Goal: Contribute content

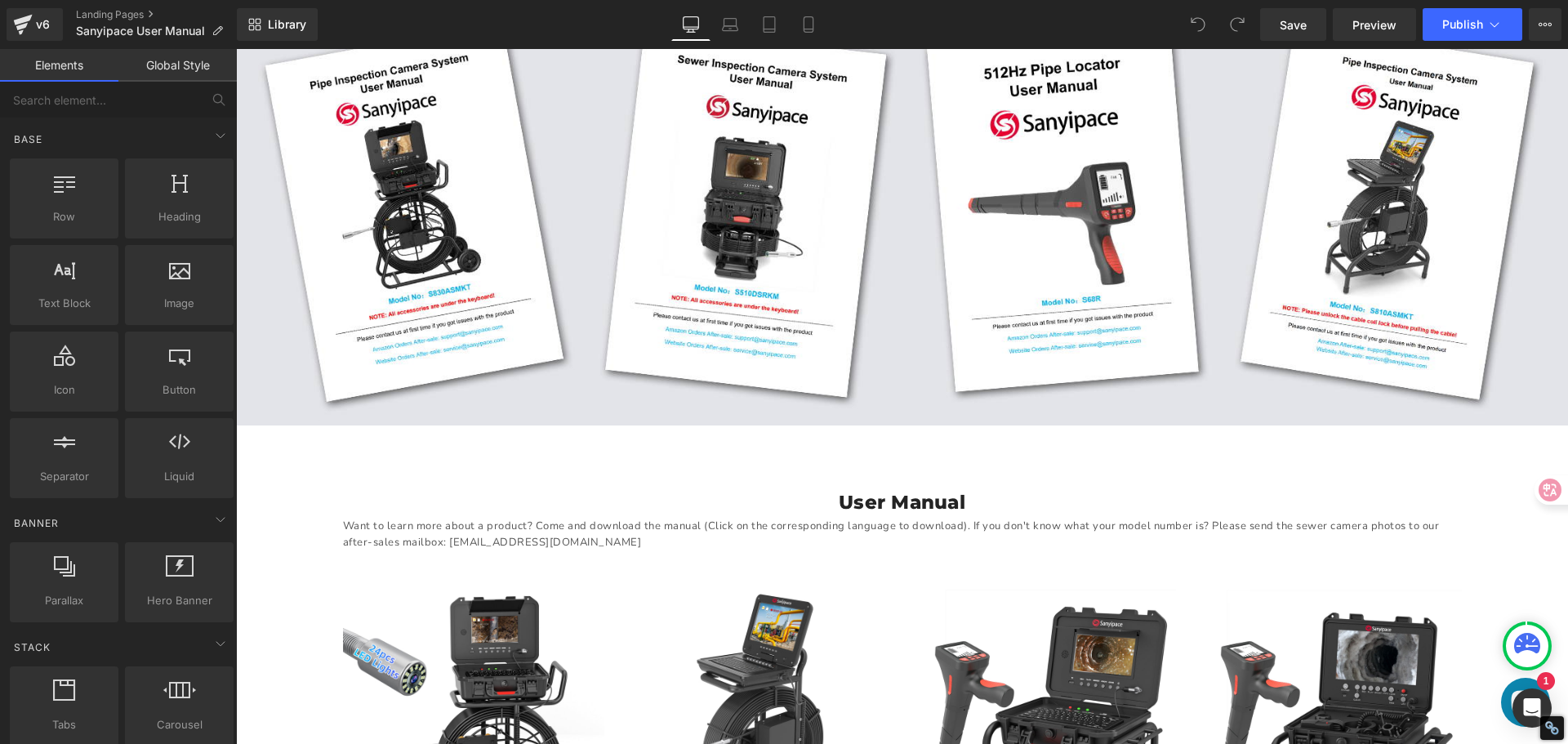
scroll to position [408, 0]
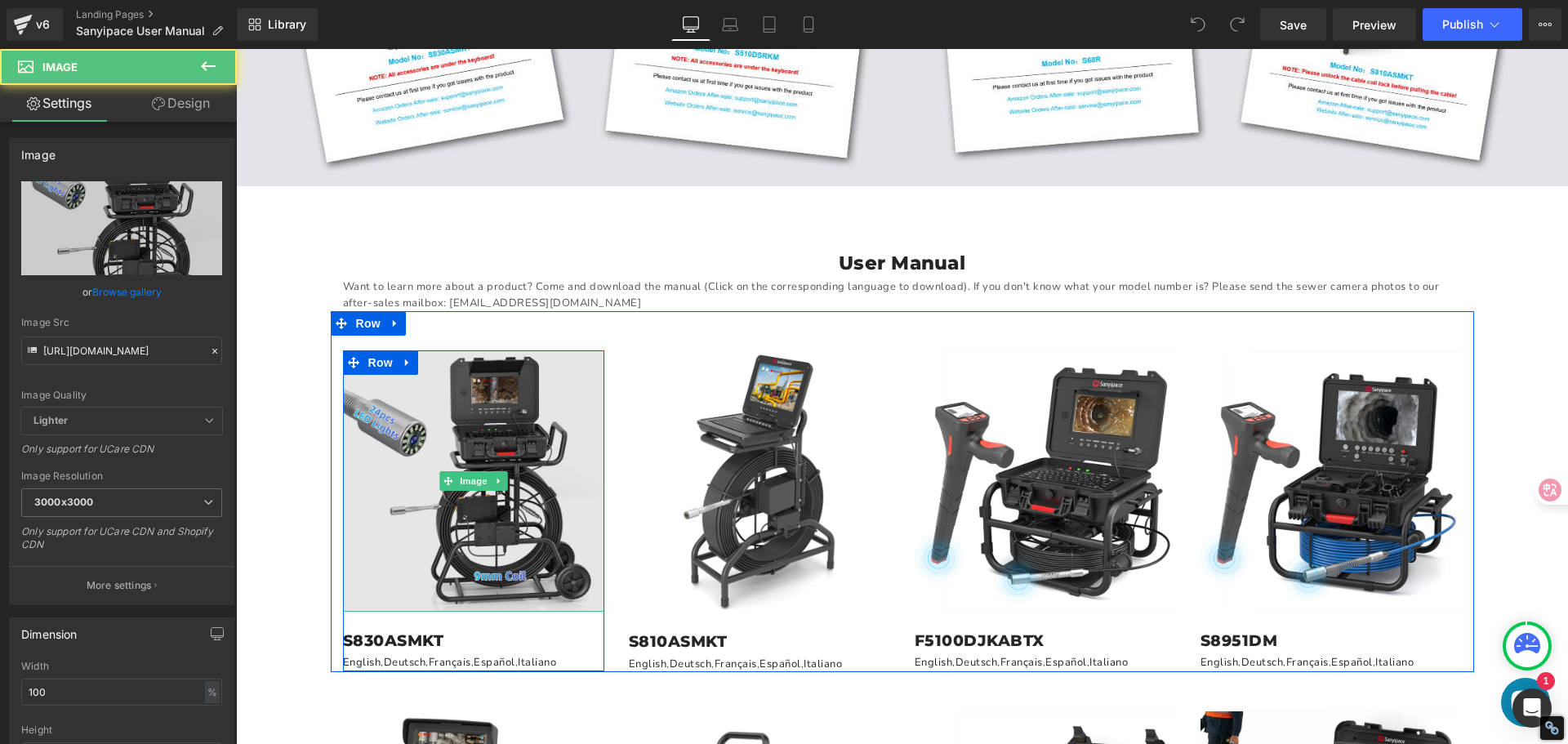
click at [419, 437] on img at bounding box center [473, 480] width 261 height 261
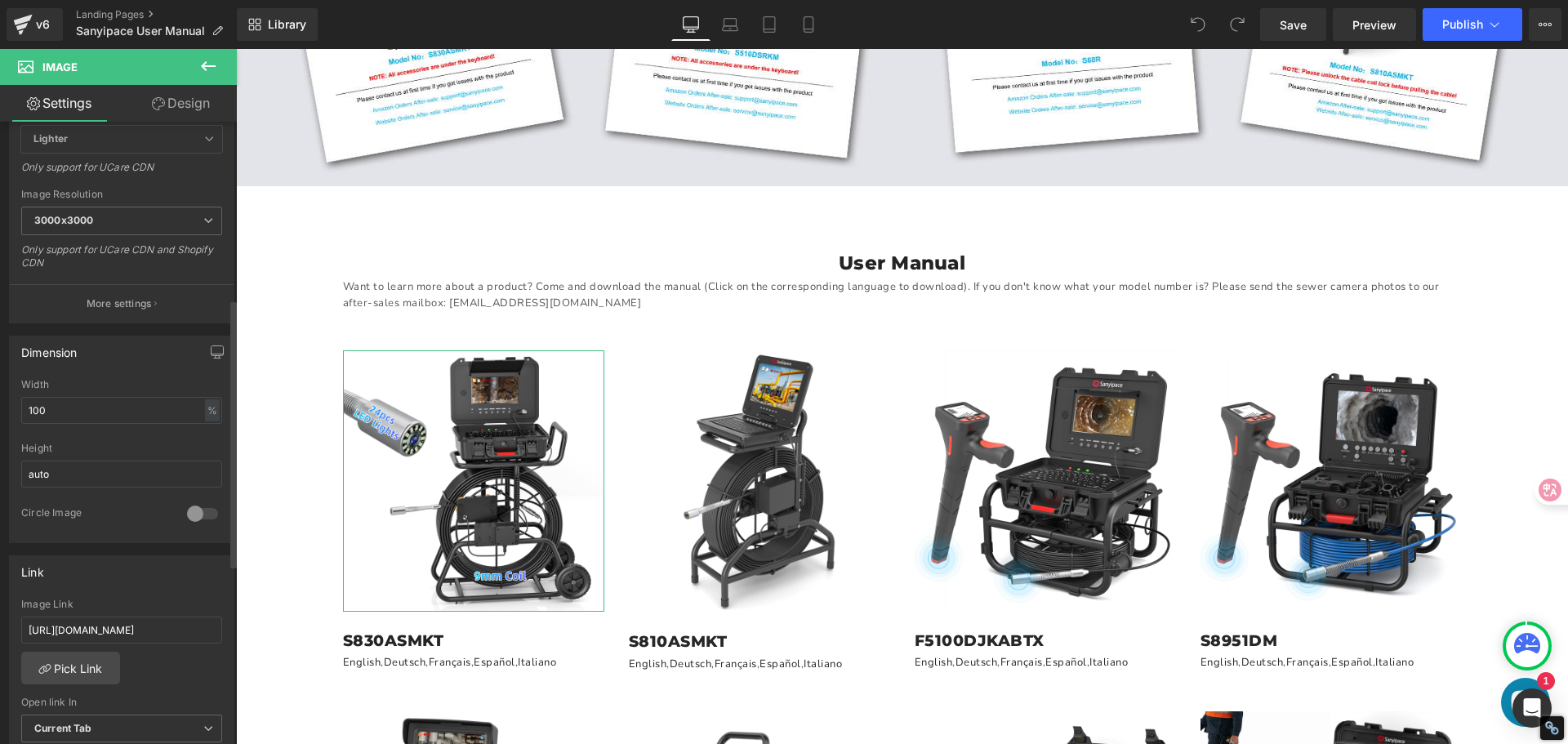
scroll to position [490, 0]
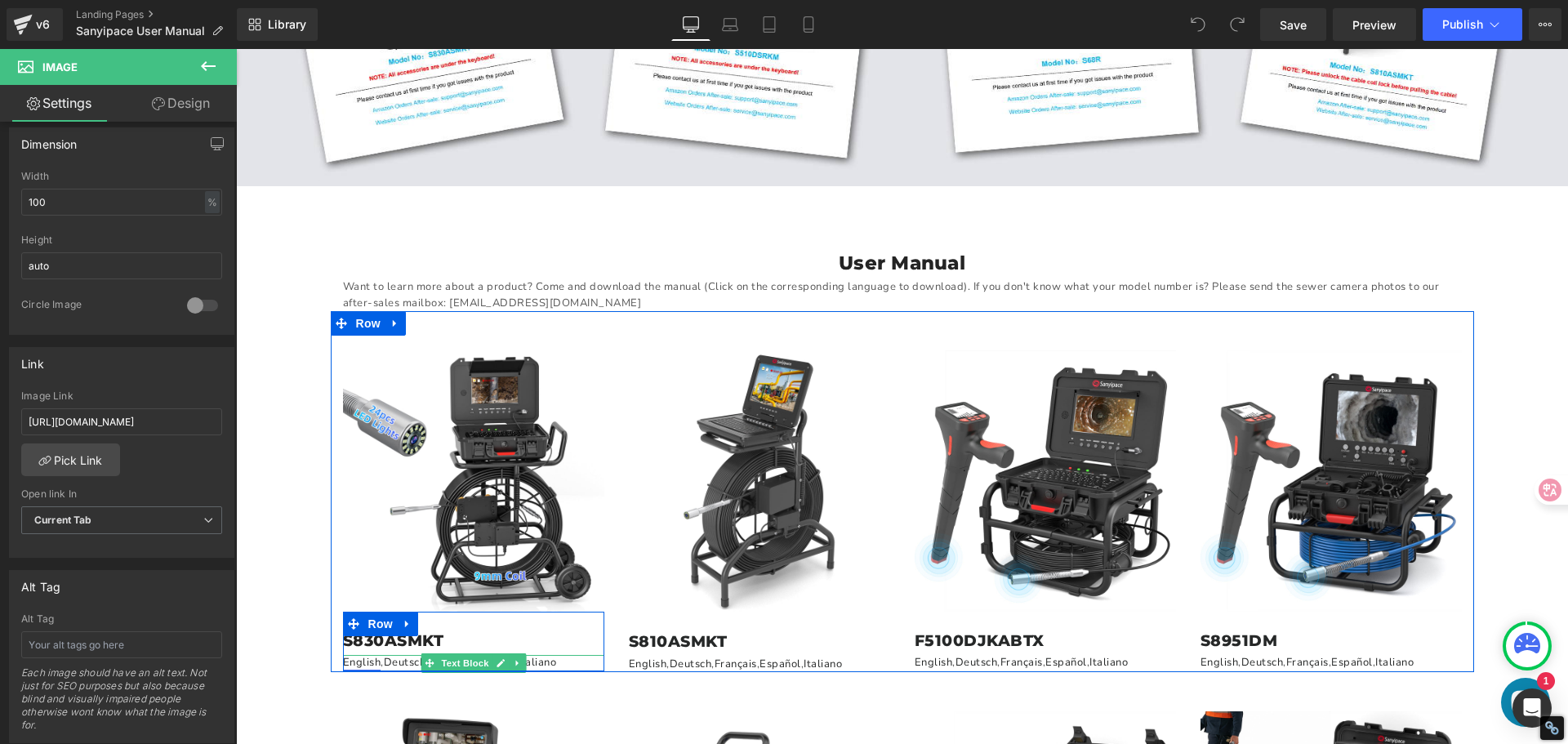
click at [357, 657] on link "English" at bounding box center [362, 662] width 39 height 15
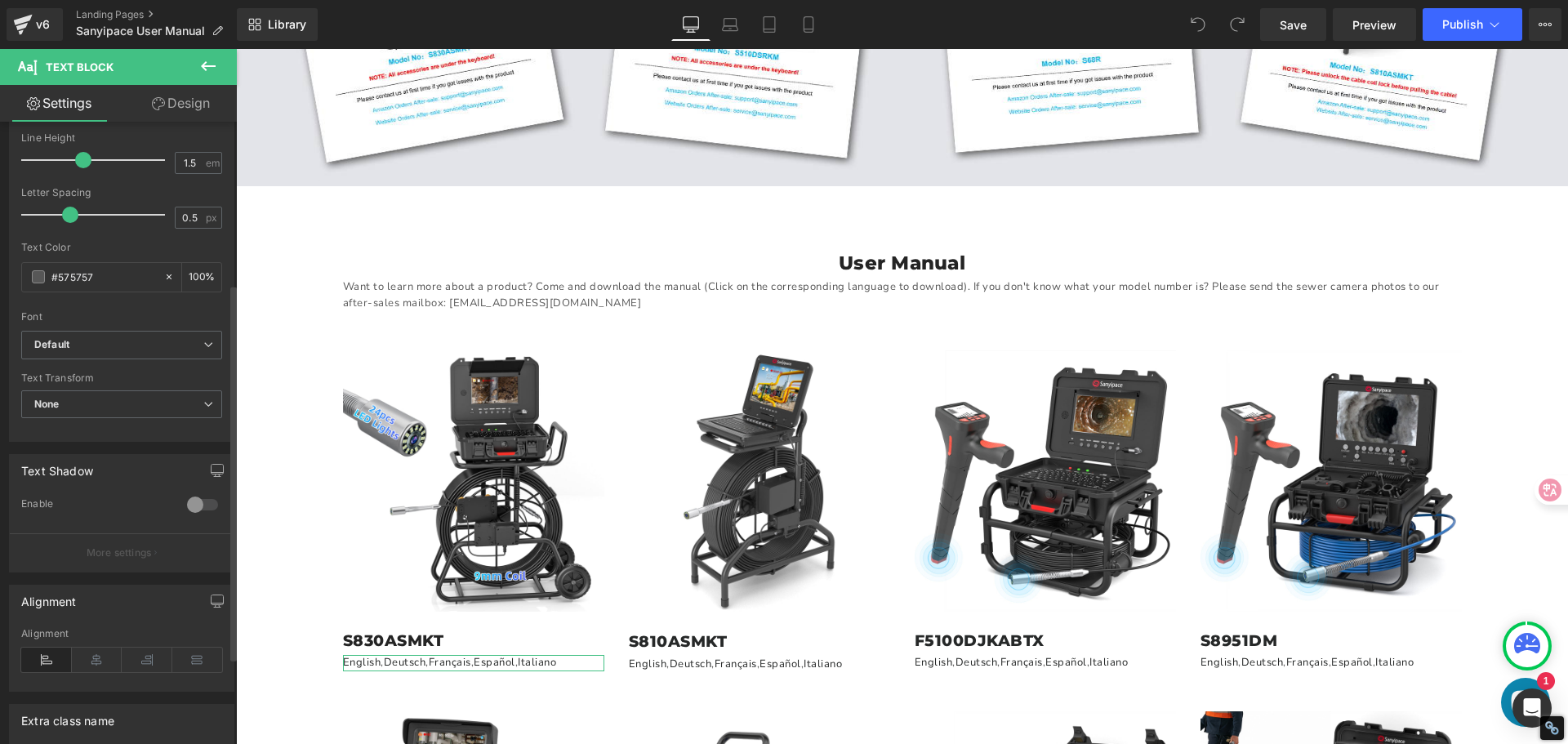
scroll to position [411, 0]
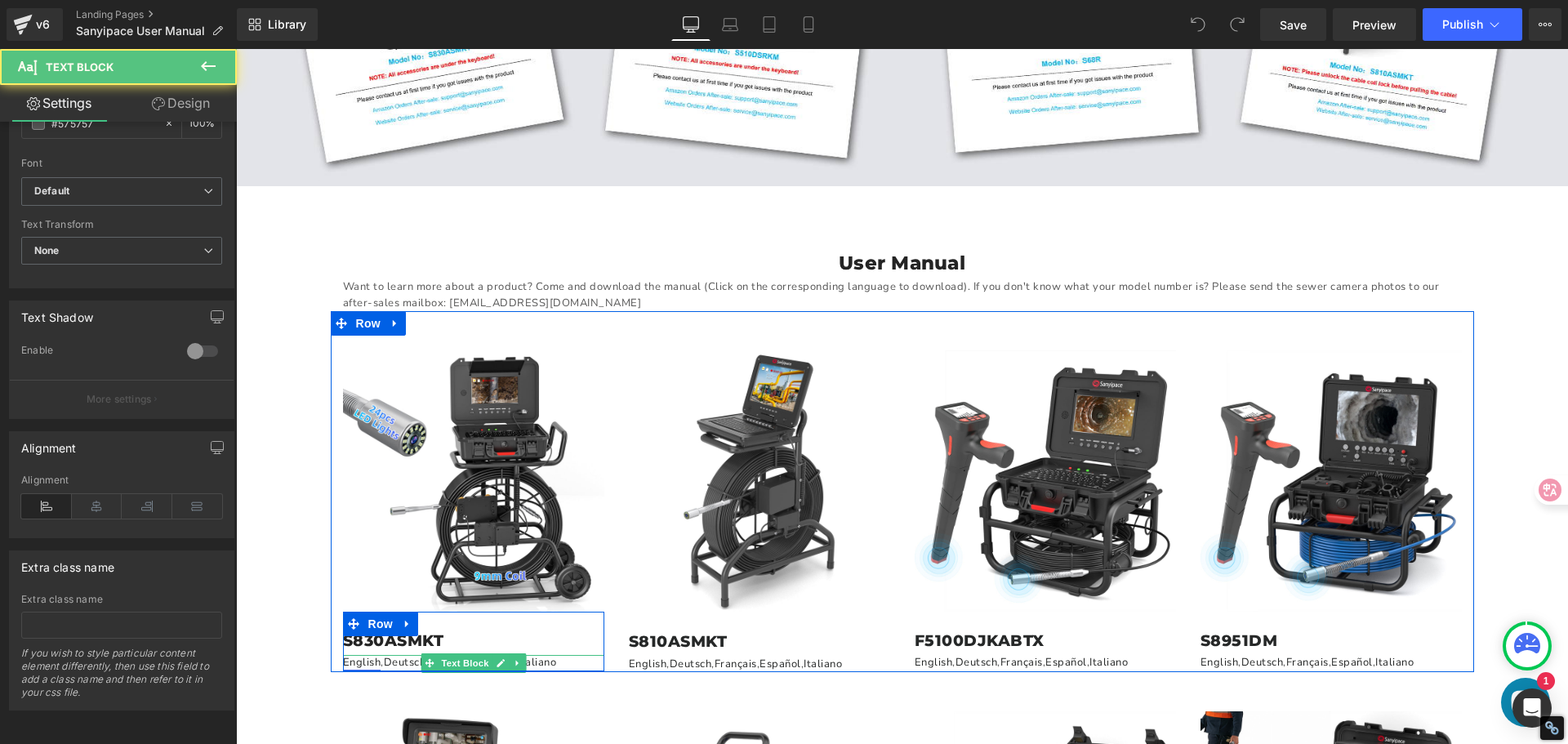
click at [361, 659] on link "English" at bounding box center [362, 662] width 39 height 15
click at [496, 658] on icon at bounding box center [501, 663] width 9 height 10
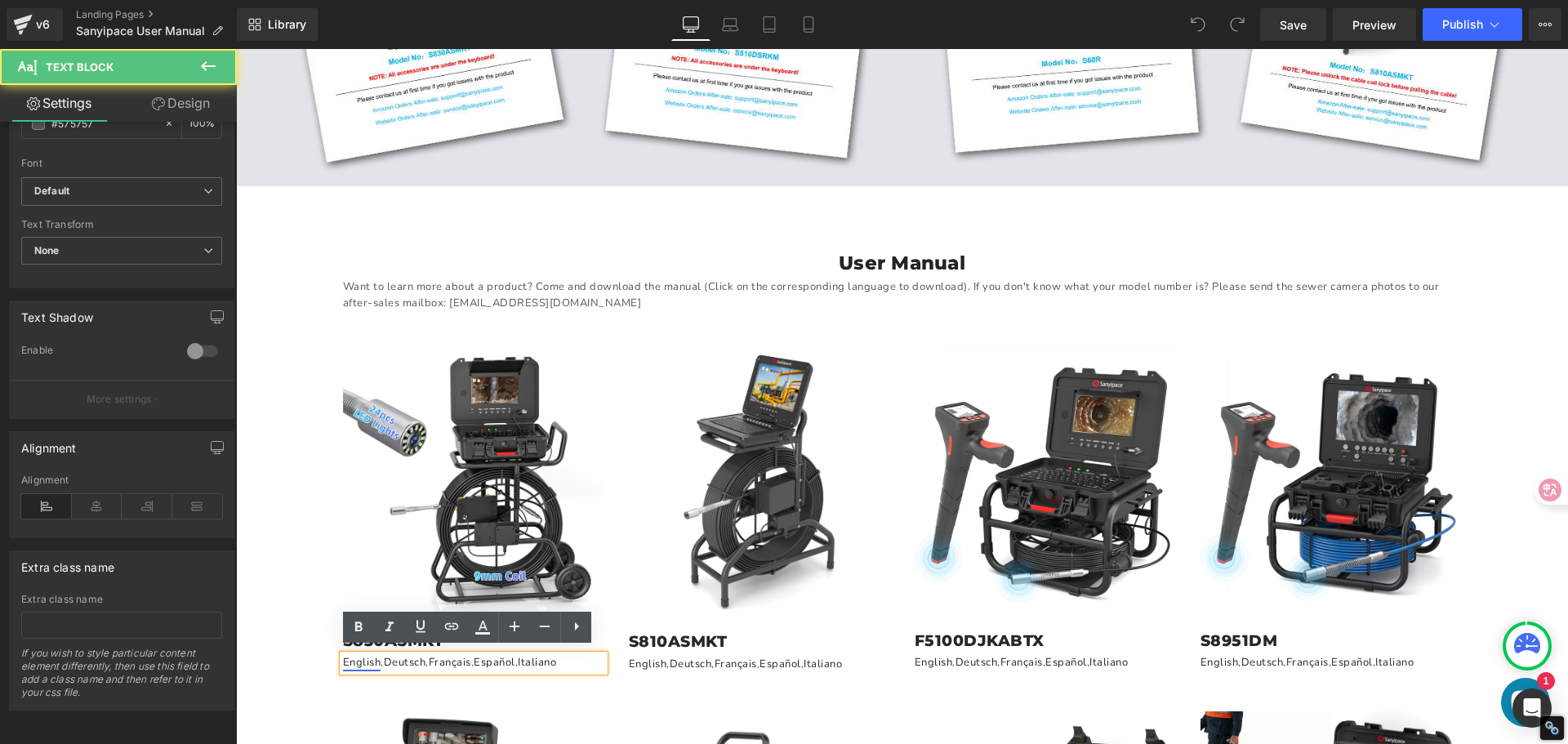
click at [361, 661] on link "English" at bounding box center [362, 662] width 39 height 15
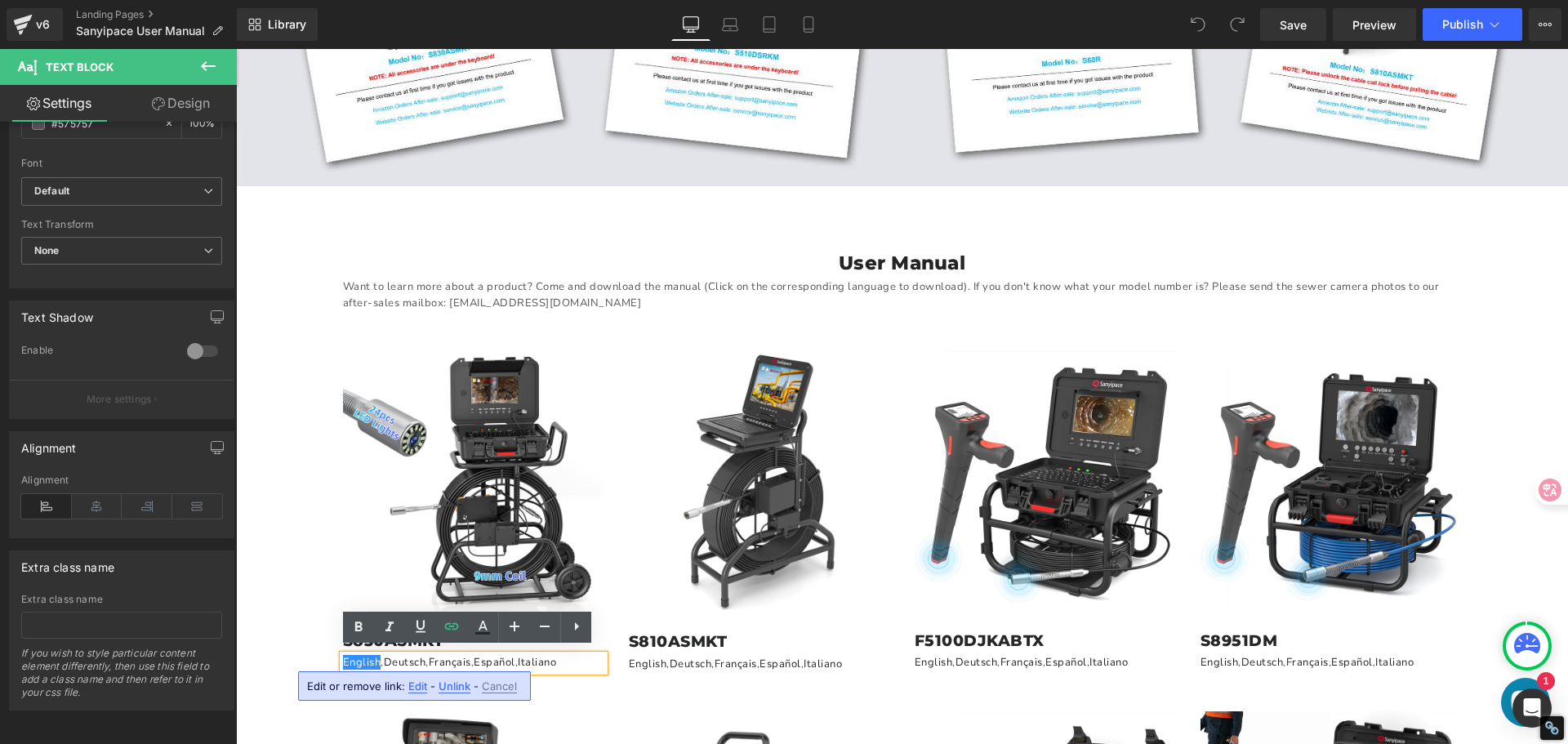
click at [414, 690] on span "Edit" at bounding box center [418, 686] width 18 height 14
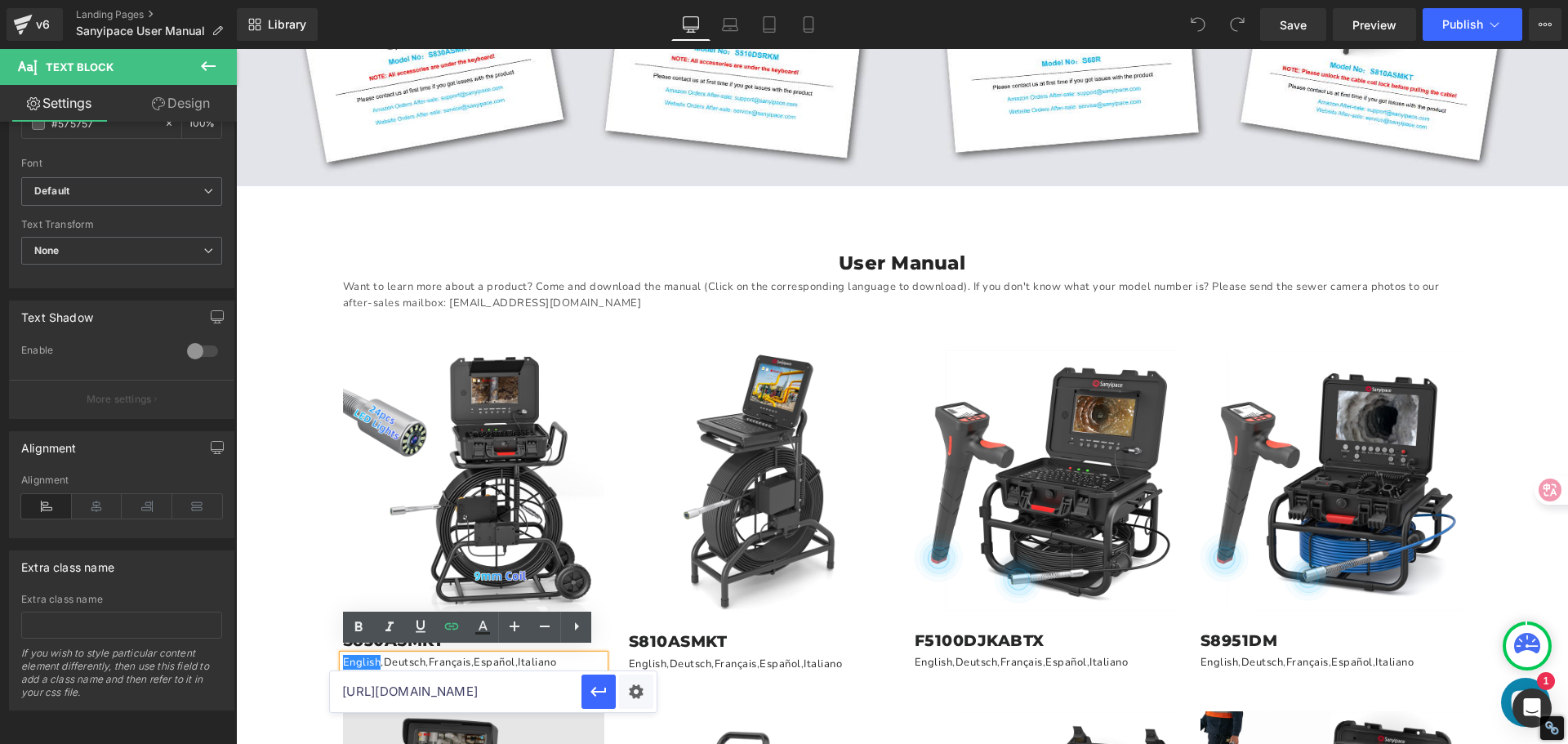
scroll to position [0, 404]
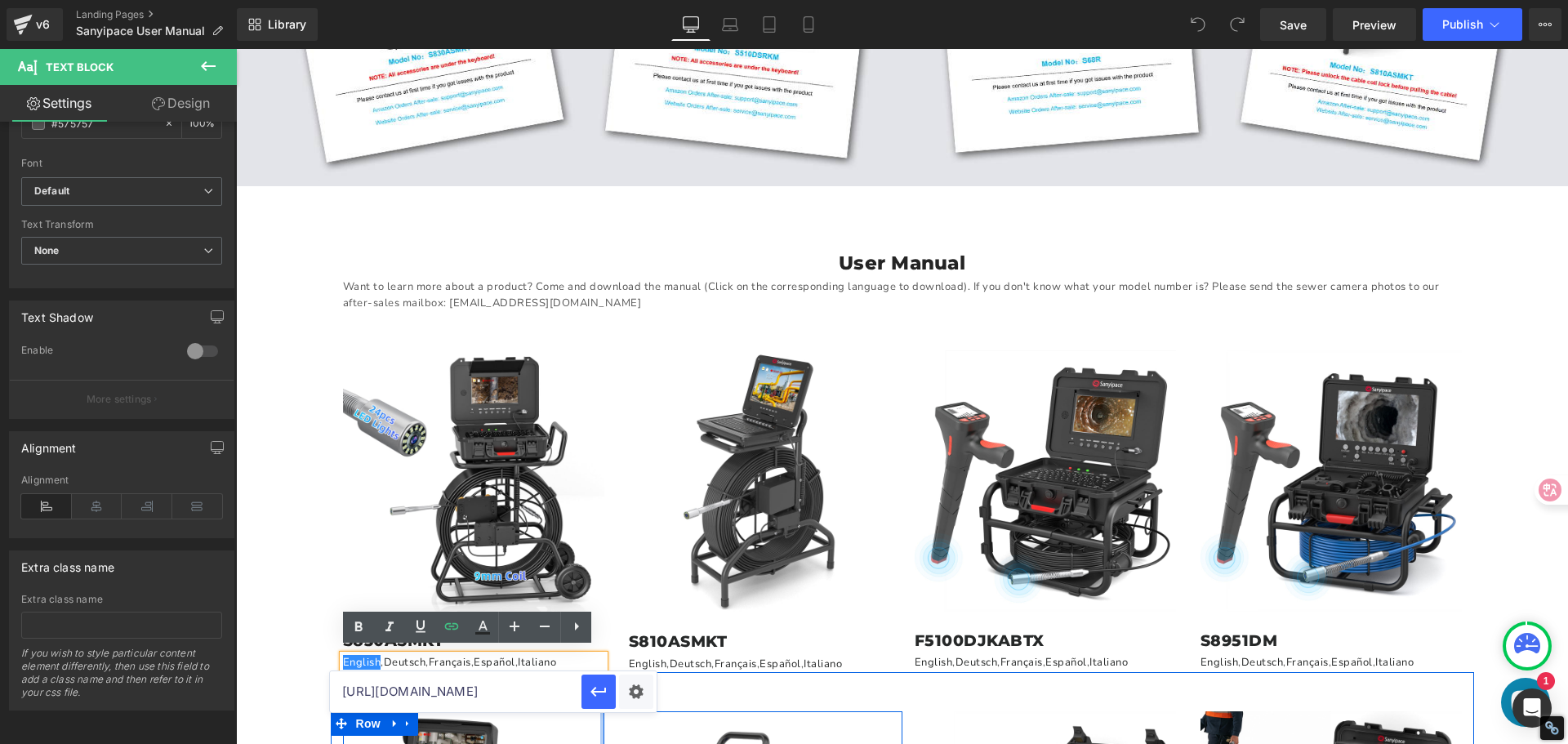
drag, startPoint x: 577, startPoint y: 738, endPoint x: 596, endPoint y: 714, distance: 30.6
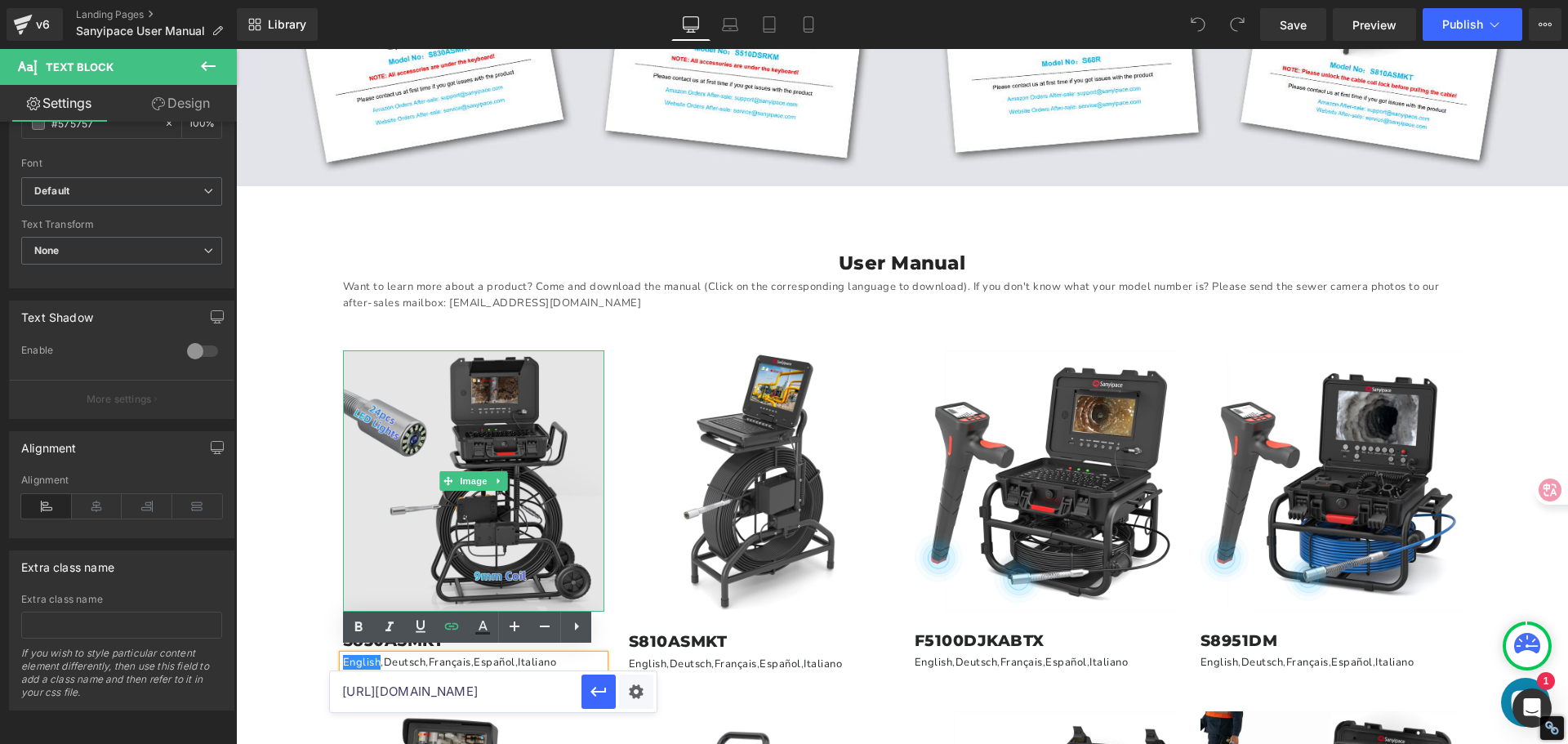
click at [509, 441] on img at bounding box center [473, 480] width 261 height 261
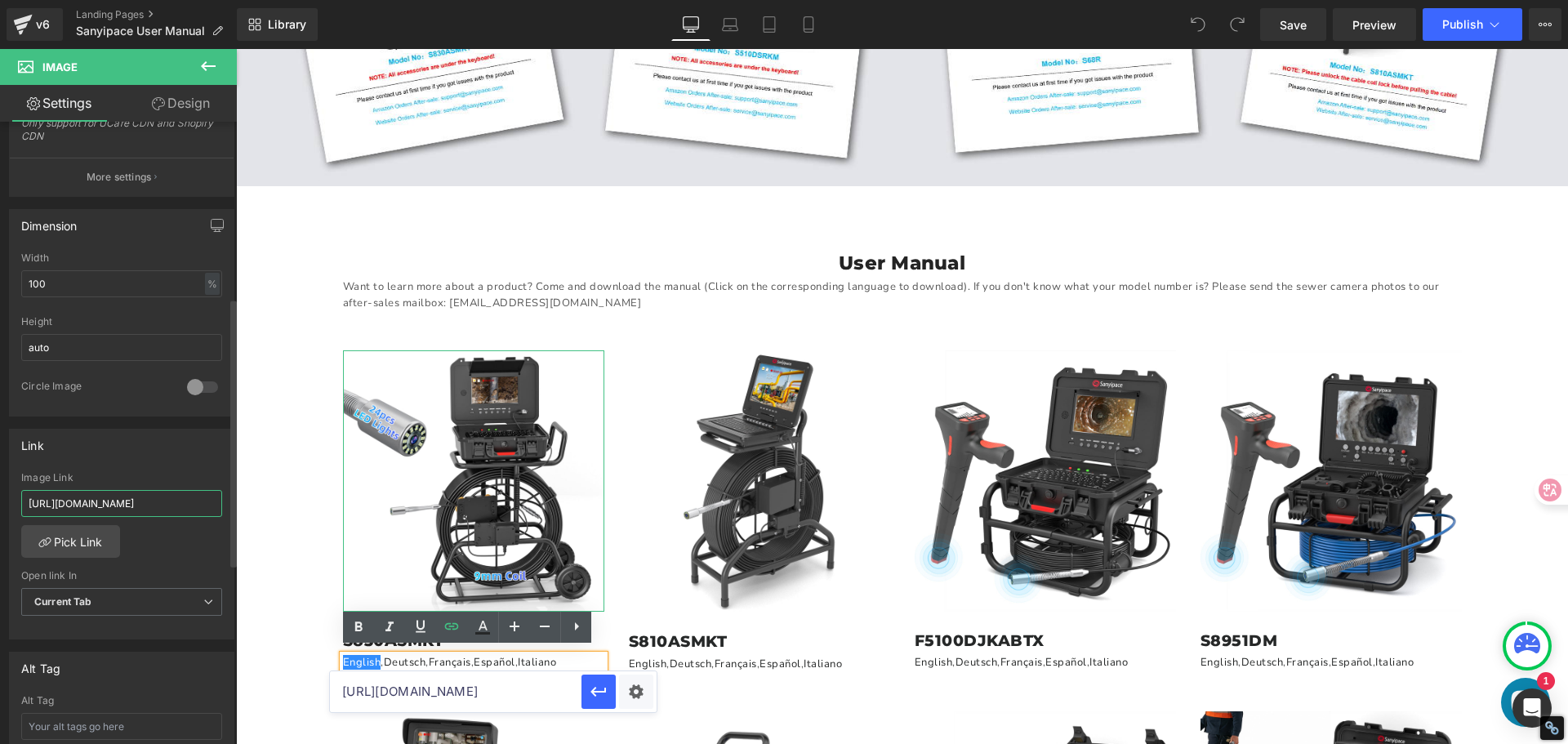
scroll to position [0, 172]
drag, startPoint x: 29, startPoint y: 501, endPoint x: 224, endPoint y: 523, distance: 196.2
click at [224, 523] on div "[URL][DOMAIN_NAME] Image Link [URL][DOMAIN_NAME] Pick Link Current Tab New Tab …" at bounding box center [122, 556] width 224 height 168
type input "[URL][DOMAIN_NAME]"
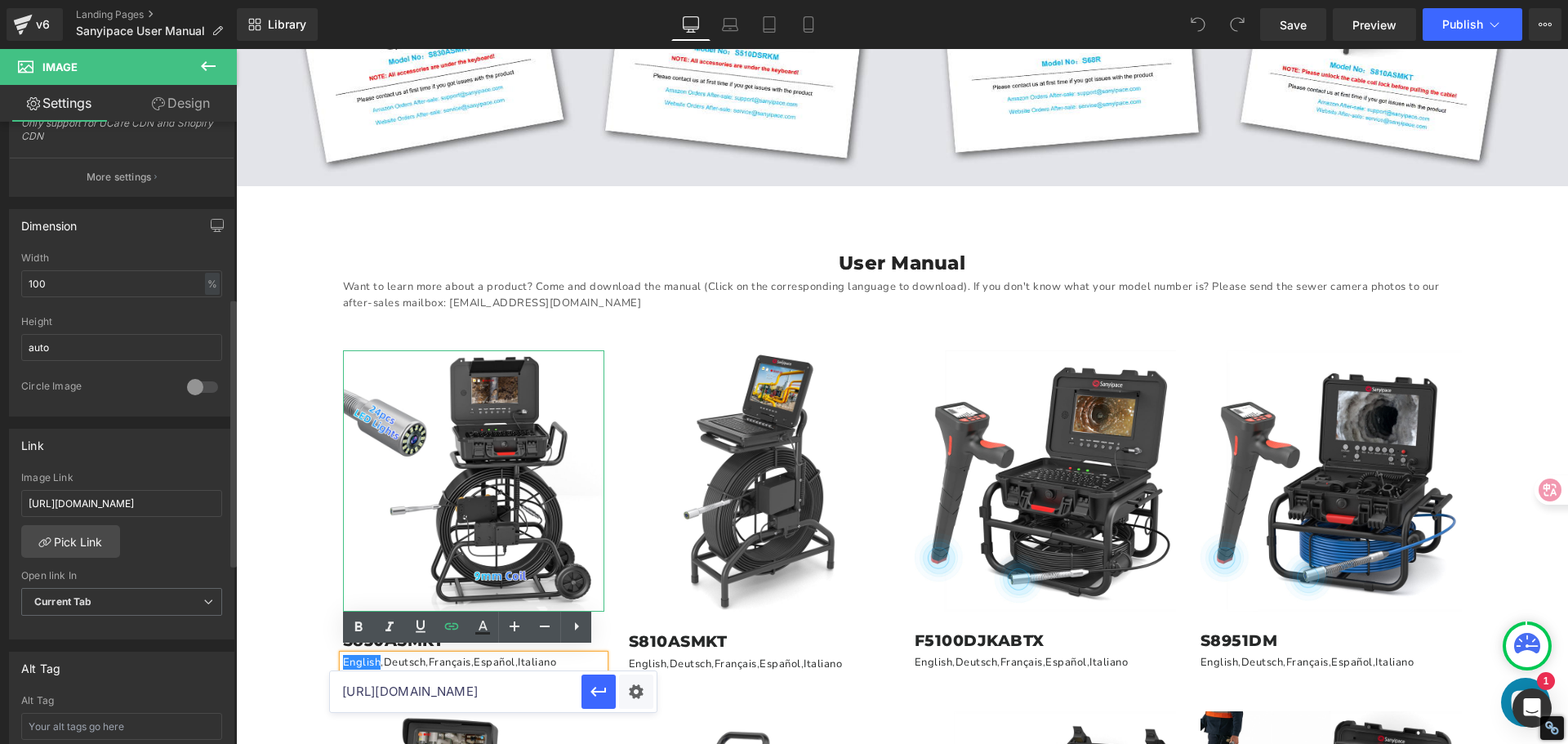
scroll to position [0, 0]
click at [206, 459] on div "Link" at bounding box center [122, 445] width 224 height 31
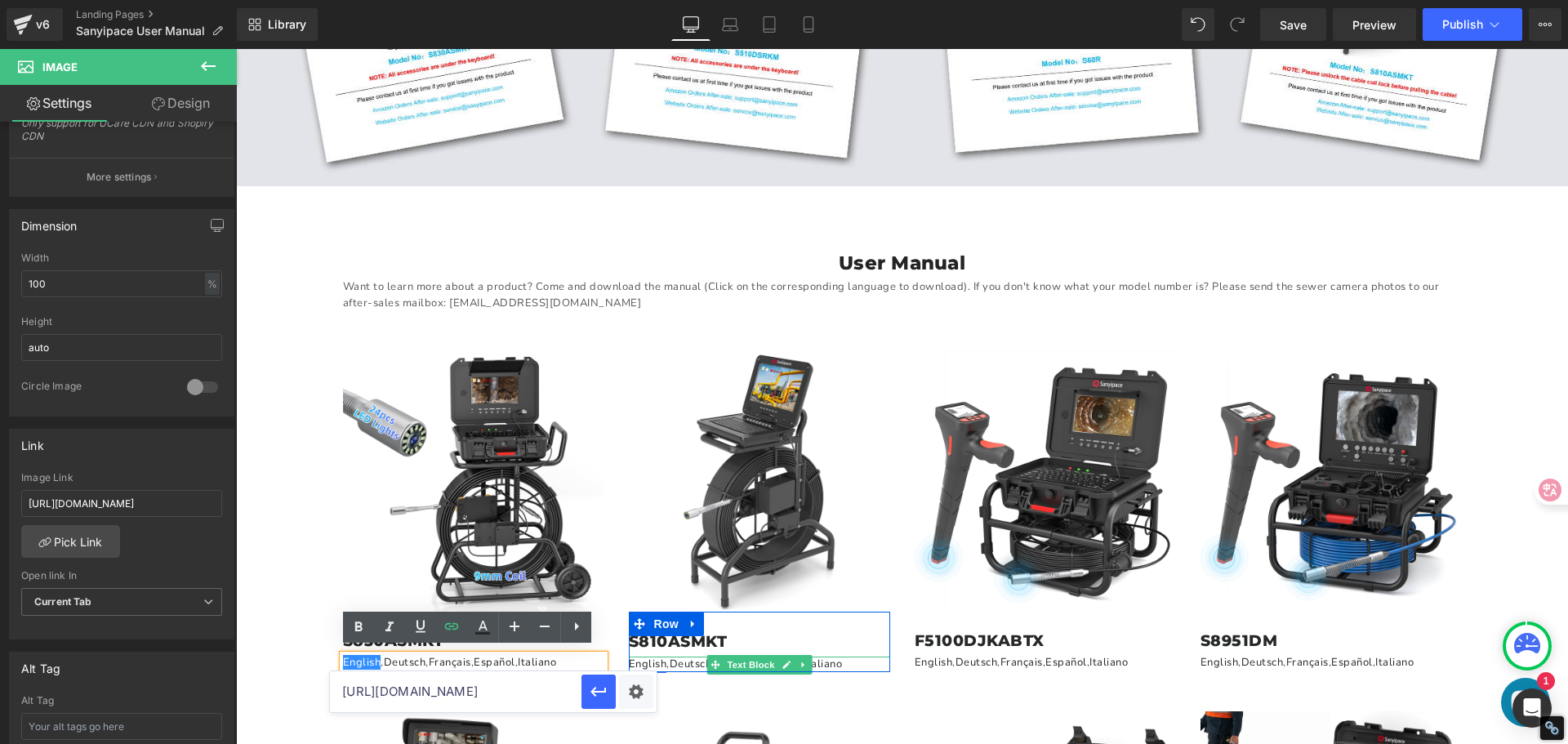
click at [647, 658] on link "English" at bounding box center [648, 664] width 39 height 15
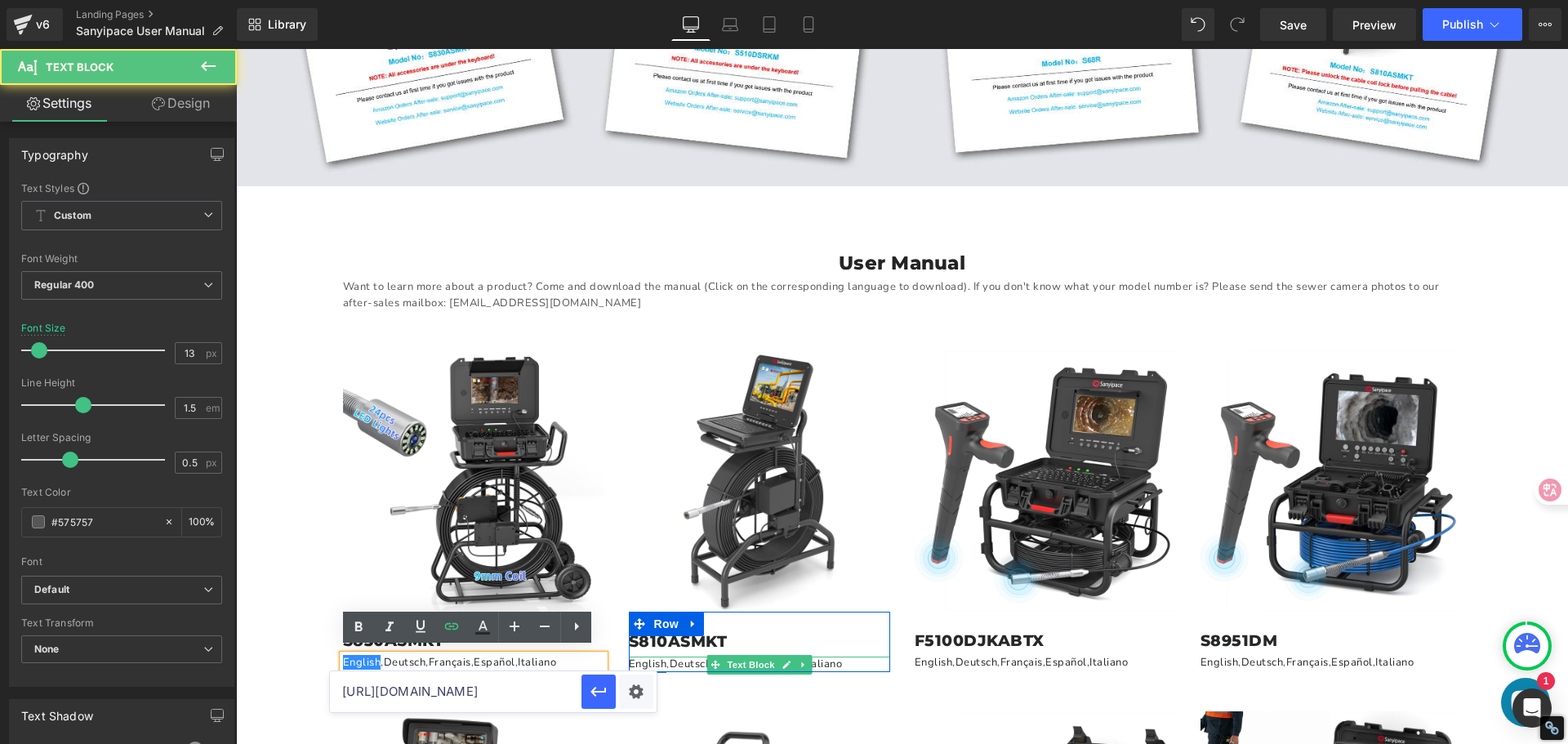
click at [645, 658] on link "English" at bounding box center [648, 664] width 39 height 15
click at [783, 661] on icon at bounding box center [786, 665] width 8 height 8
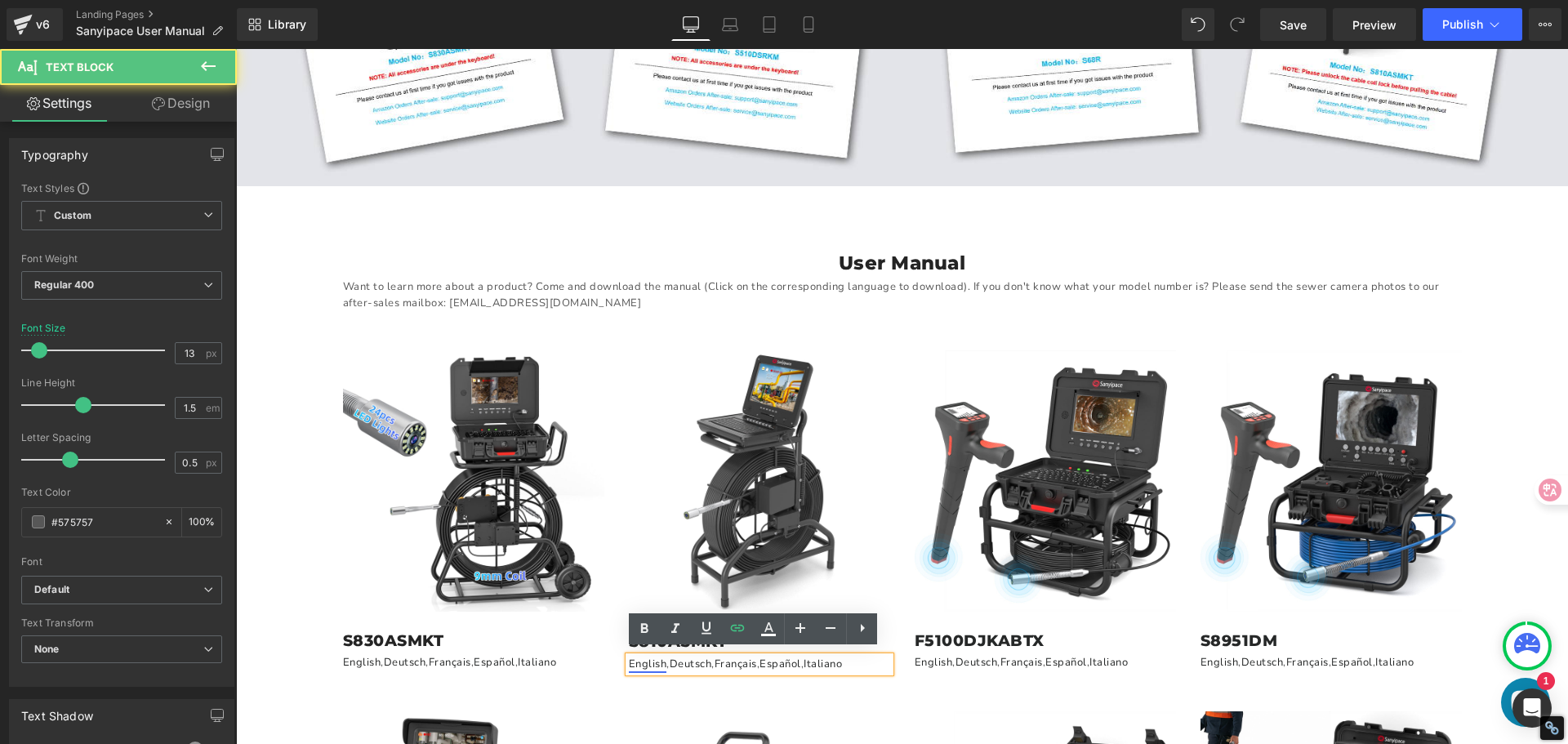
click at [641, 660] on link "English" at bounding box center [648, 664] width 39 height 15
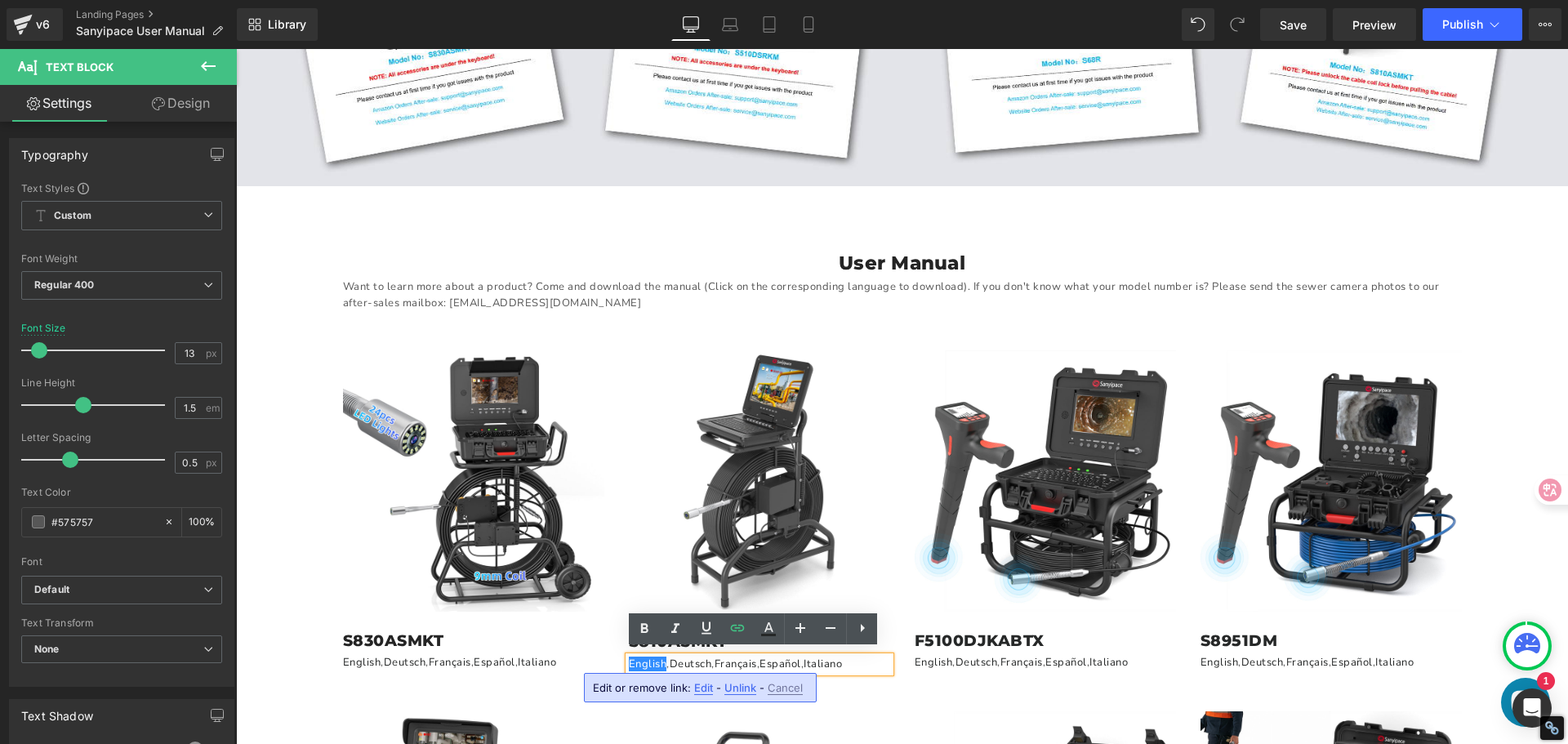
click at [700, 692] on span "Edit" at bounding box center [703, 688] width 18 height 14
type input "[URL][DOMAIN_NAME]"
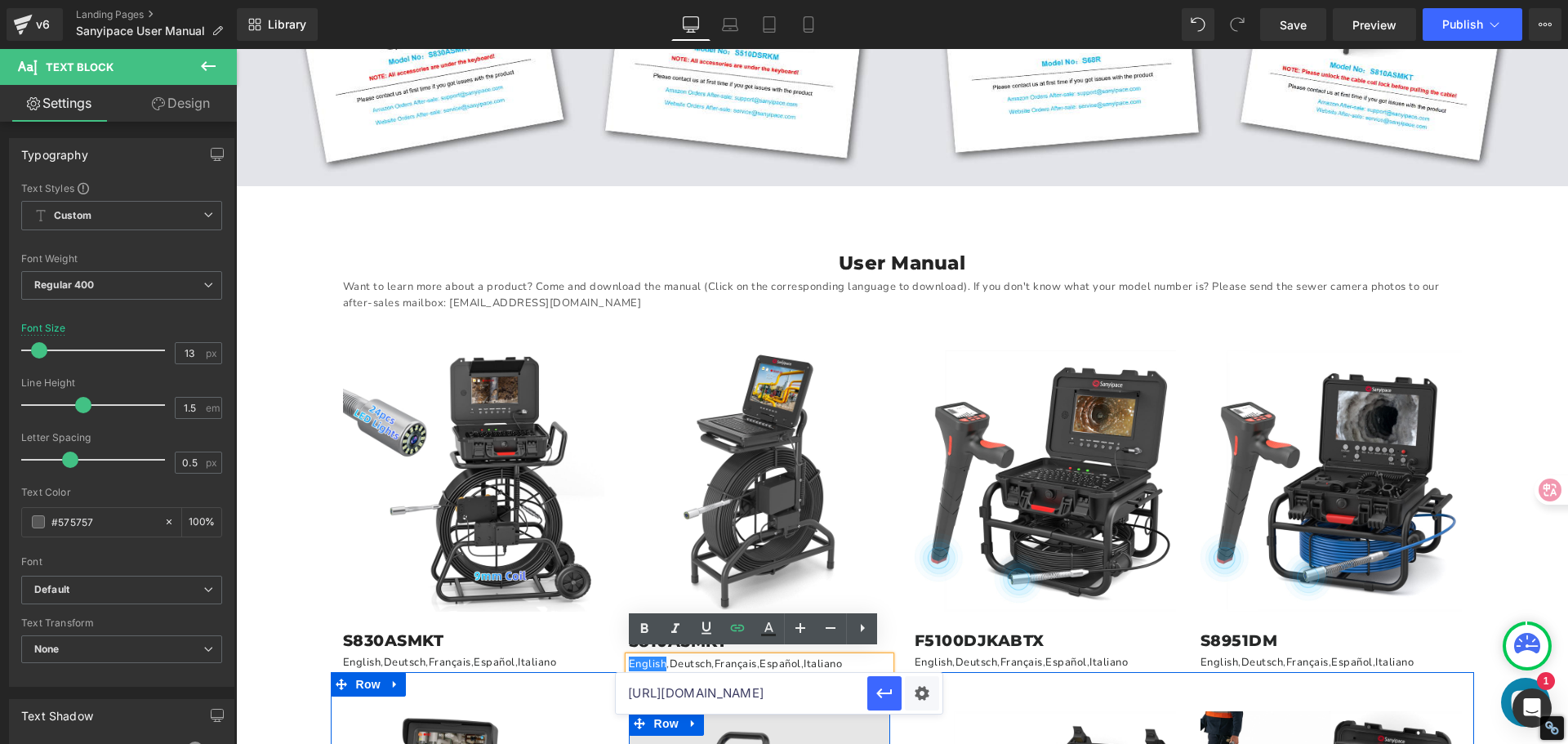
scroll to position [0, 407]
drag, startPoint x: 865, startPoint y: 737, endPoint x: 866, endPoint y: 727, distance: 10.0
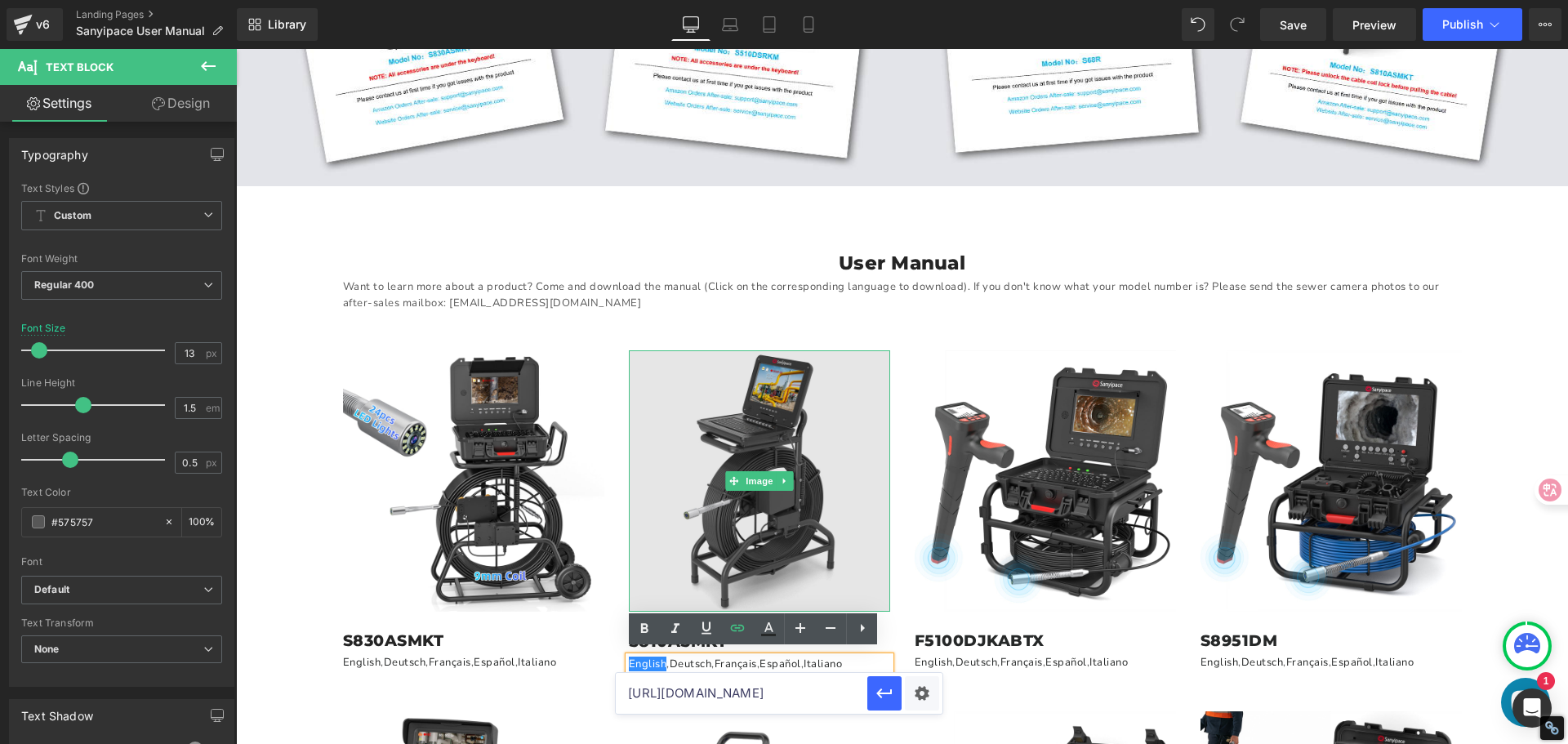
scroll to position [0, 0]
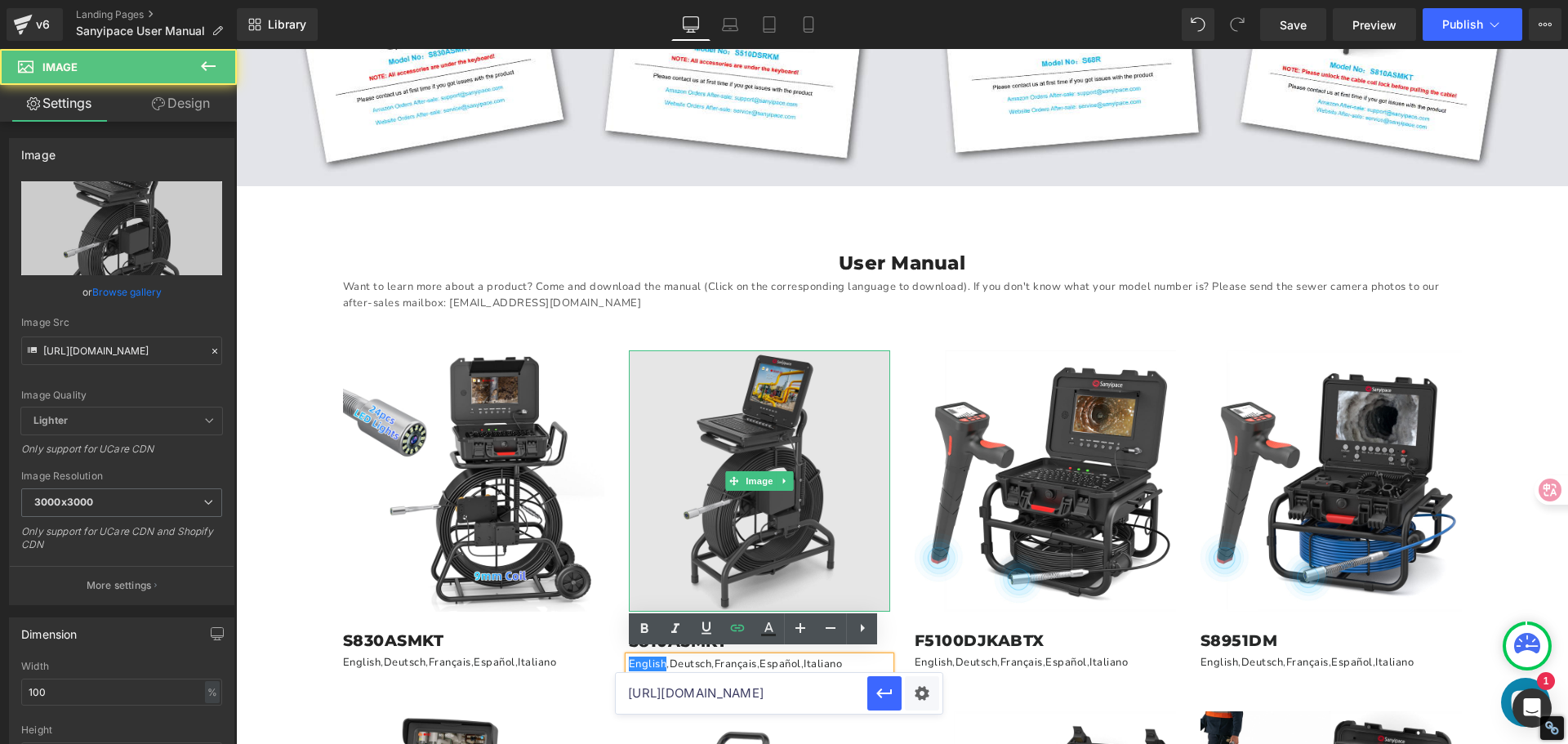
click at [790, 482] on img at bounding box center [759, 480] width 261 height 261
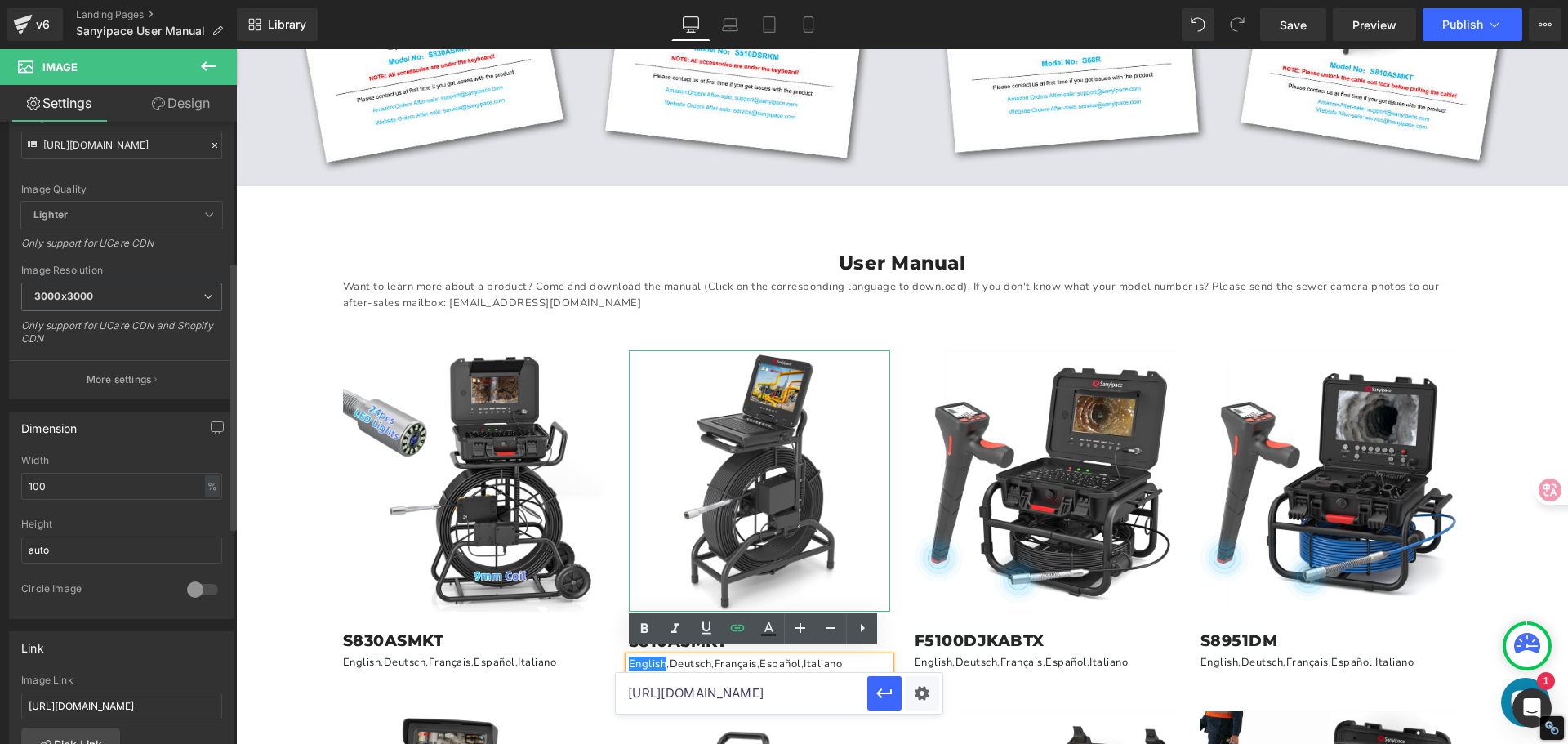
scroll to position [326, 0]
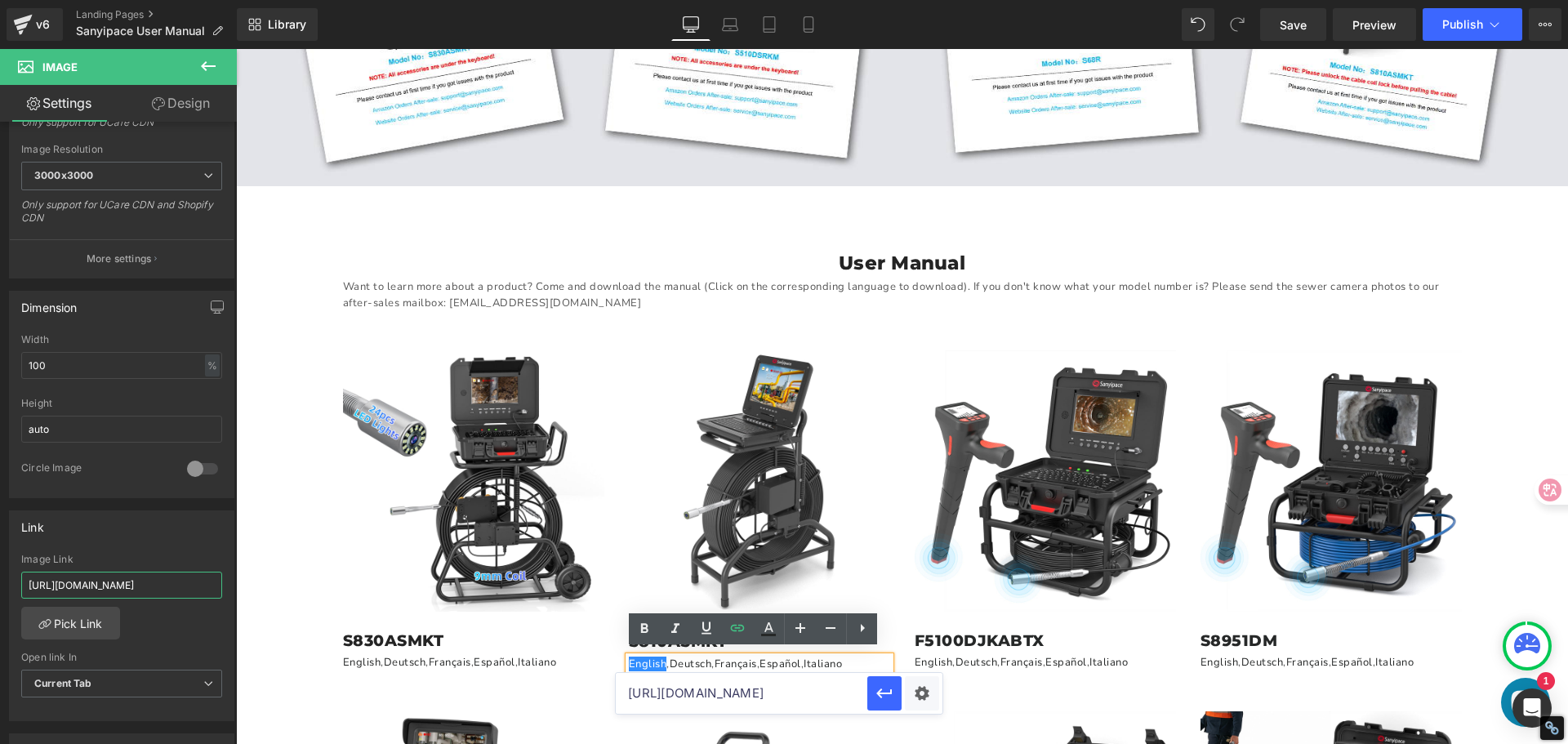
drag, startPoint x: 265, startPoint y: 632, endPoint x: 246, endPoint y: 623, distance: 21.0
paste input "[DOMAIN_NAME][URL]"
type input "[URL][DOMAIN_NAME]"
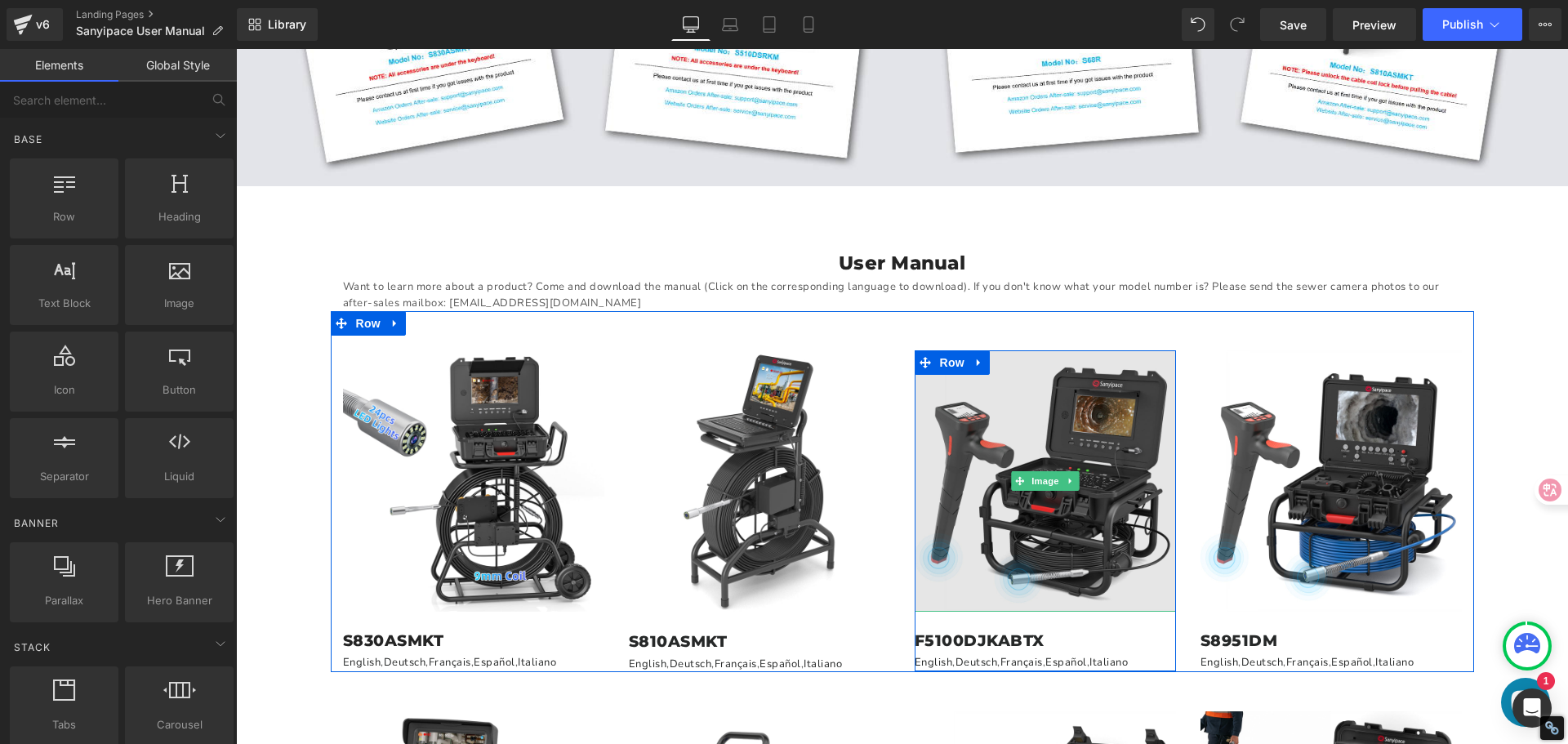
click at [1056, 533] on img at bounding box center [1044, 480] width 261 height 261
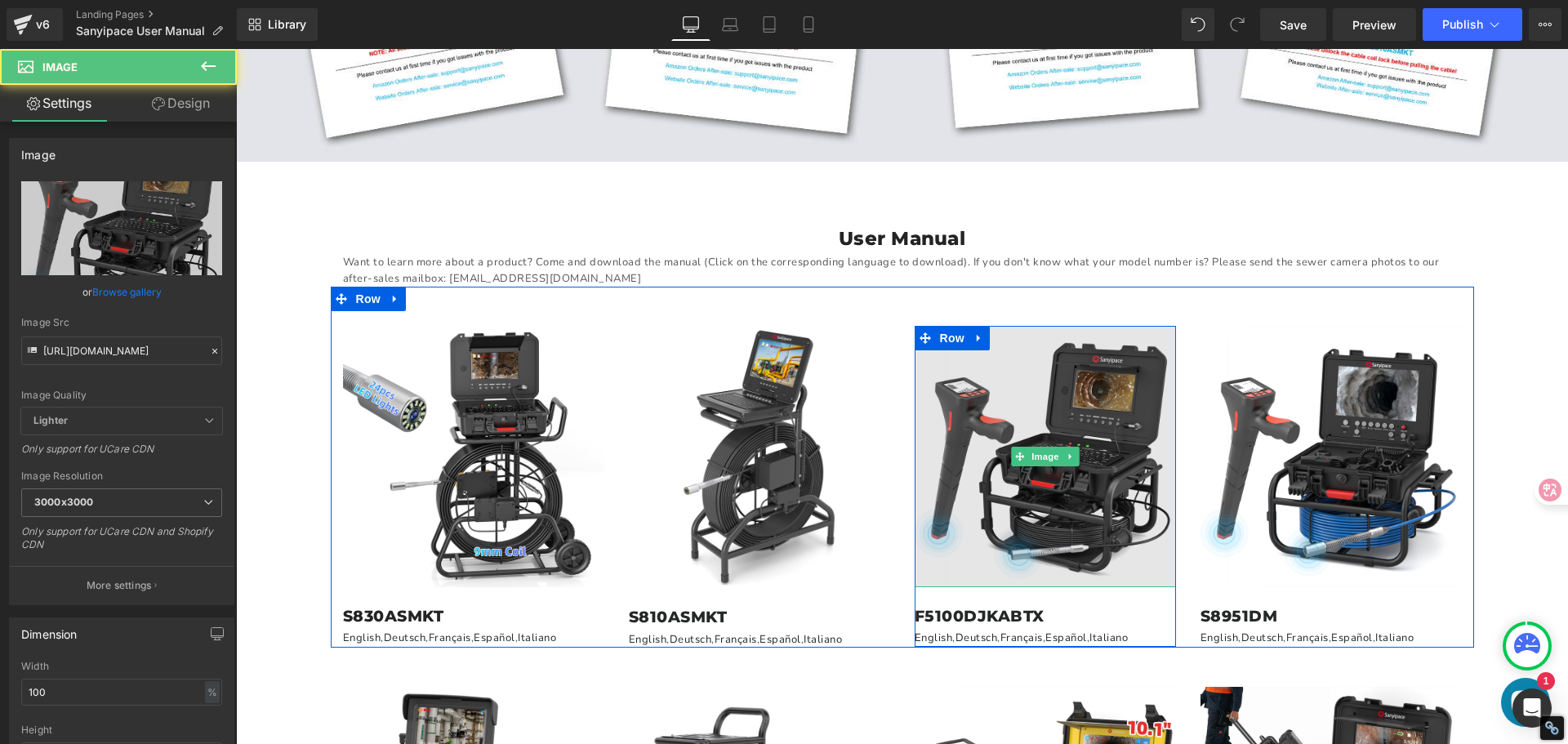
scroll to position [654, 0]
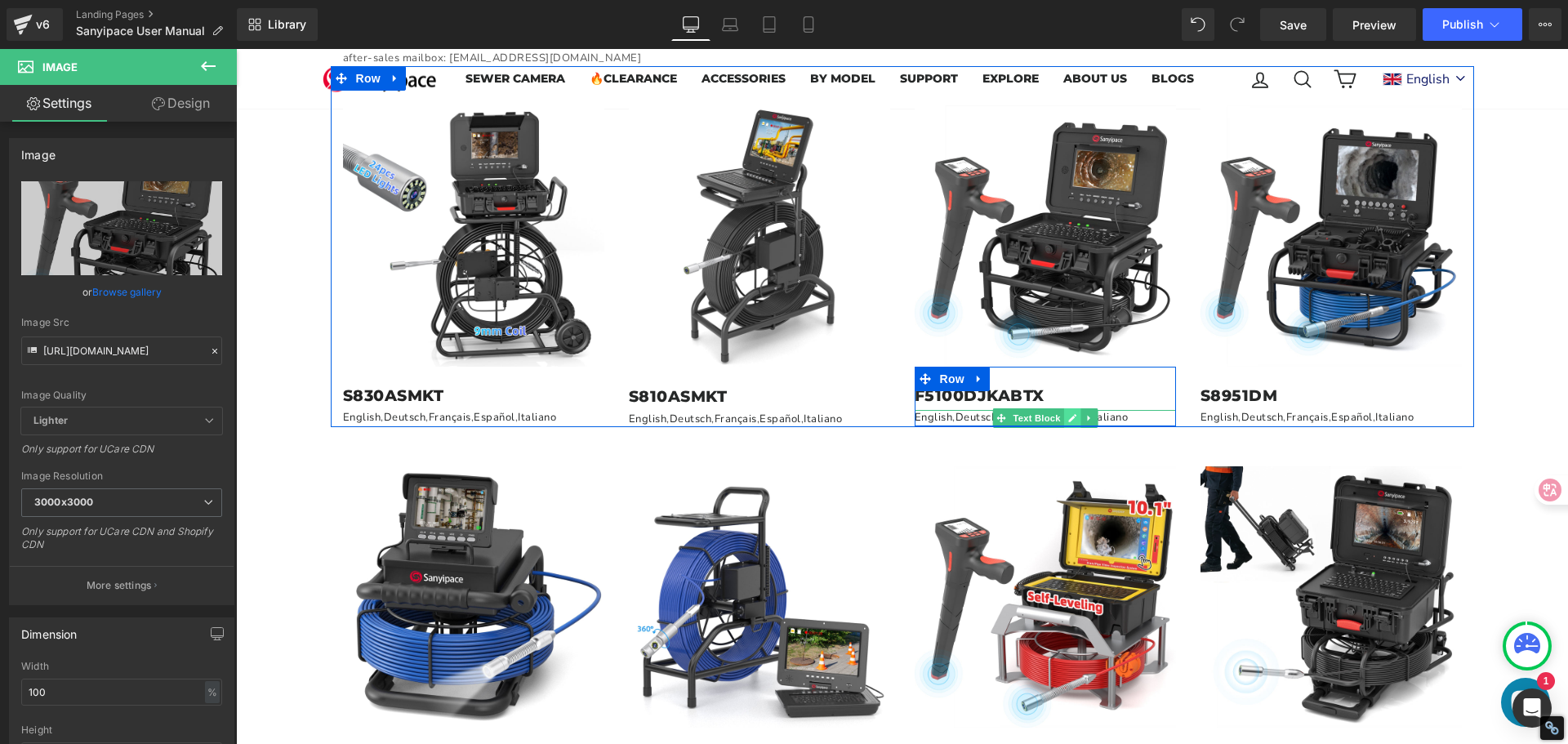
click at [1063, 411] on link at bounding box center [1071, 418] width 18 height 19
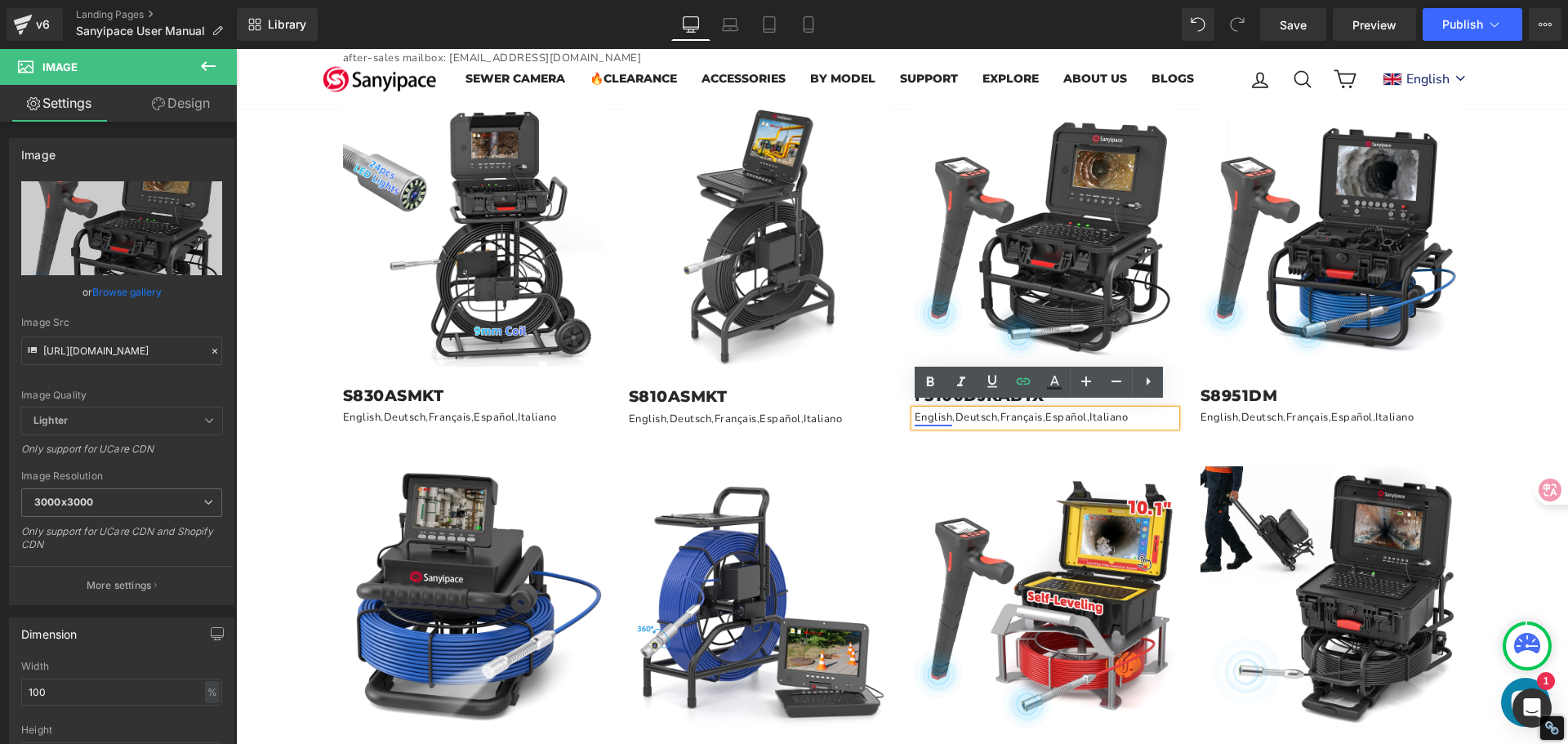
click at [934, 414] on link "English" at bounding box center [934, 418] width 39 height 15
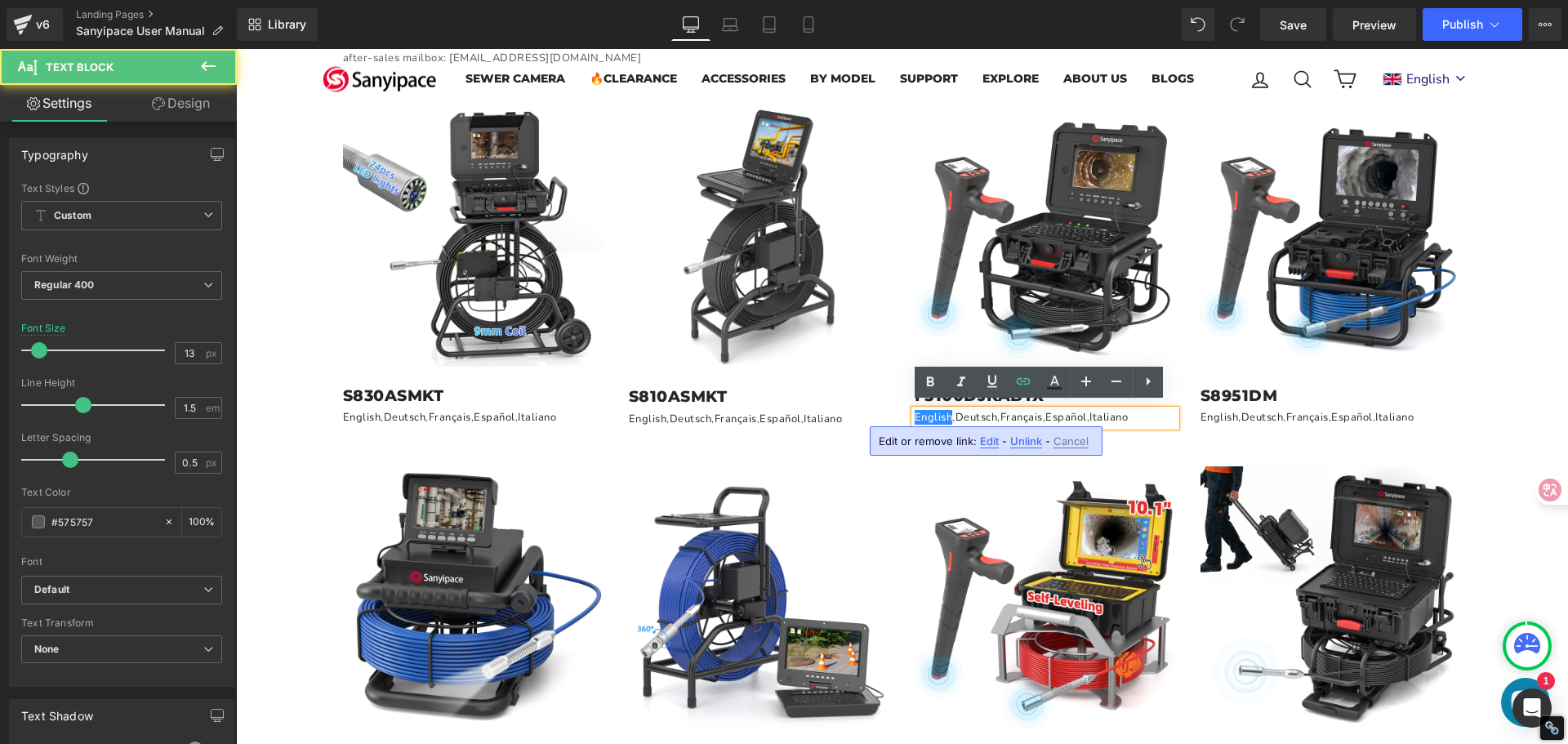
click at [993, 444] on span "Edit" at bounding box center [989, 441] width 18 height 14
type input "[URL][DOMAIN_NAME]"
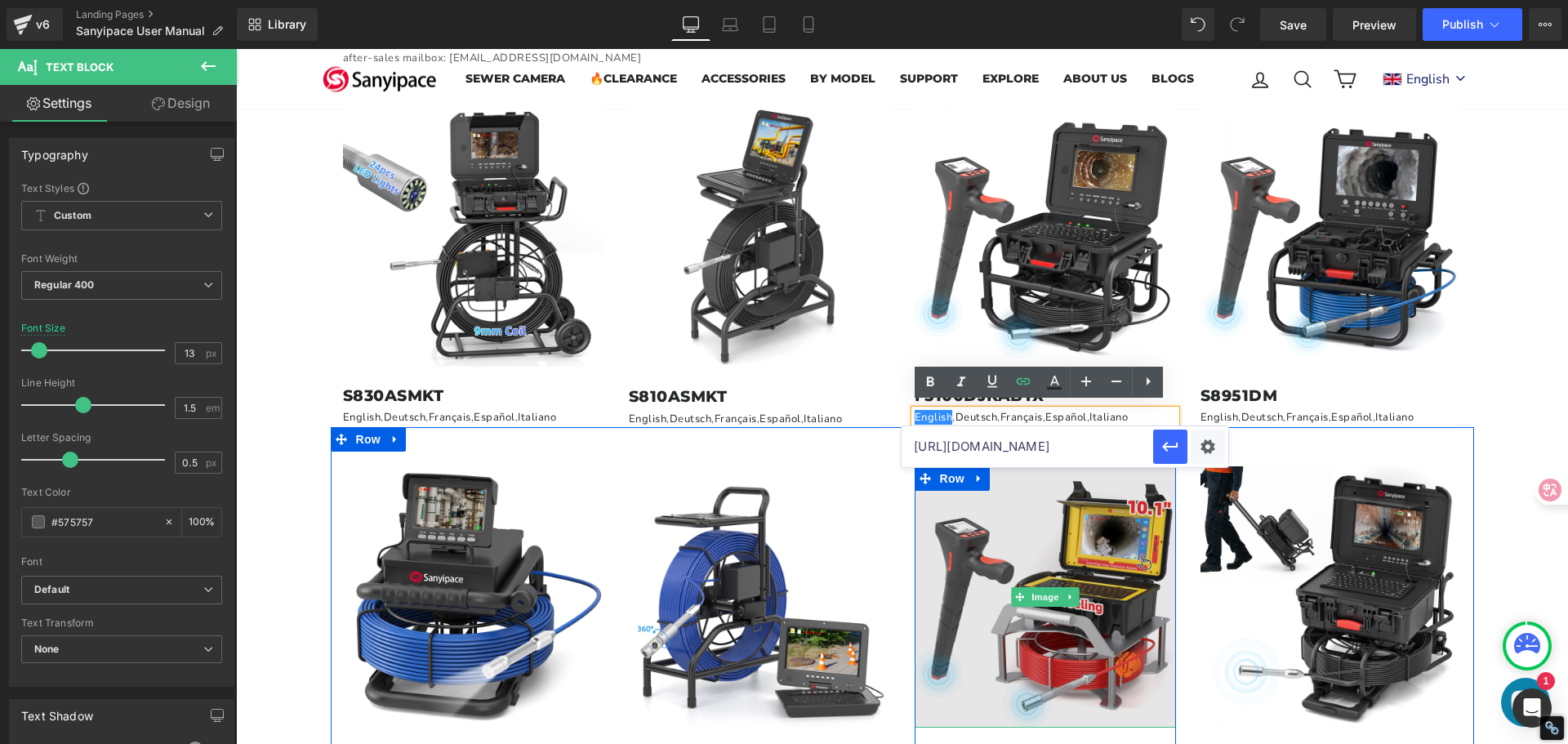
scroll to position [0, 475]
drag, startPoint x: 1149, startPoint y: 491, endPoint x: 1160, endPoint y: 483, distance: 13.6
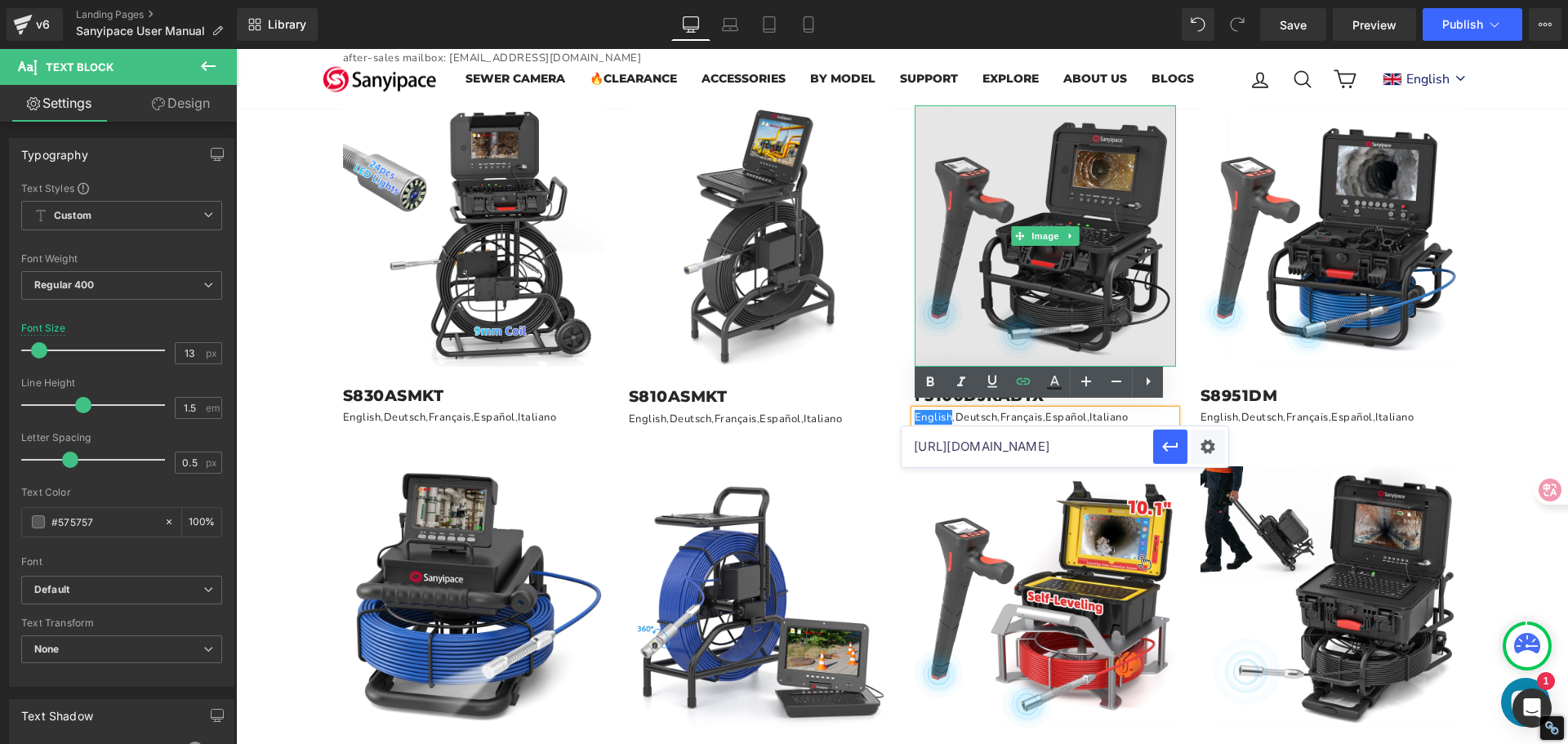
click at [1059, 214] on img at bounding box center [1044, 235] width 261 height 261
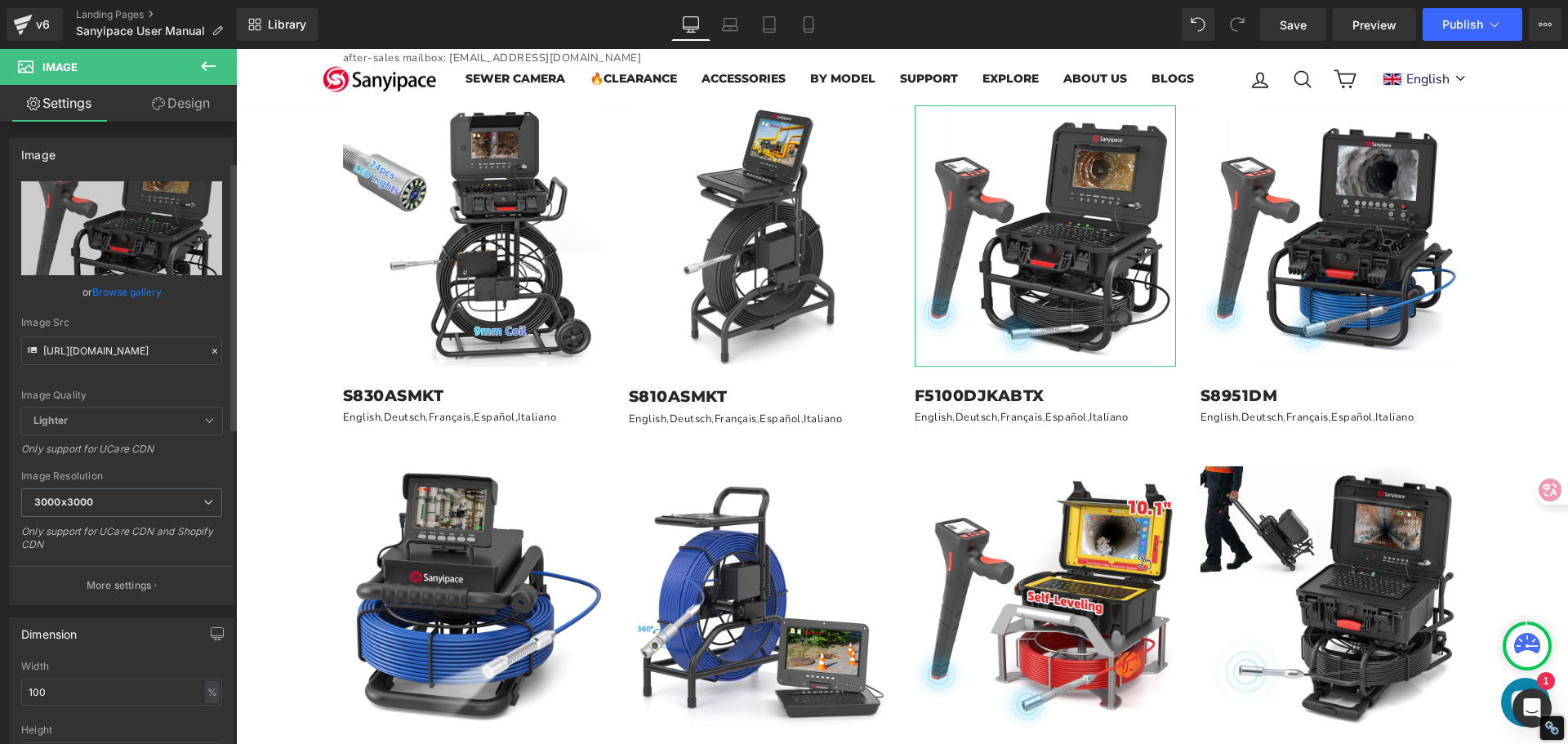
scroll to position [408, 0]
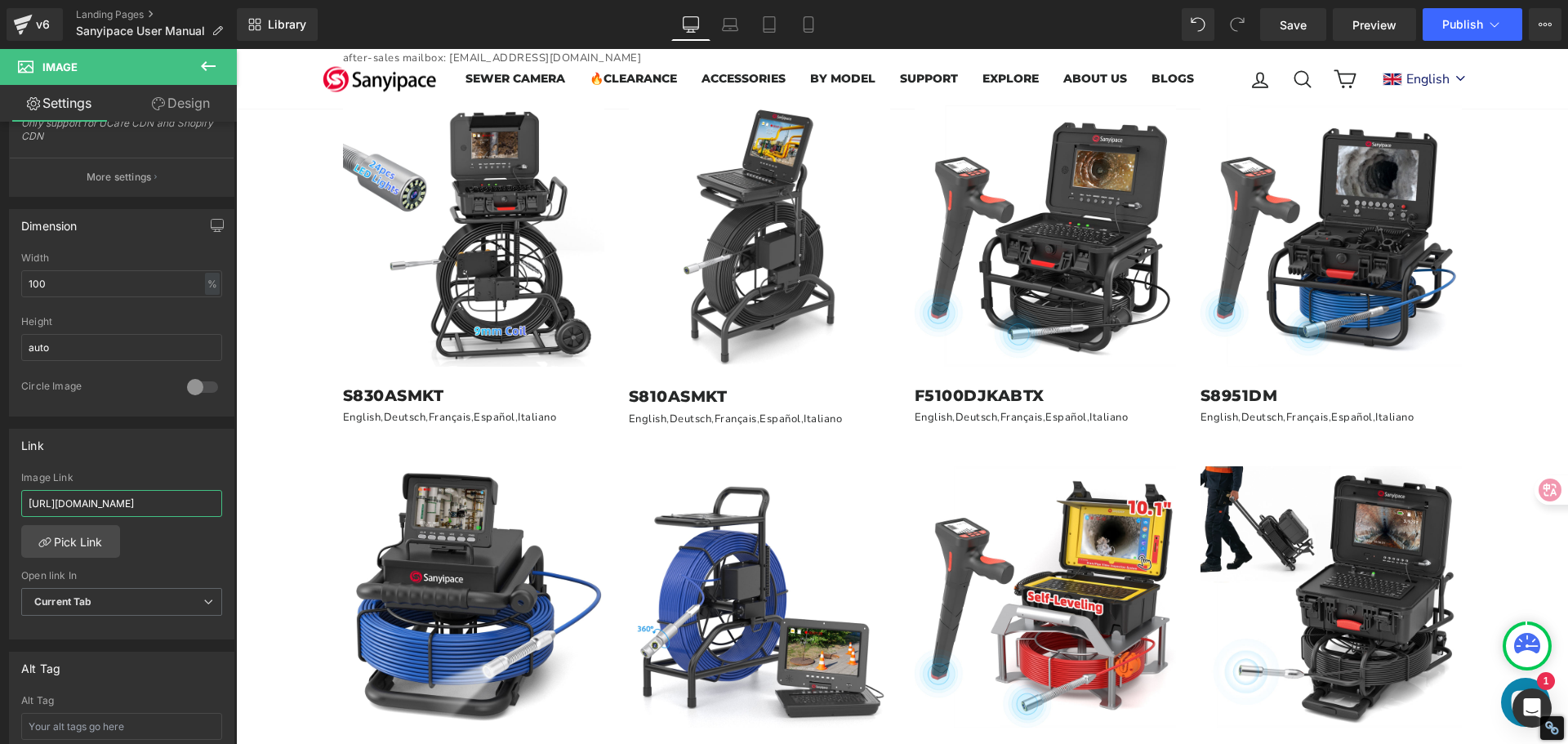
drag, startPoint x: 265, startPoint y: 548, endPoint x: 295, endPoint y: 535, distance: 32.7
type input "[URL][DOMAIN_NAME]"
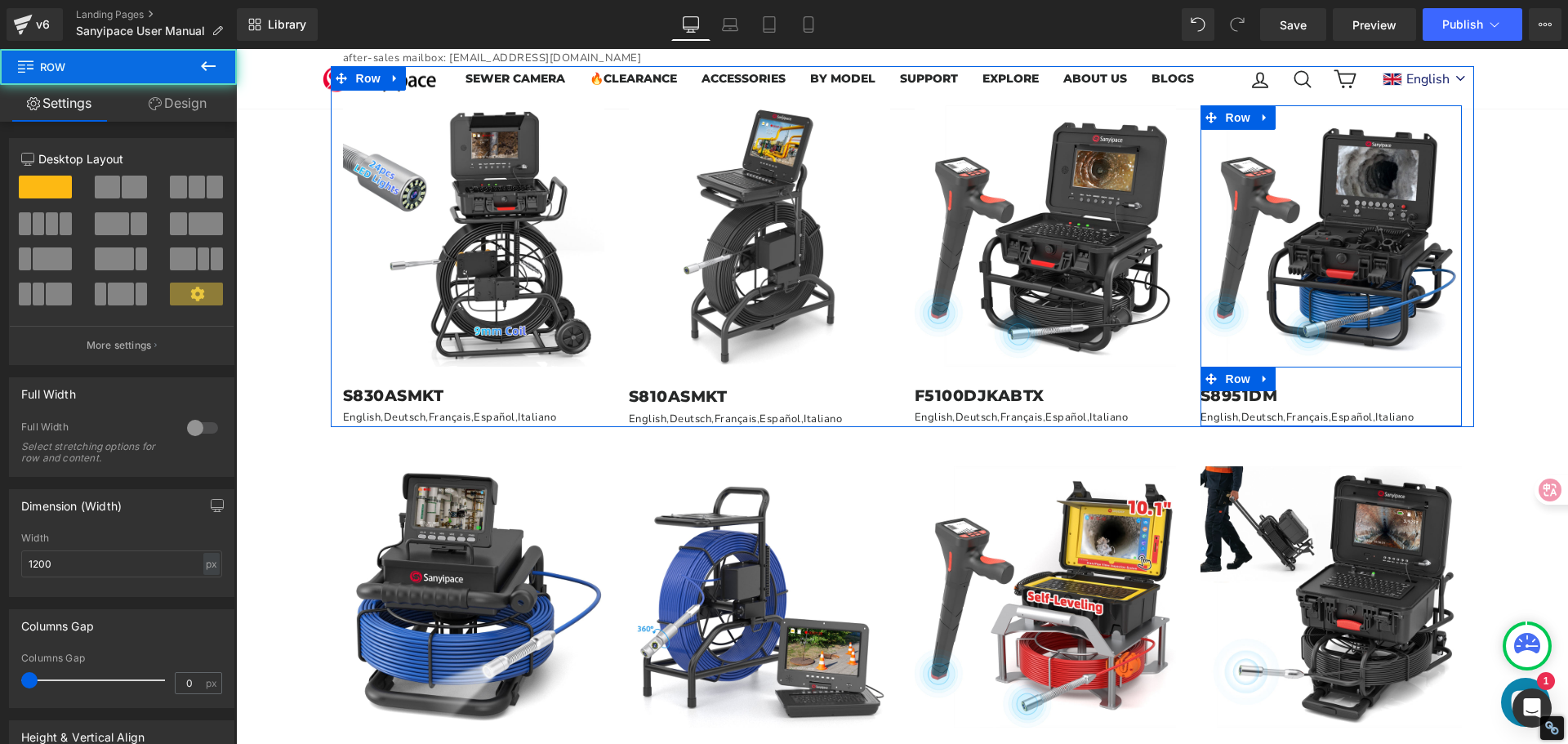
click at [1290, 403] on div "S8951DM Heading English , Deutsch , Français , Español , Italiano Text Block" at bounding box center [1330, 406] width 261 height 40
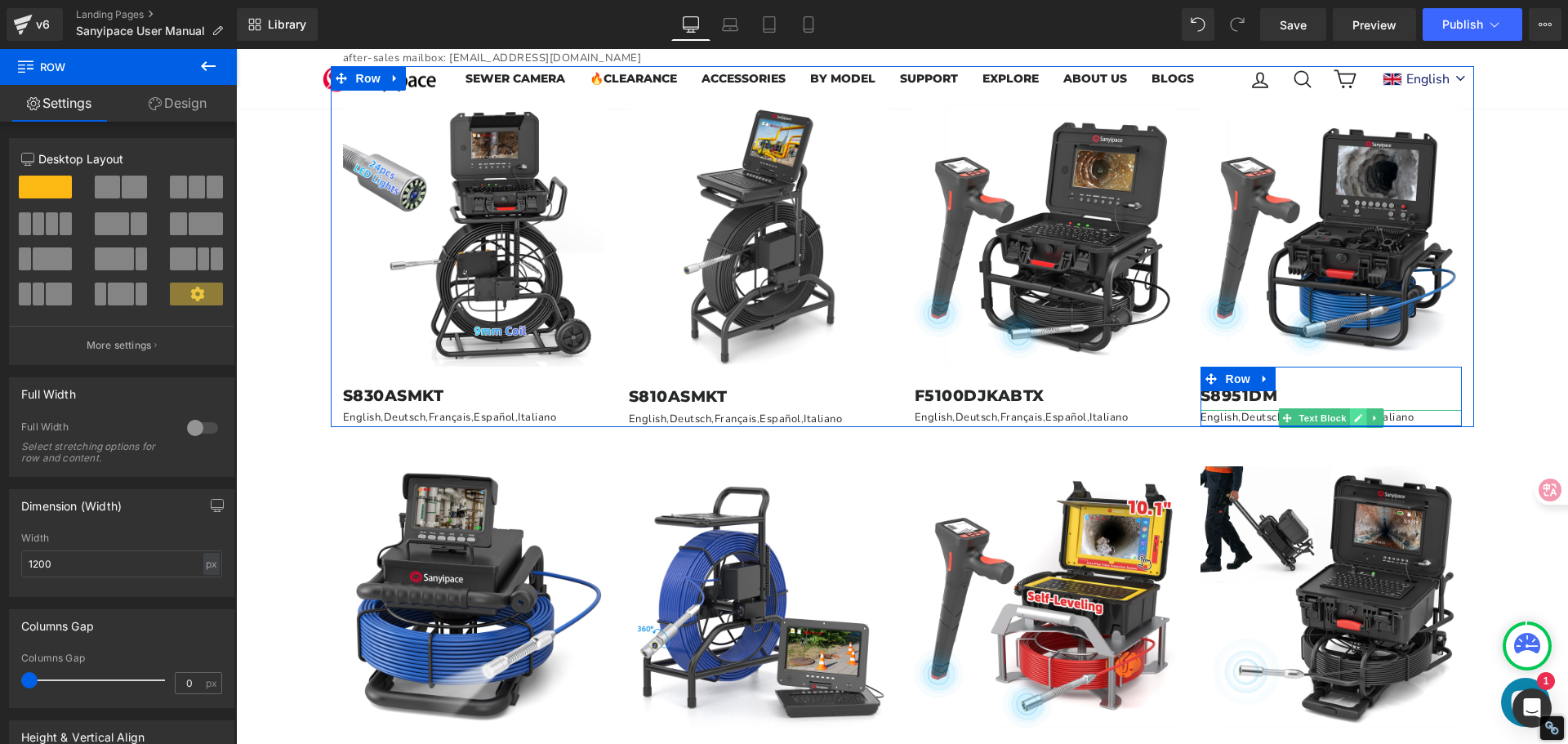
click at [1355, 414] on icon at bounding box center [1358, 418] width 8 height 8
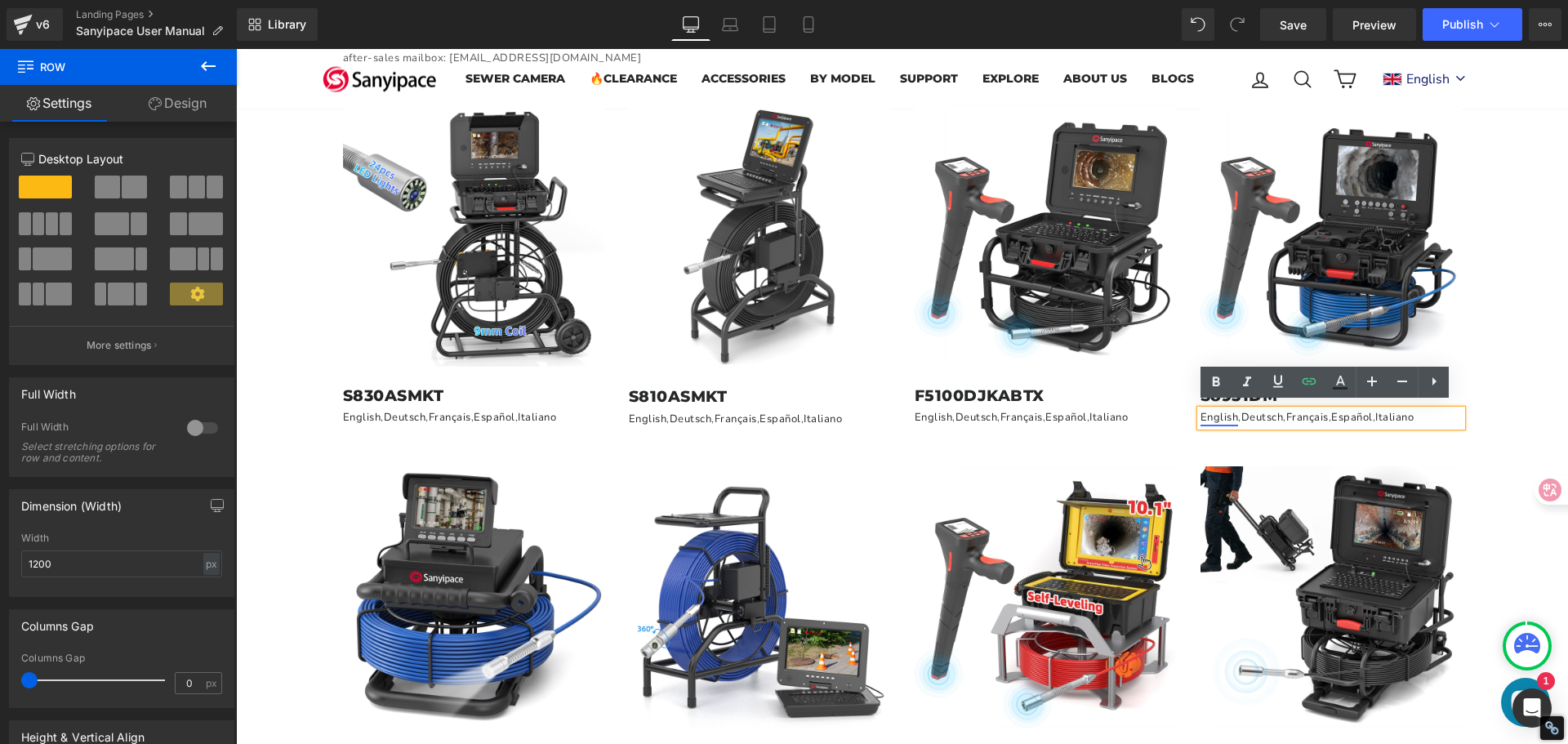
click at [1222, 417] on link "English" at bounding box center [1220, 418] width 39 height 15
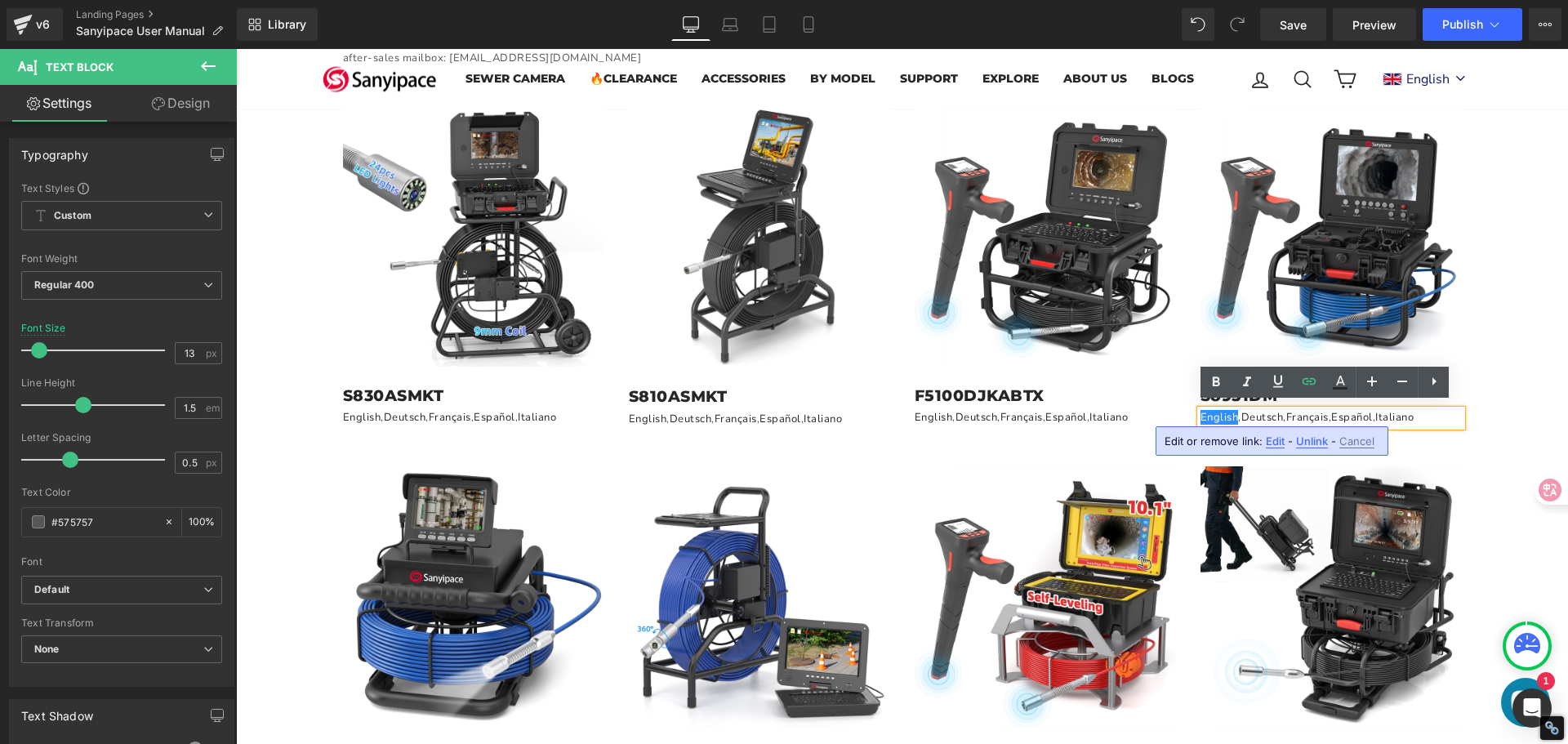
click at [1273, 442] on span "Edit" at bounding box center [1275, 441] width 18 height 14
type input "[URL][DOMAIN_NAME]"
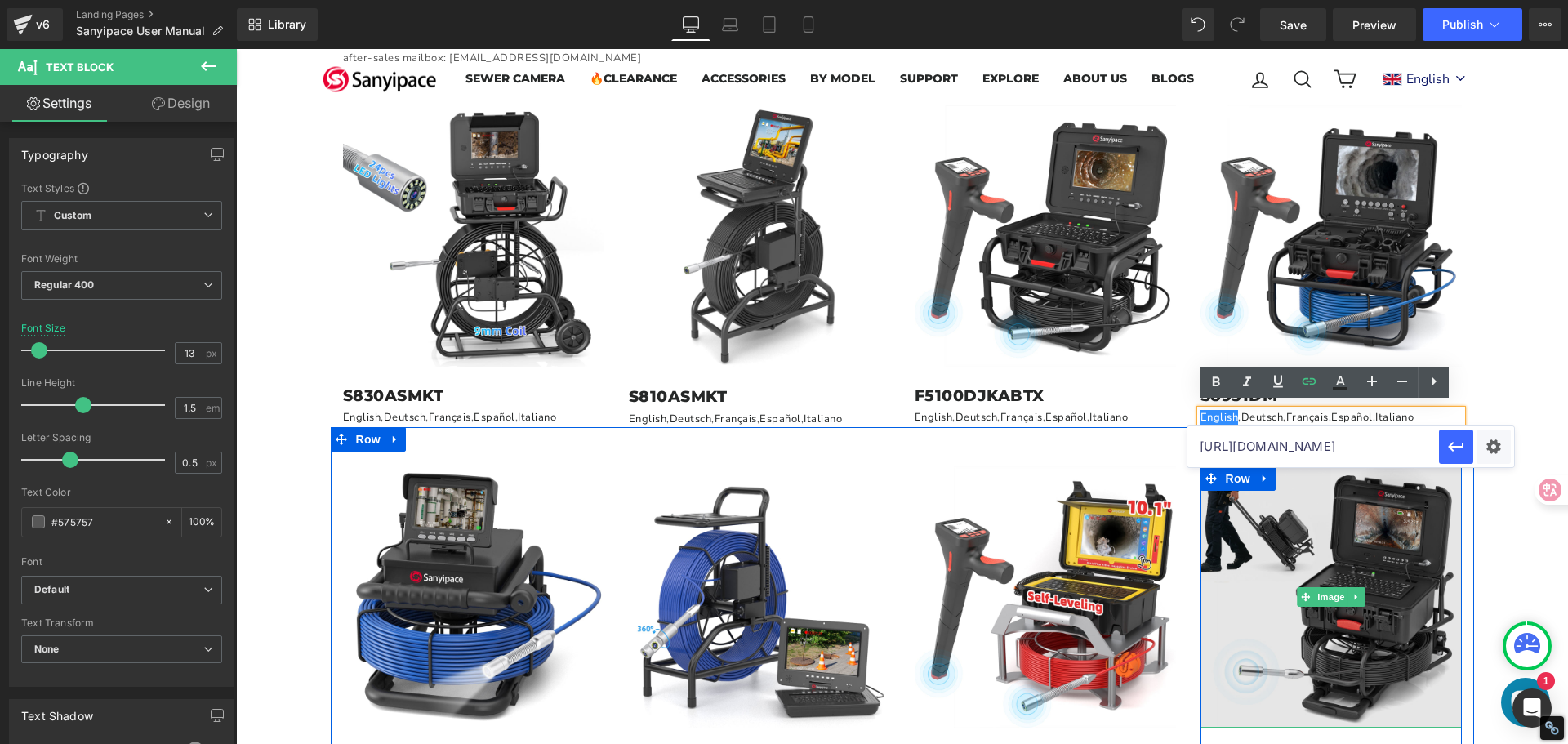
scroll to position [0, 441]
drag, startPoint x: 1435, startPoint y: 493, endPoint x: 1429, endPoint y: 468, distance: 25.7
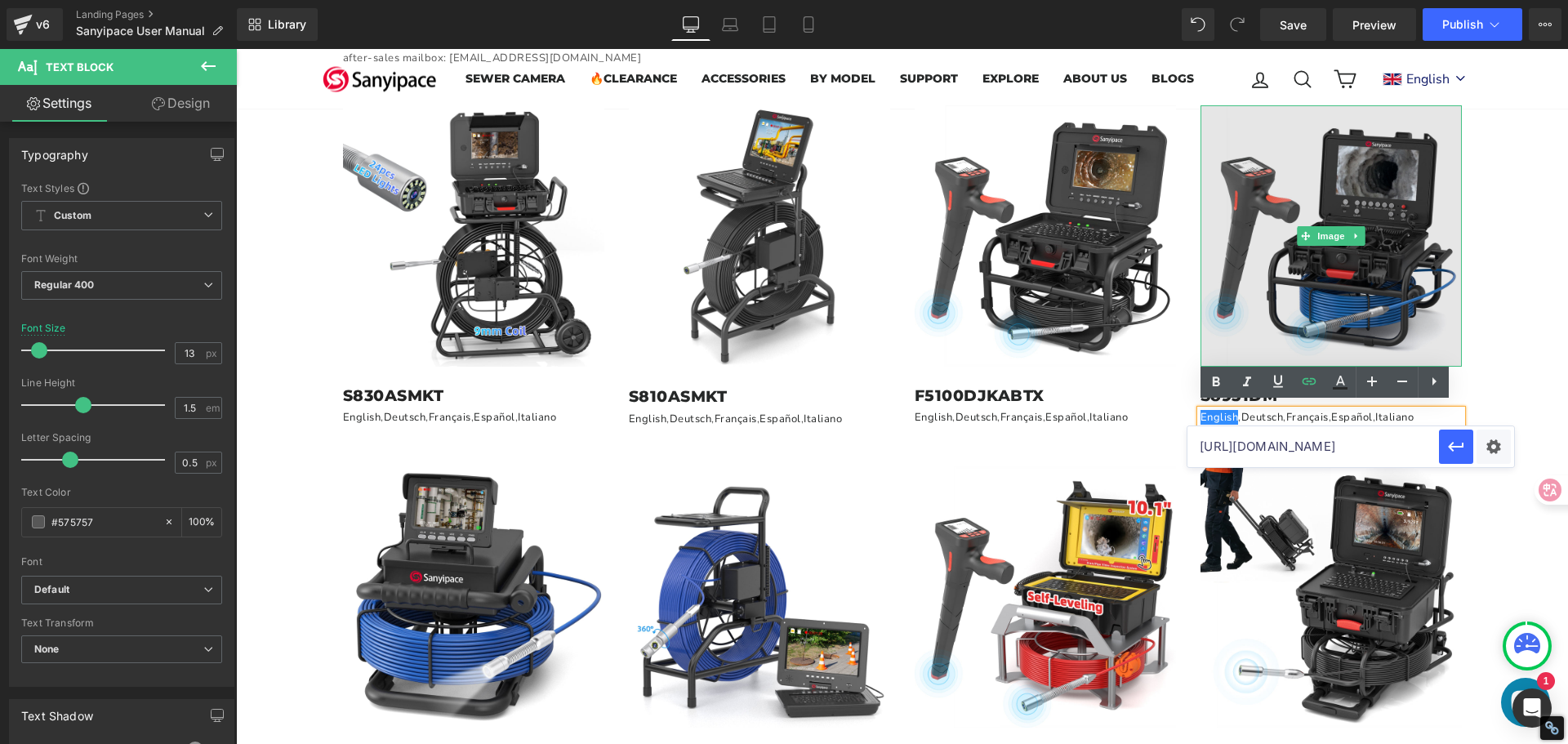
click at [1363, 260] on img at bounding box center [1330, 235] width 261 height 261
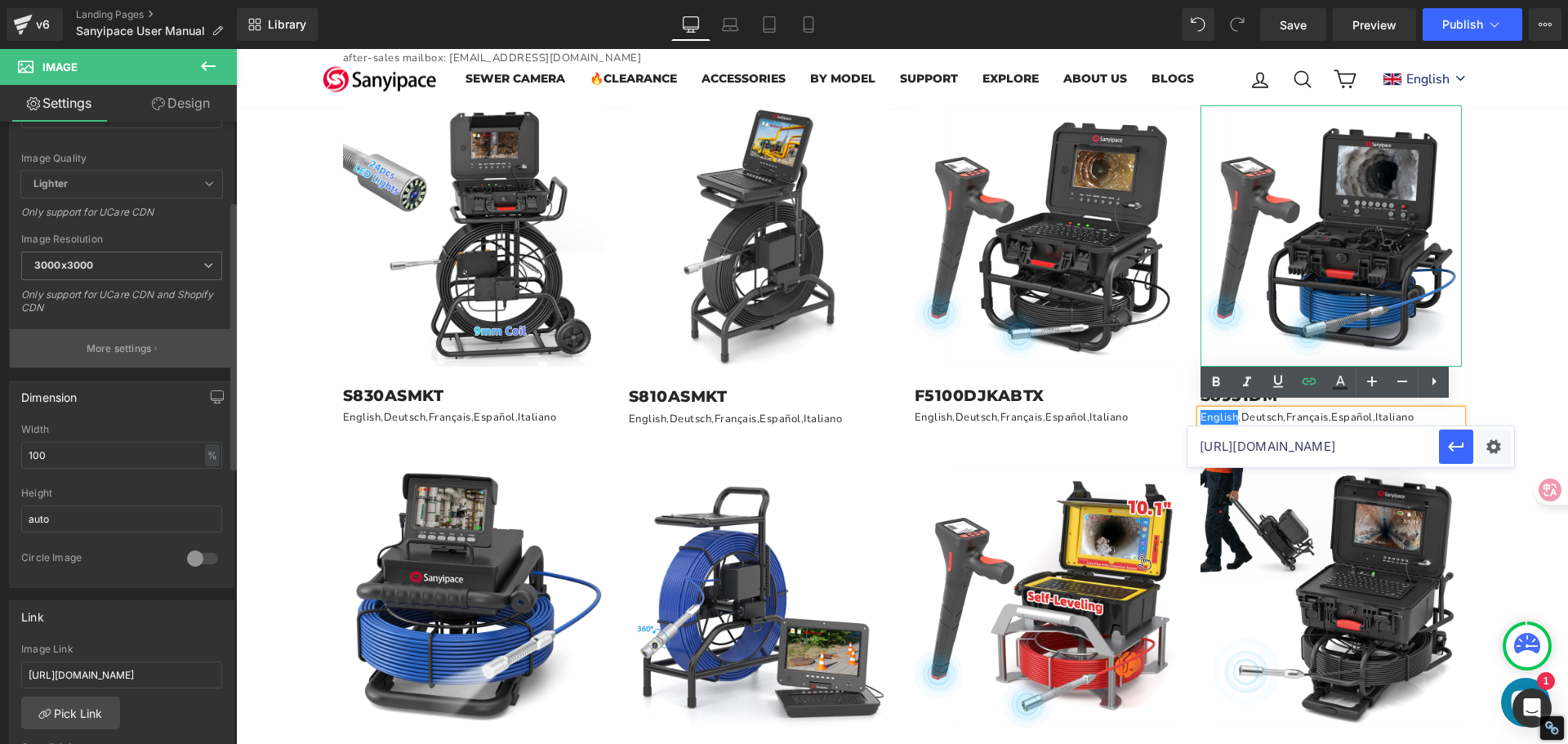
scroll to position [245, 0]
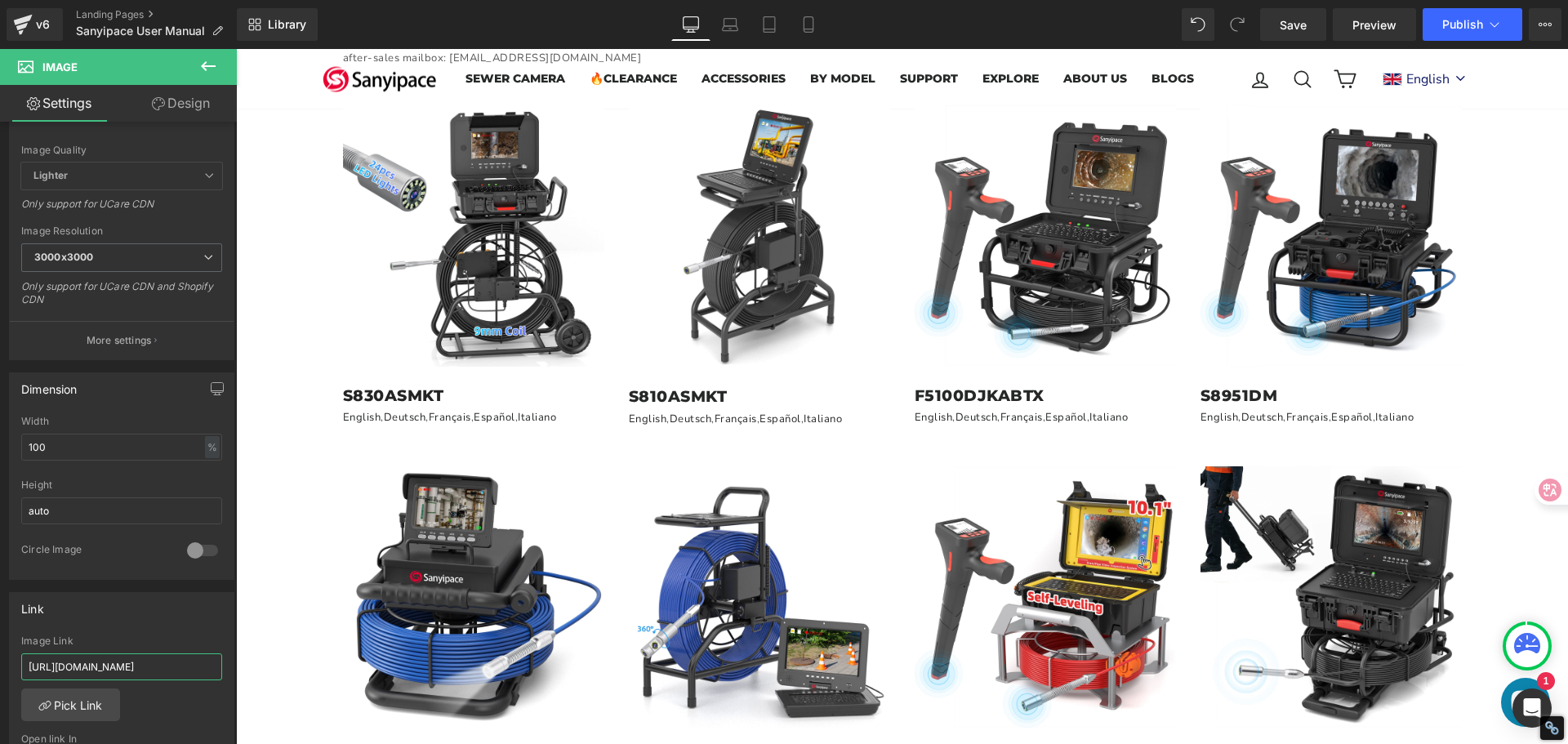
drag, startPoint x: 265, startPoint y: 712, endPoint x: 268, endPoint y: 691, distance: 21.2
paste input "[DOMAIN_NAME][URL]"
type input "[URL][DOMAIN_NAME]"
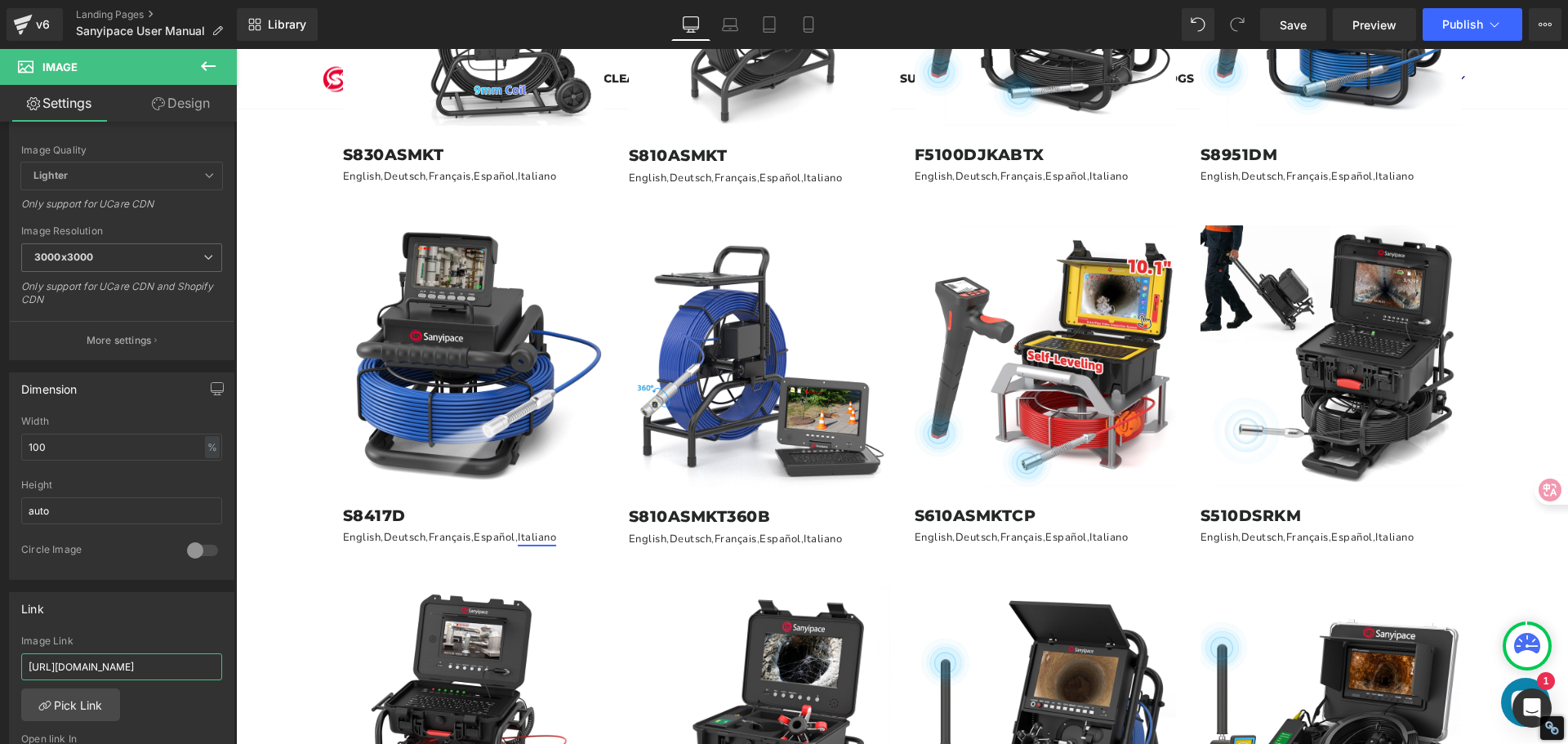
scroll to position [898, 0]
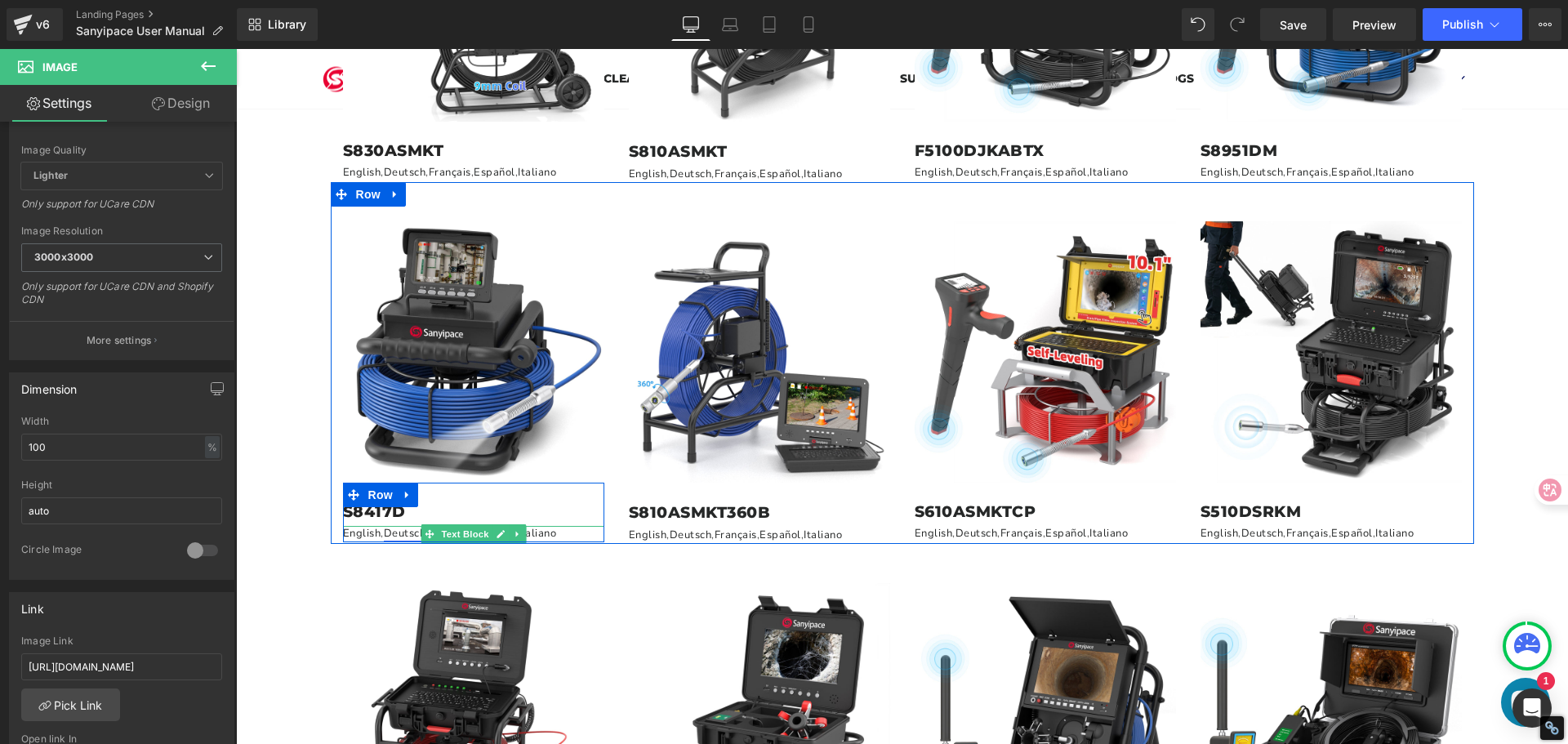
click at [401, 528] on link "Deutsch" at bounding box center [405, 533] width 42 height 15
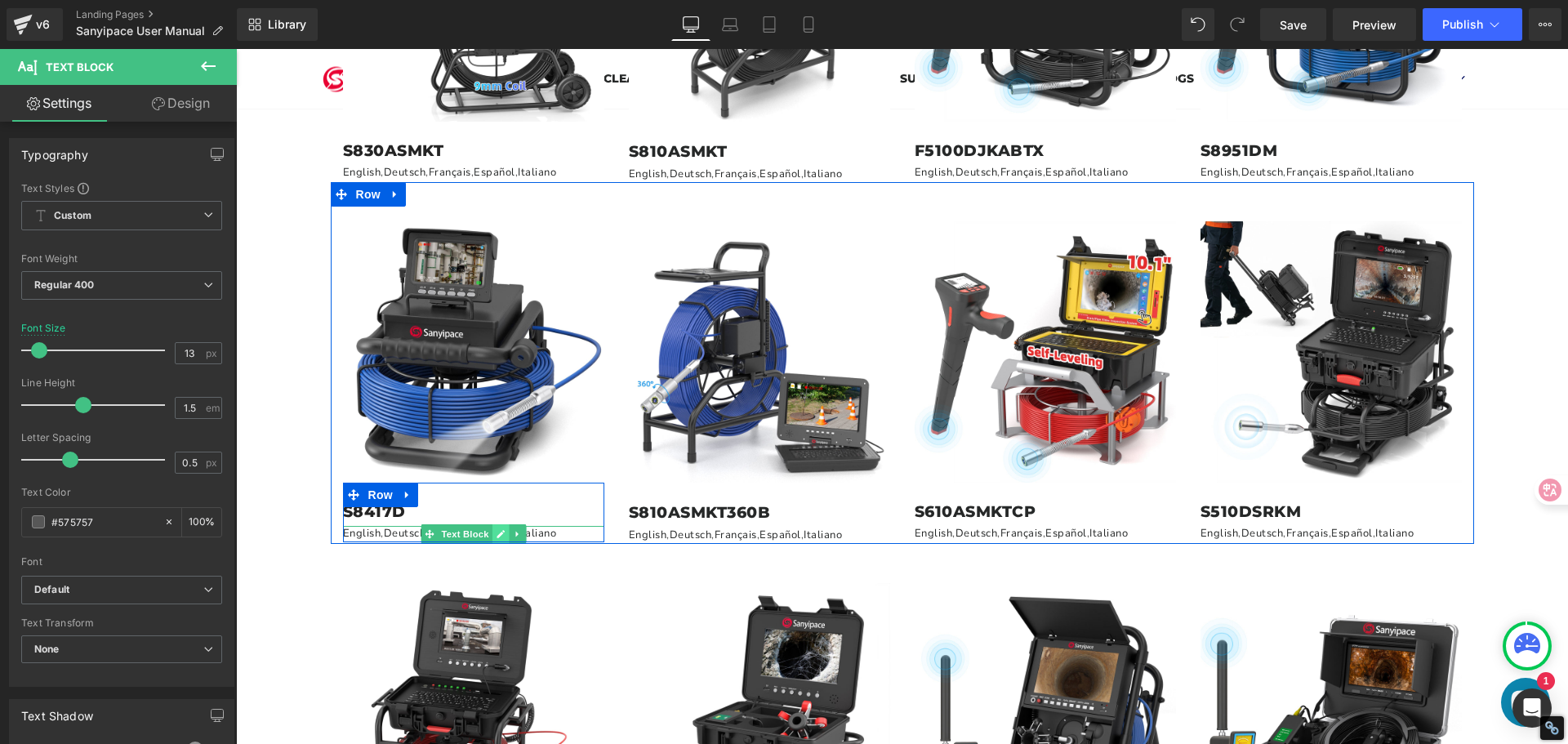
click at [496, 529] on icon at bounding box center [501, 534] width 9 height 10
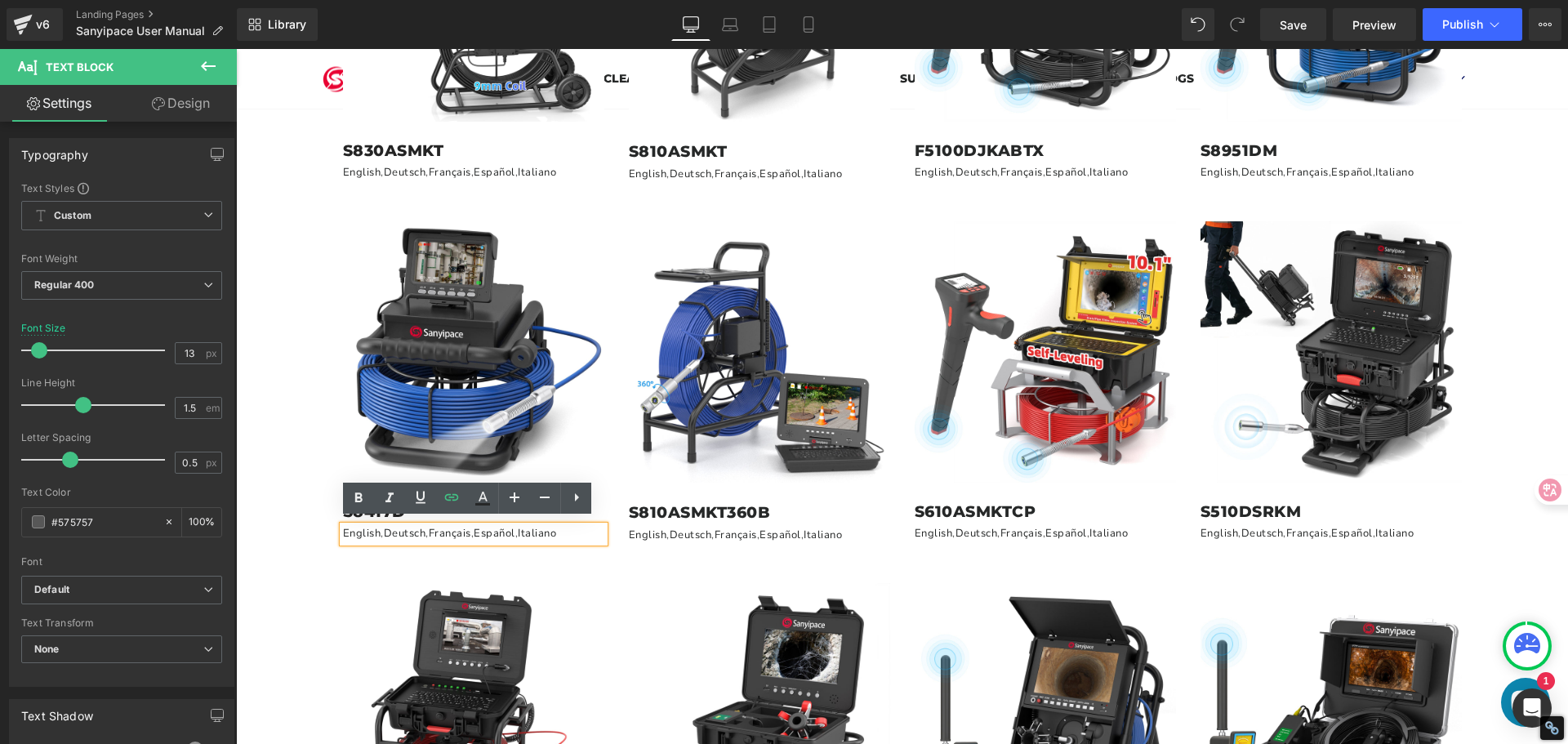
click at [346, 536] on p "English , Deutsch , Français , Español , Italiano" at bounding box center [473, 534] width 261 height 17
click at [358, 531] on link "English" at bounding box center [362, 533] width 39 height 15
click at [416, 558] on span "Edit" at bounding box center [418, 557] width 18 height 14
type input "[URL][DOMAIN_NAME]"
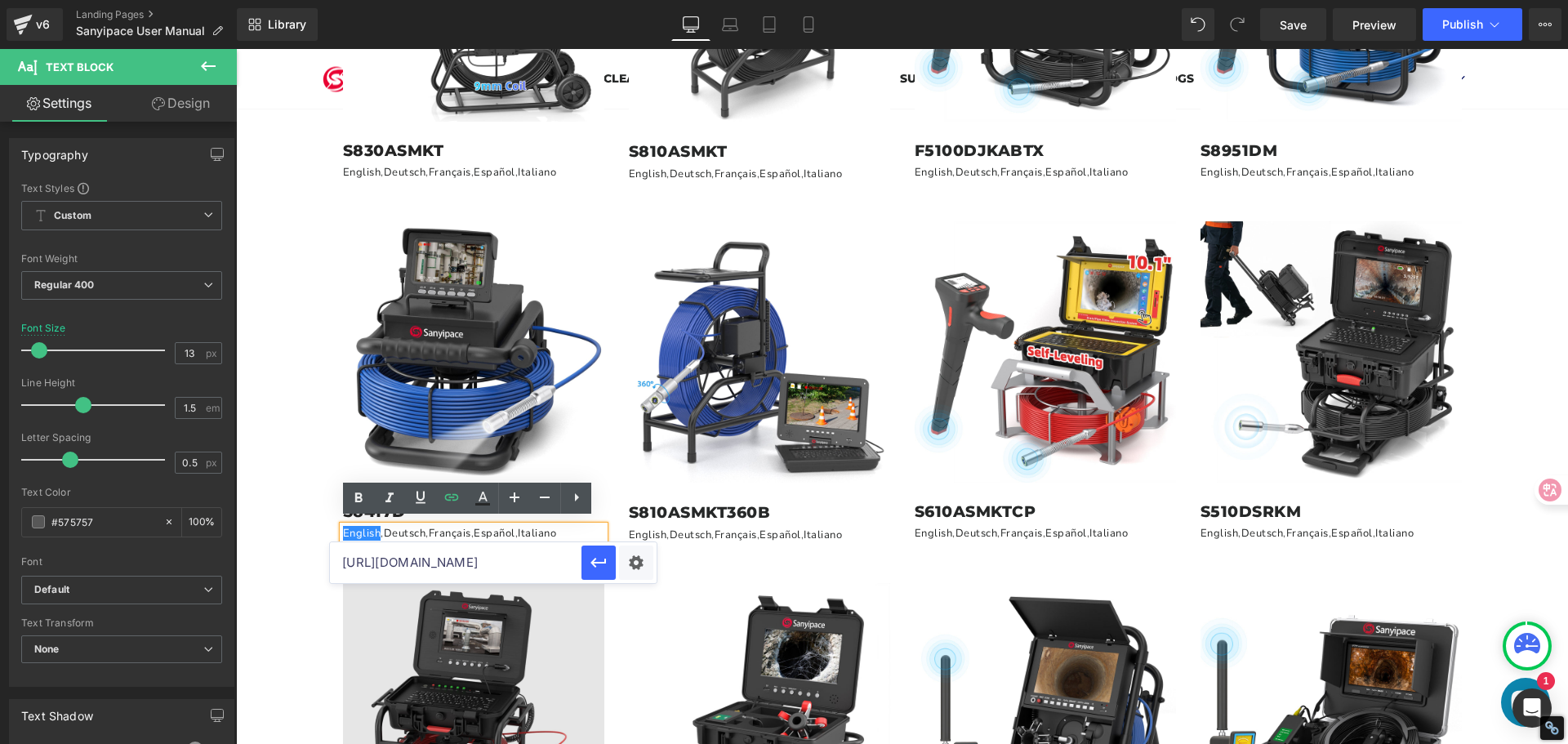
scroll to position [0, 561]
drag, startPoint x: 577, startPoint y: 610, endPoint x: 590, endPoint y: 590, distance: 23.9
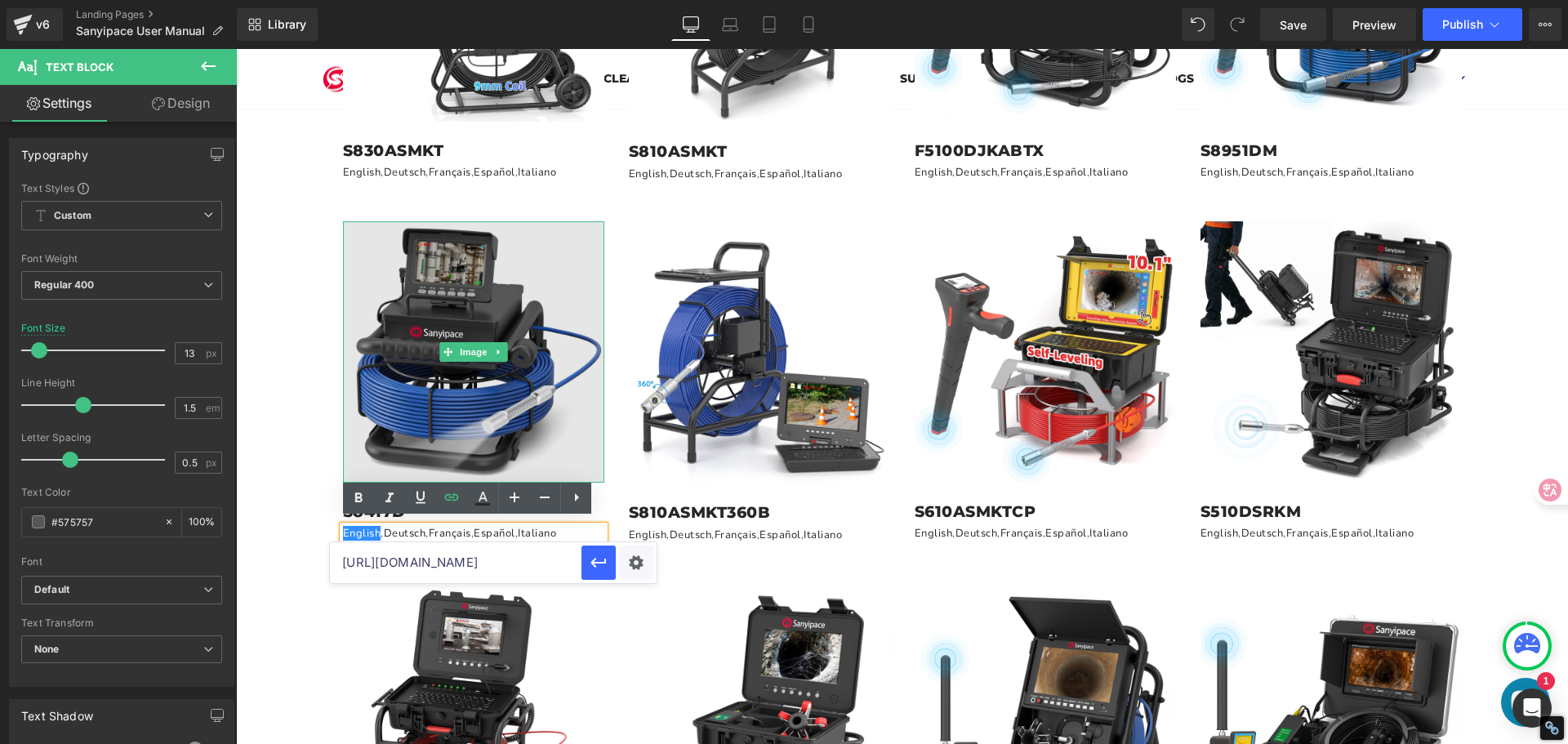
click at [483, 337] on img at bounding box center [473, 351] width 261 height 261
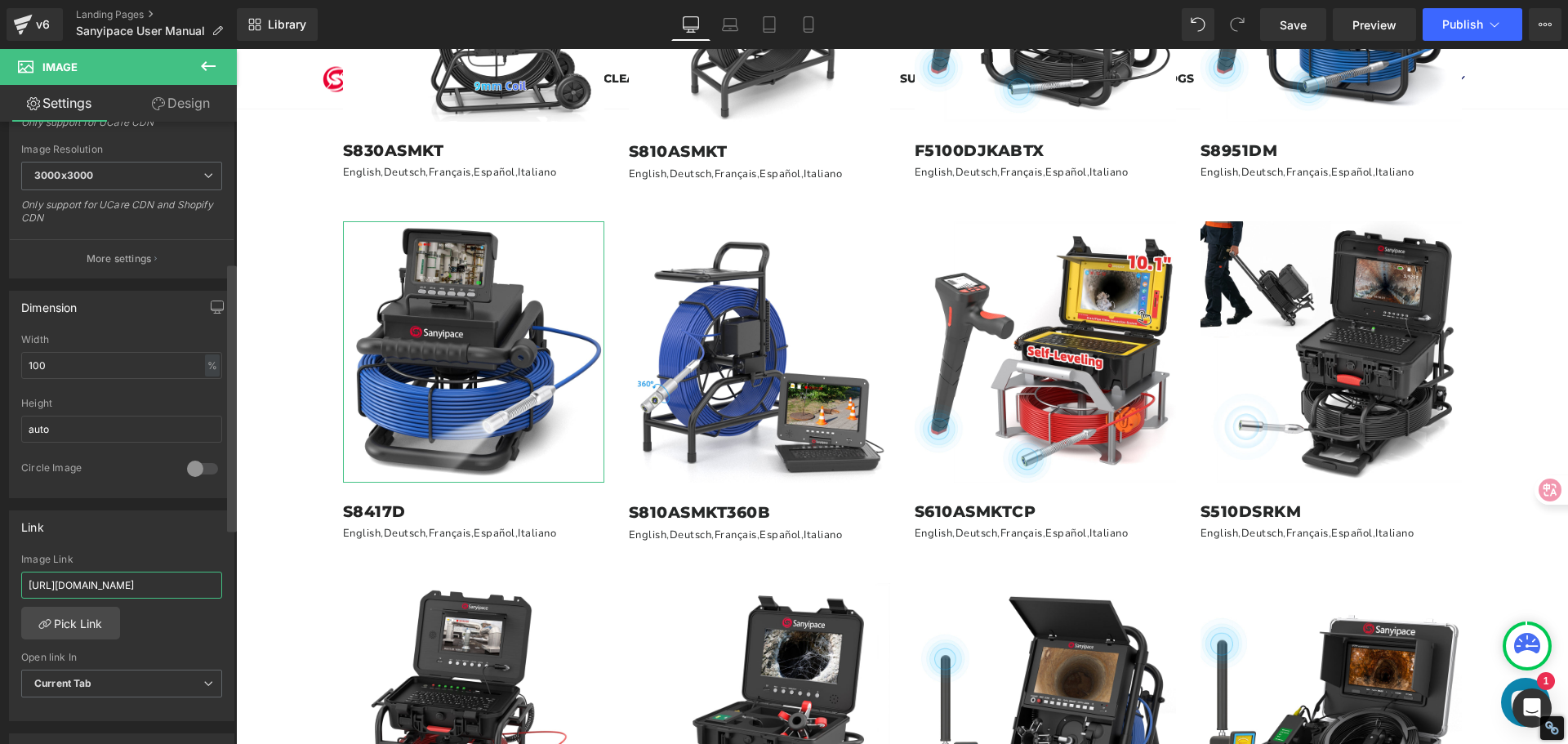
scroll to position [0, 172]
drag, startPoint x: 25, startPoint y: 582, endPoint x: 232, endPoint y: 597, distance: 207.5
click at [232, 597] on div "Image [URL][DOMAIN_NAME] Replace Image Upload image or Browse gallery Image Src…" at bounding box center [118, 436] width 237 height 630
type input "[URL][DOMAIN_NAME]"
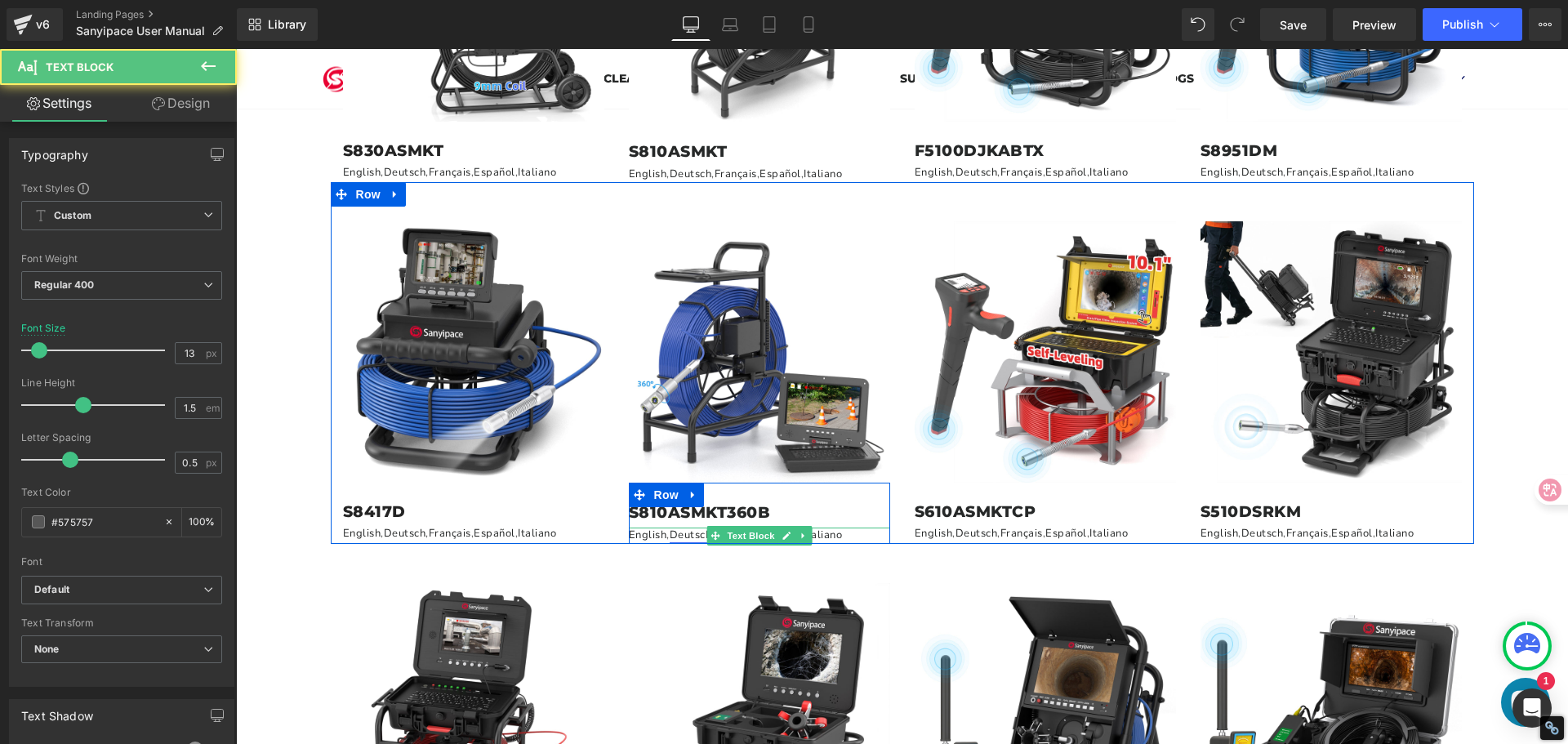
click at [671, 533] on link "Deutsch" at bounding box center [690, 535] width 42 height 15
click at [783, 532] on icon at bounding box center [786, 536] width 8 height 8
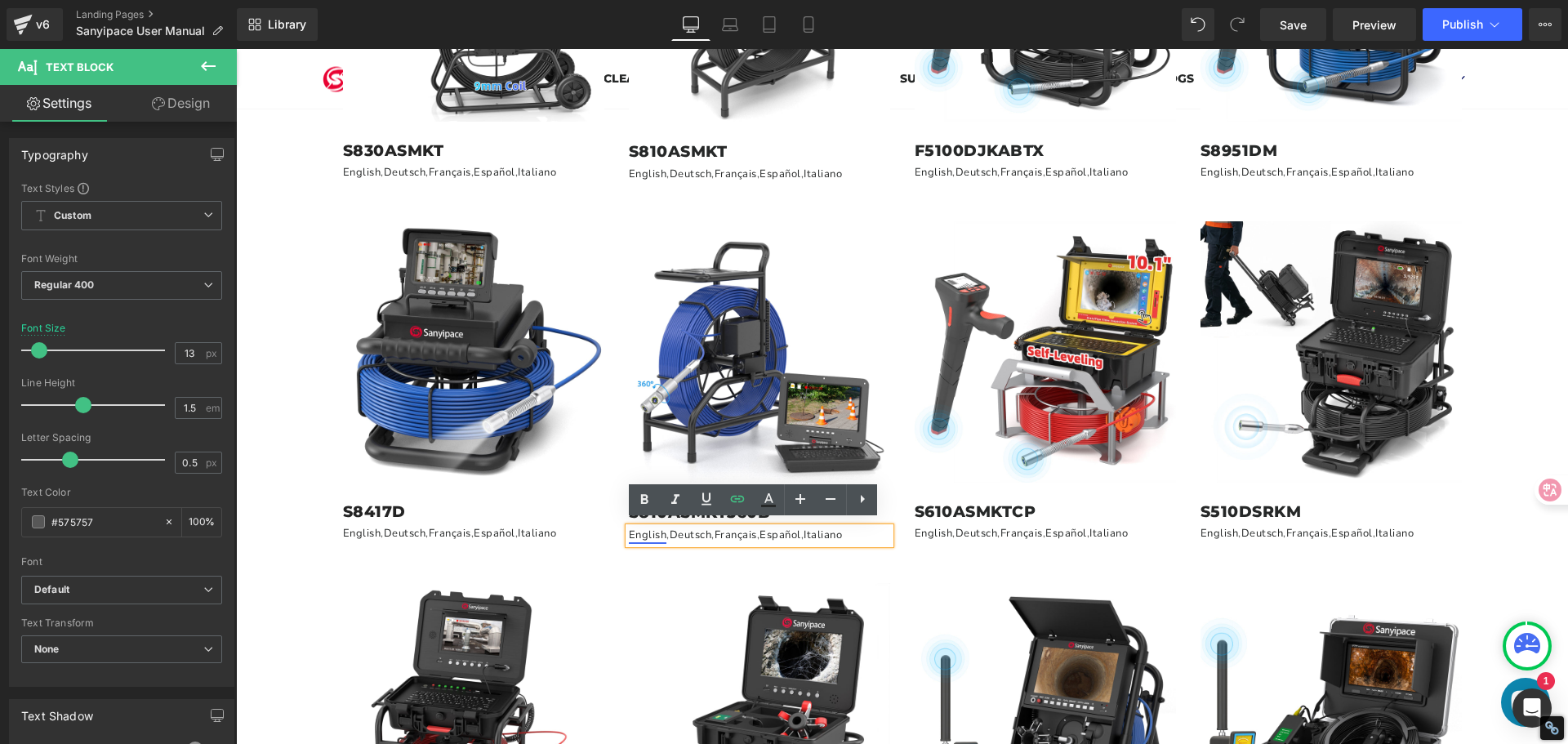
click at [654, 536] on link "English" at bounding box center [648, 535] width 39 height 15
click at [701, 561] on span "Edit" at bounding box center [703, 559] width 18 height 14
type input "[URL][DOMAIN_NAME]"
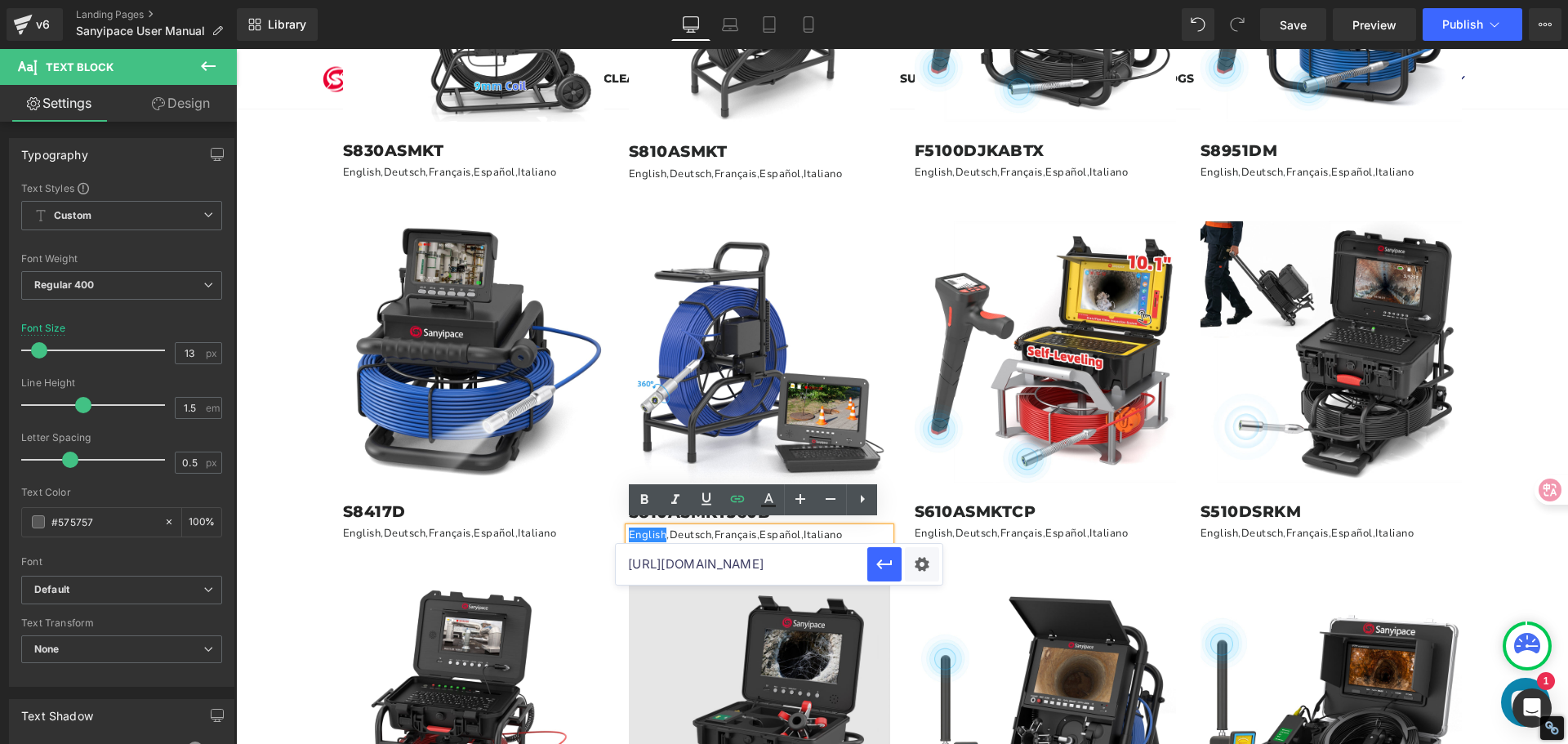
scroll to position [0, 431]
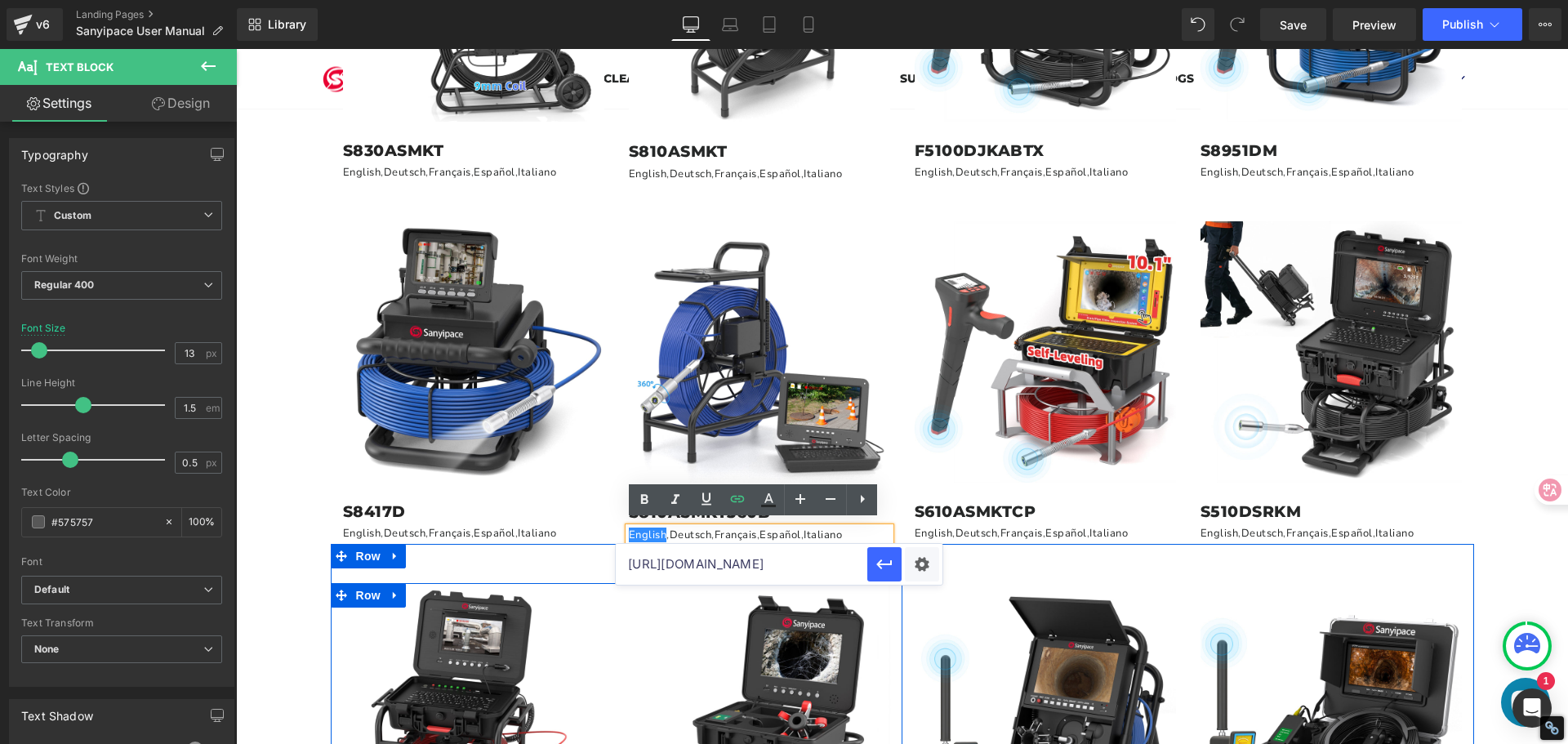
drag, startPoint x: 864, startPoint y: 611, endPoint x: 886, endPoint y: 593, distance: 28.4
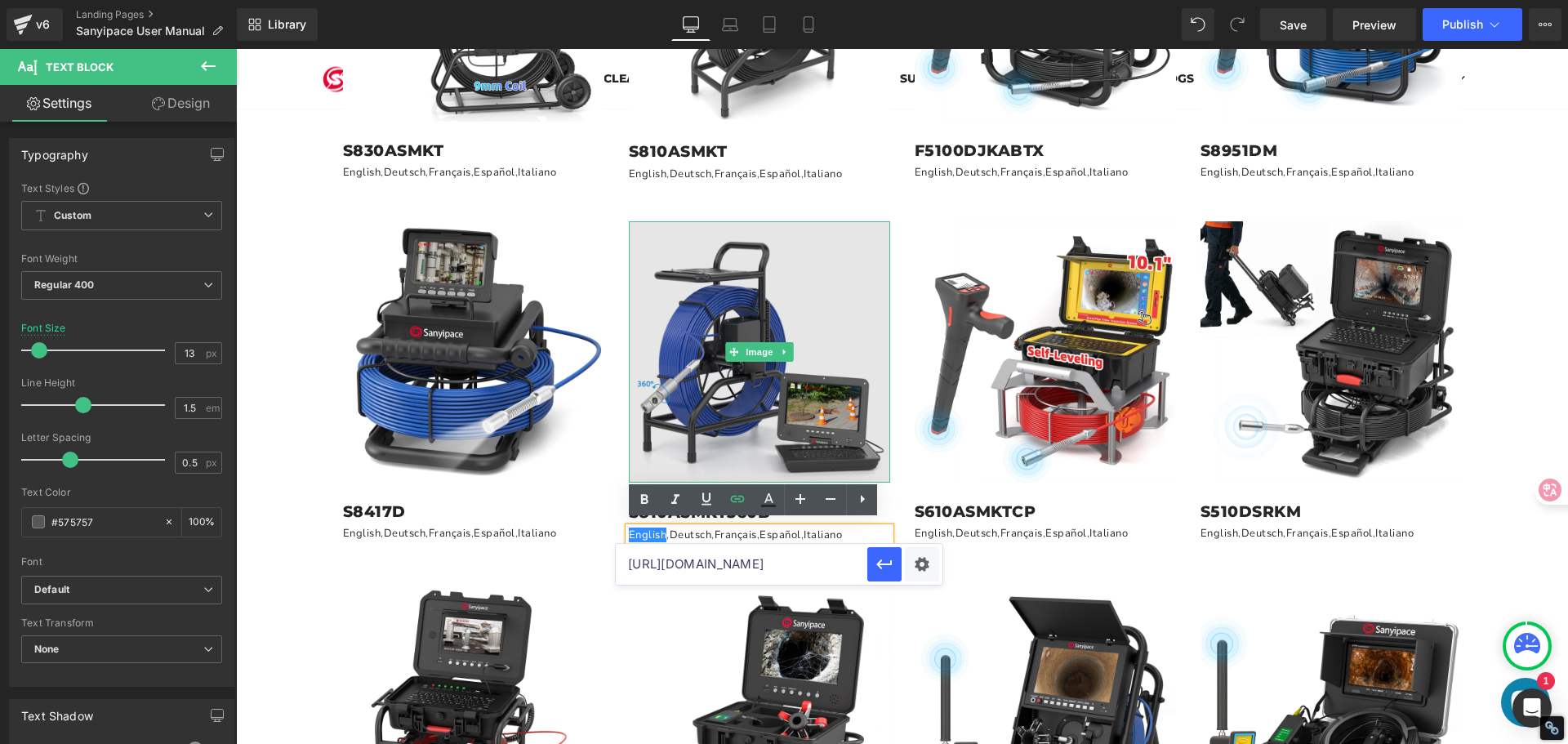
click at [769, 388] on img at bounding box center [759, 351] width 261 height 261
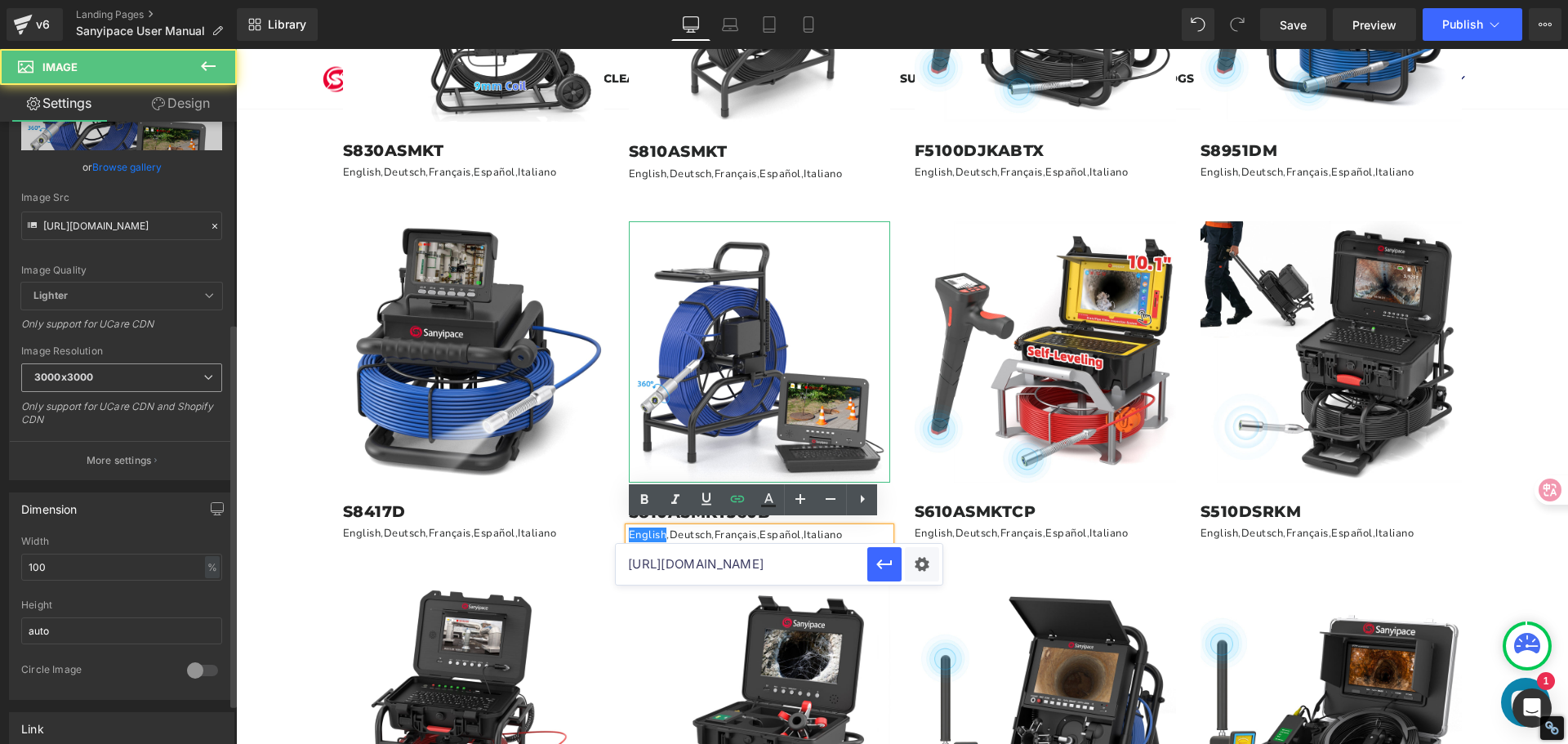
scroll to position [326, 0]
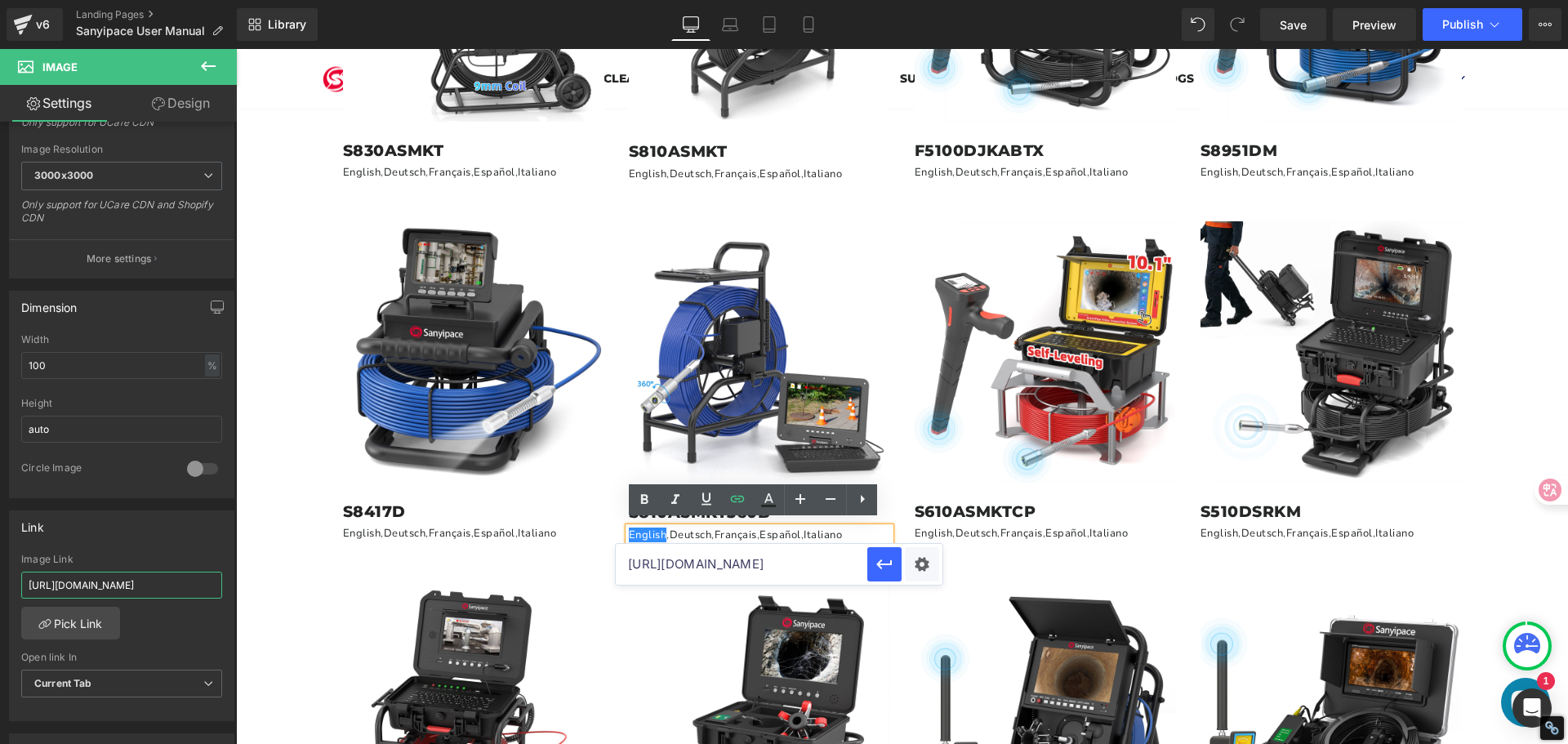
drag, startPoint x: 264, startPoint y: 632, endPoint x: 472, endPoint y: 679, distance: 213.2
type input "[URL][DOMAIN_NAME]"
click at [1067, 529] on icon at bounding box center [1072, 534] width 9 height 10
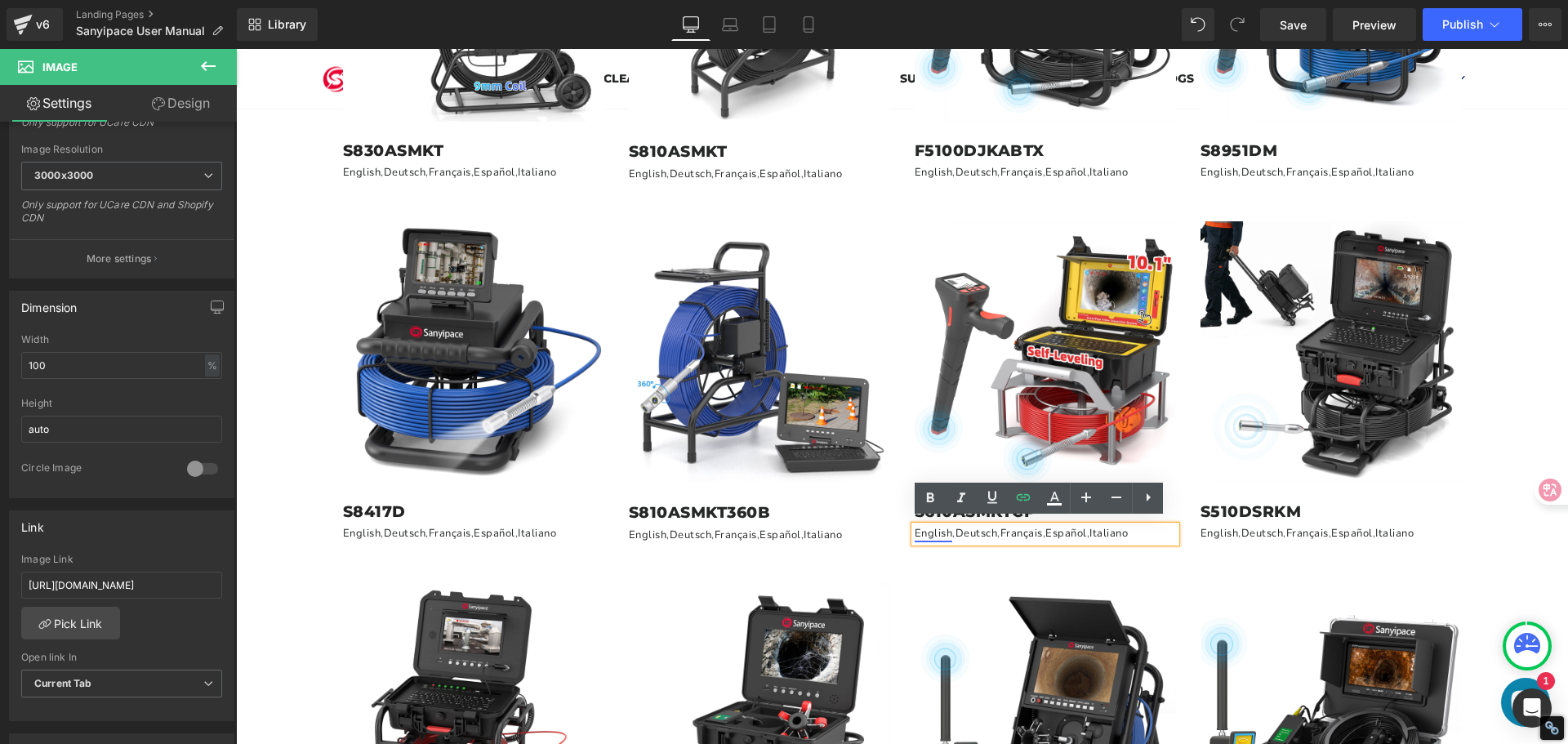
click at [932, 531] on link "English" at bounding box center [934, 533] width 39 height 15
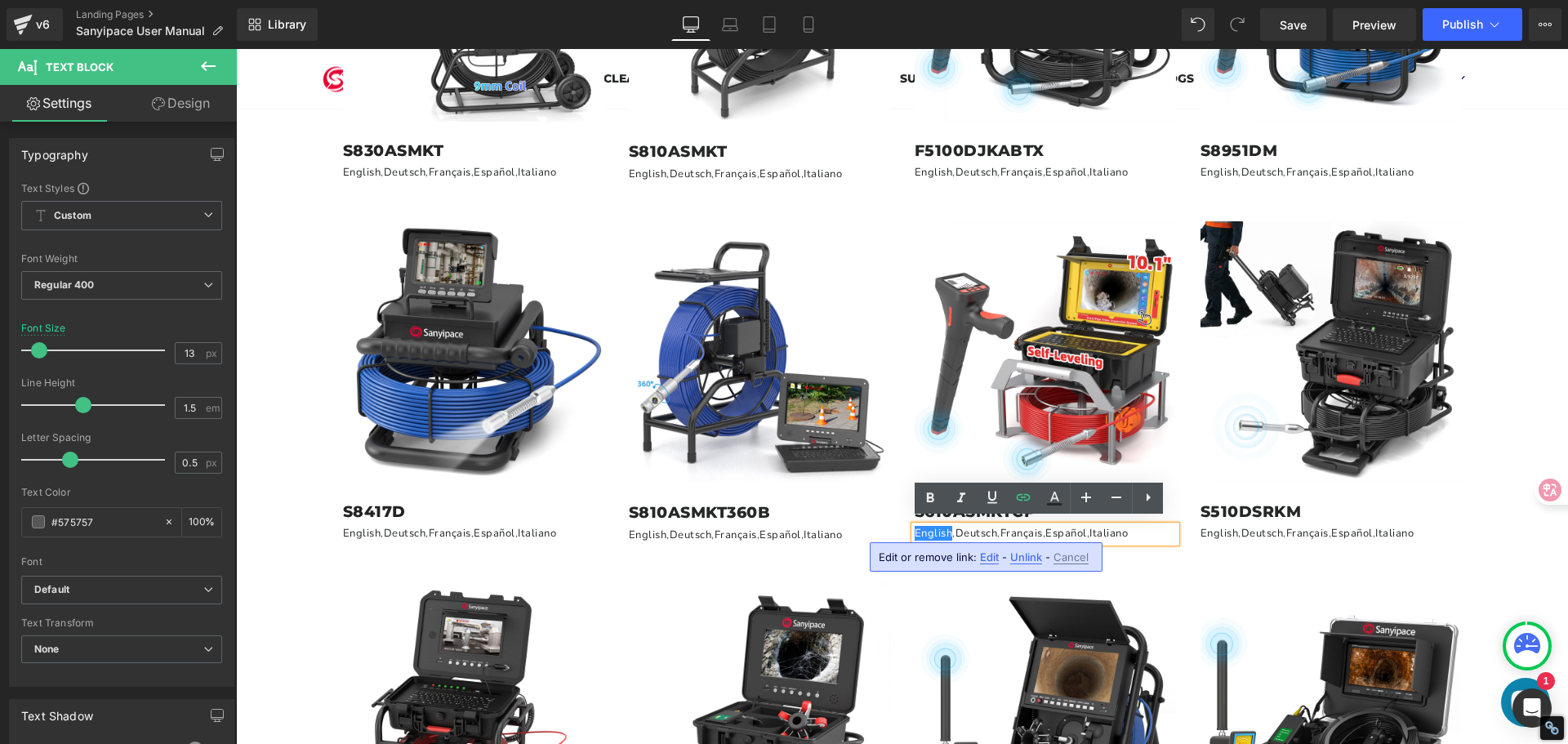
click at [980, 560] on span "Edit" at bounding box center [989, 557] width 18 height 14
type input "[URL][DOMAIN_NAME]"
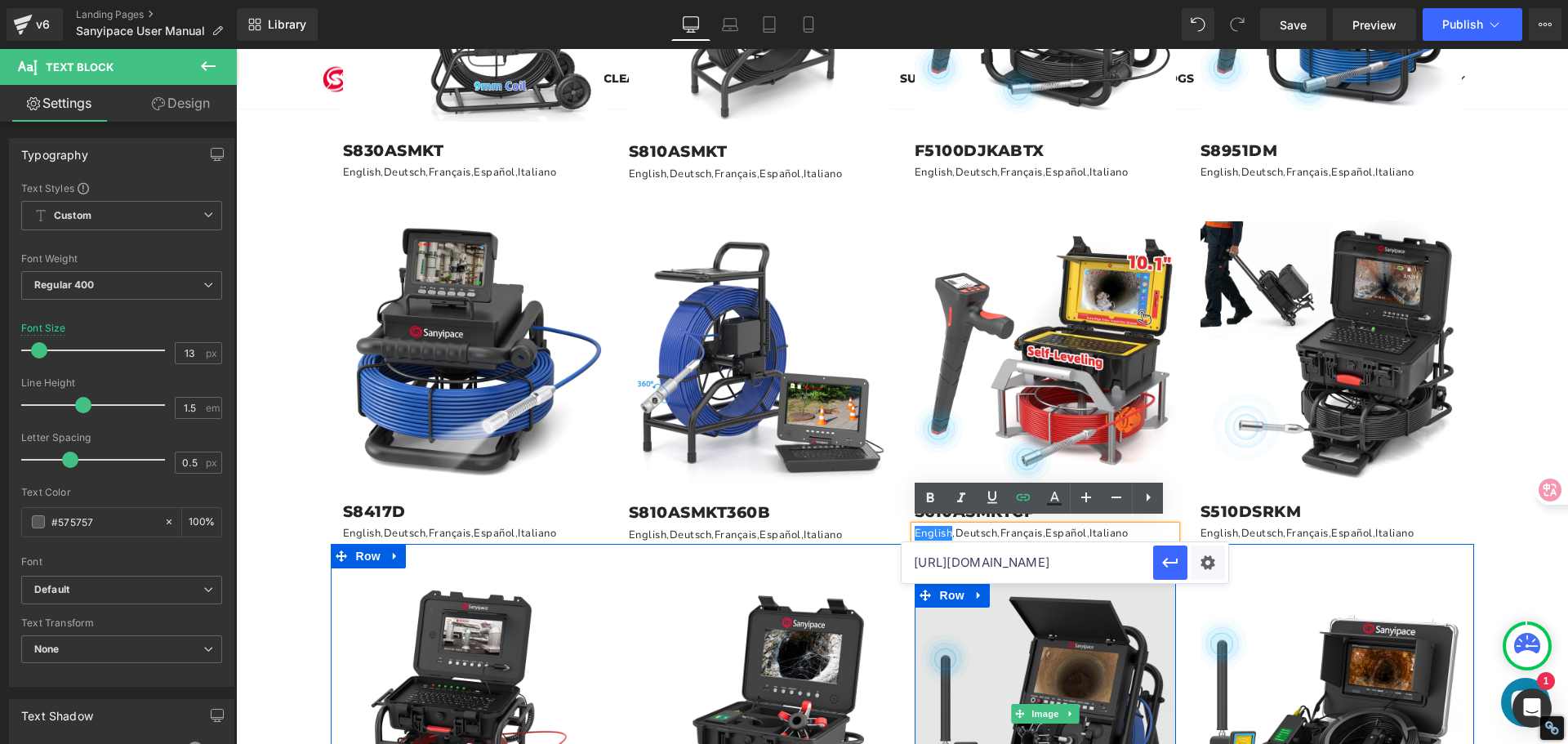
scroll to position [0, 425]
drag, startPoint x: 1144, startPoint y: 611, endPoint x: 1156, endPoint y: 585, distance: 28.6
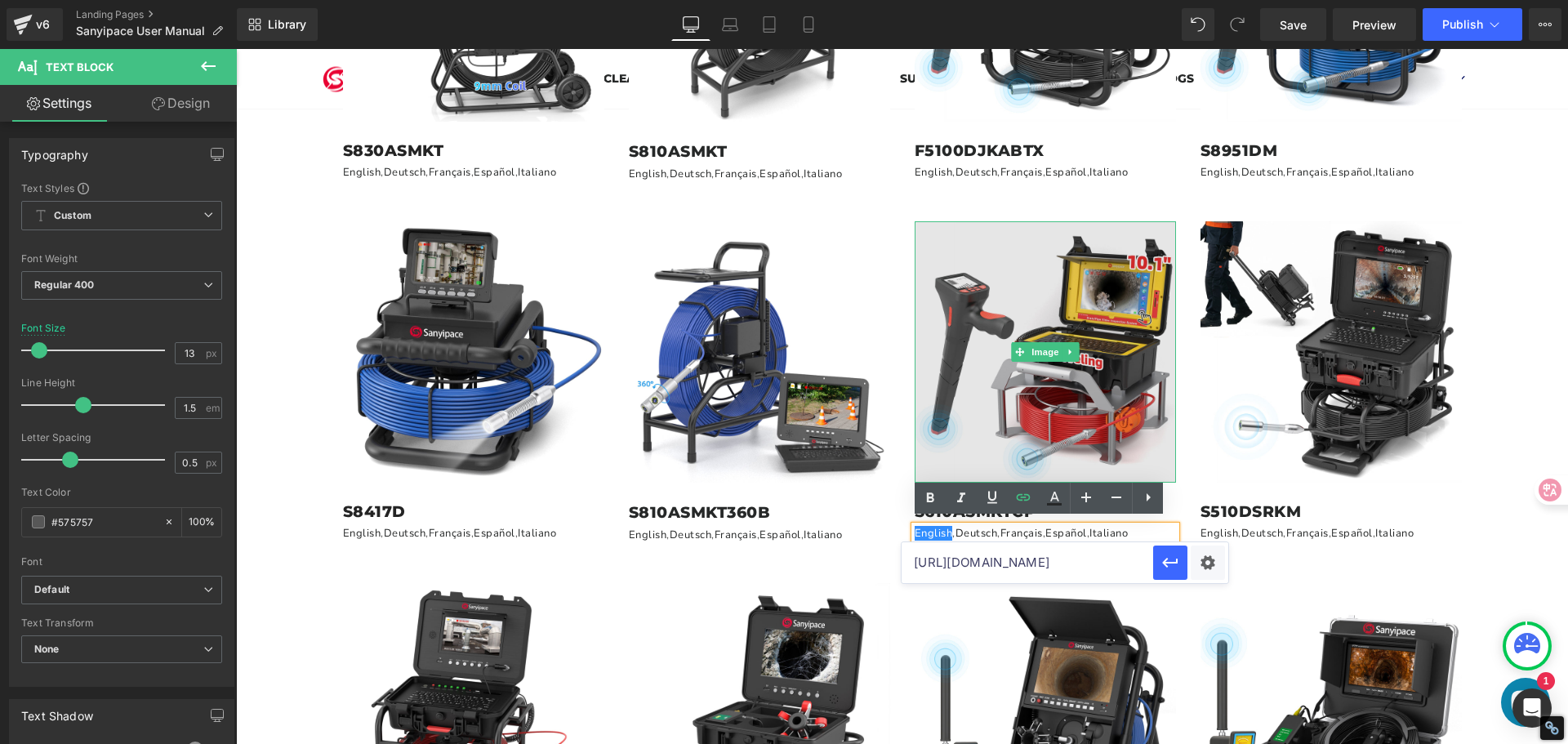
click at [1091, 363] on img at bounding box center [1044, 351] width 261 height 261
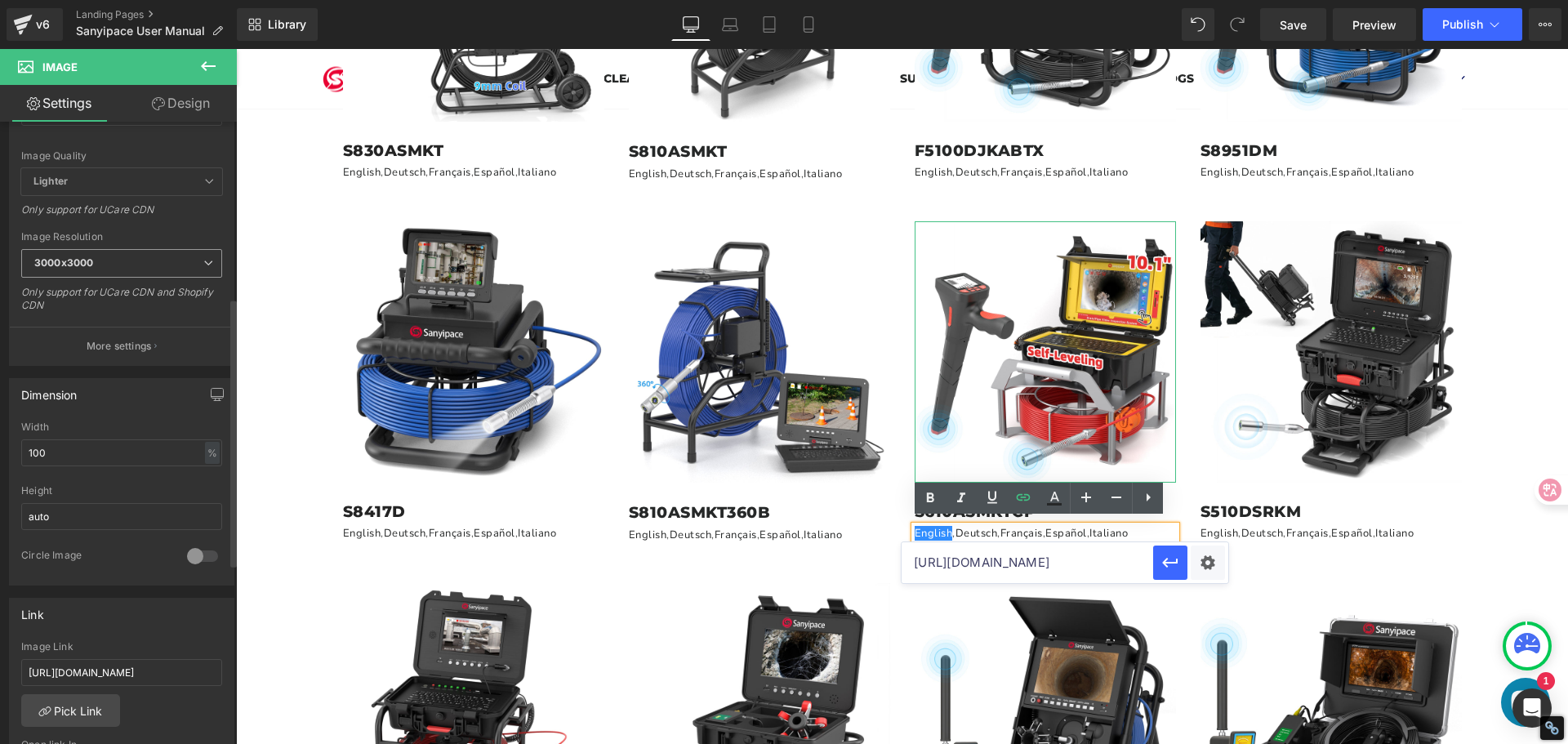
scroll to position [408, 0]
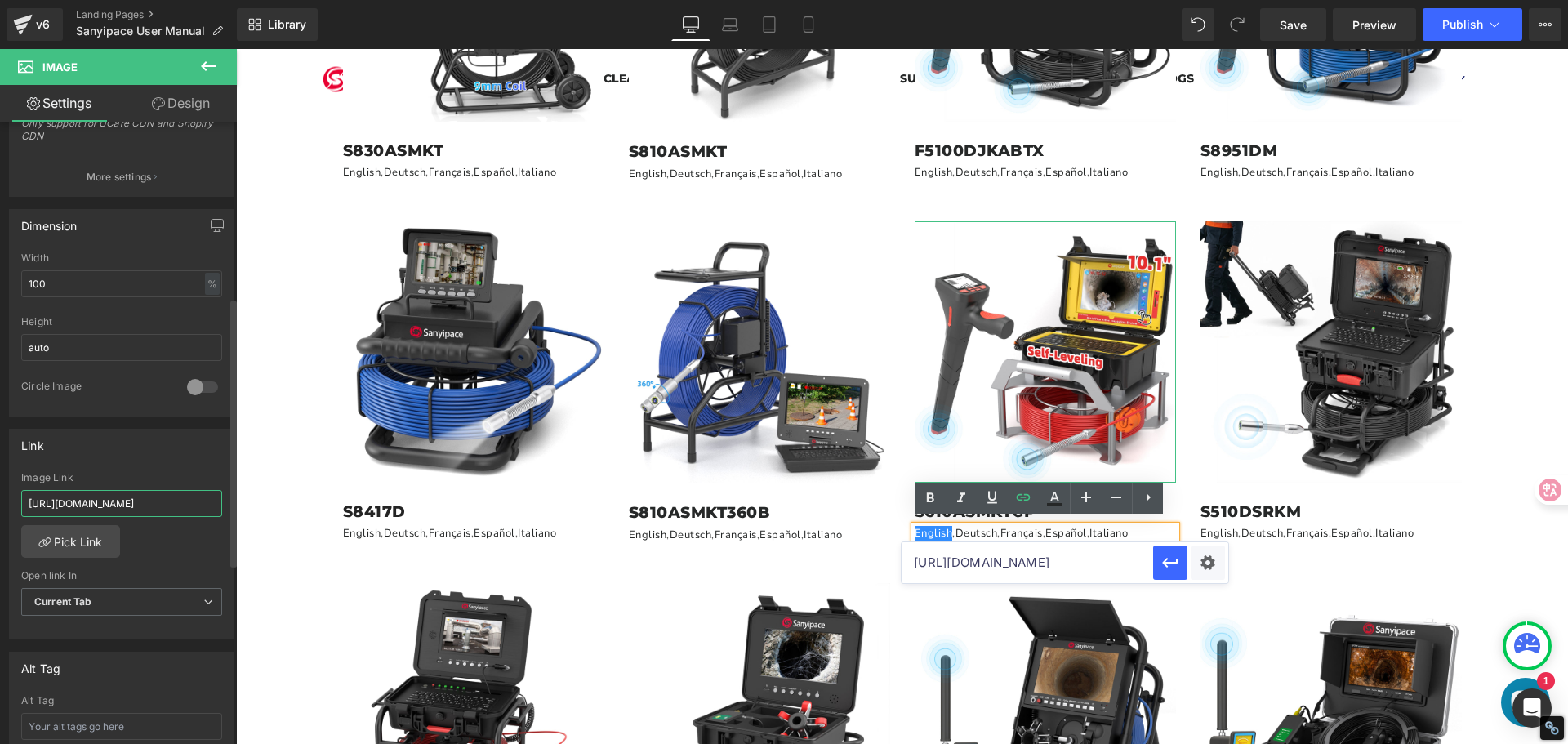
drag, startPoint x: 30, startPoint y: 500, endPoint x: 225, endPoint y: 526, distance: 196.7
click at [225, 526] on div "[URL][DOMAIN_NAME] Image Link [URL][DOMAIN_NAME] Pick Link Current Tab New Tab …" at bounding box center [122, 556] width 224 height 168
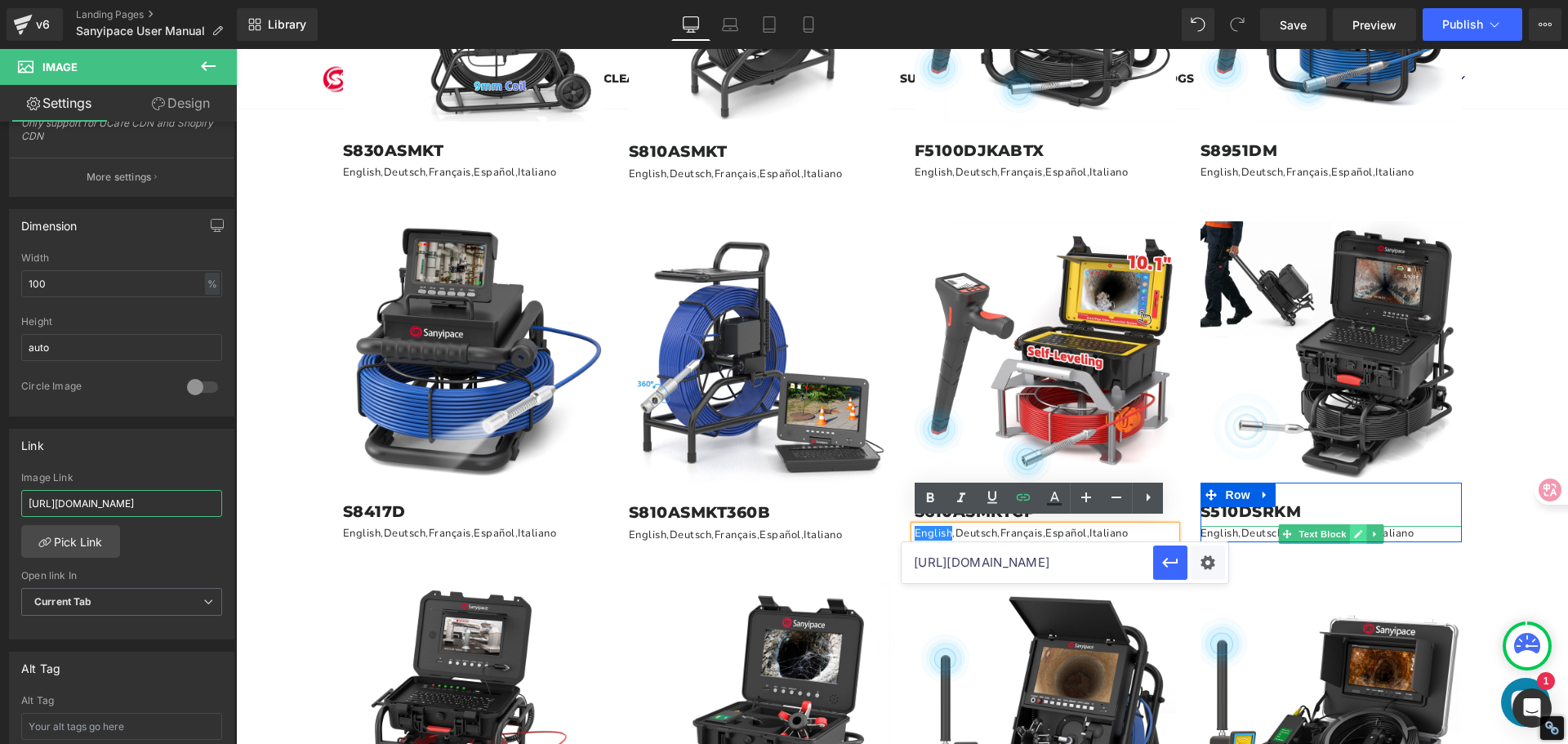
type input "[URL][DOMAIN_NAME]"
click at [1354, 530] on icon at bounding box center [1358, 534] width 8 height 8
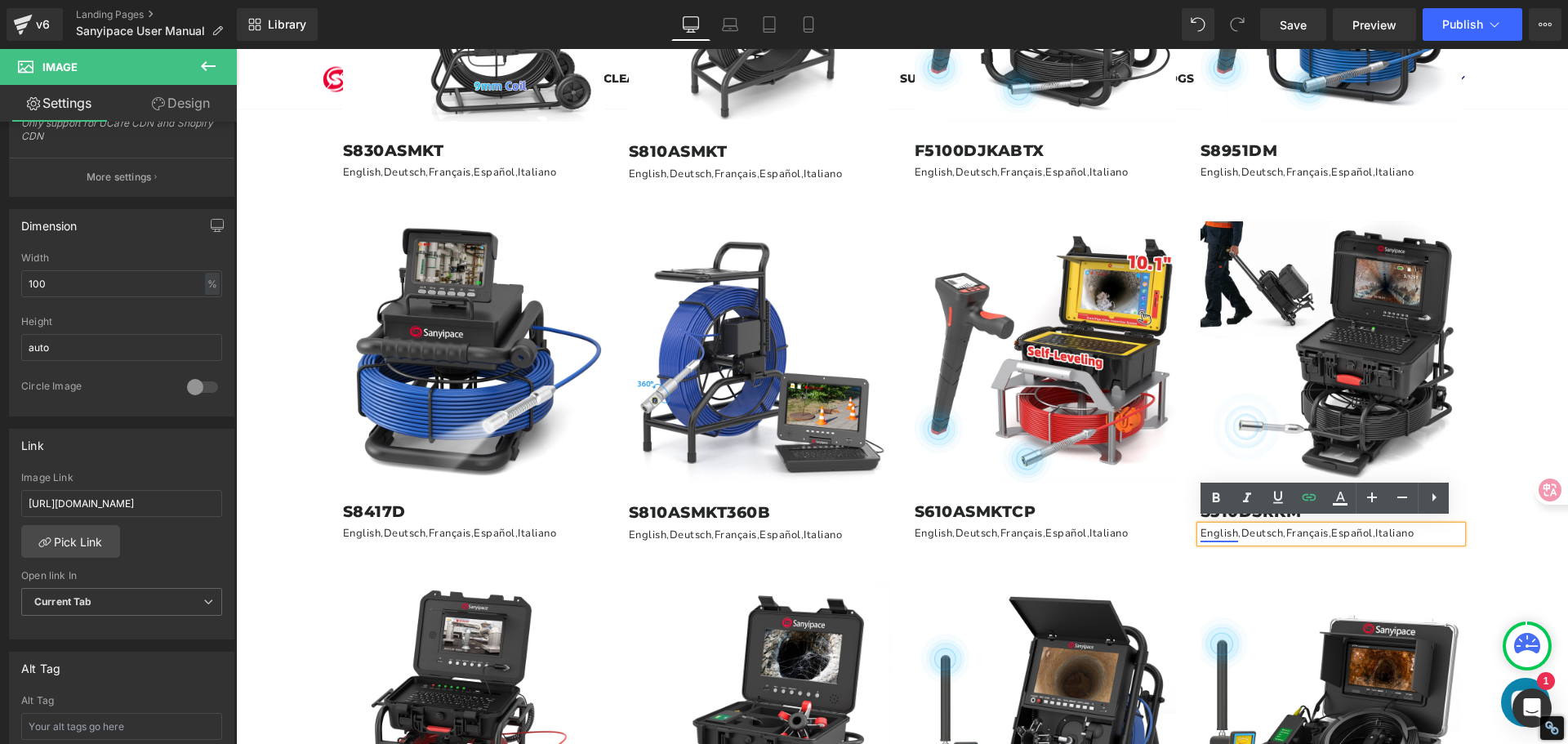
click at [1221, 527] on link "English" at bounding box center [1220, 533] width 39 height 15
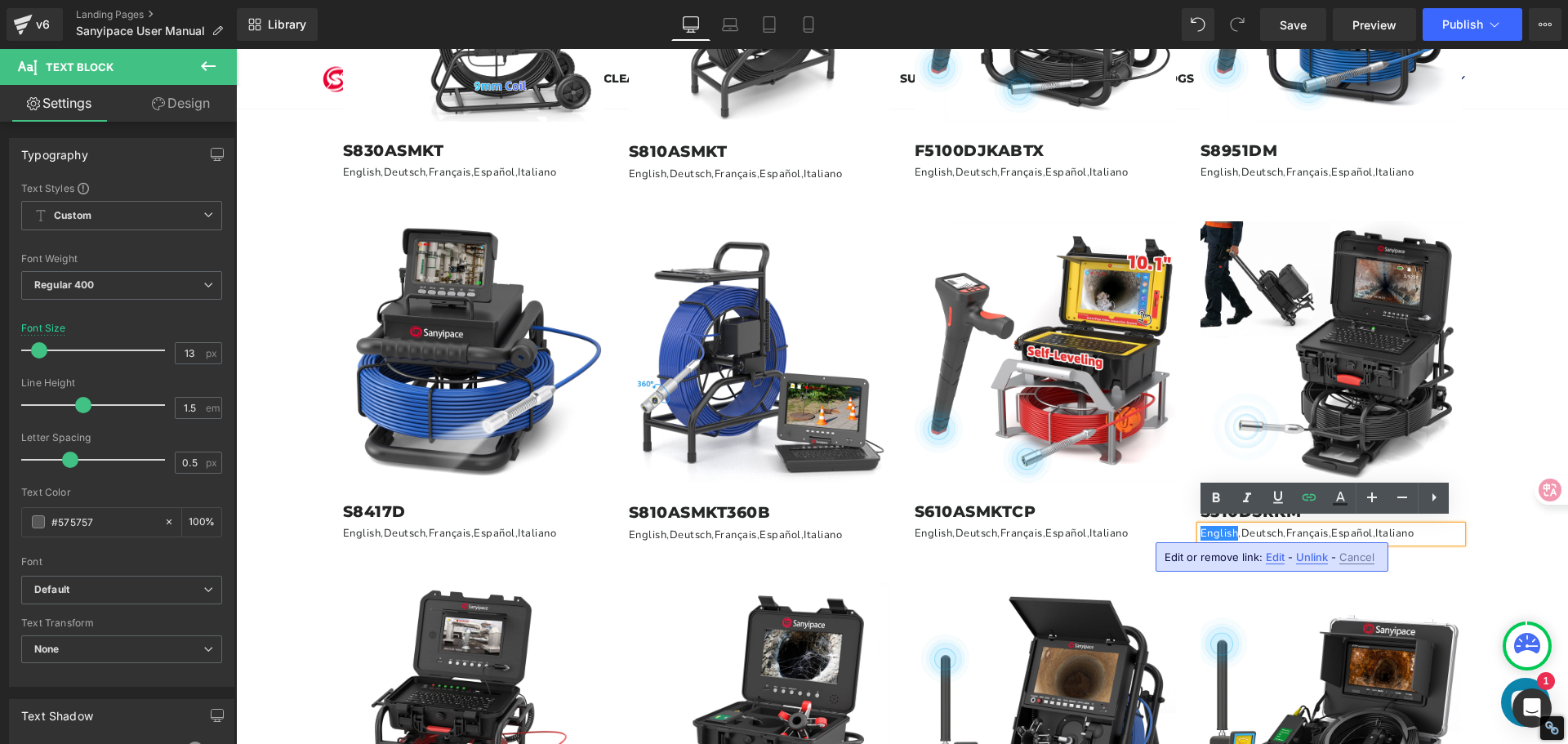
click at [1270, 554] on span "Edit" at bounding box center [1275, 557] width 18 height 14
type input "[URL][DOMAIN_NAME]"
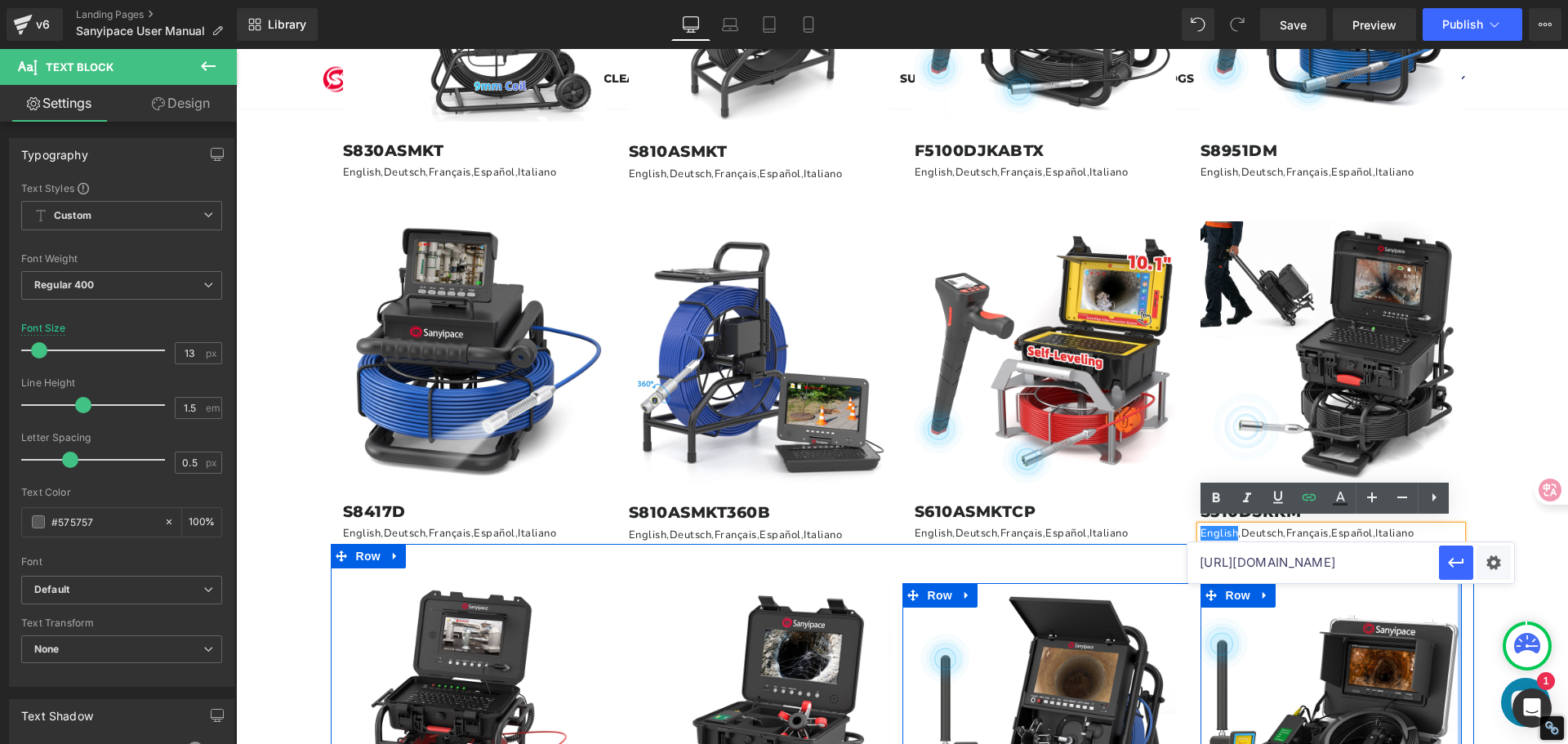
drag, startPoint x: 1434, startPoint y: 611, endPoint x: 1453, endPoint y: 591, distance: 27.6
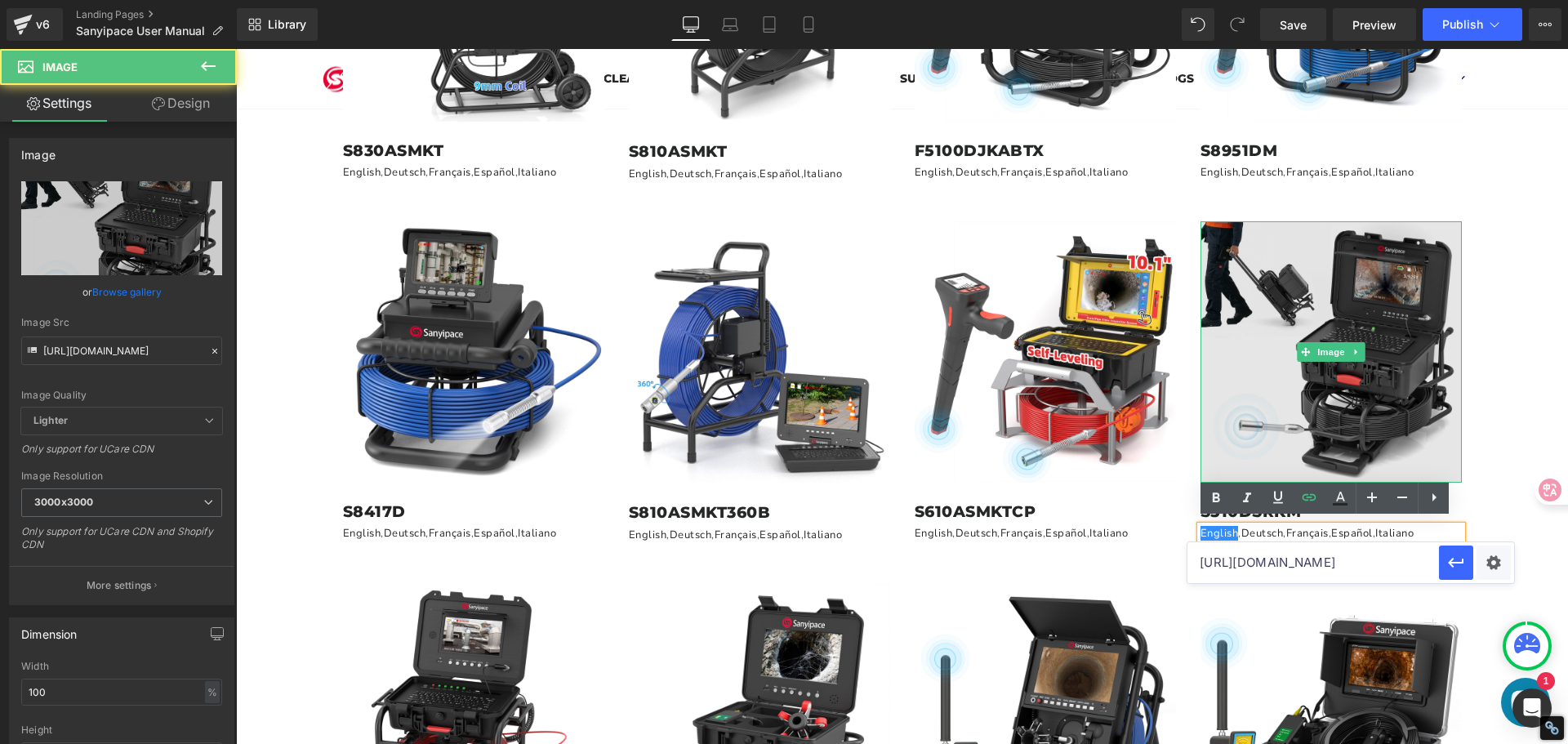
click at [1382, 361] on img at bounding box center [1330, 351] width 261 height 261
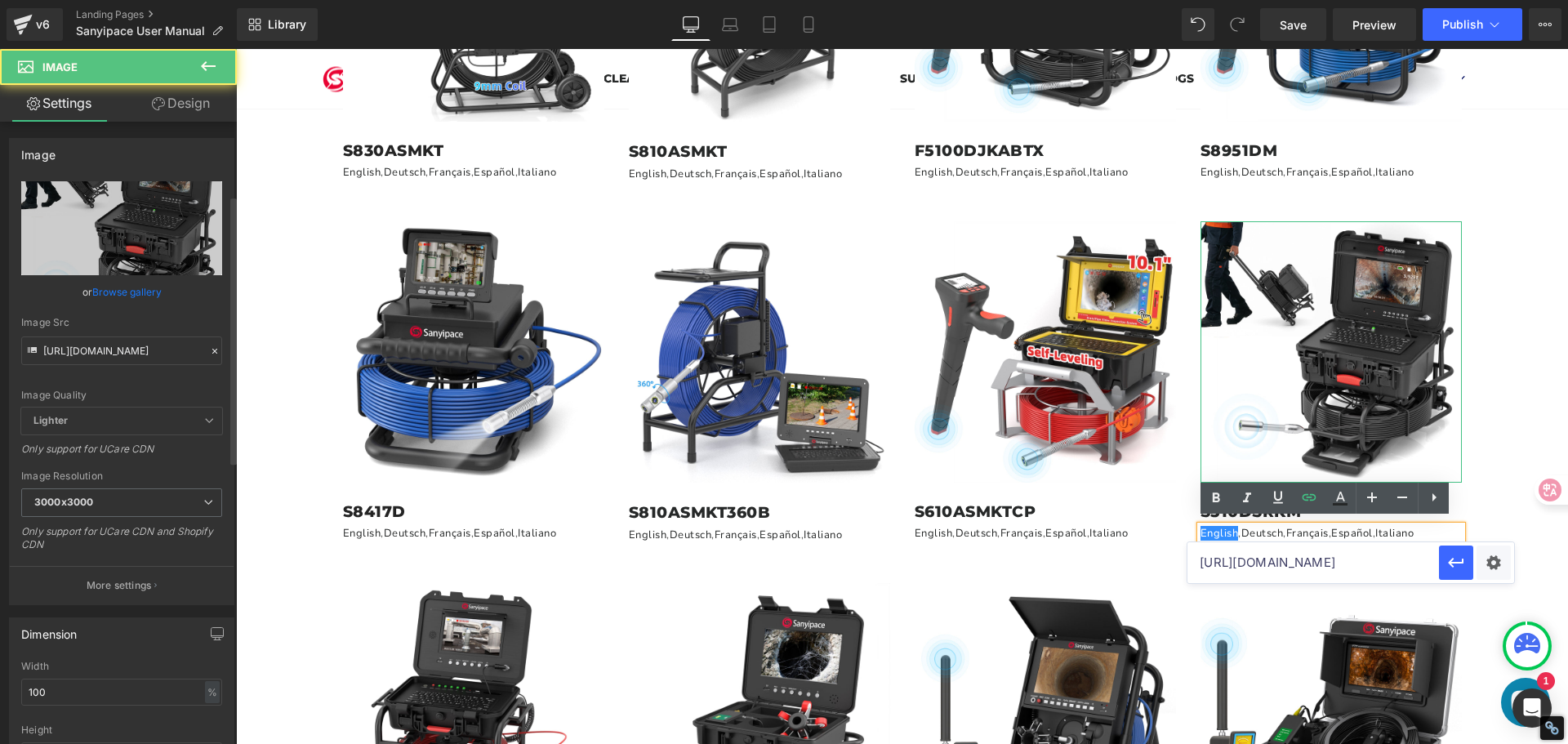
scroll to position [326, 0]
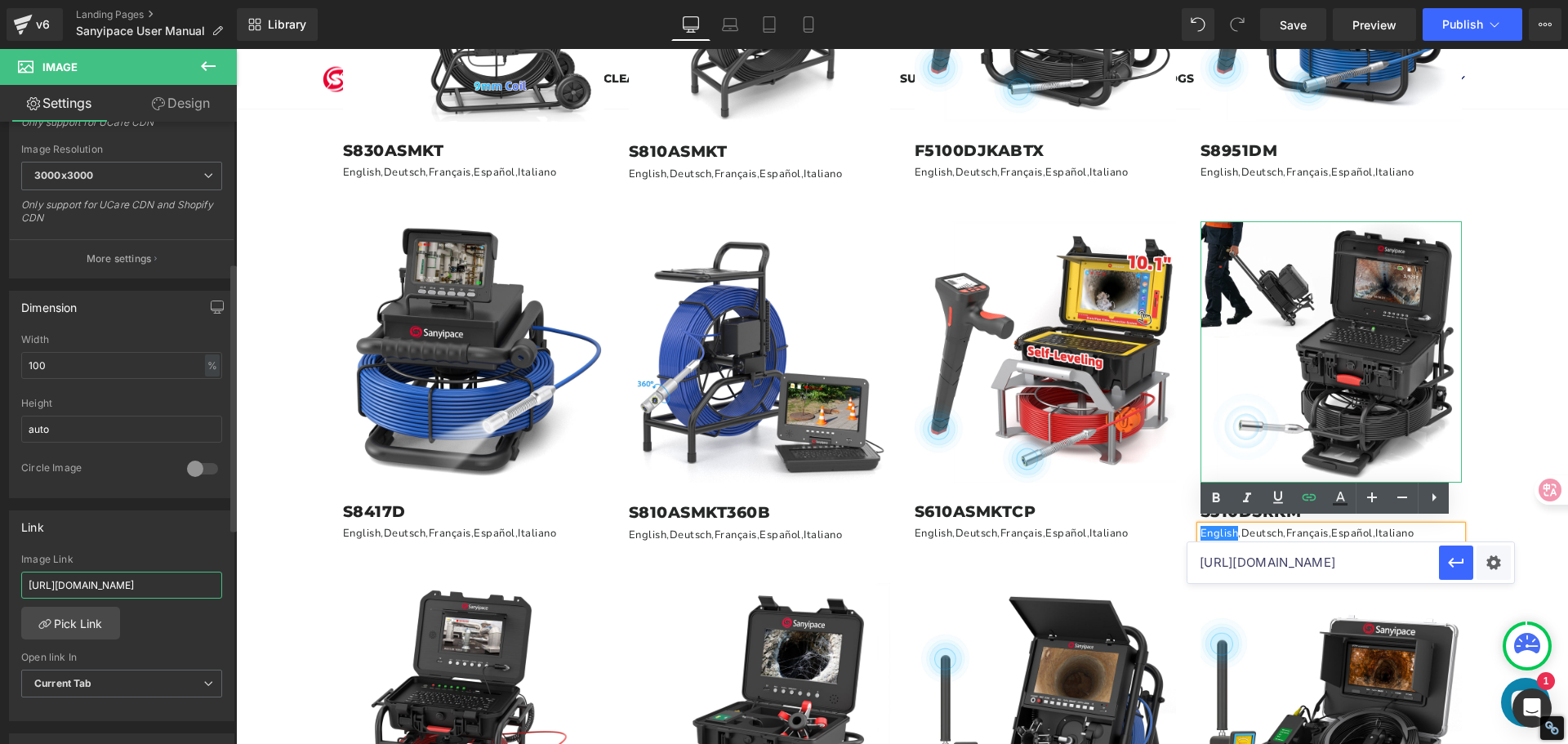
drag, startPoint x: 29, startPoint y: 583, endPoint x: 214, endPoint y: 611, distance: 187.1
click at [214, 611] on div "[URL][DOMAIN_NAME] Image Link [URL][DOMAIN_NAME] Pick Link Current Tab New Tab …" at bounding box center [122, 638] width 224 height 168
paste input "[DOMAIN_NAME][URL]"
type input "[URL][DOMAIN_NAME]"
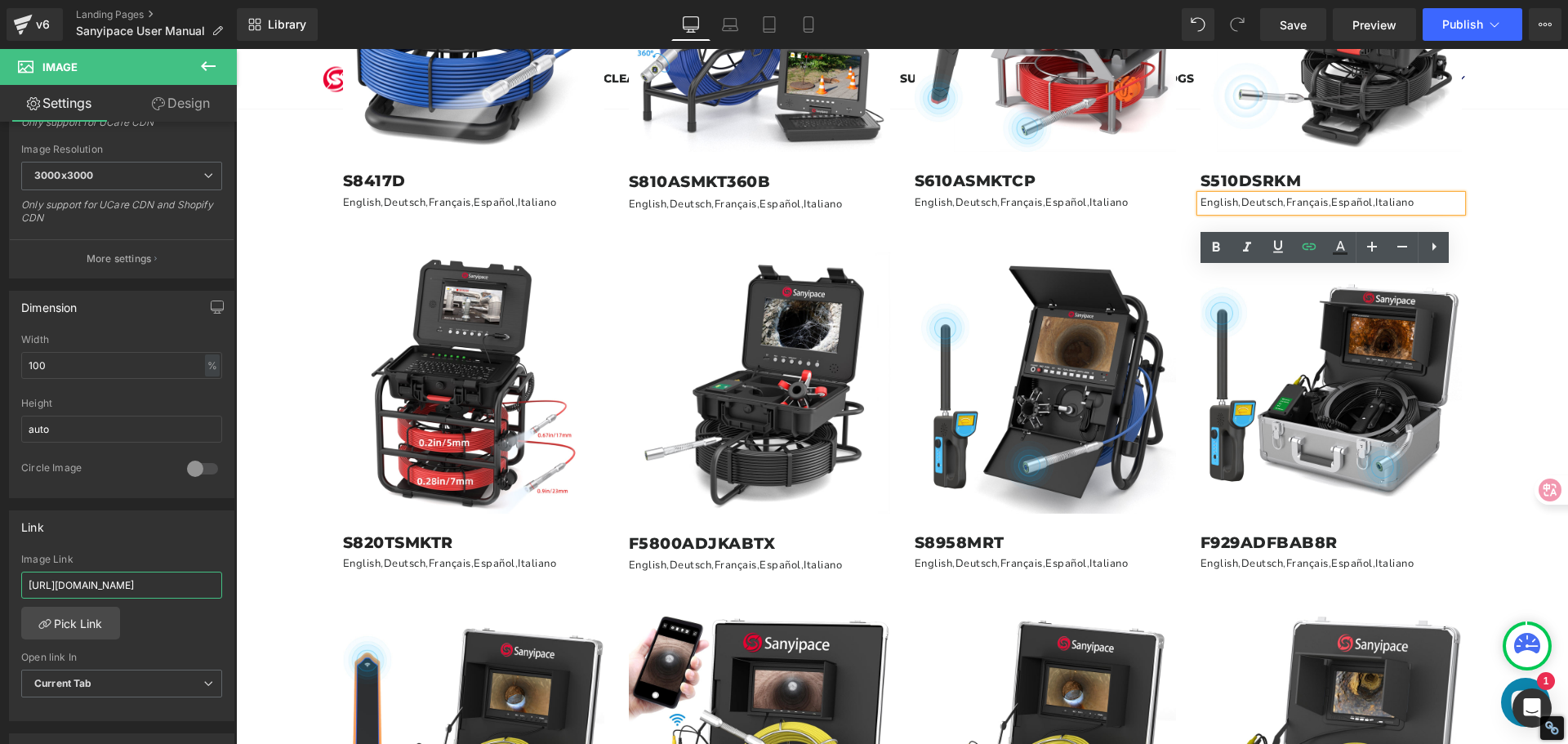
scroll to position [1306, 0]
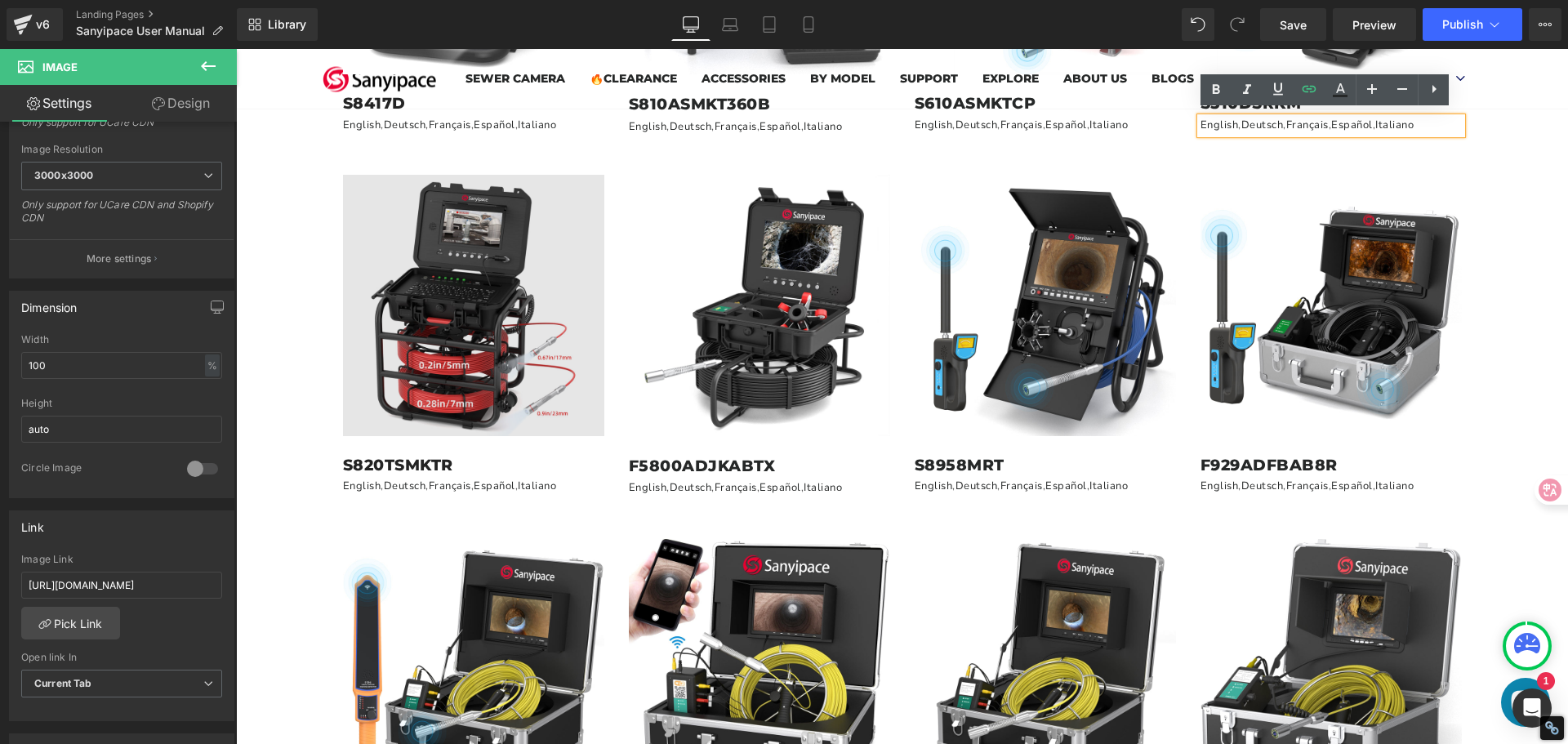
click at [476, 410] on img at bounding box center [473, 305] width 261 height 261
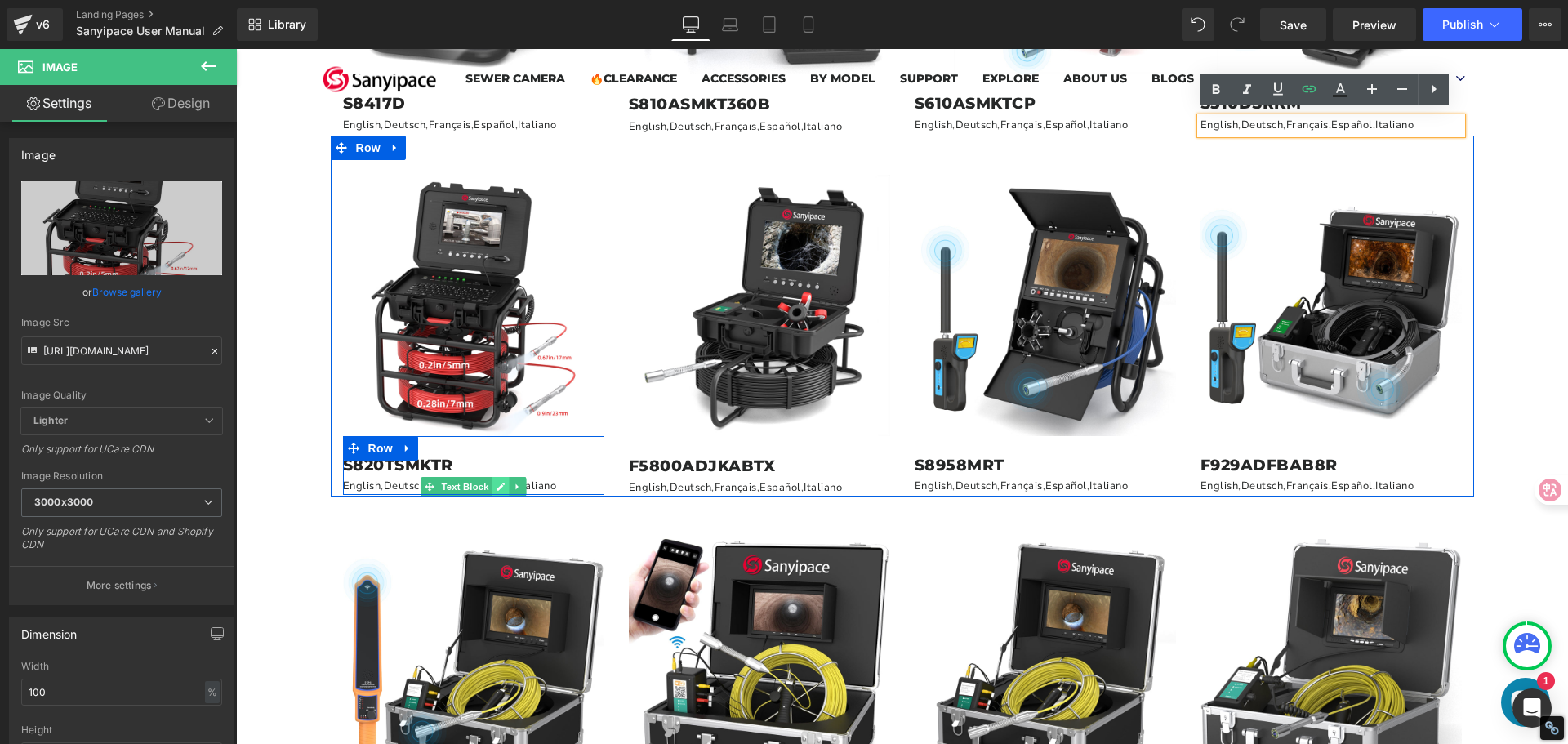
click at [496, 482] on icon at bounding box center [501, 487] width 9 height 10
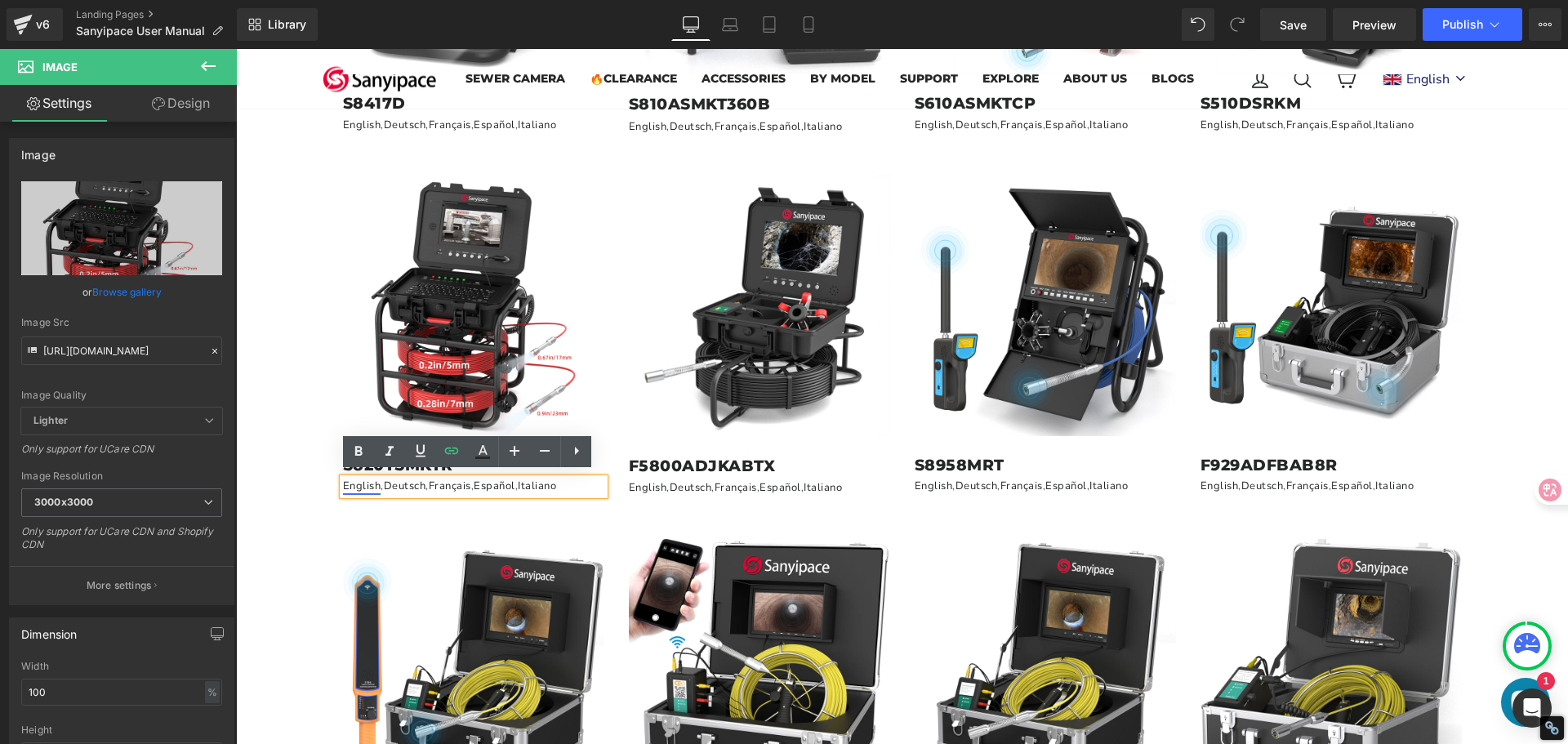
click at [356, 486] on link "English" at bounding box center [362, 486] width 39 height 15
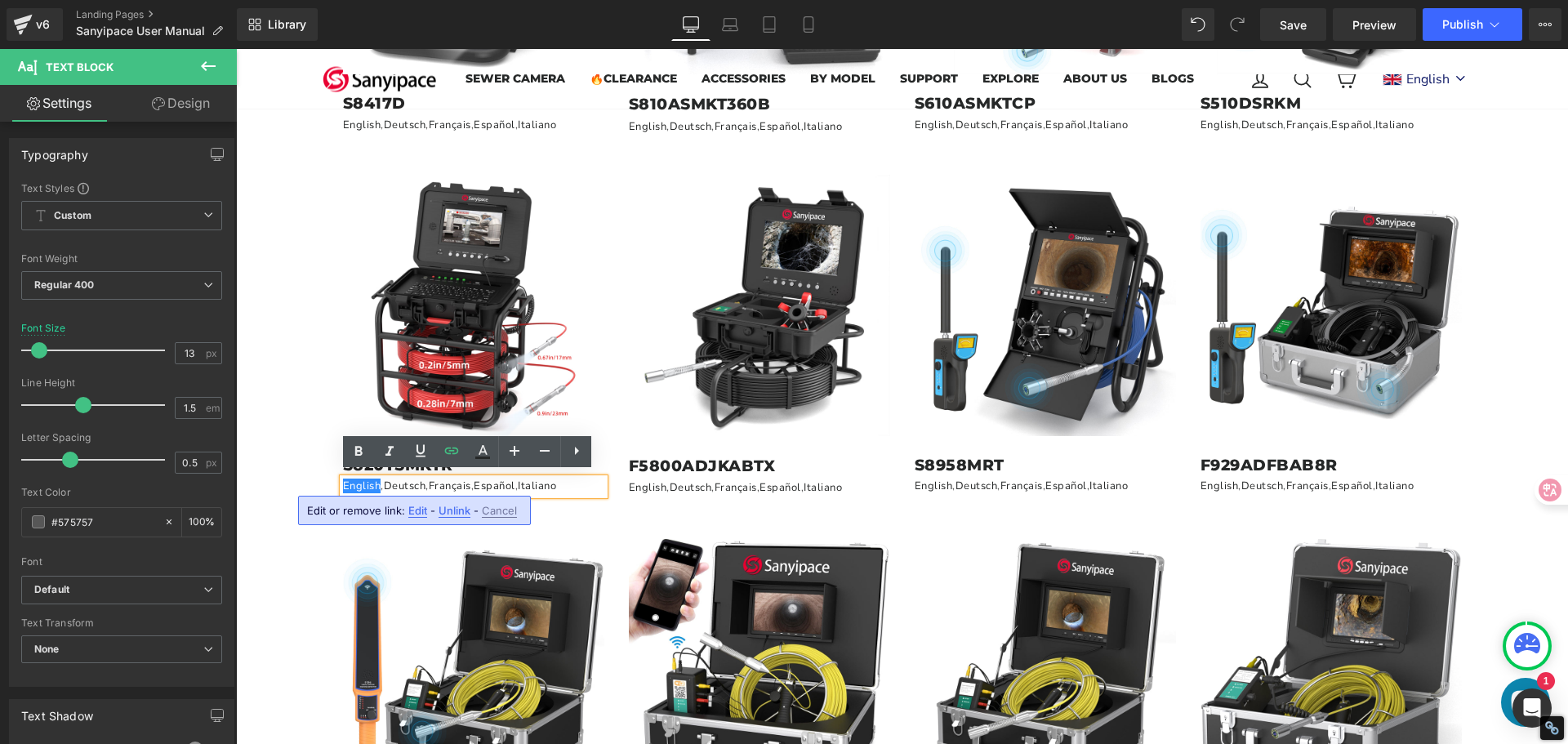
click at [419, 508] on span "Edit" at bounding box center [418, 511] width 18 height 14
type input "[URL][DOMAIN_NAME][TECHNICAL_ID]"
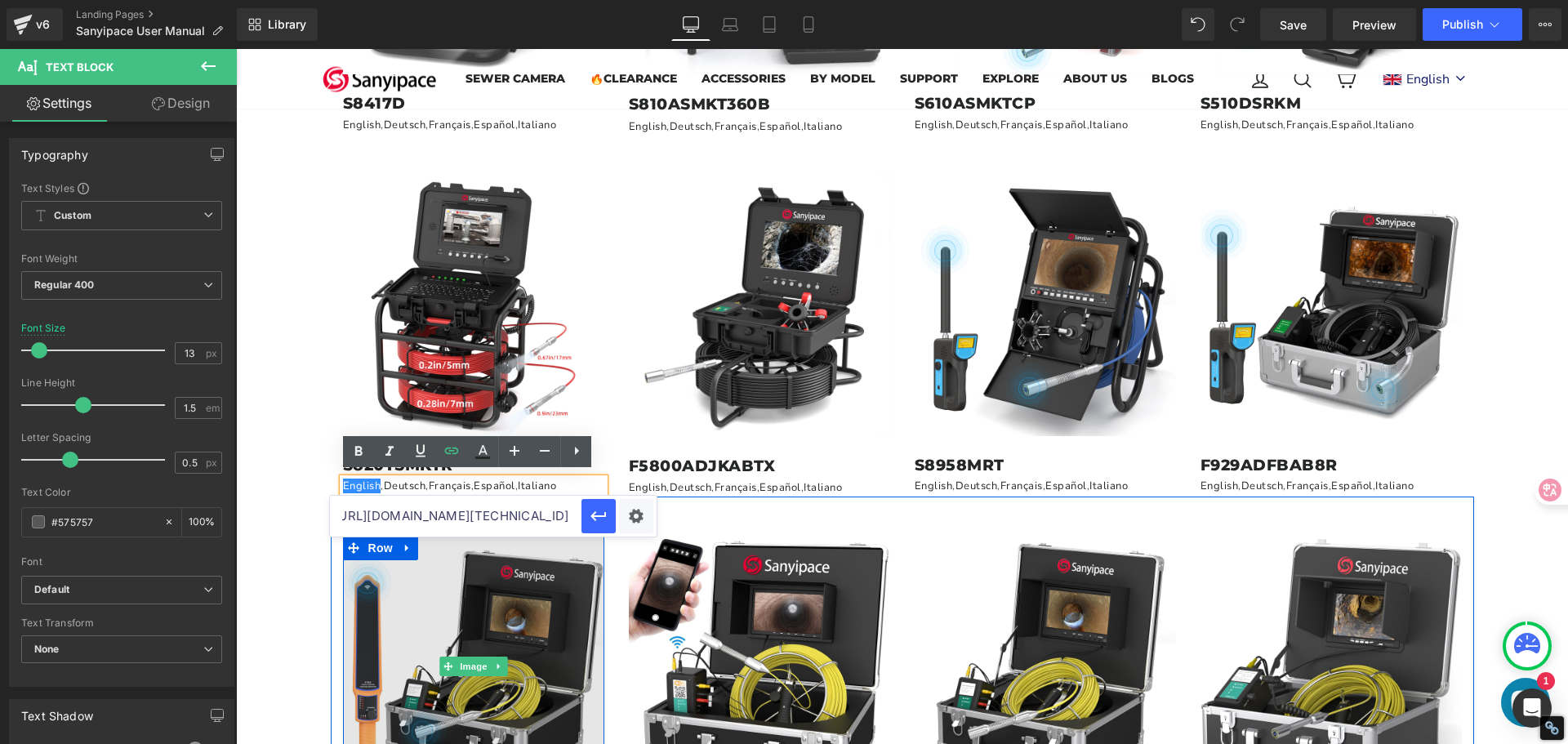
scroll to position [0, 498]
drag, startPoint x: 576, startPoint y: 565, endPoint x: 579, endPoint y: 554, distance: 11.4
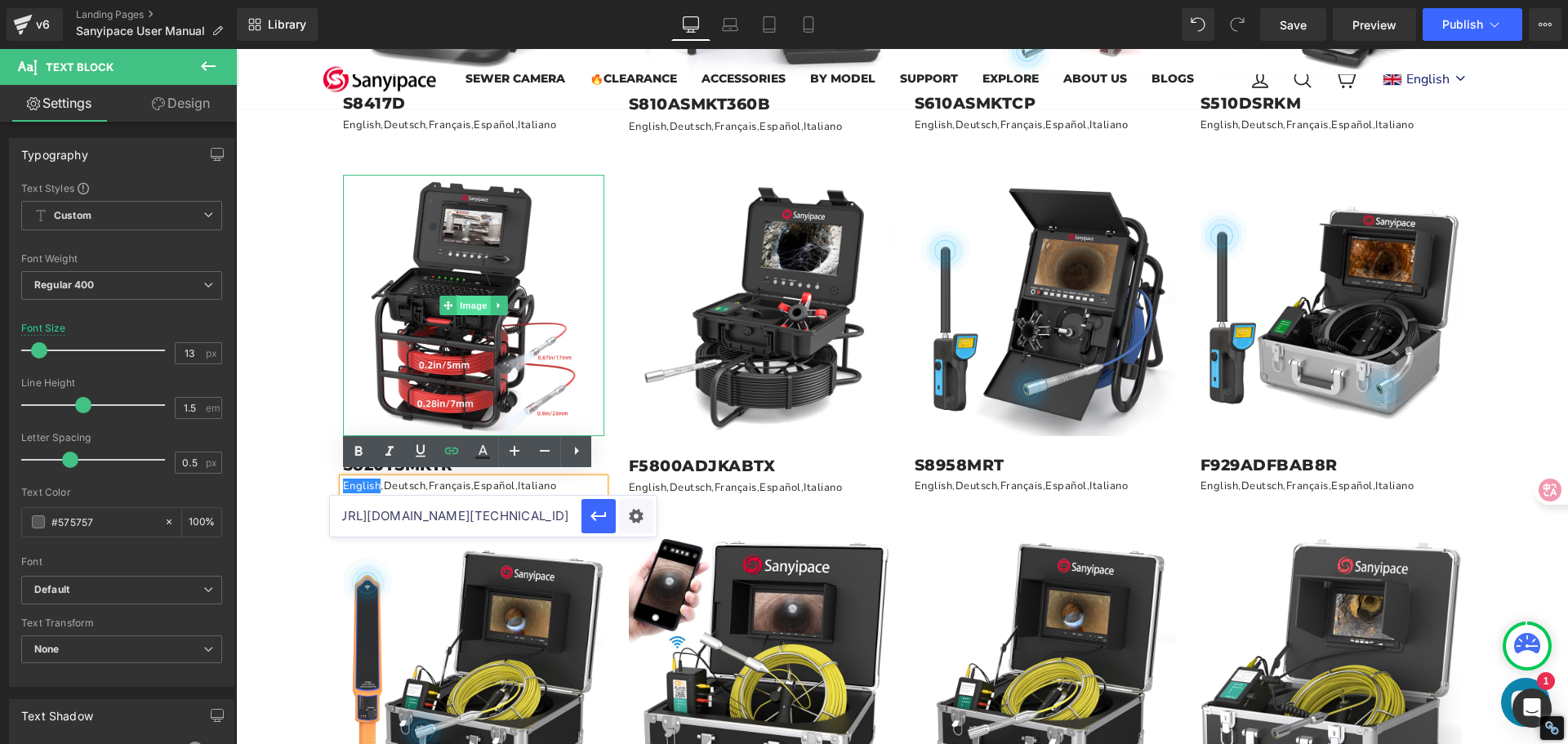
click at [461, 309] on span "Image" at bounding box center [473, 305] width 34 height 19
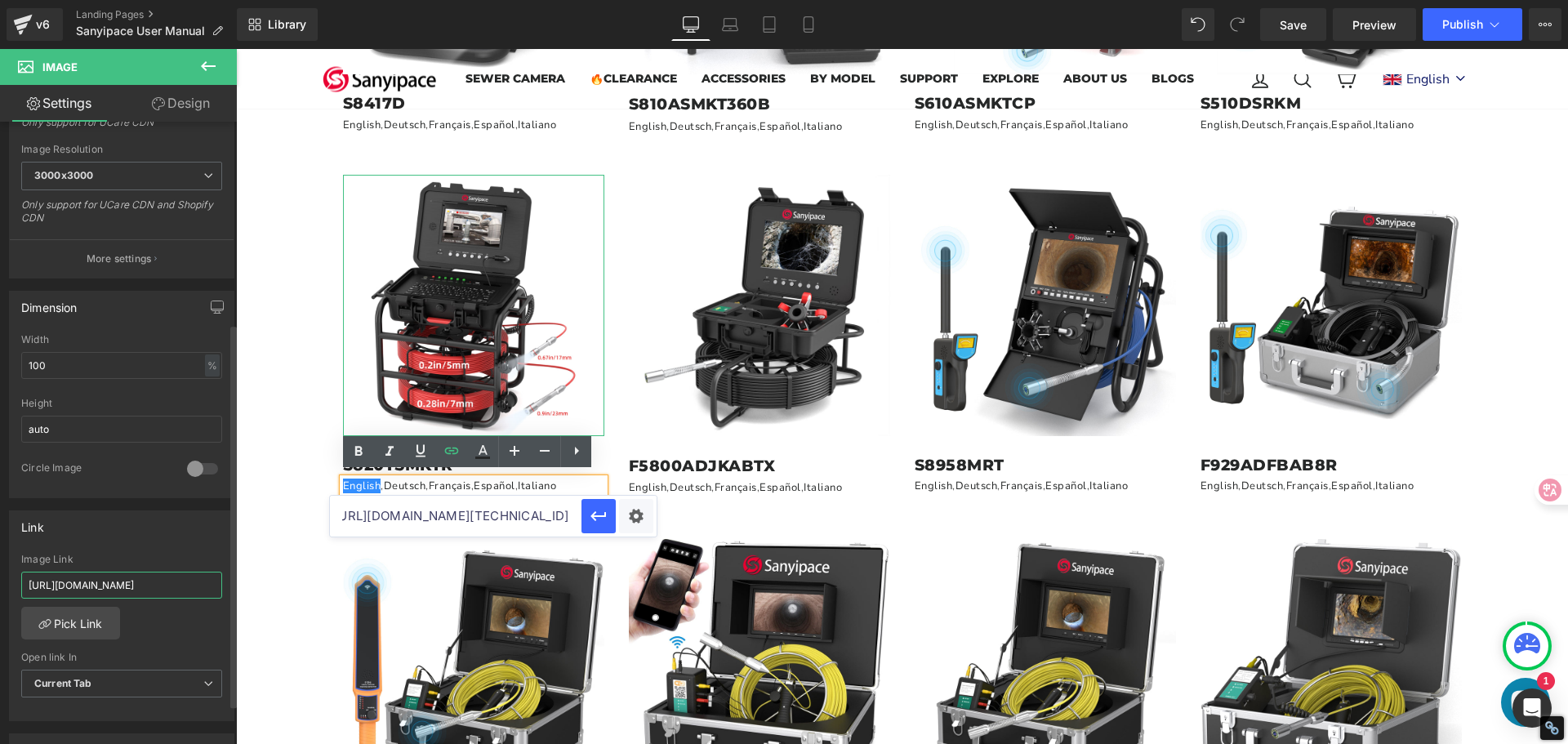
scroll to position [0, 0]
drag, startPoint x: 263, startPoint y: 631, endPoint x: 240, endPoint y: 620, distance: 25.5
paste input "[DOMAIN_NAME][URL][TECHNICAL_ID]"
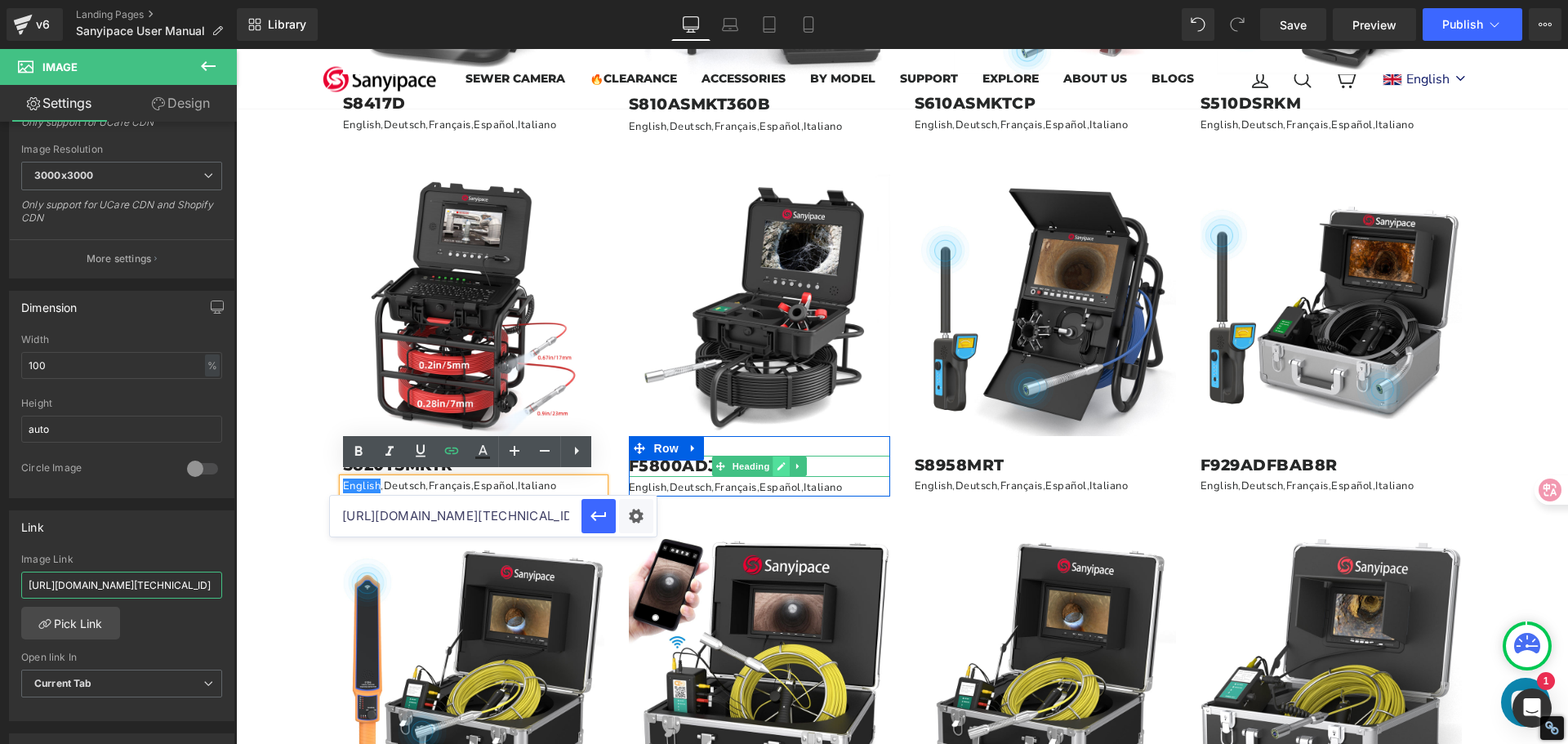
type input "[URL][DOMAIN_NAME][TECHNICAL_ID]"
click at [772, 462] on link at bounding box center [781, 466] width 18 height 19
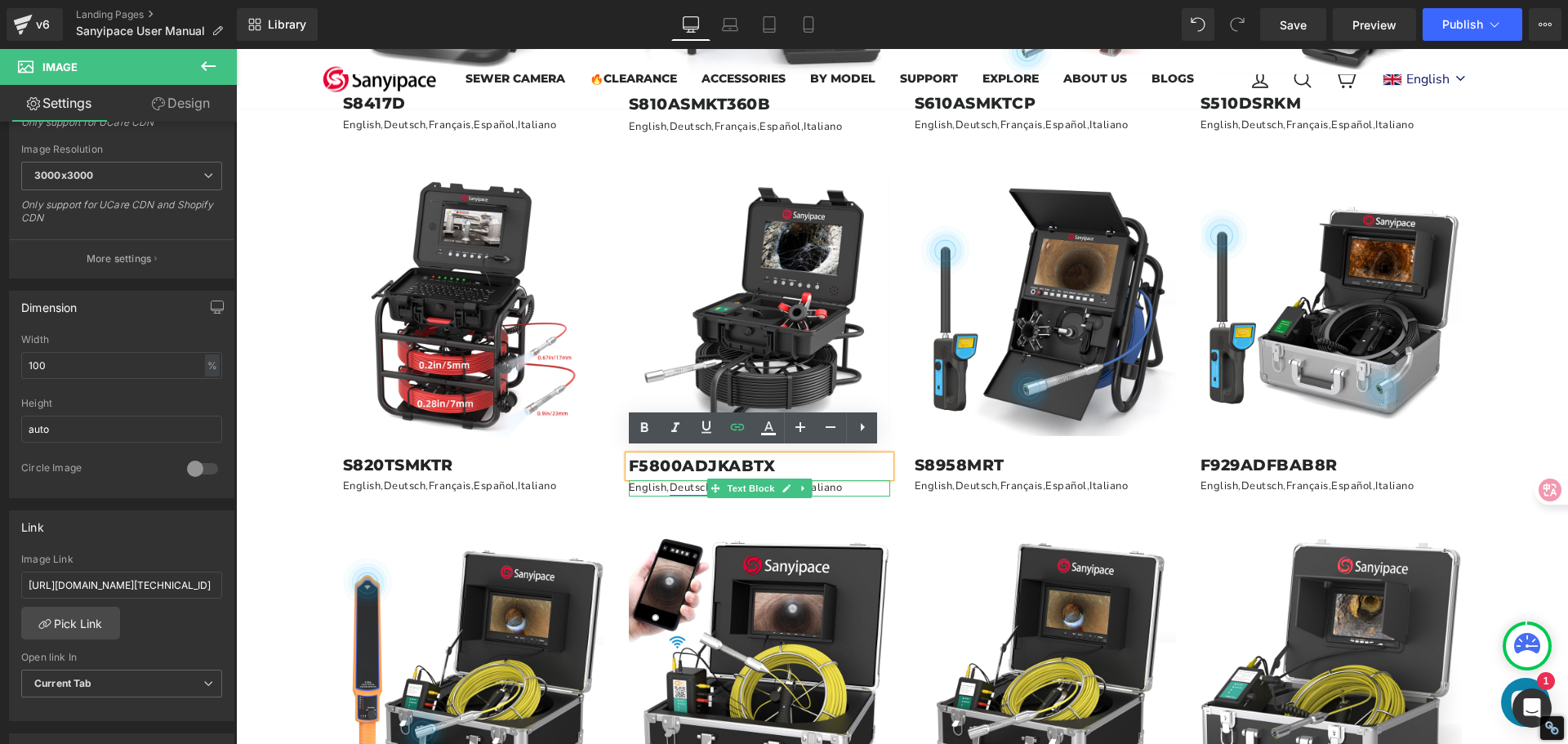
click at [669, 482] on link "Deutsch" at bounding box center [690, 488] width 42 height 15
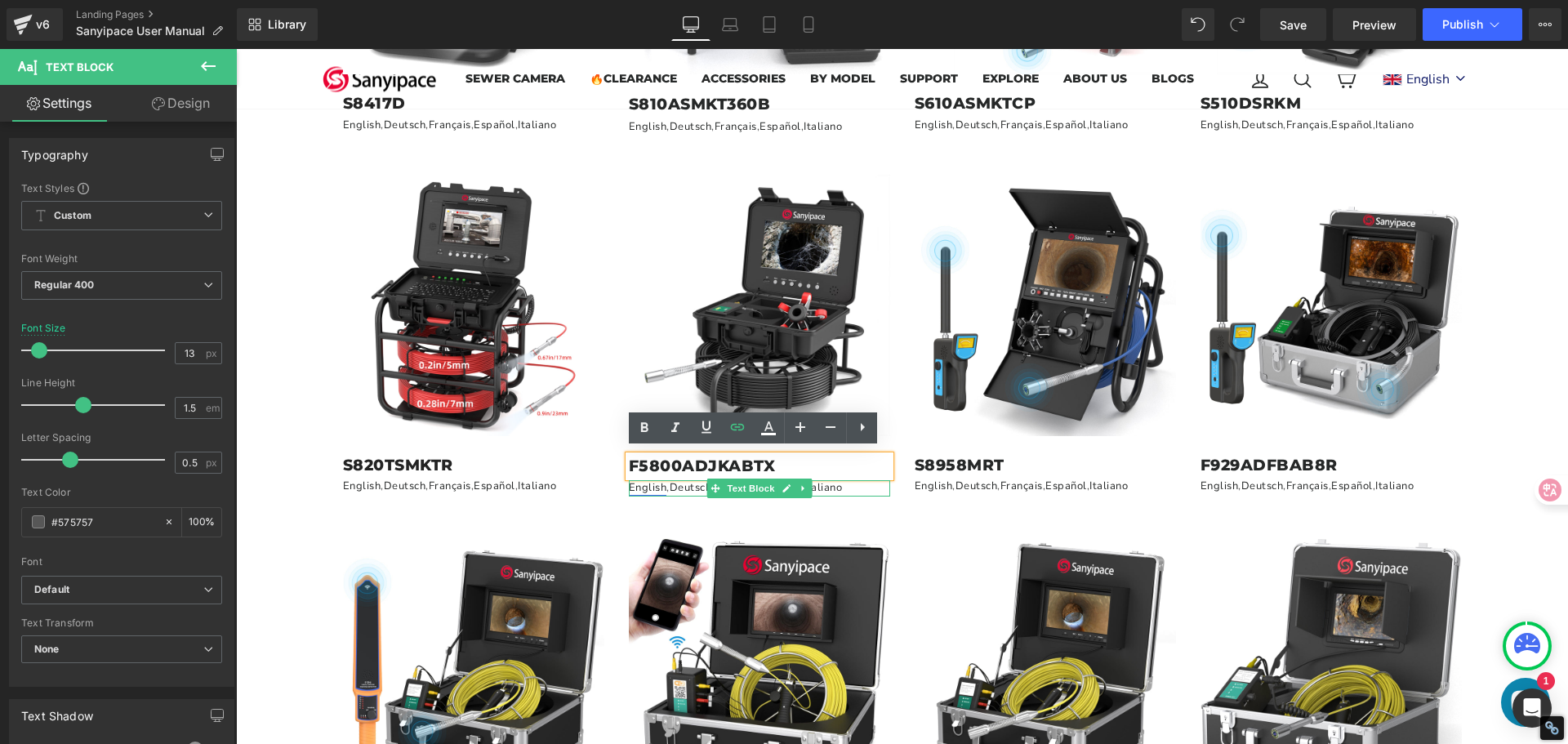
click at [646, 483] on link "English" at bounding box center [648, 488] width 39 height 15
click at [782, 483] on icon at bounding box center [786, 488] width 9 height 10
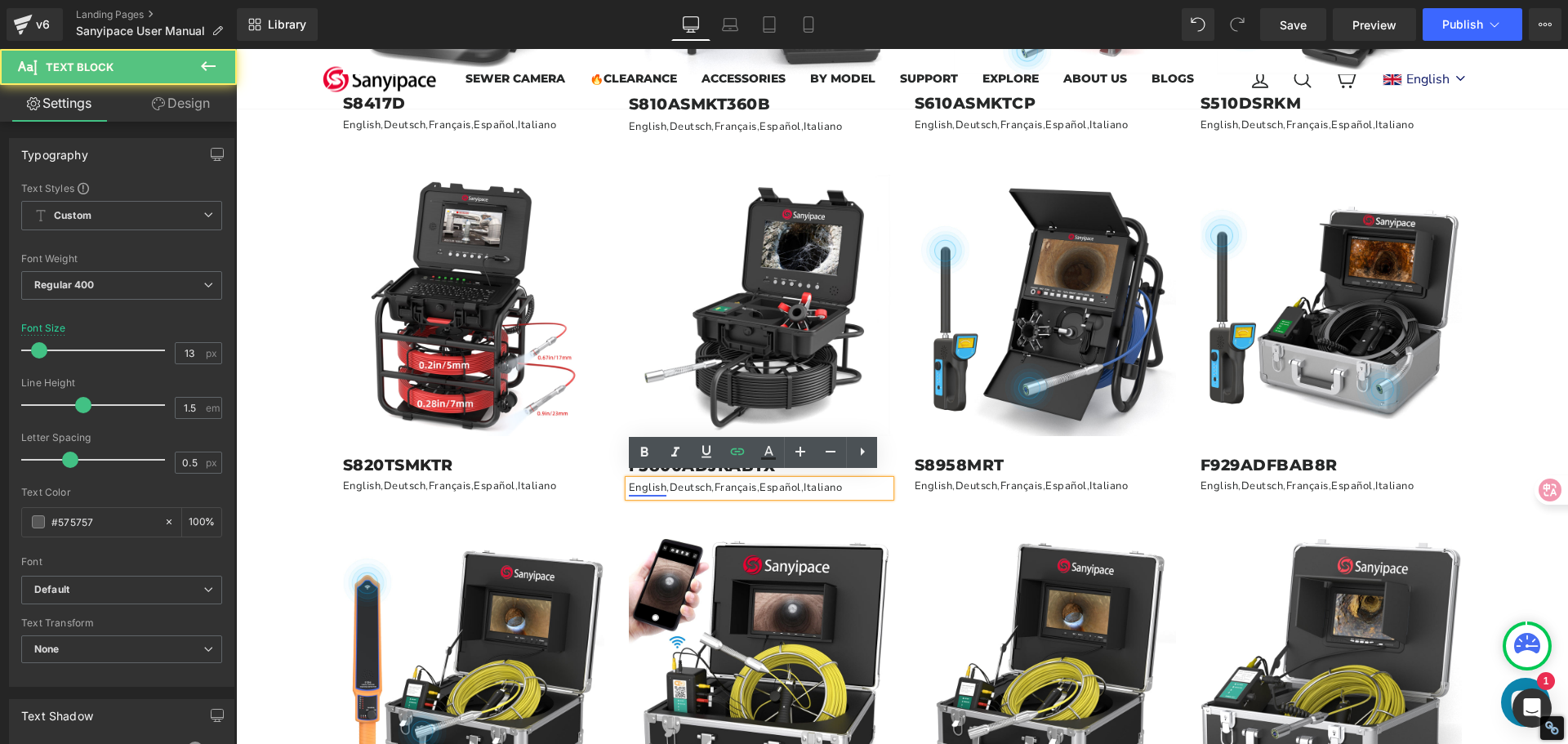
click at [652, 484] on link "English" at bounding box center [648, 488] width 39 height 15
click at [702, 509] on span "Edit" at bounding box center [703, 511] width 18 height 14
type input "[URL][DOMAIN_NAME]"
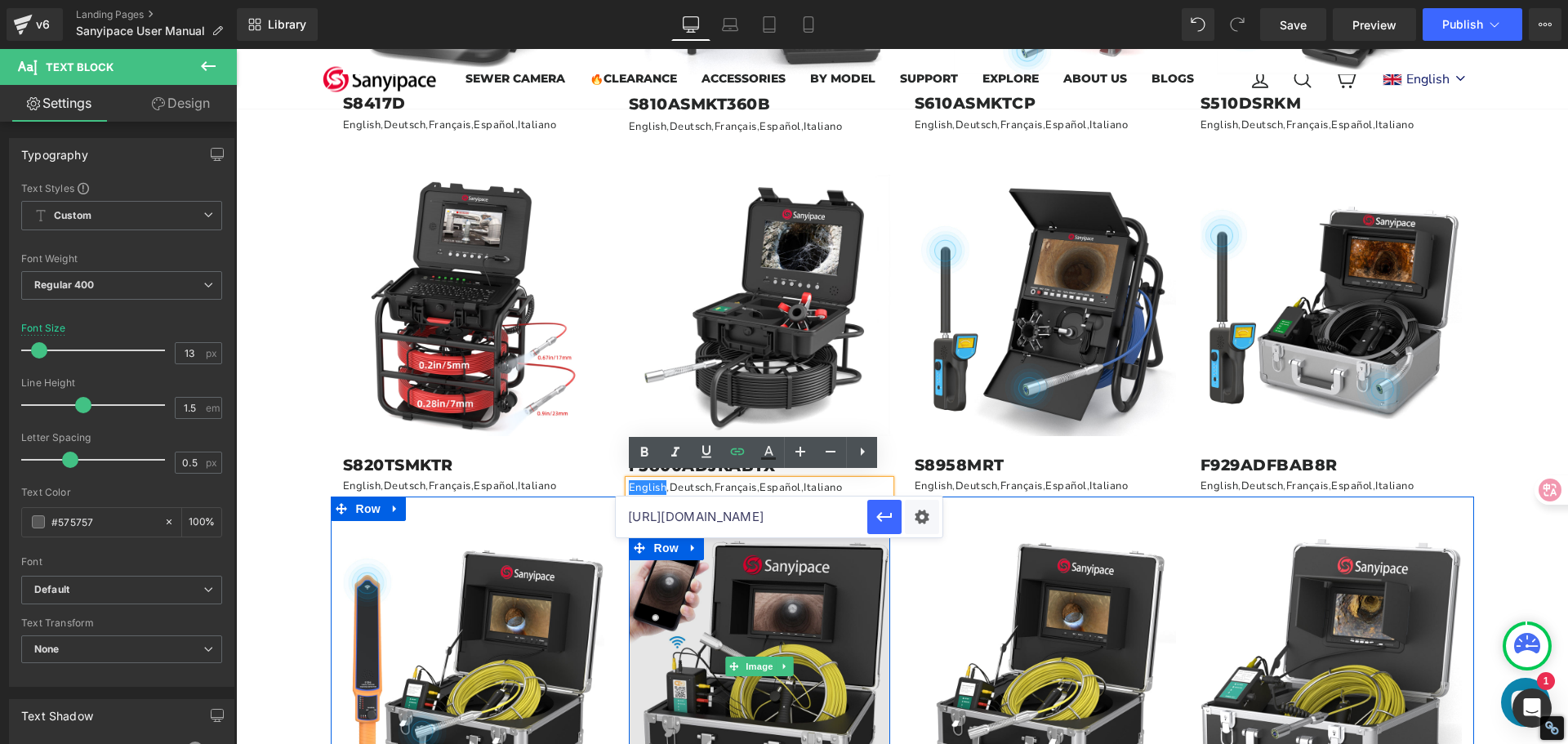
scroll to position [0, 439]
drag, startPoint x: 866, startPoint y: 567, endPoint x: 869, endPoint y: 549, distance: 18.2
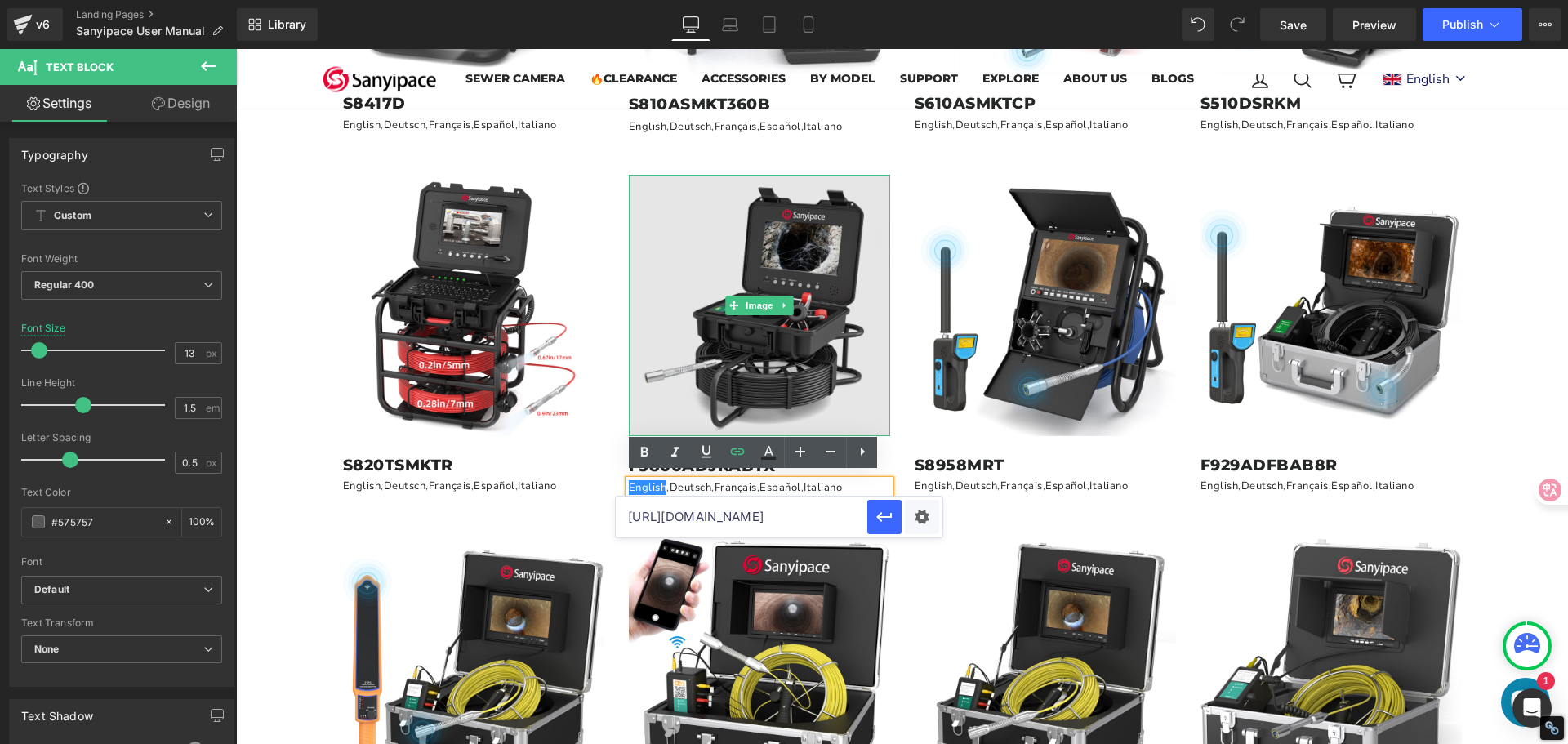
click at [818, 325] on img at bounding box center [759, 305] width 261 height 261
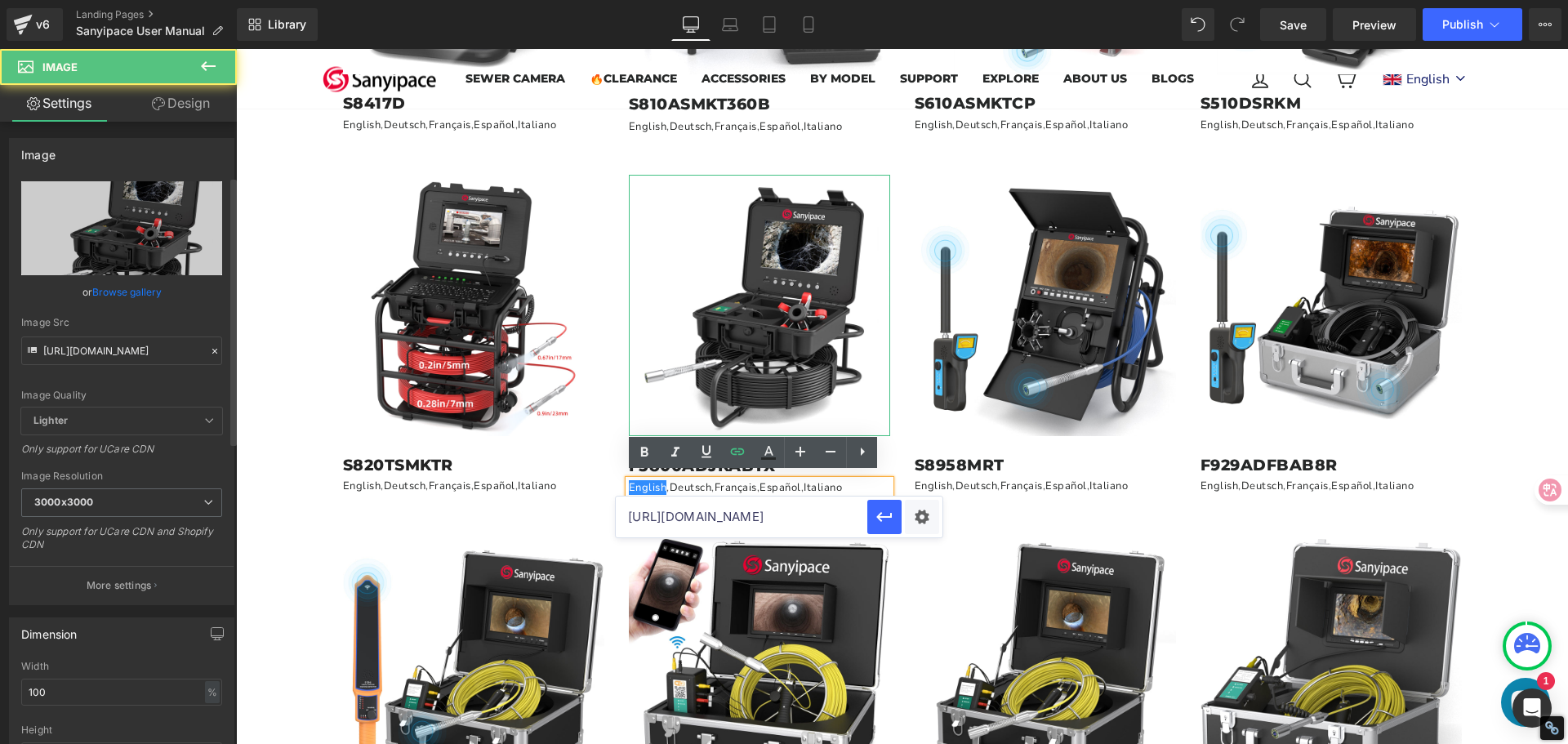
scroll to position [408, 0]
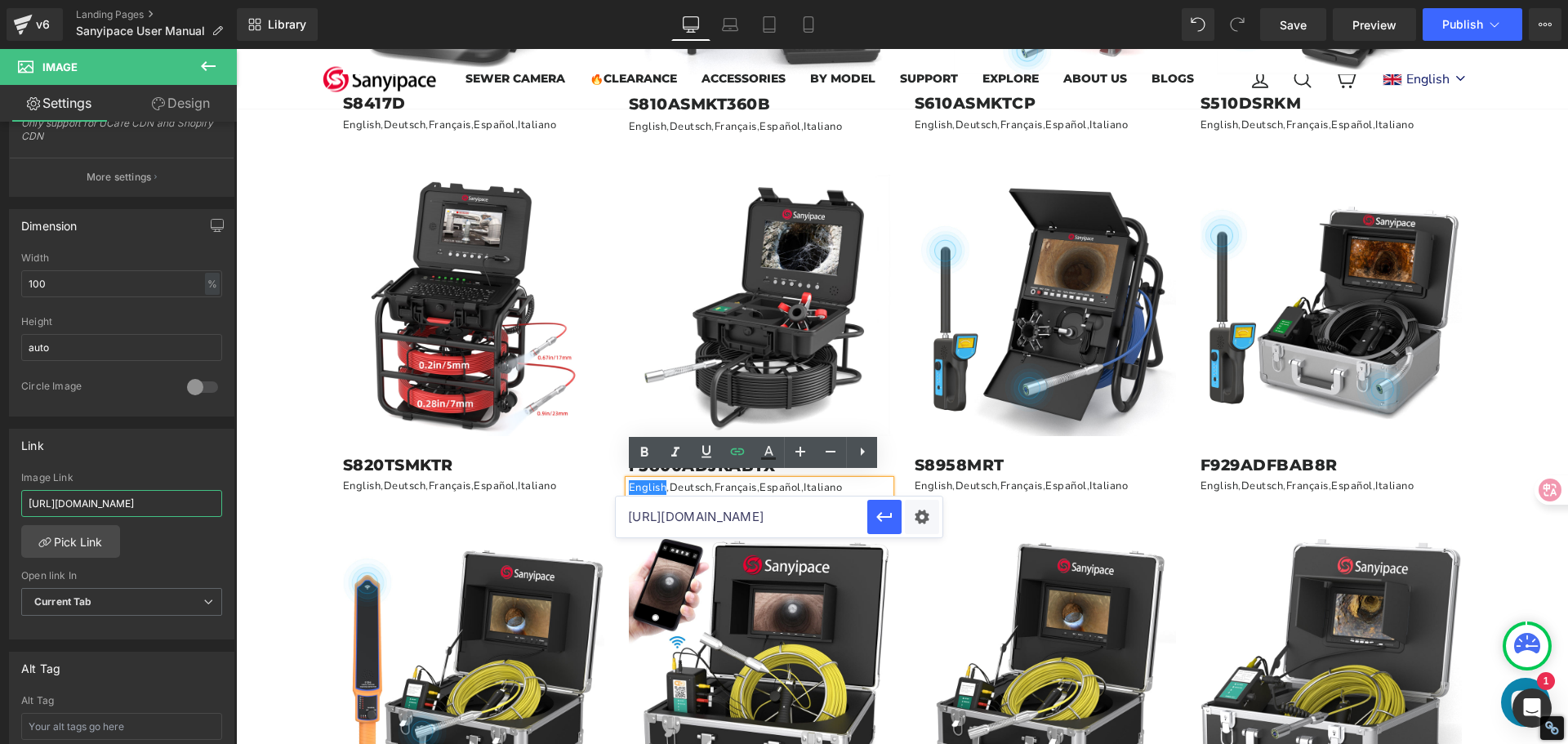
paste input "[DOMAIN_NAME][URL]"
type input "[URL][DOMAIN_NAME]"
click at [1067, 482] on icon at bounding box center [1072, 487] width 9 height 10
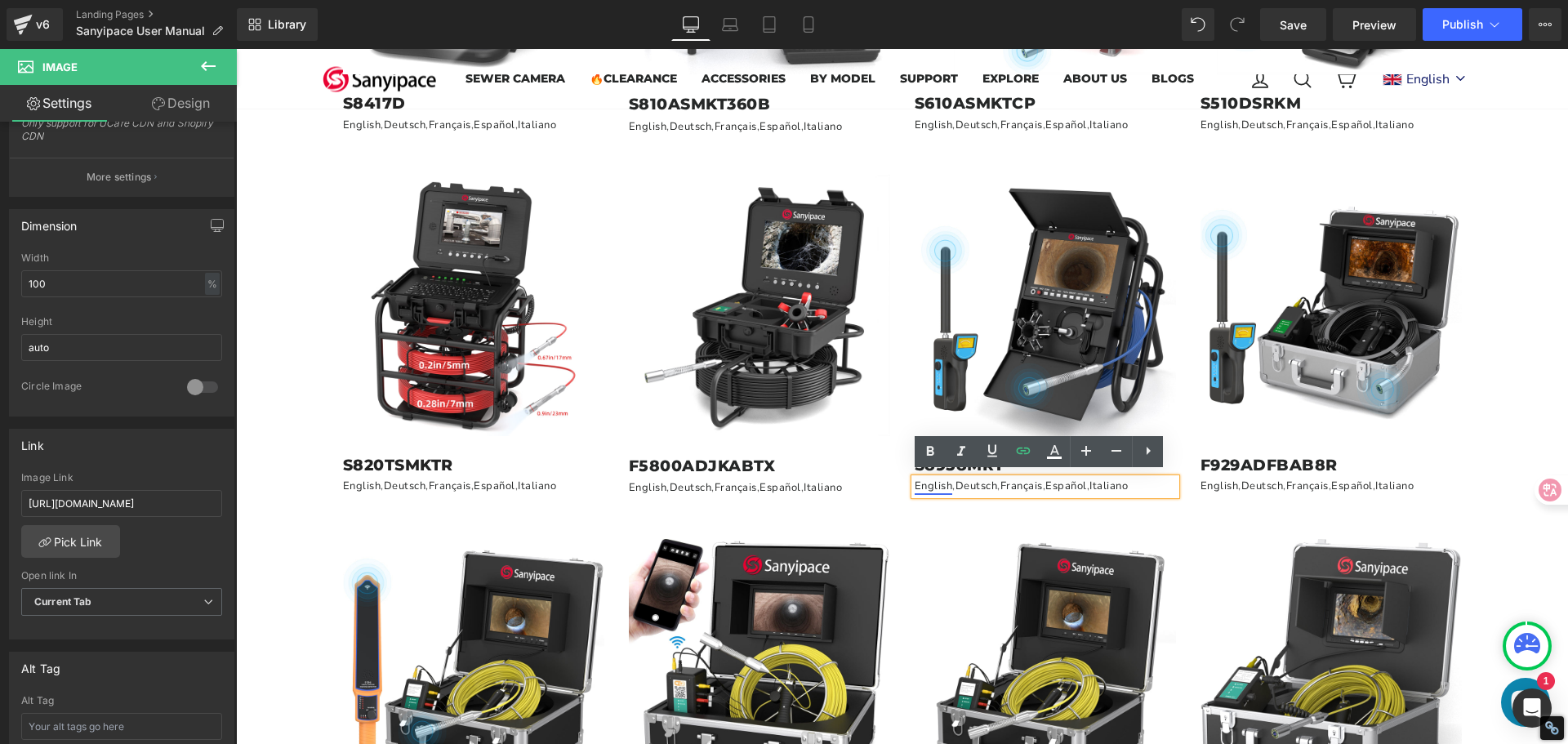
click at [934, 483] on link "English" at bounding box center [934, 486] width 39 height 15
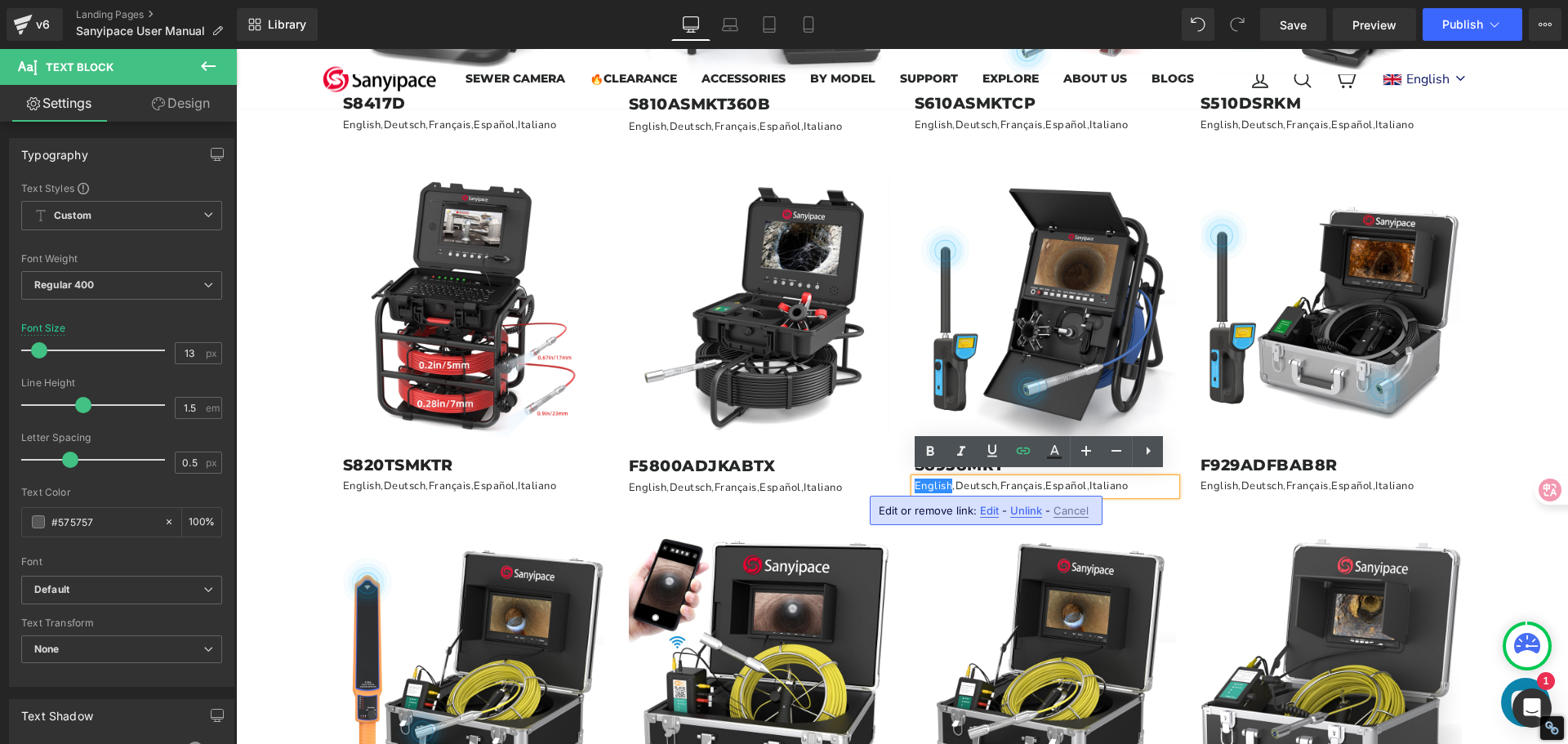
click at [985, 510] on span "Edit" at bounding box center [989, 511] width 18 height 14
type input "[URL][DOMAIN_NAME]"
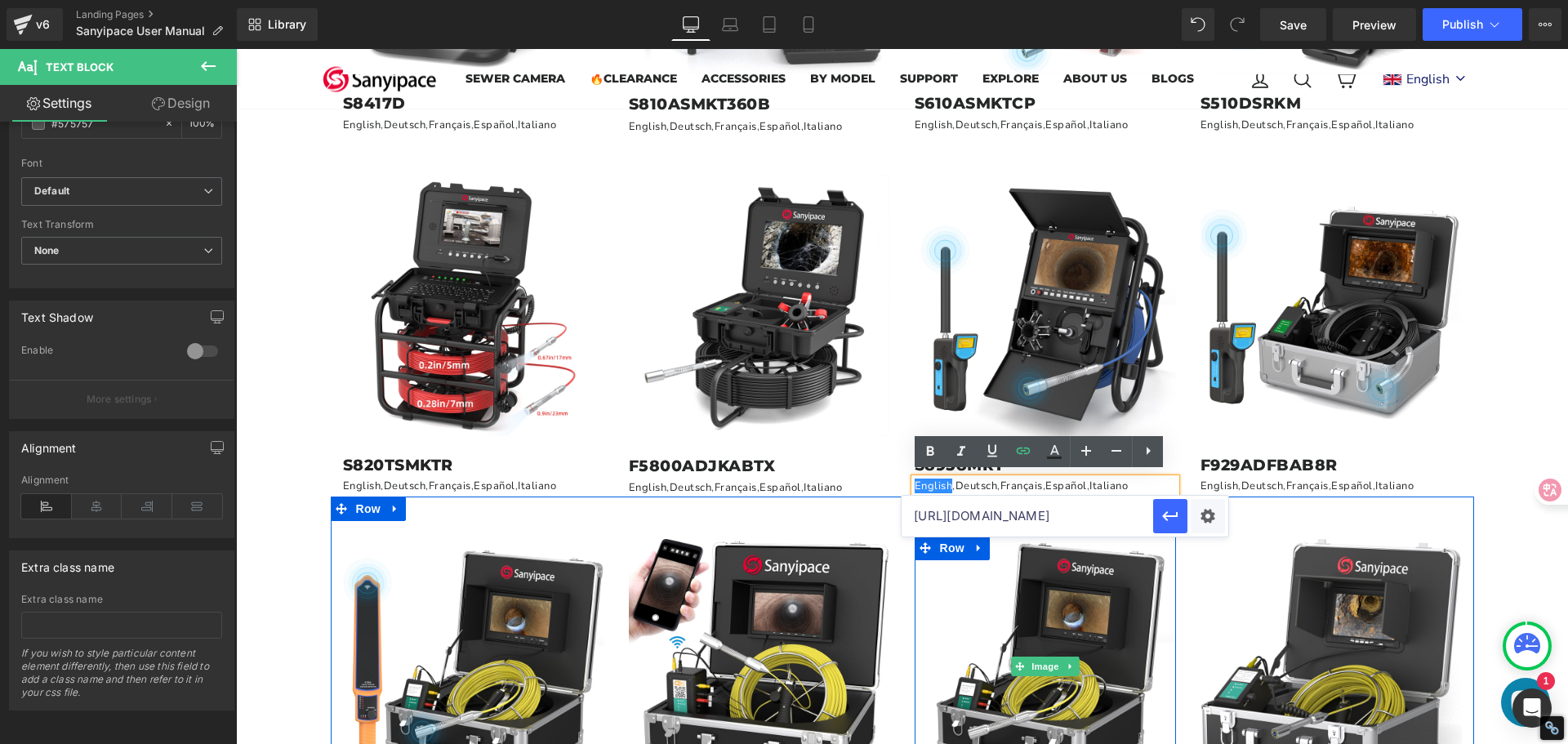
scroll to position [0, 400]
drag, startPoint x: 1149, startPoint y: 564, endPoint x: 1173, endPoint y: 554, distance: 26.0
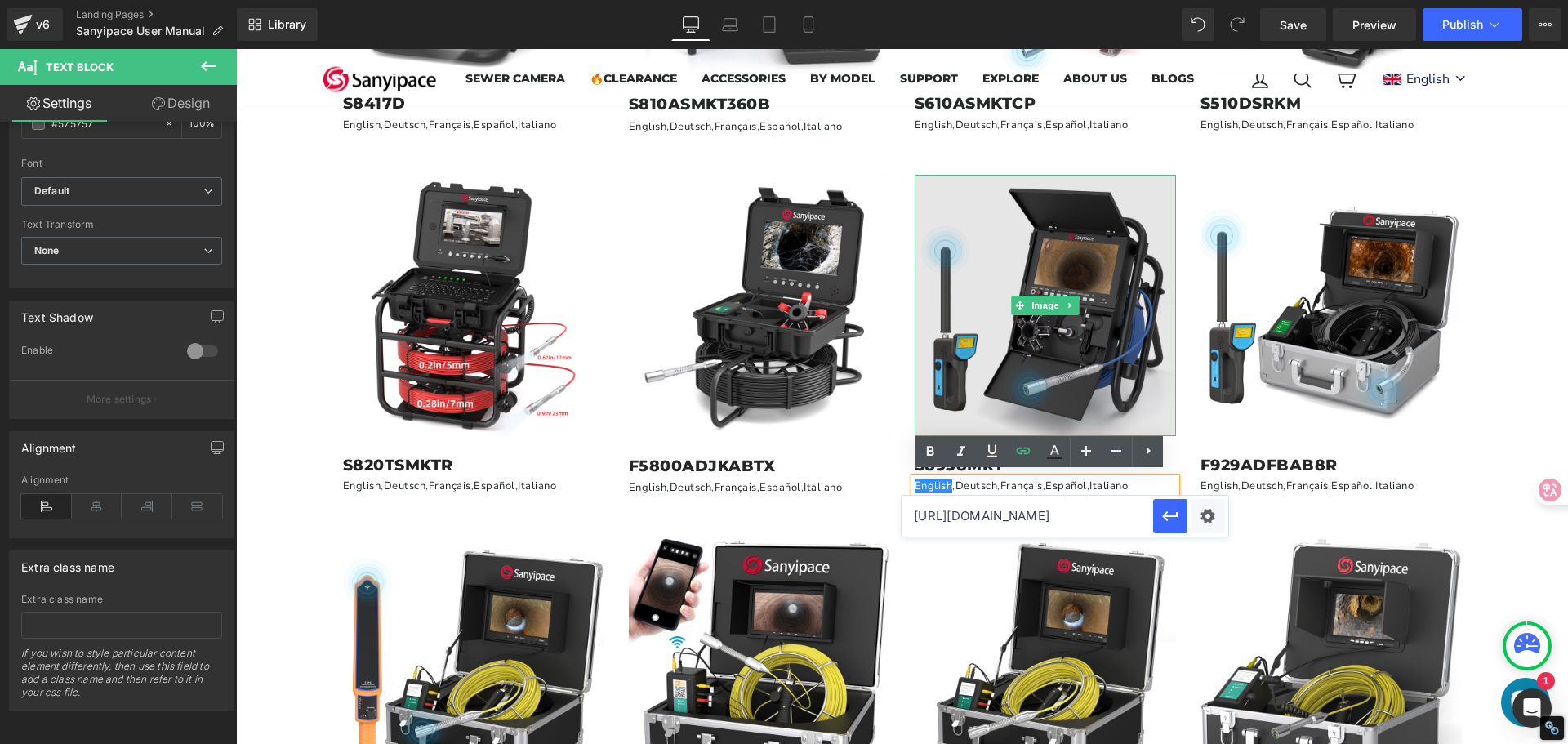
click at [1065, 352] on img at bounding box center [1044, 305] width 261 height 261
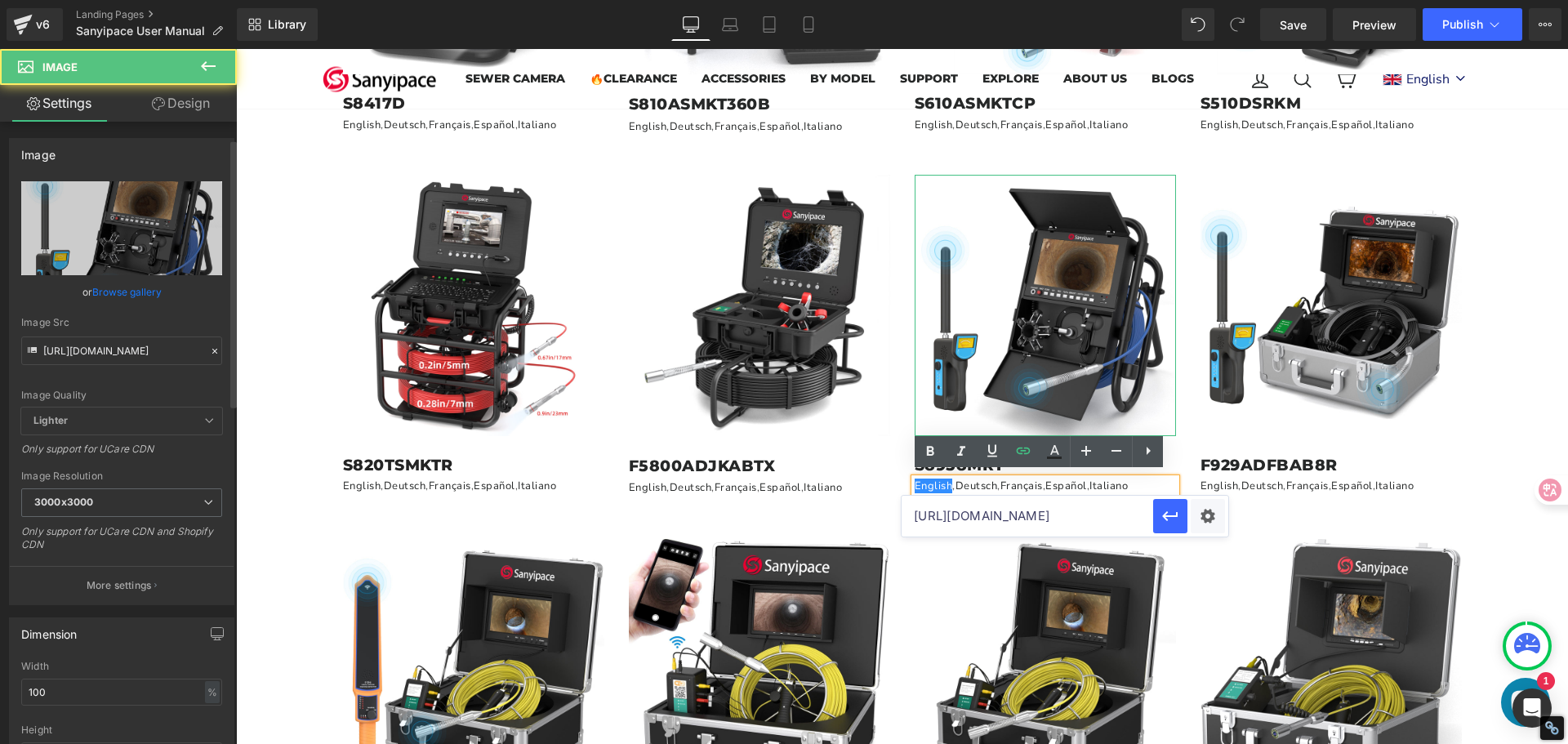
scroll to position [408, 0]
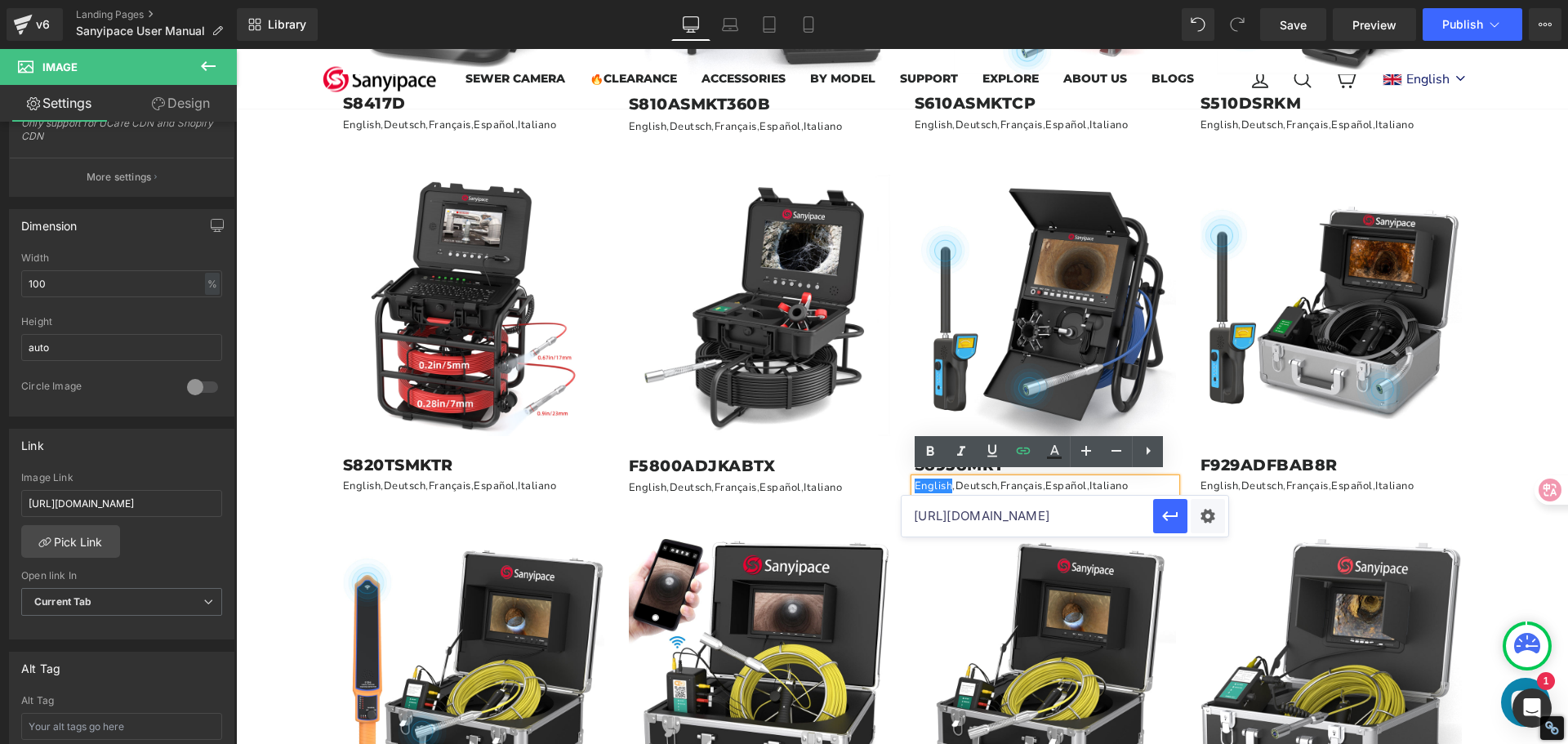
drag, startPoint x: 263, startPoint y: 554, endPoint x: 469, endPoint y: 611, distance: 213.7
type input "[URL][DOMAIN_NAME]"
click at [1353, 482] on icon at bounding box center [1358, 487] width 9 height 10
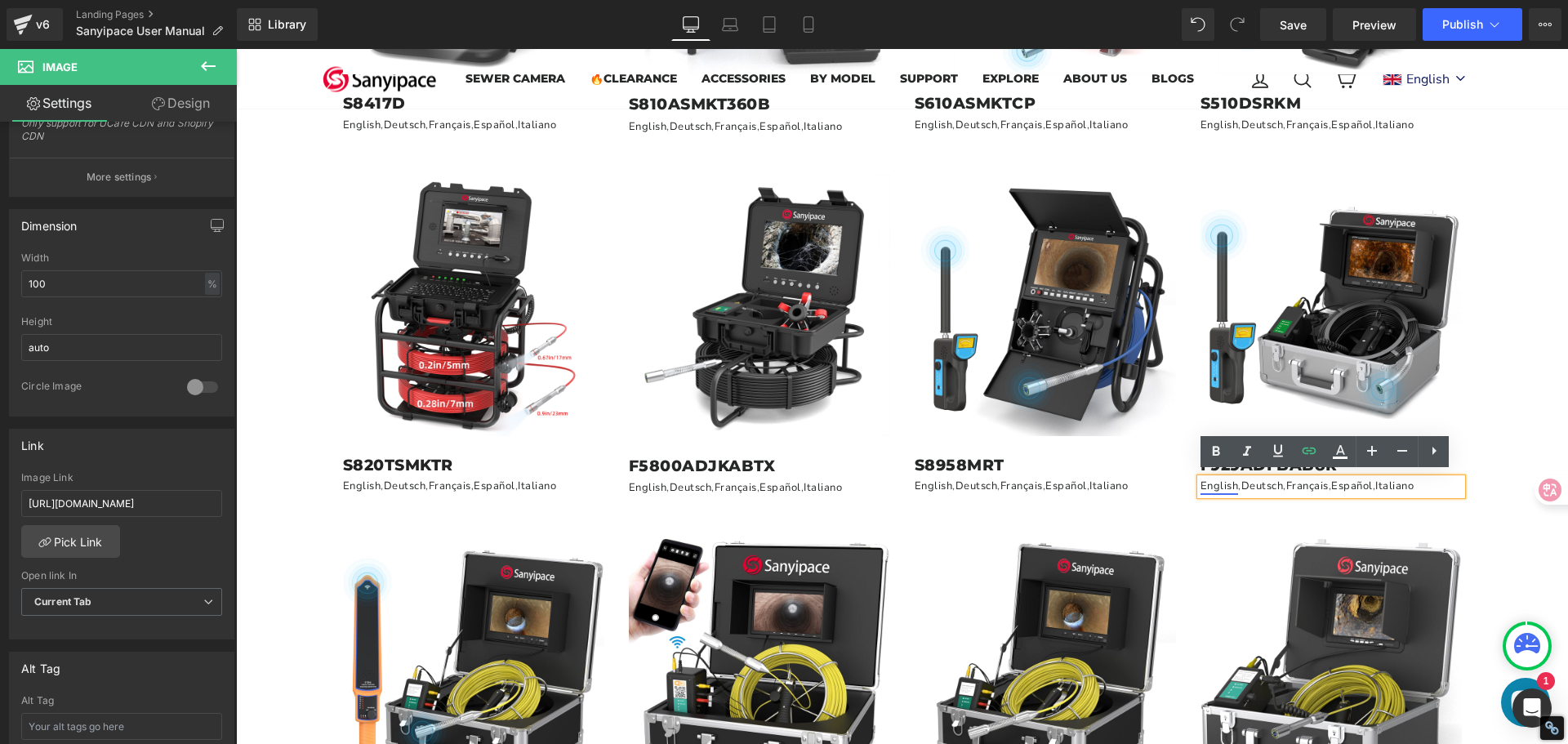
click at [1220, 483] on link "English" at bounding box center [1220, 486] width 39 height 15
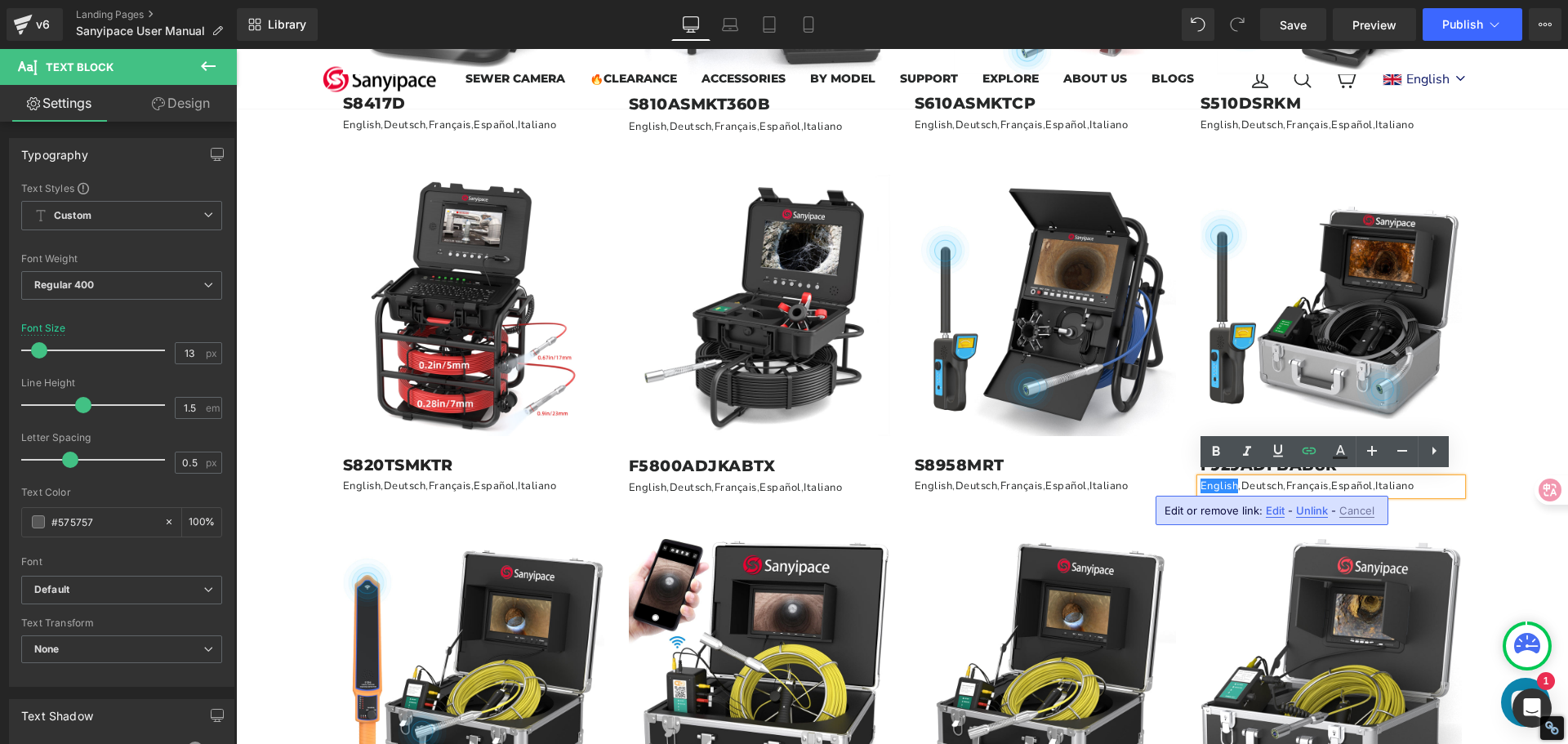
click at [1272, 514] on span "Edit" at bounding box center [1275, 511] width 18 height 14
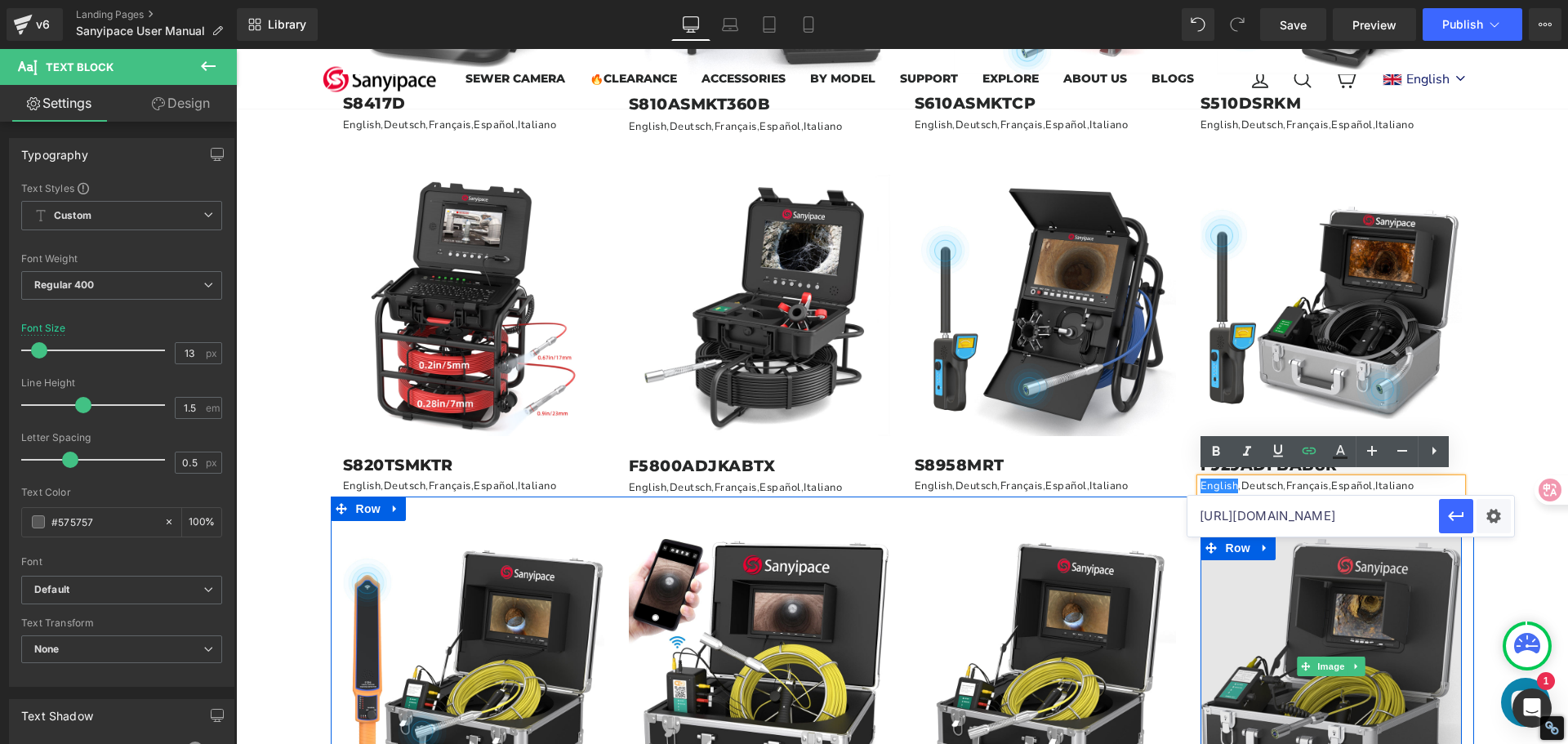
scroll to position [0, 479]
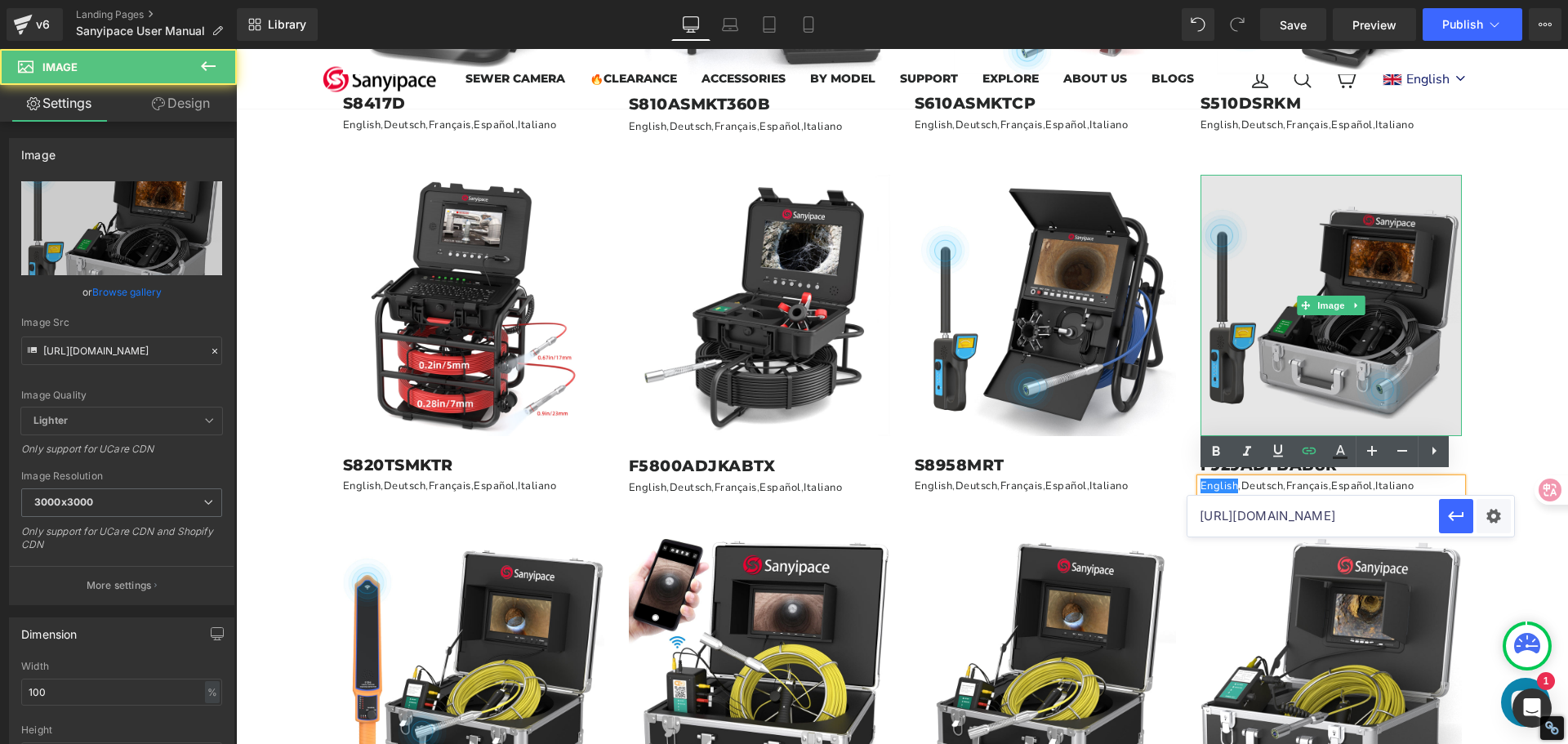
click at [1397, 330] on img at bounding box center [1330, 305] width 261 height 261
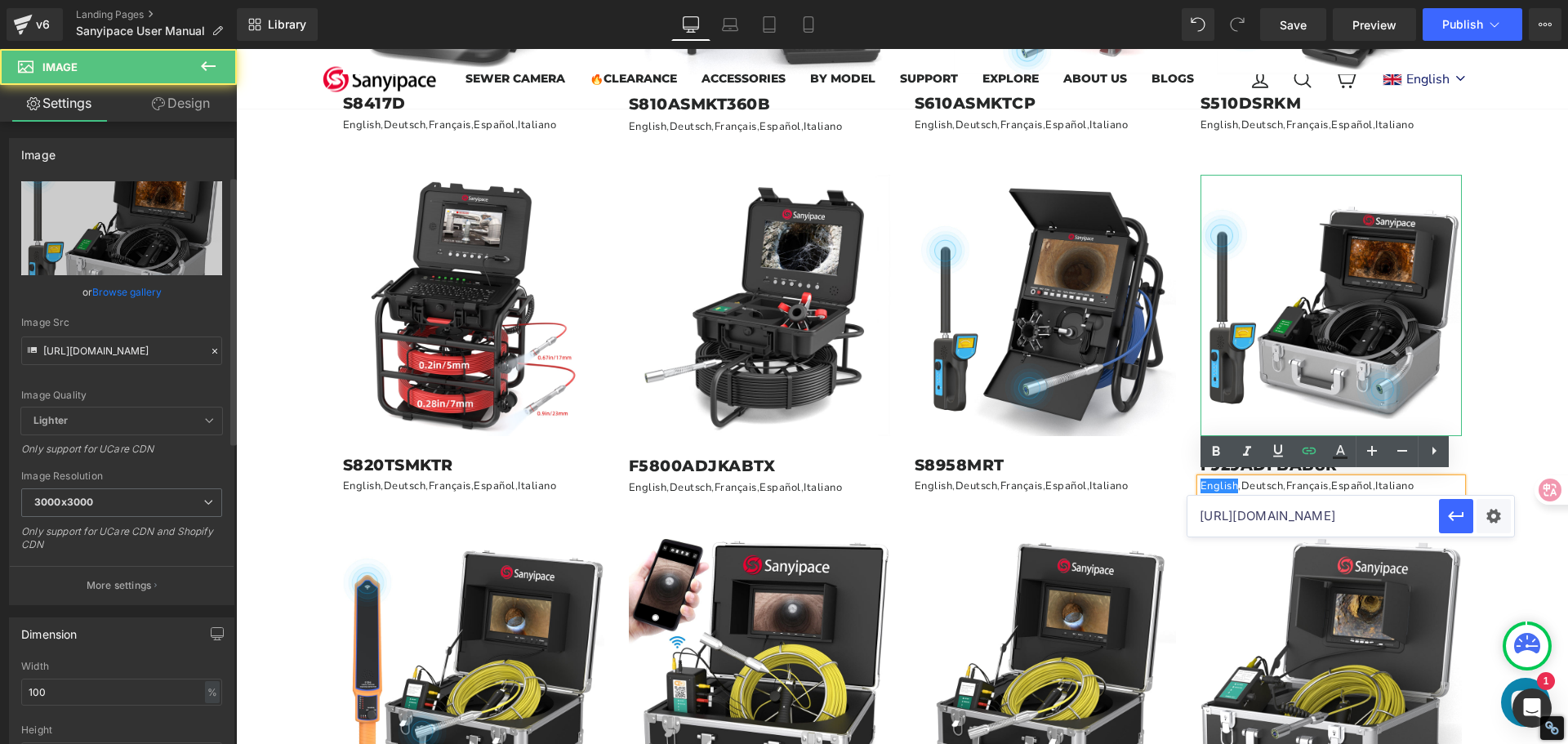
scroll to position [326, 0]
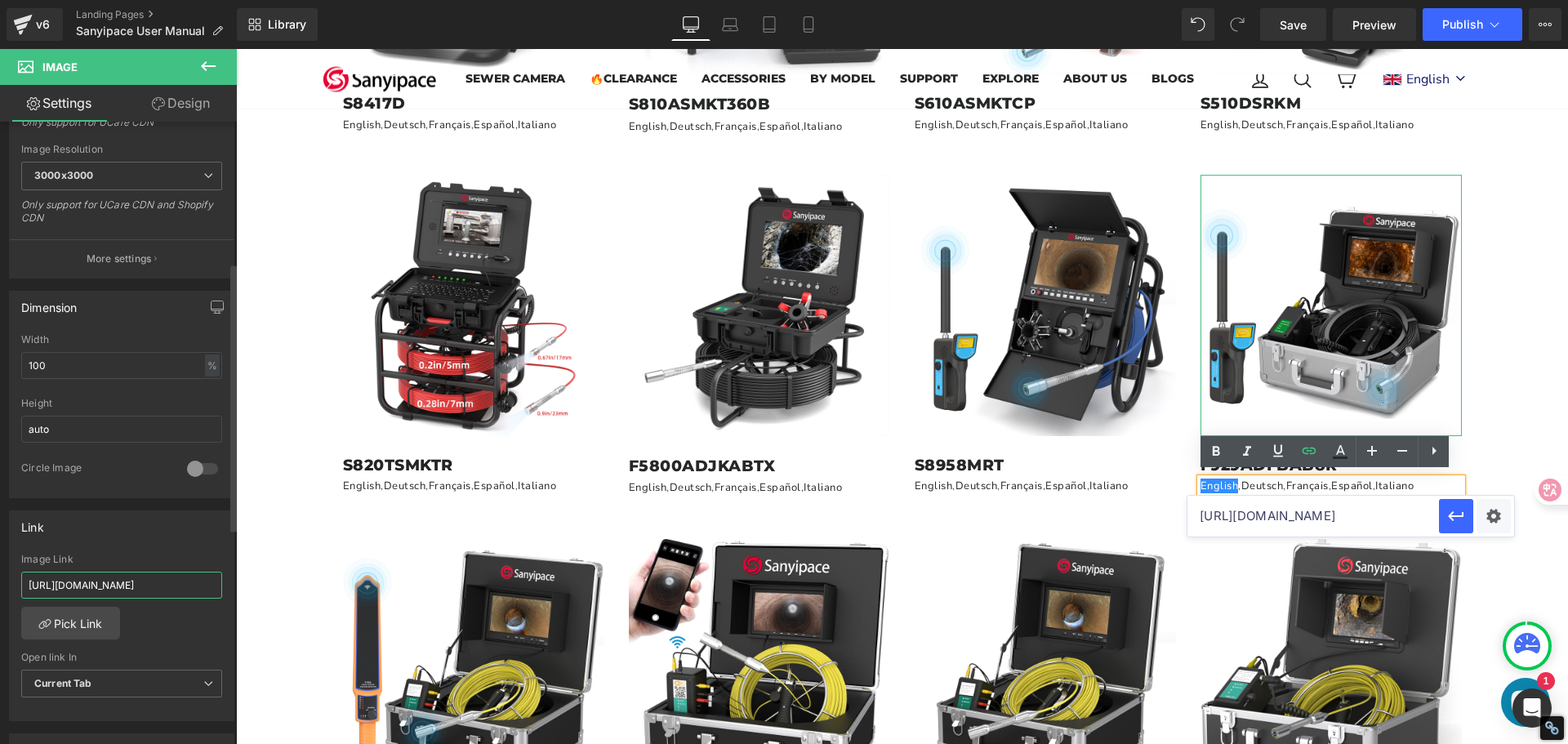
drag, startPoint x: 29, startPoint y: 579, endPoint x: 227, endPoint y: 619, distance: 202.0
click at [227, 619] on div "Link [URL][DOMAIN_NAME] Image Link [URL][DOMAIN_NAME] Pick Link Current Tab New…" at bounding box center [122, 616] width 225 height 211
paste input "[DOMAIN_NAME][URL]"
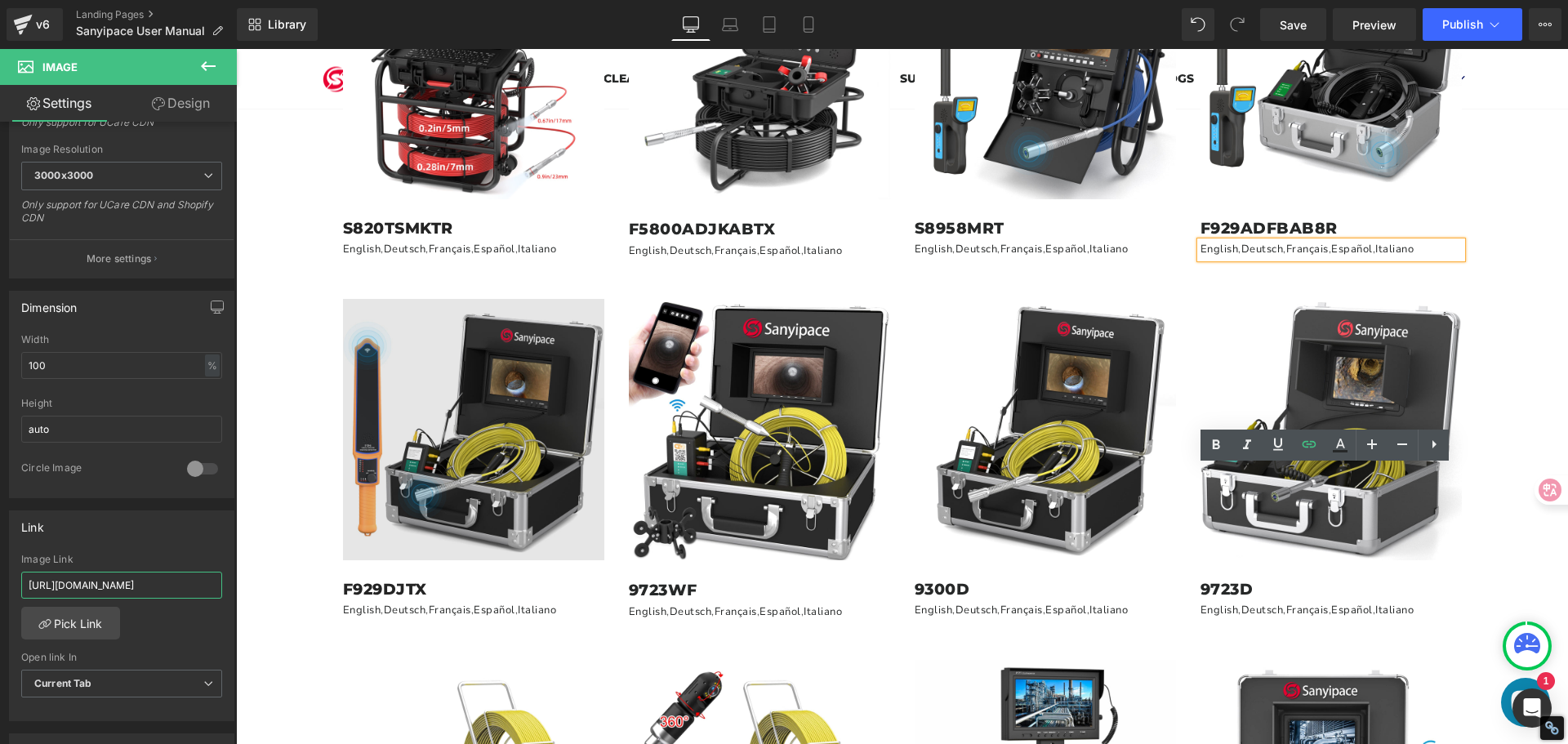
scroll to position [1715, 0]
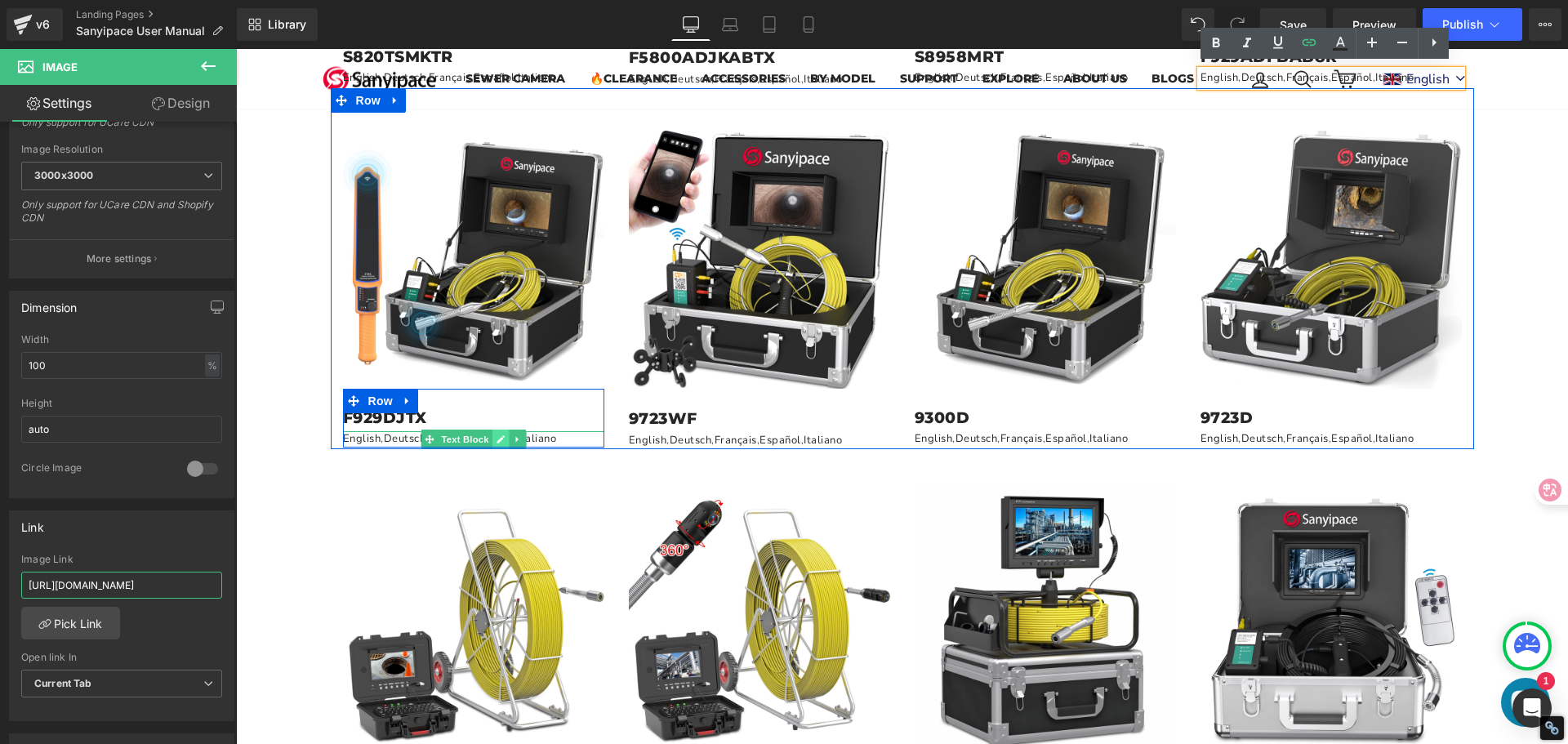
type input "[URL][DOMAIN_NAME]"
click at [497, 437] on icon at bounding box center [501, 439] width 8 height 8
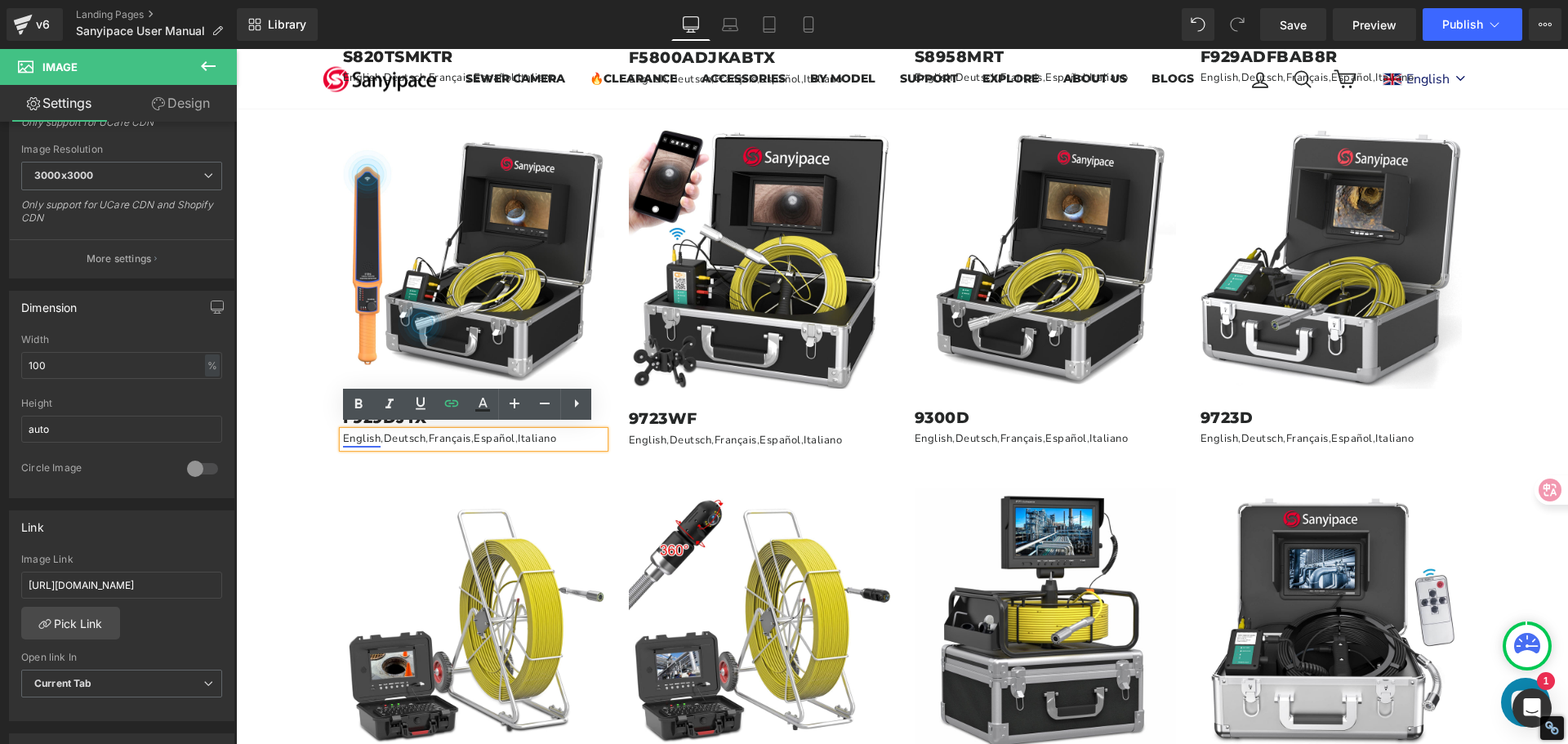
click at [364, 434] on link "English" at bounding box center [362, 439] width 39 height 15
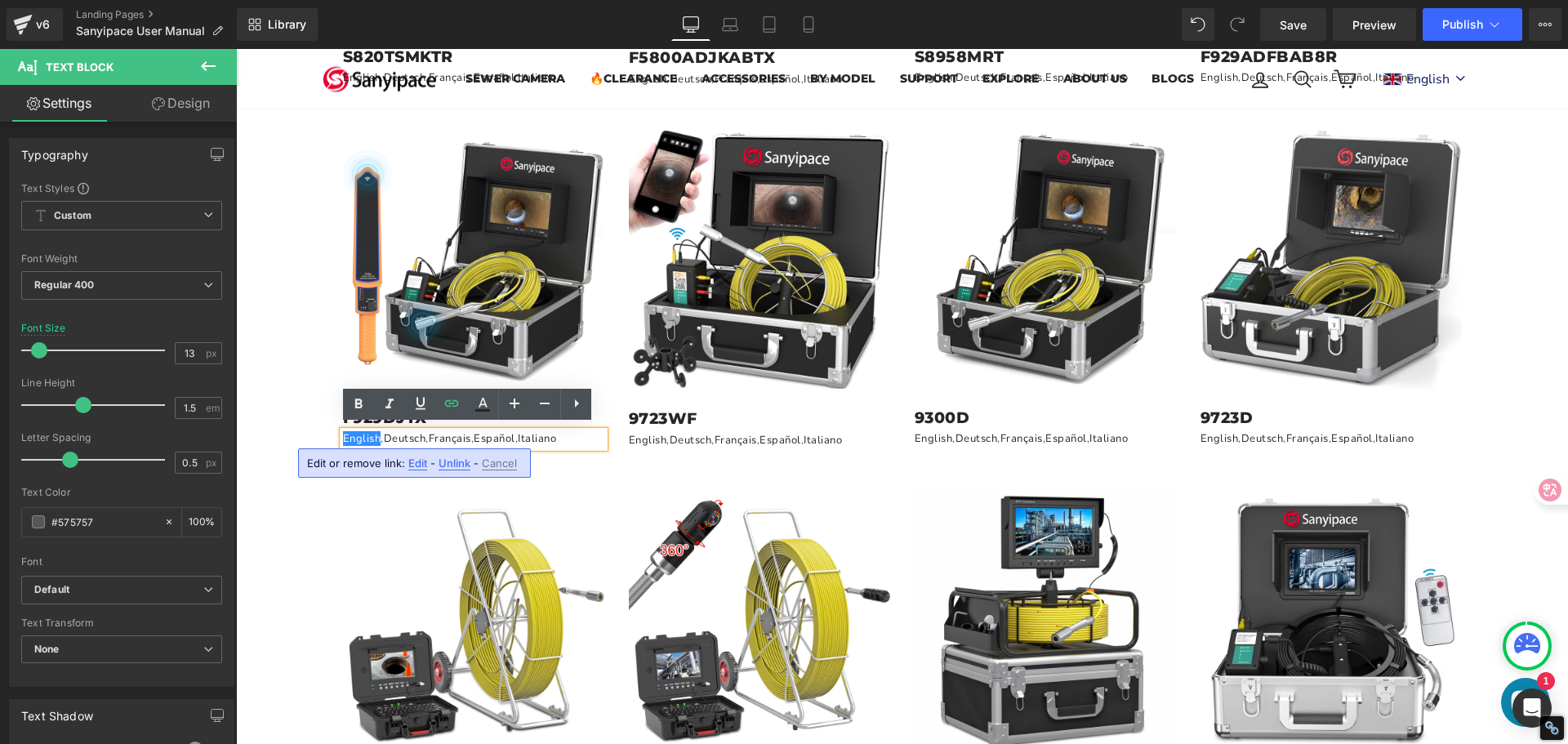
click at [410, 465] on span "Edit" at bounding box center [418, 463] width 18 height 14
type input "[URL][DOMAIN_NAME]"
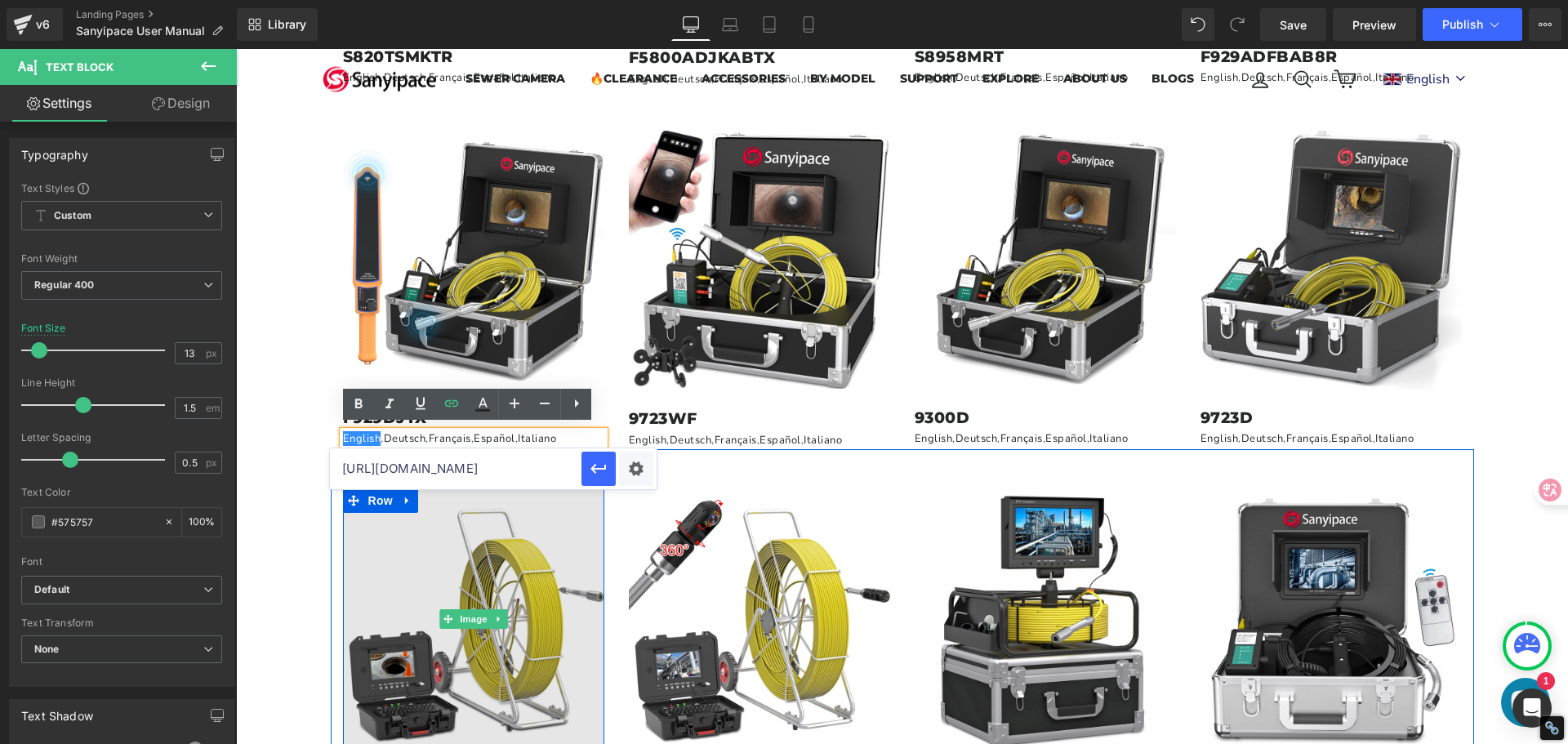
scroll to position [0, 440]
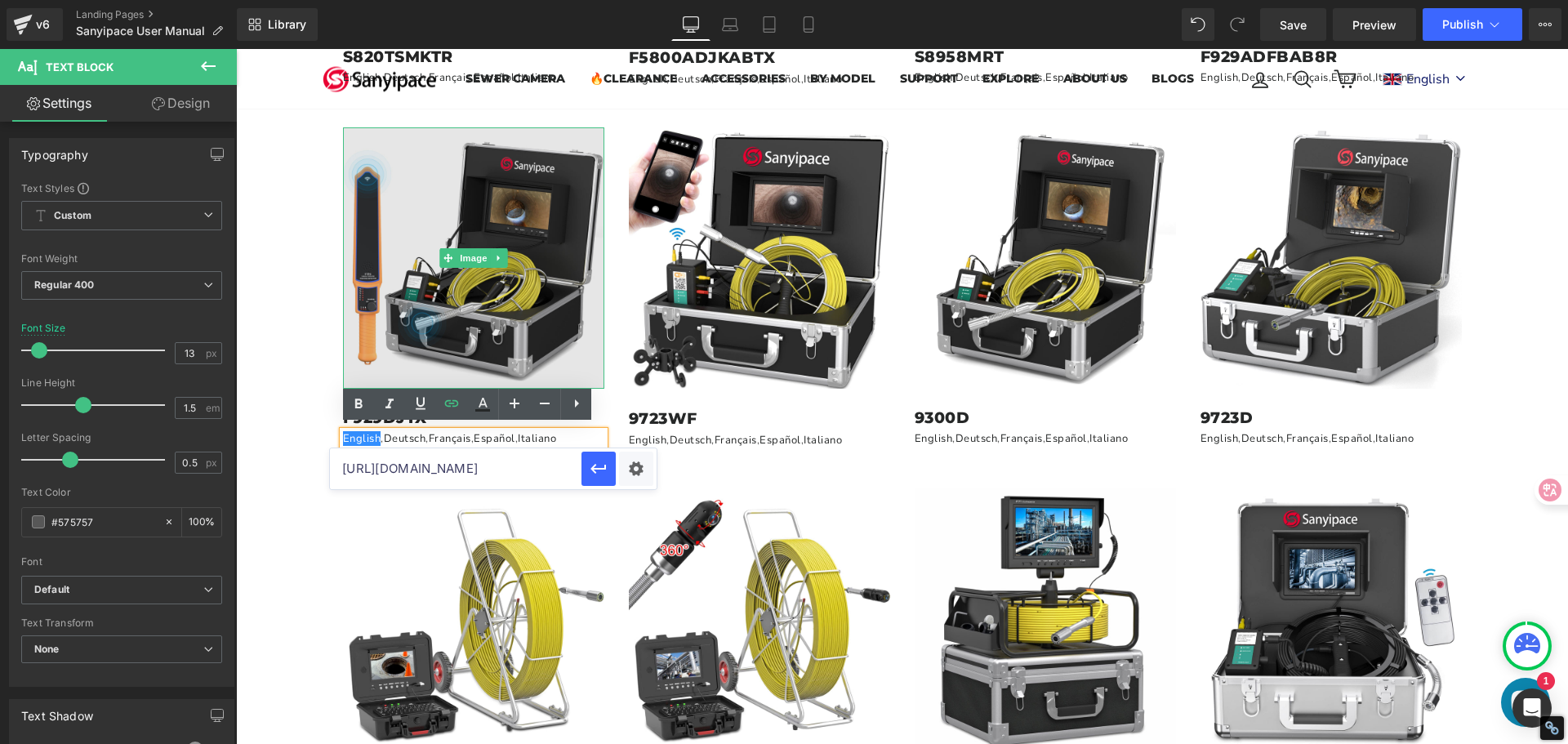
click at [509, 305] on img at bounding box center [473, 257] width 261 height 261
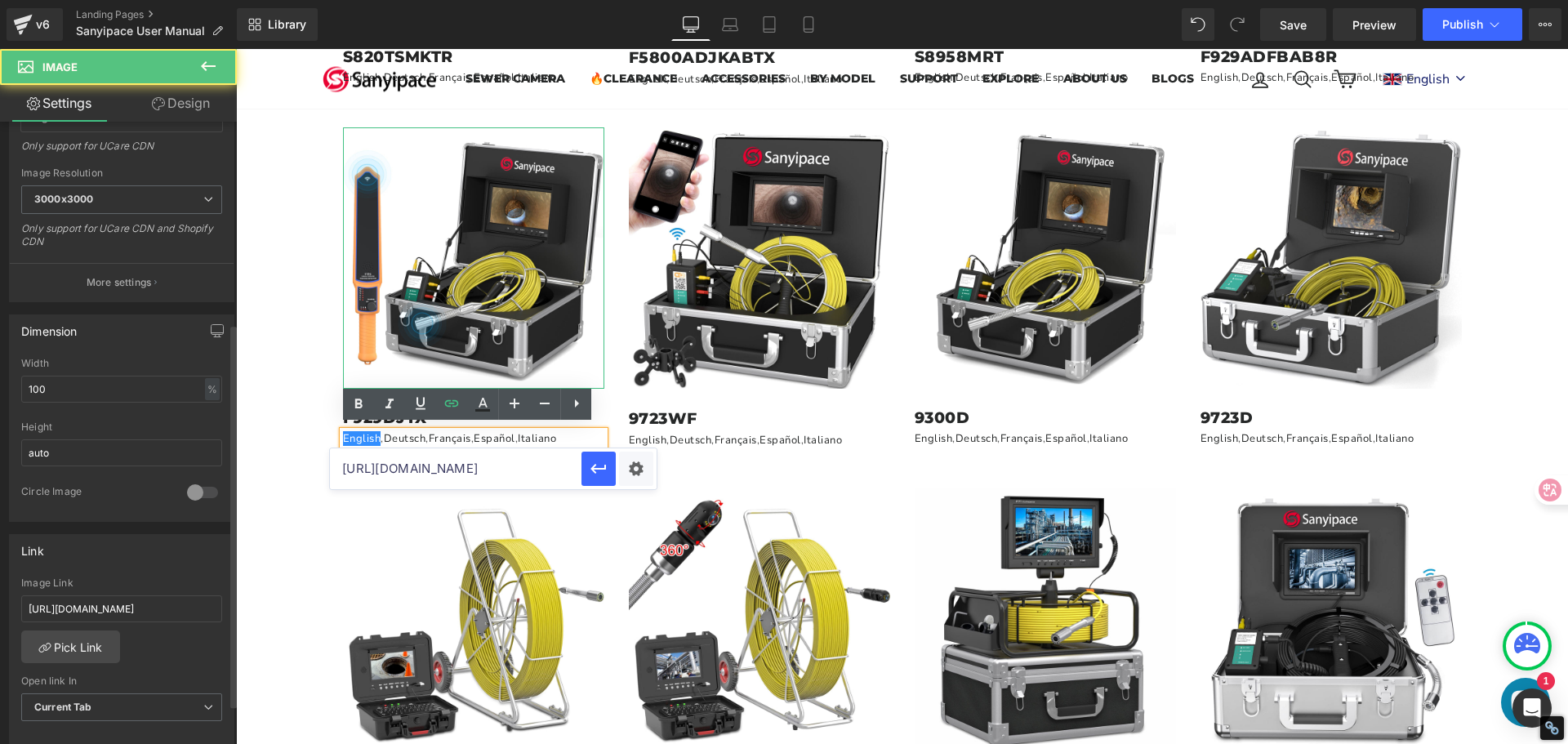
scroll to position [326, 0]
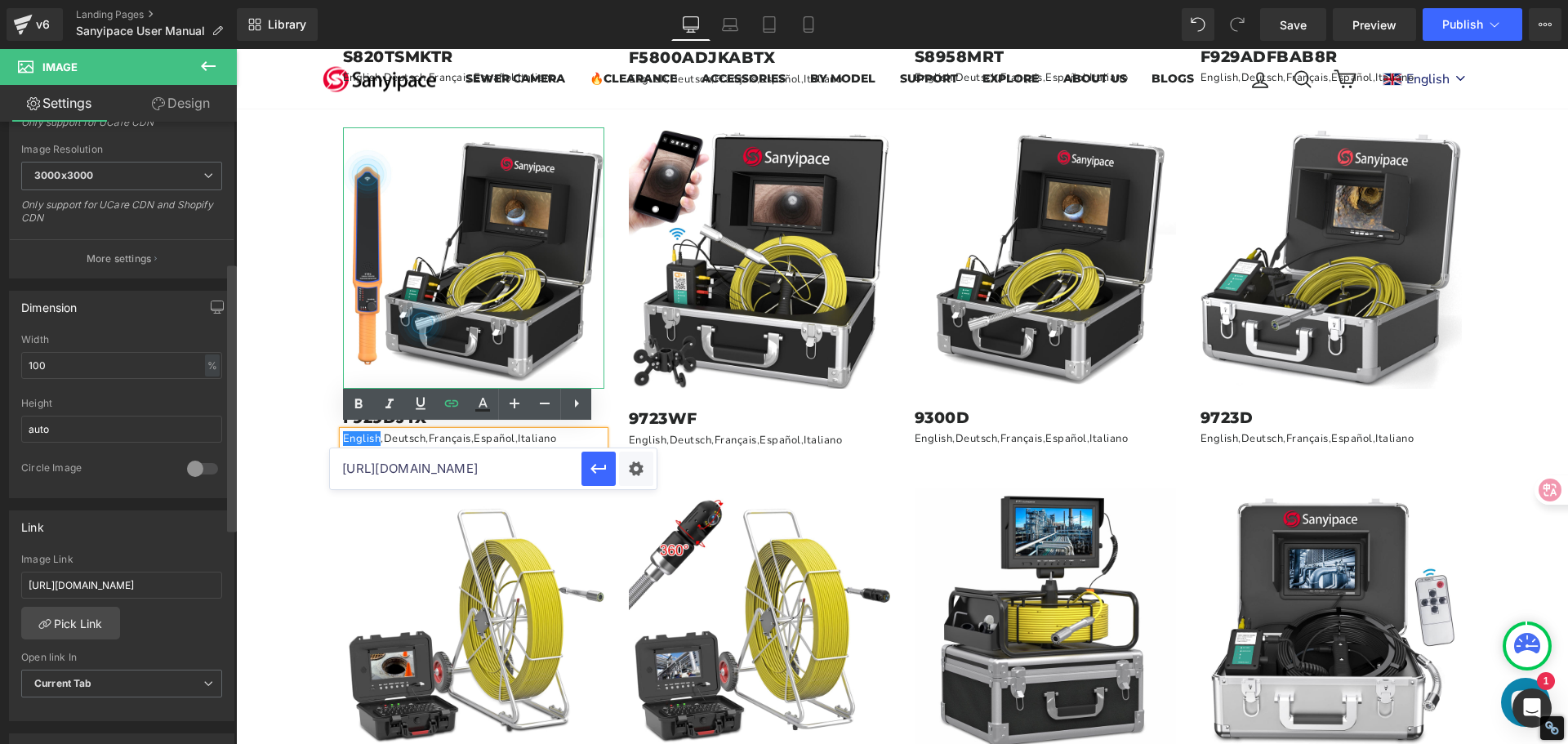
drag, startPoint x: 28, startPoint y: 584, endPoint x: 232, endPoint y: 618, distance: 206.8
click at [232, 618] on div "Image [URL][DOMAIN_NAME] Replace Image Upload image or Browse gallery Image Src…" at bounding box center [118, 436] width 237 height 630
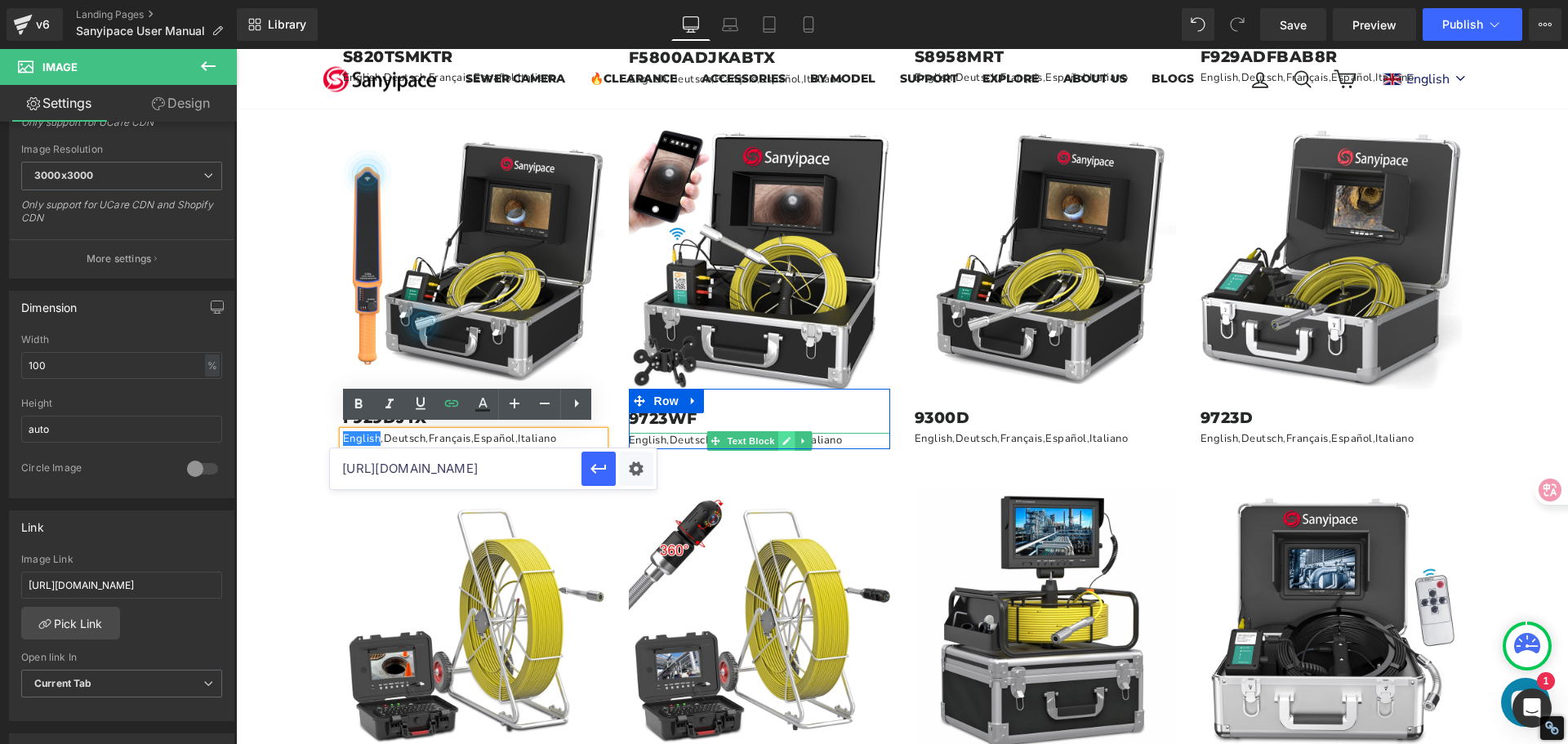
type input "[URL][DOMAIN_NAME]"
click at [782, 436] on icon at bounding box center [786, 441] width 9 height 10
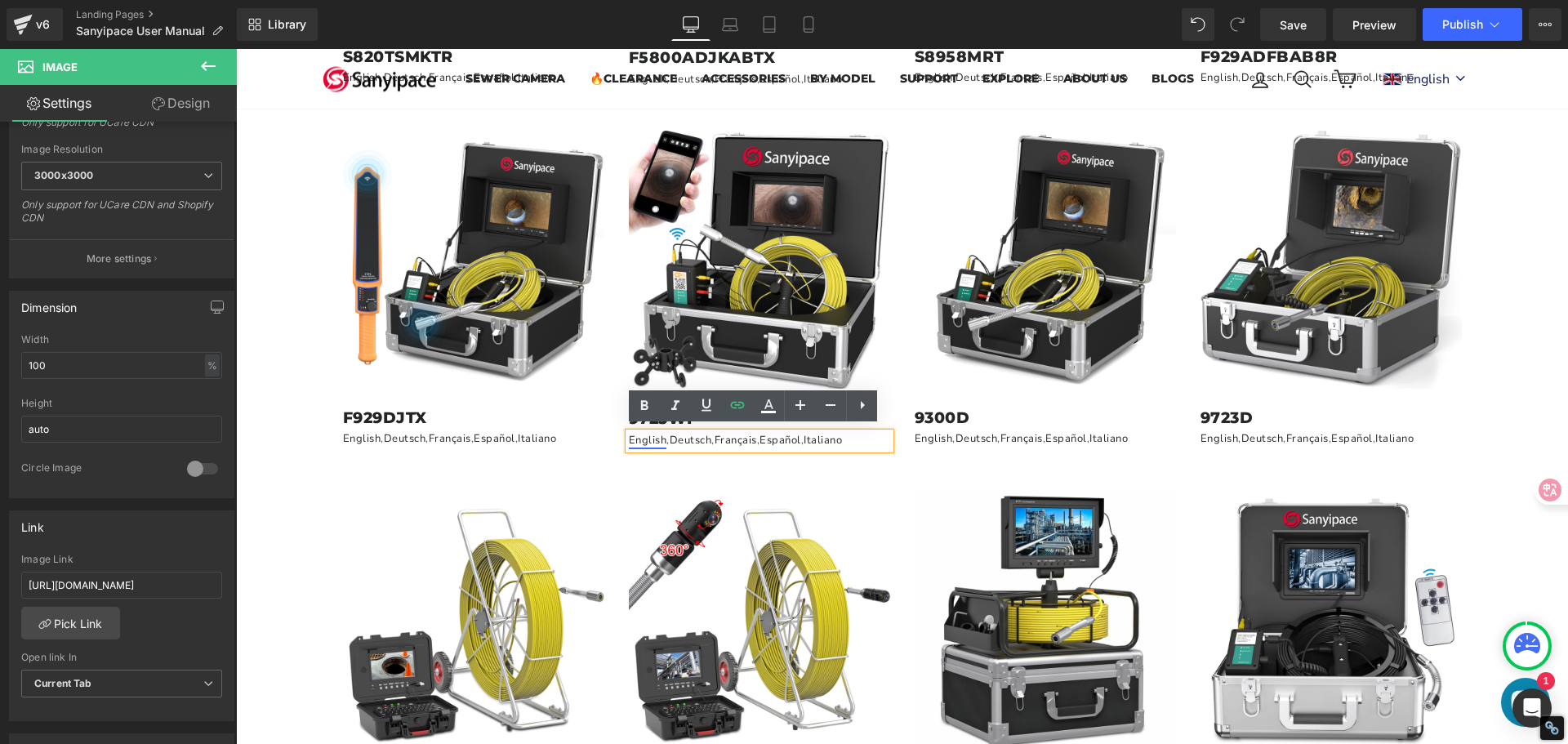
click at [654, 438] on link "English" at bounding box center [648, 440] width 39 height 15
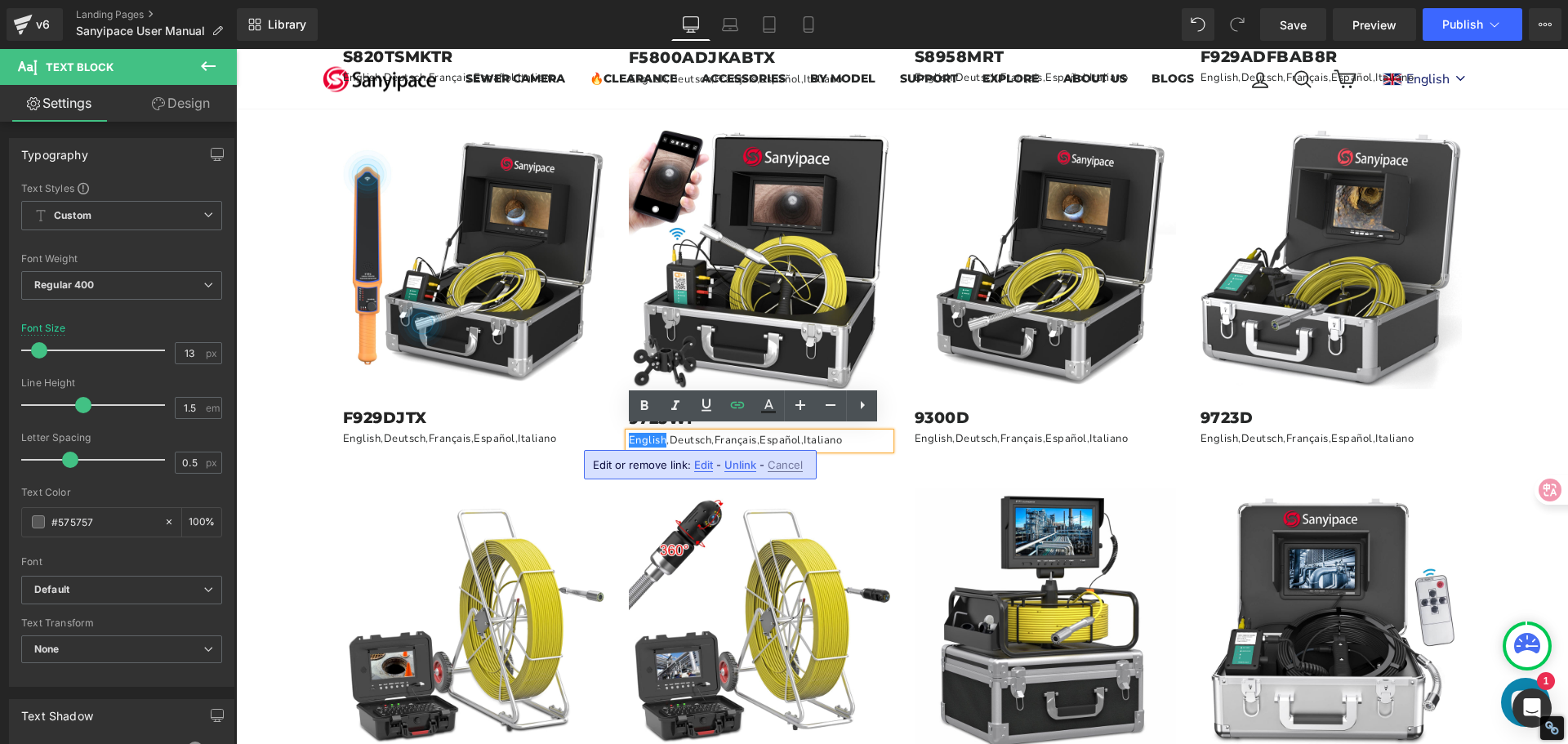
drag, startPoint x: 464, startPoint y: 415, endPoint x: 700, endPoint y: 464, distance: 241.0
click at [700, 464] on span "Edit" at bounding box center [703, 465] width 18 height 14
type input "[URL][DOMAIN_NAME][DATE]"
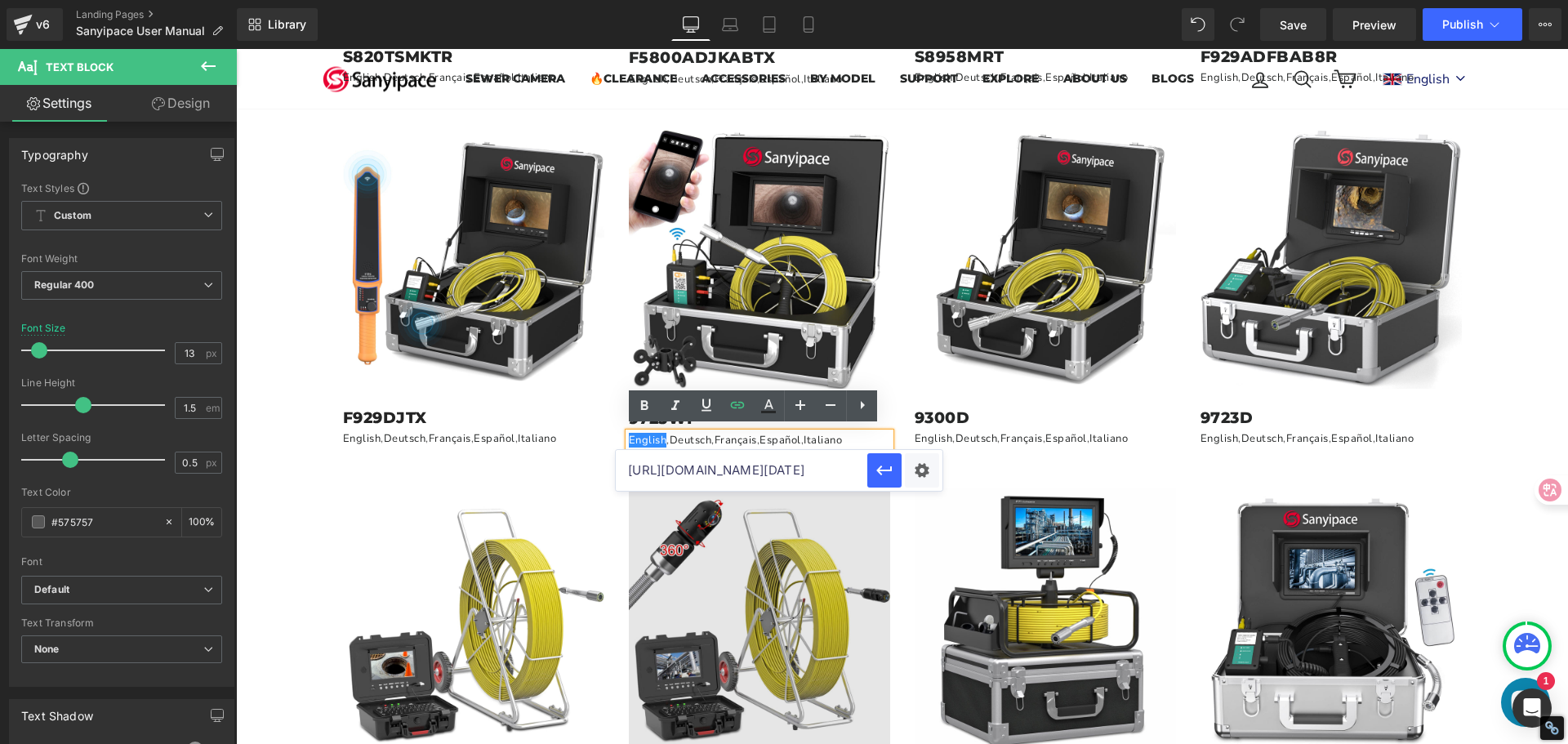
scroll to position [0, 369]
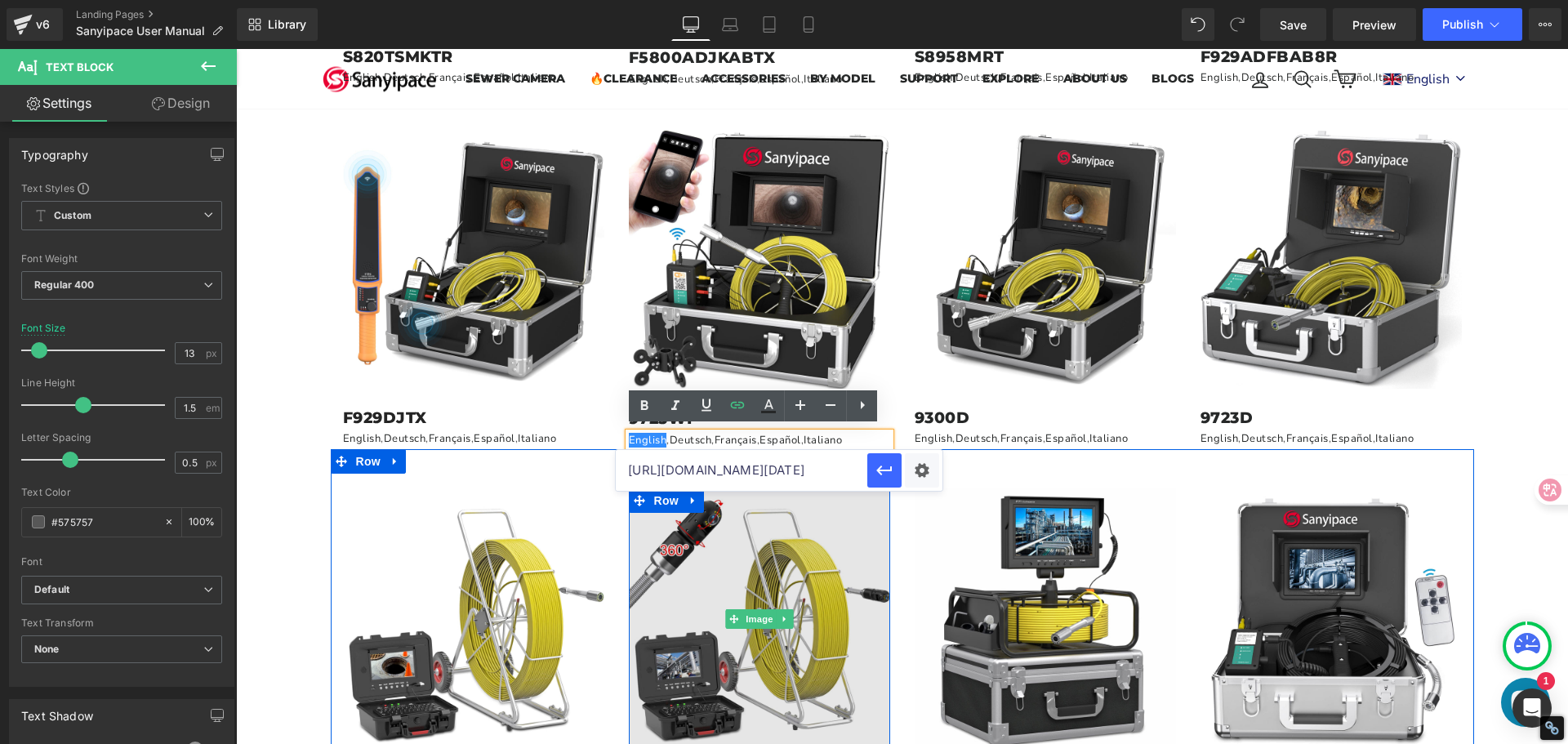
drag, startPoint x: 615, startPoint y: 466, endPoint x: 878, endPoint y: 502, distance: 265.5
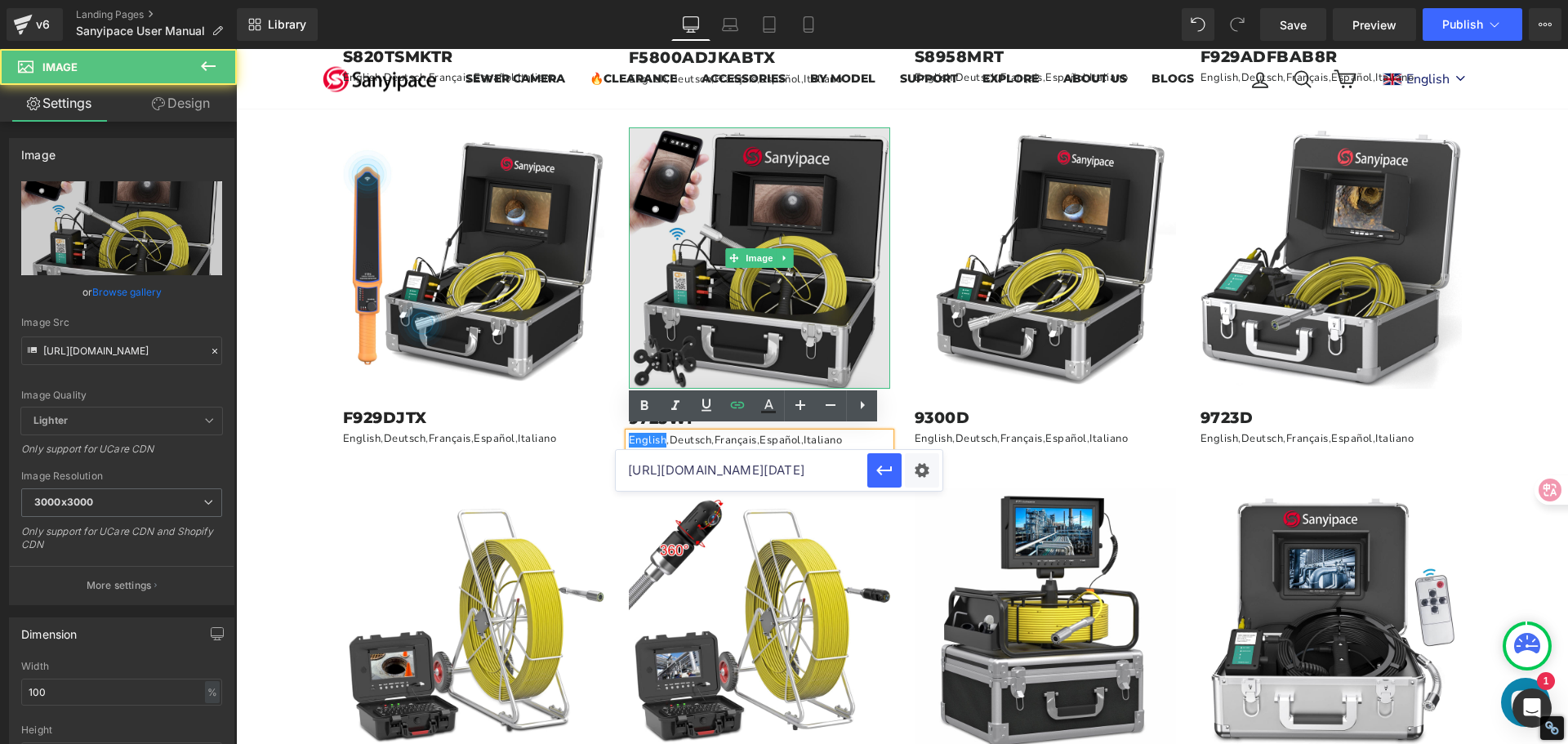
drag, startPoint x: 805, startPoint y: 301, endPoint x: 780, endPoint y: 309, distance: 26.2
click at [805, 301] on img at bounding box center [759, 257] width 261 height 261
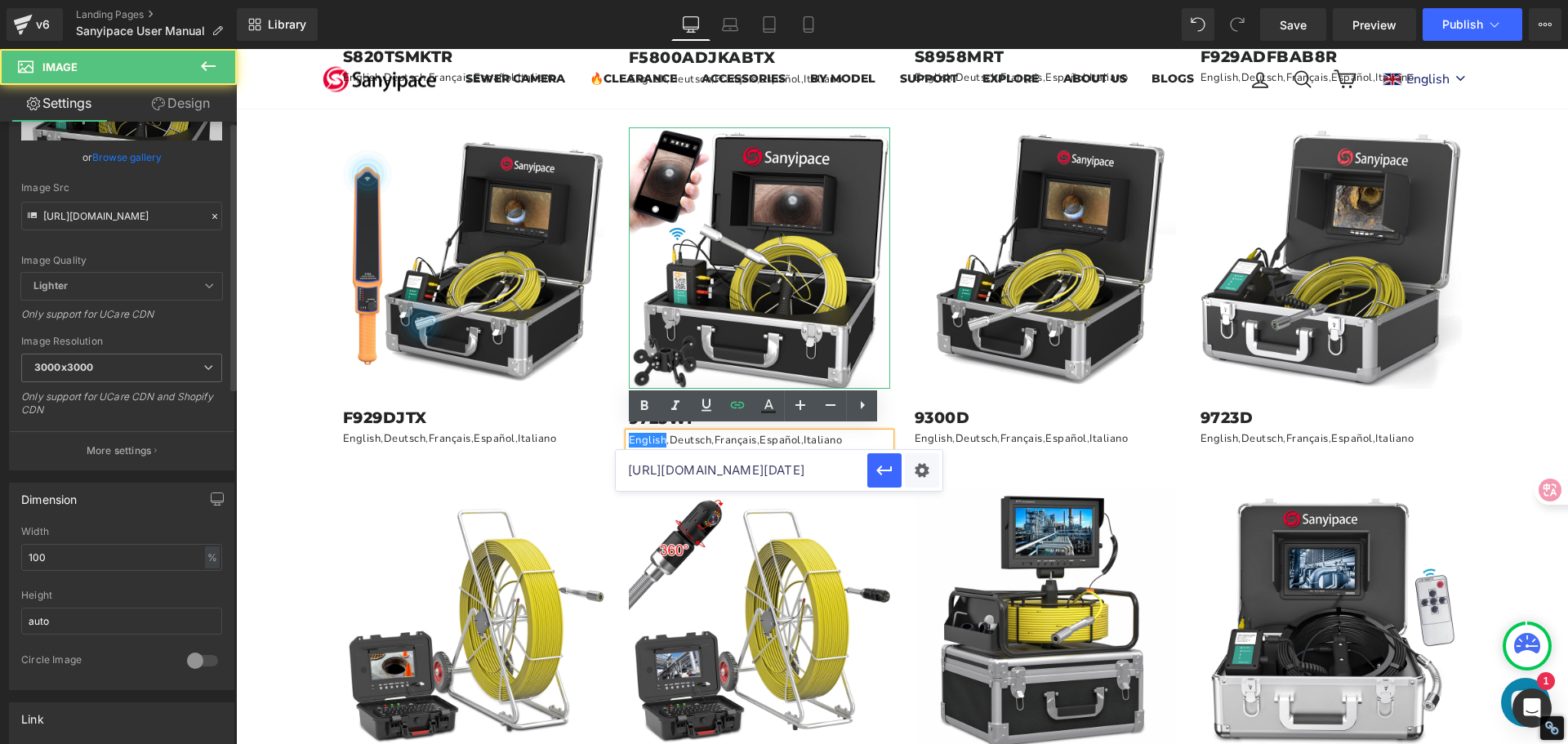
scroll to position [408, 0]
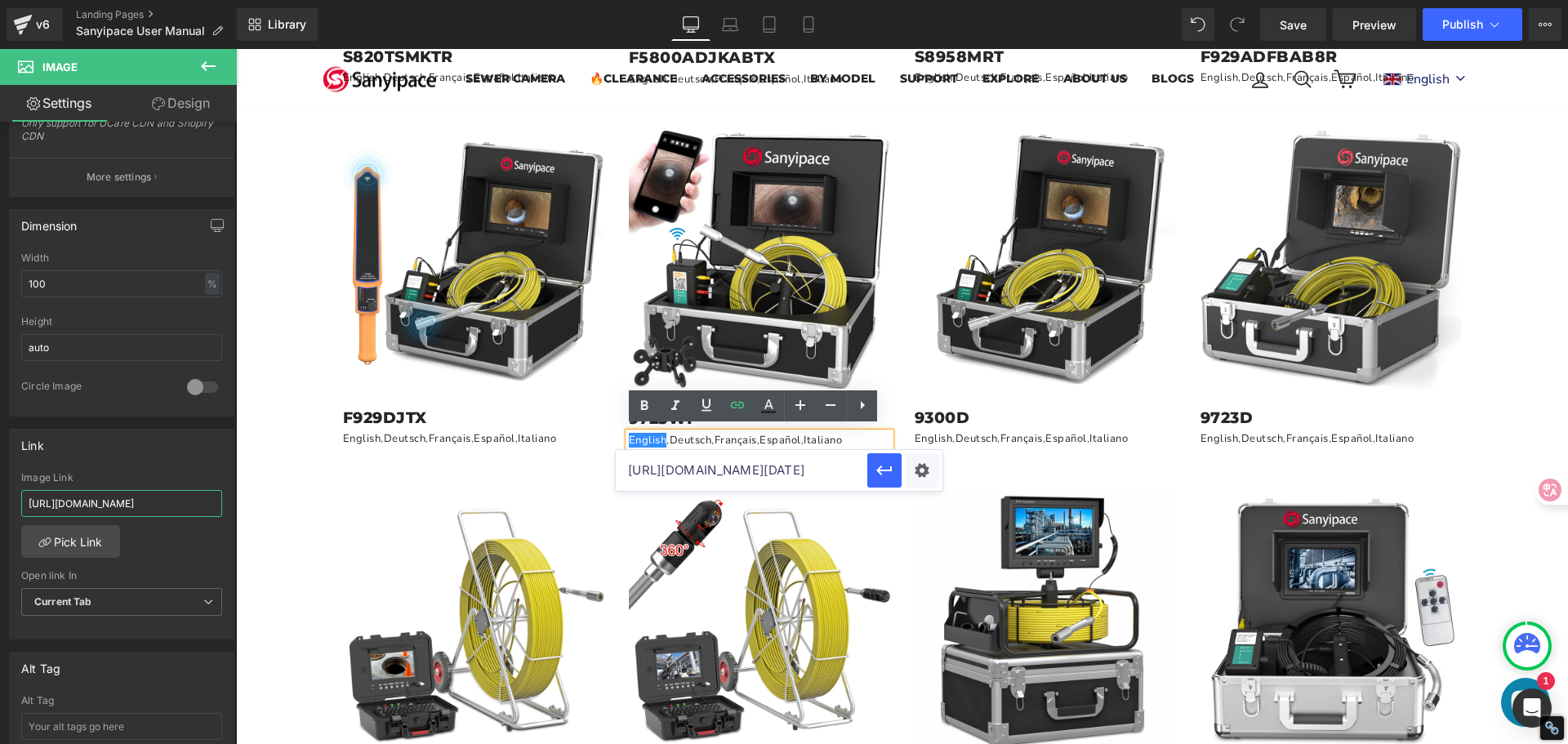
drag, startPoint x: 264, startPoint y: 553, endPoint x: 246, endPoint y: 544, distance: 20.1
paste input "[DOMAIN_NAME][URL][DATE]"
type input "[URL][DOMAIN_NAME][DATE]"
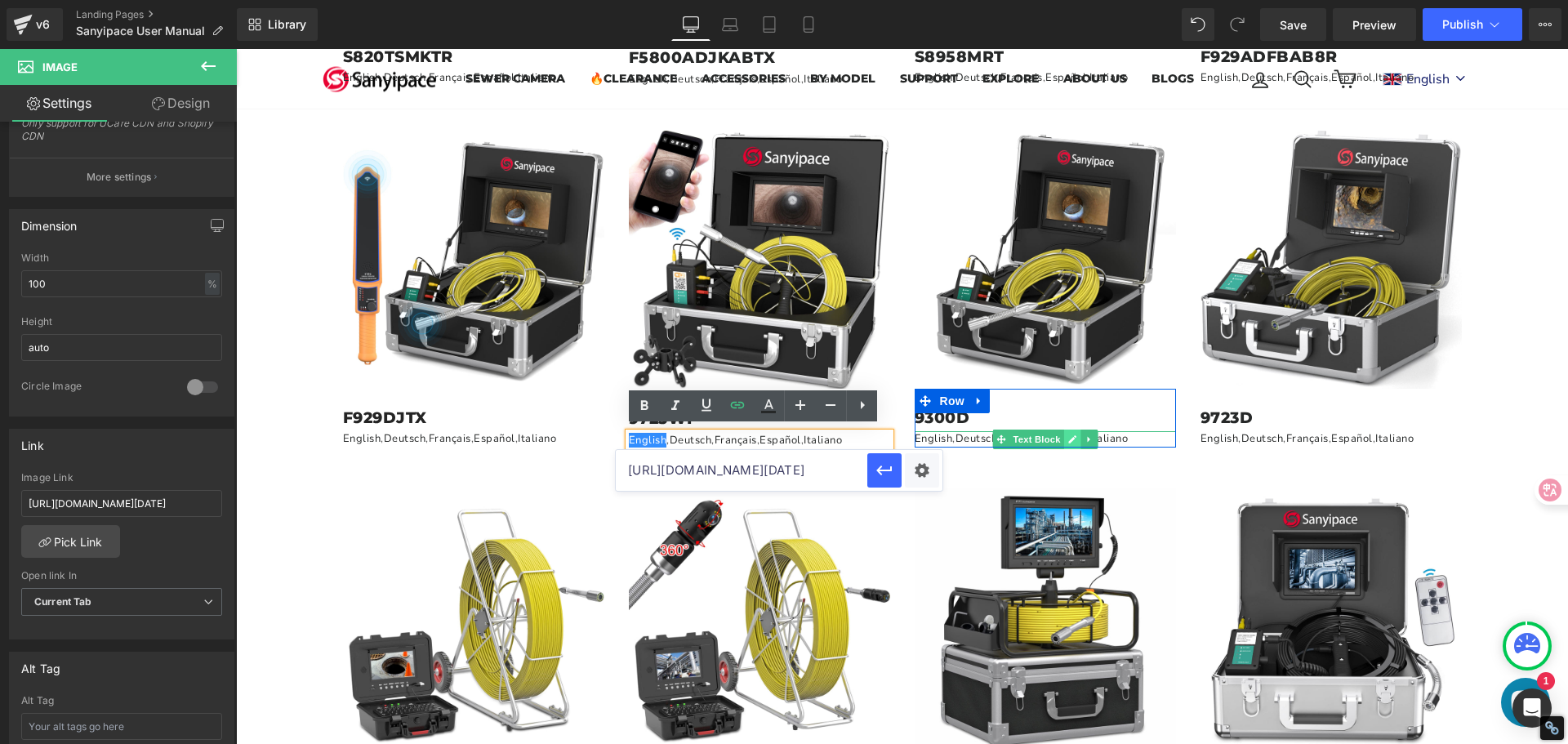
click at [1069, 436] on icon at bounding box center [1072, 439] width 9 height 10
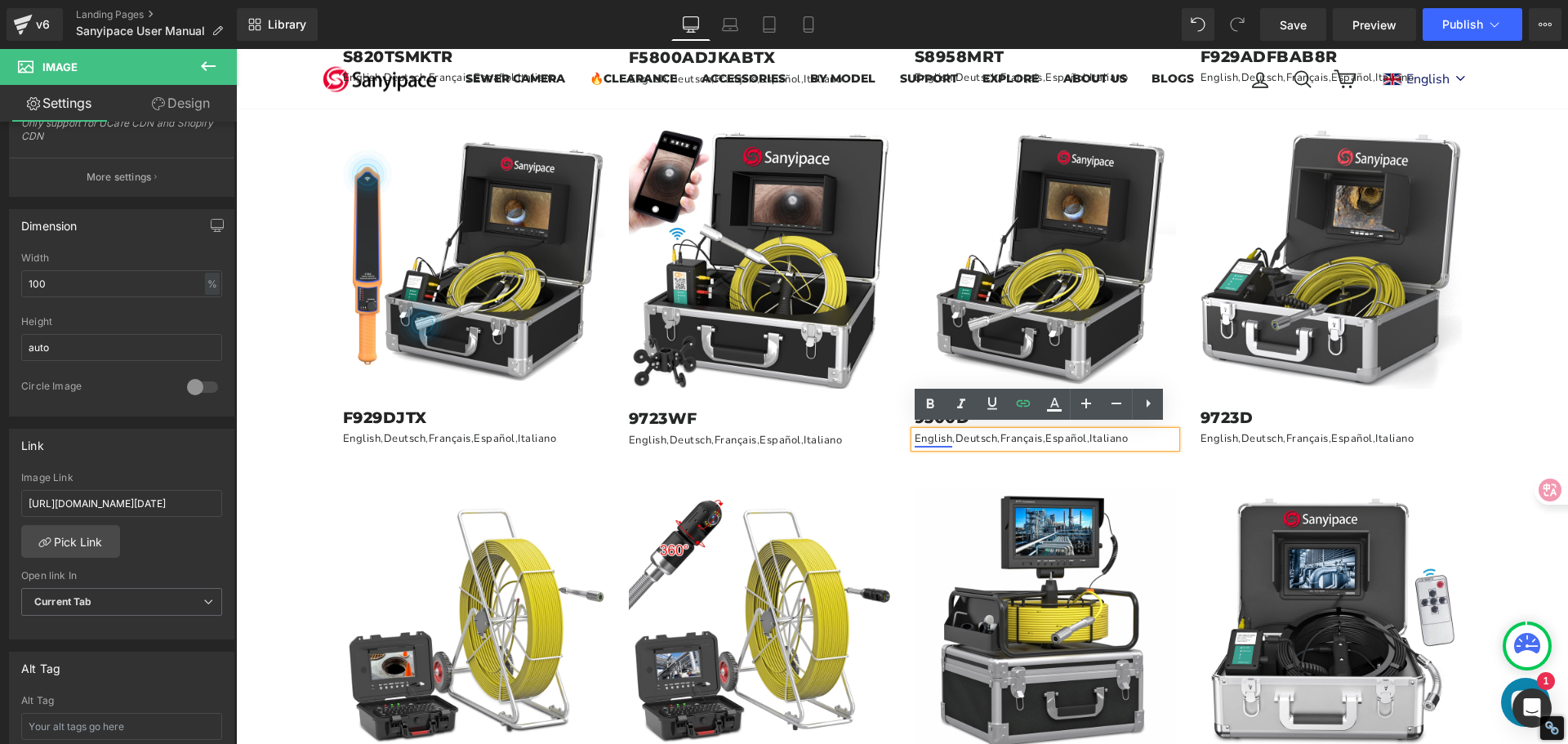
click at [934, 433] on link "English" at bounding box center [934, 439] width 39 height 15
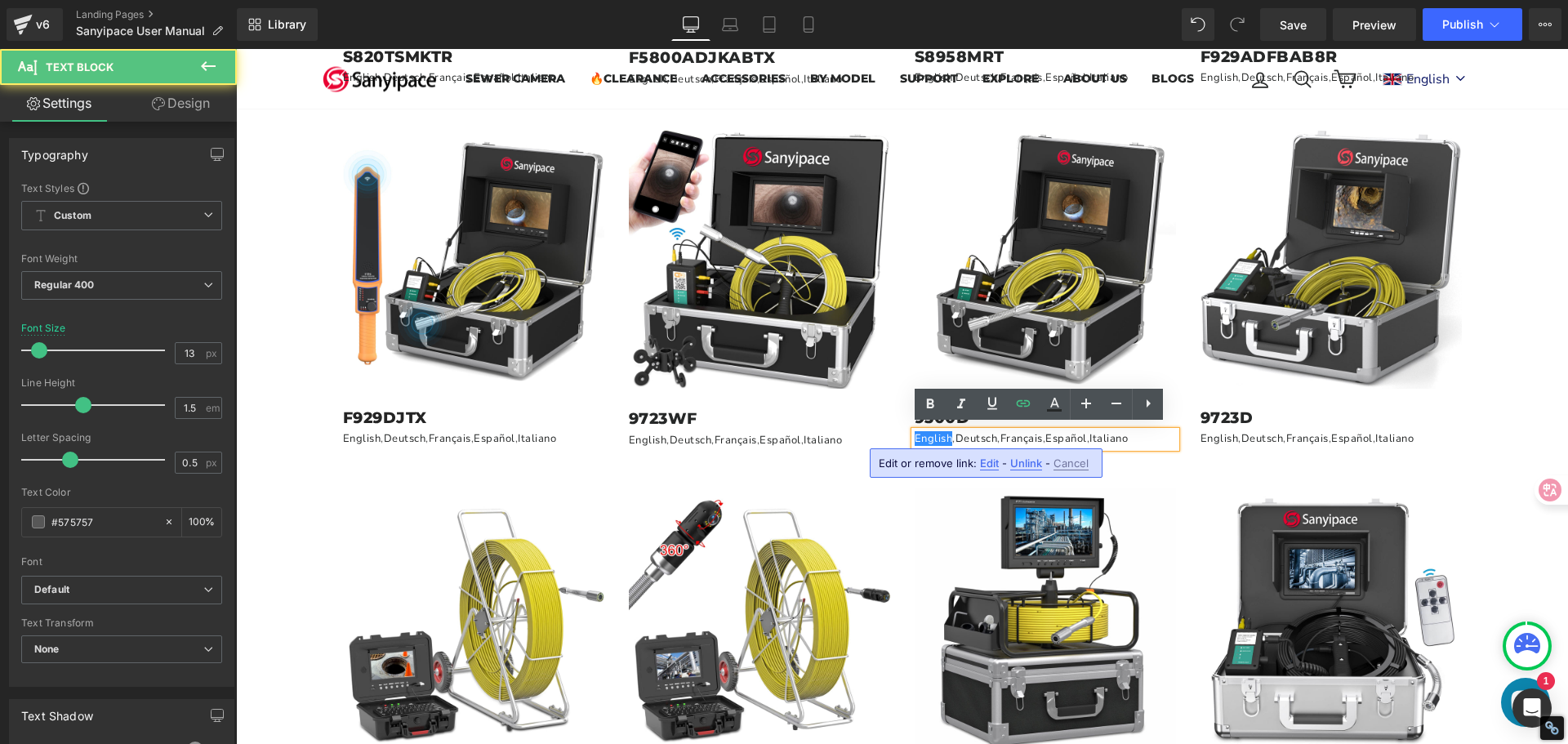
click at [987, 464] on span "Edit" at bounding box center [989, 463] width 18 height 14
type input "[URL][DOMAIN_NAME]"
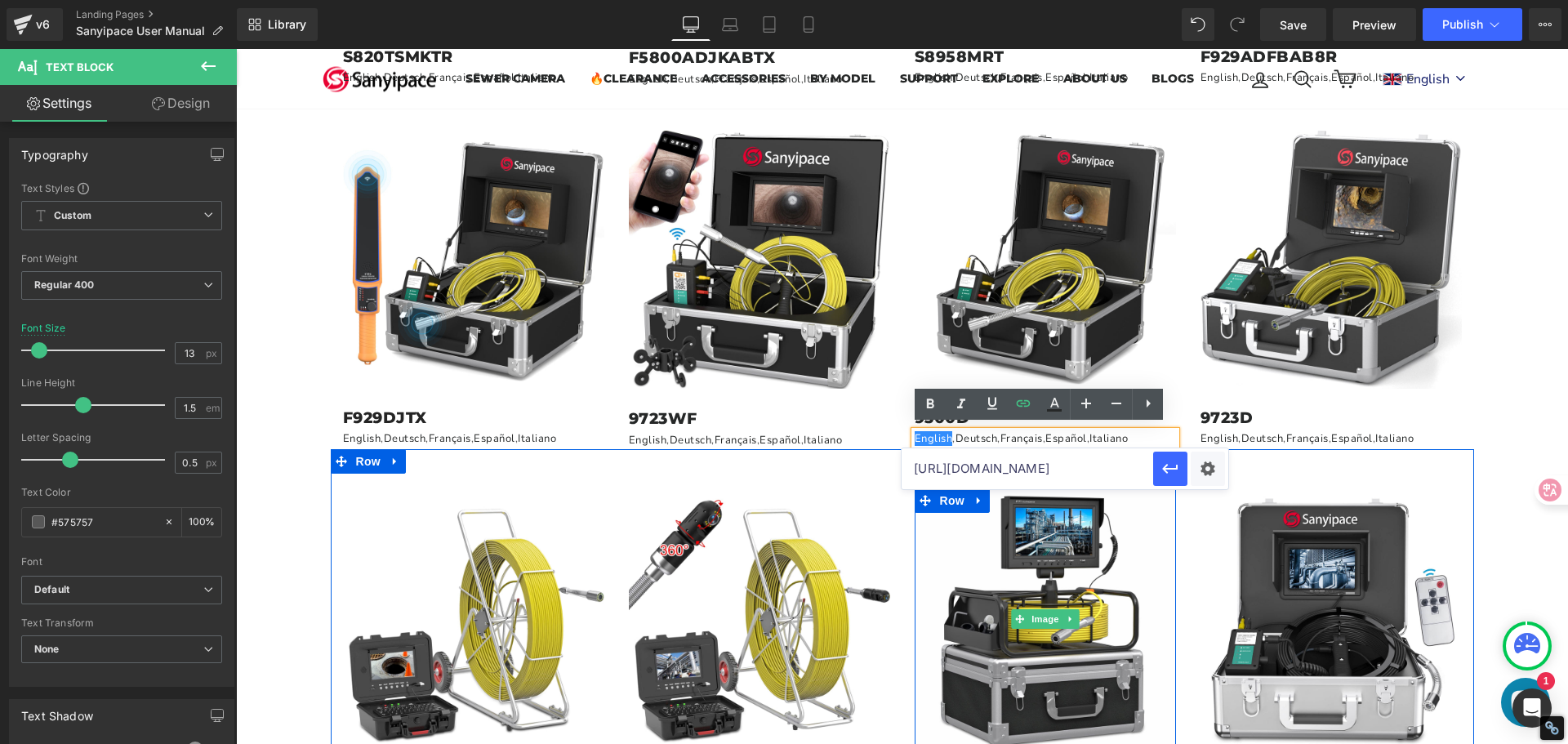
scroll to position [0, 426]
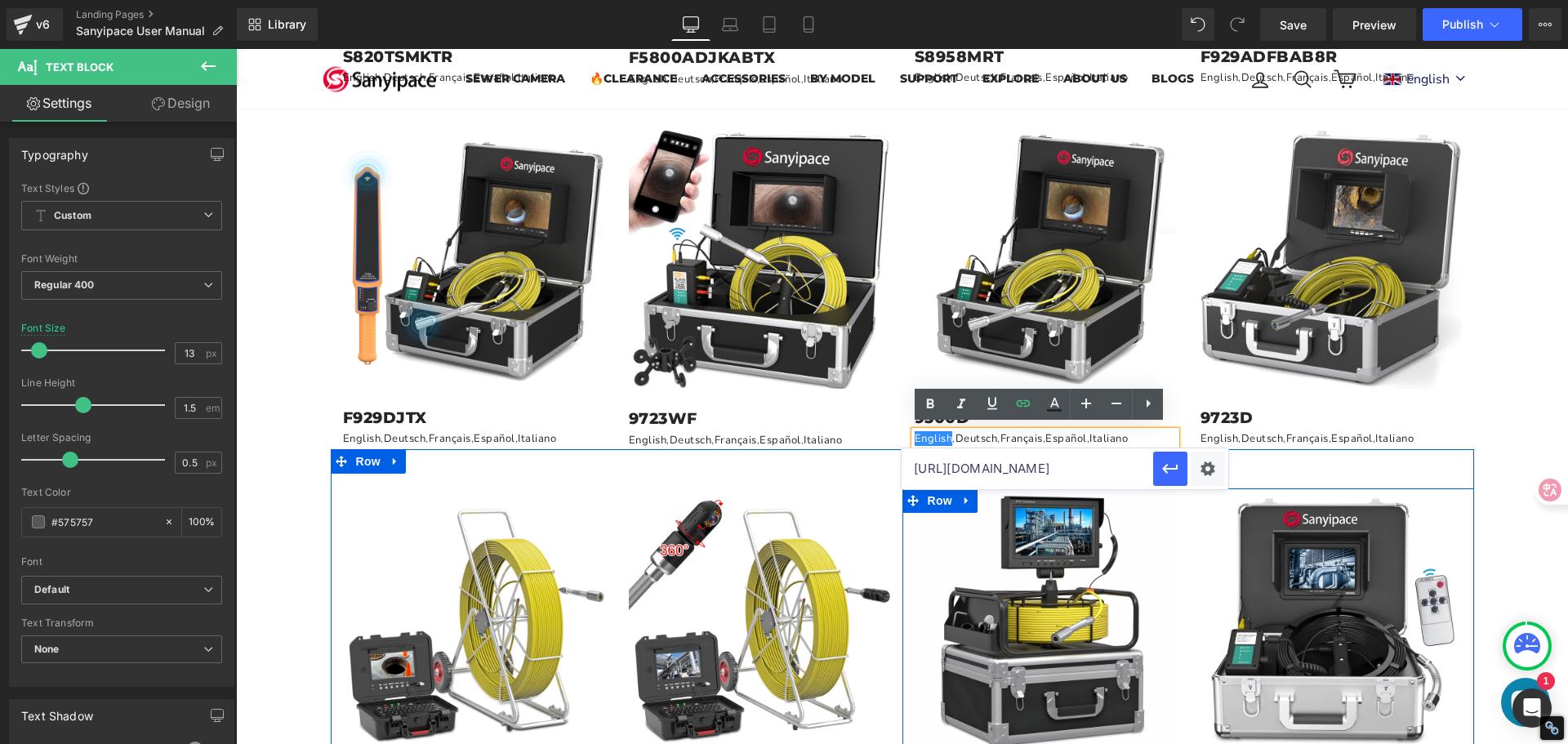
drag, startPoint x: 1147, startPoint y: 516, endPoint x: 1175, endPoint y: 514, distance: 28.1
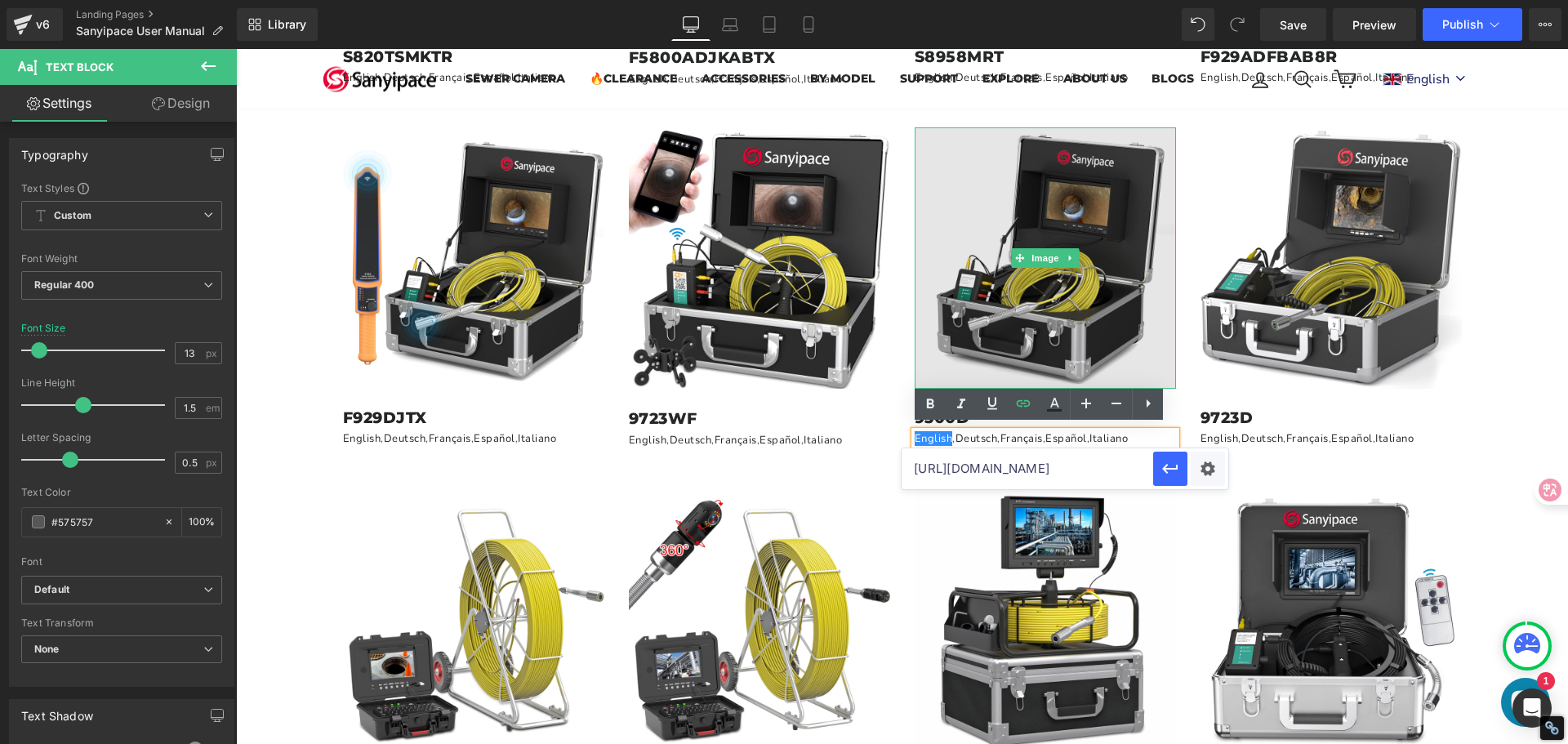
click at [1075, 281] on img at bounding box center [1044, 257] width 261 height 261
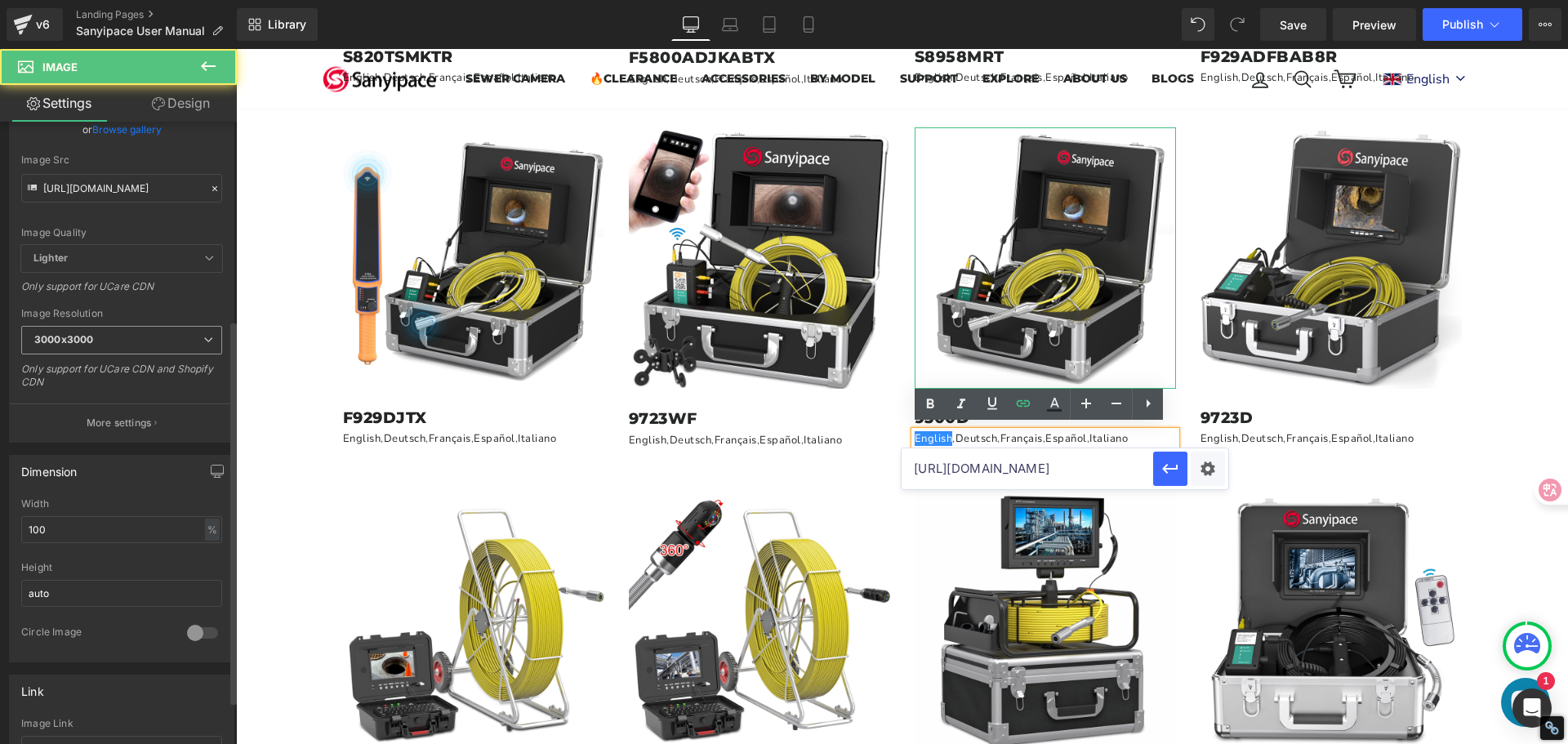
scroll to position [326, 0]
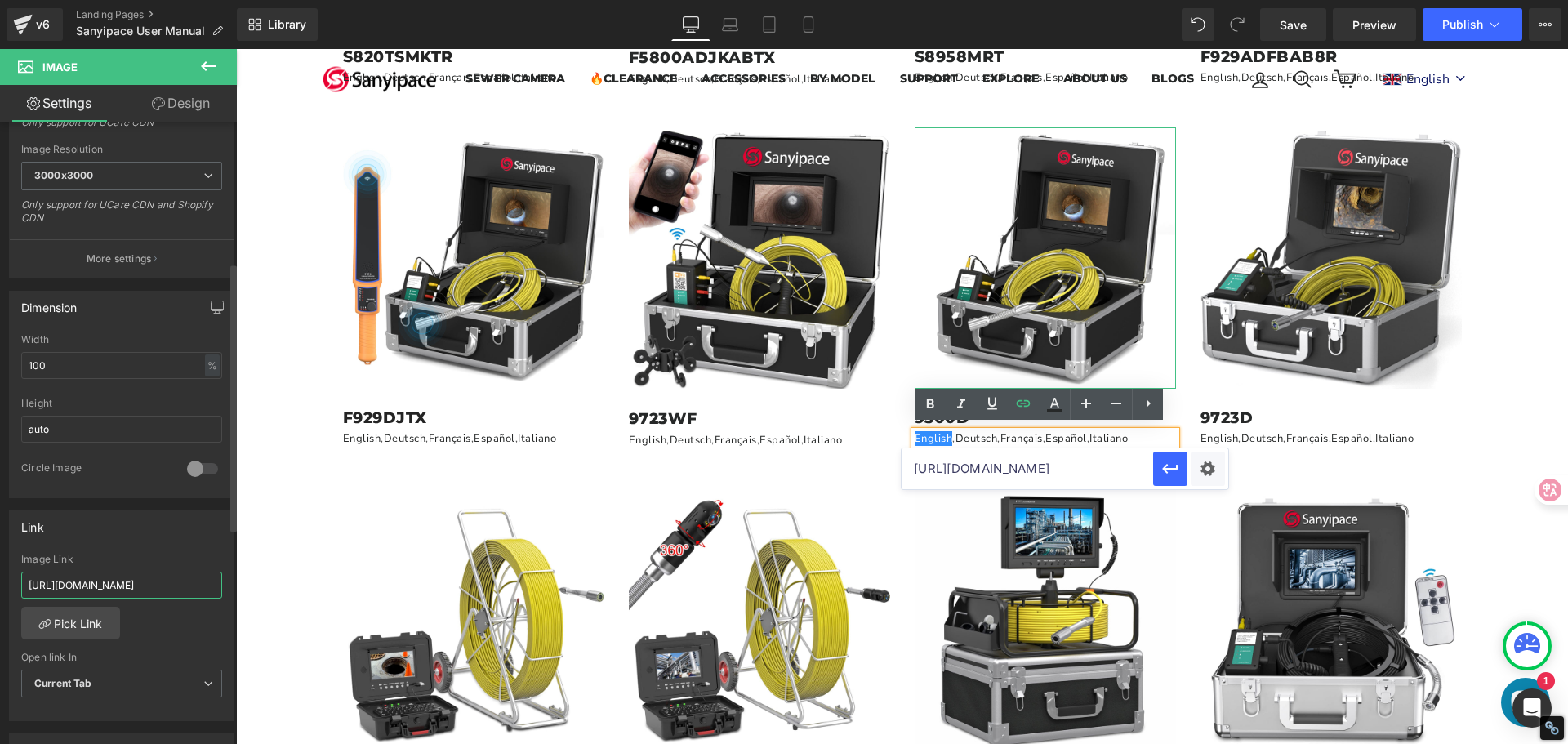
drag, startPoint x: 27, startPoint y: 581, endPoint x: 228, endPoint y: 623, distance: 205.3
click at [228, 623] on div "Link [URL][DOMAIN_NAME] Image Link [URL][DOMAIN_NAME] Pick Link Current Tab New…" at bounding box center [122, 609] width 244 height 224
paste input "[DOMAIN_NAME][URL]"
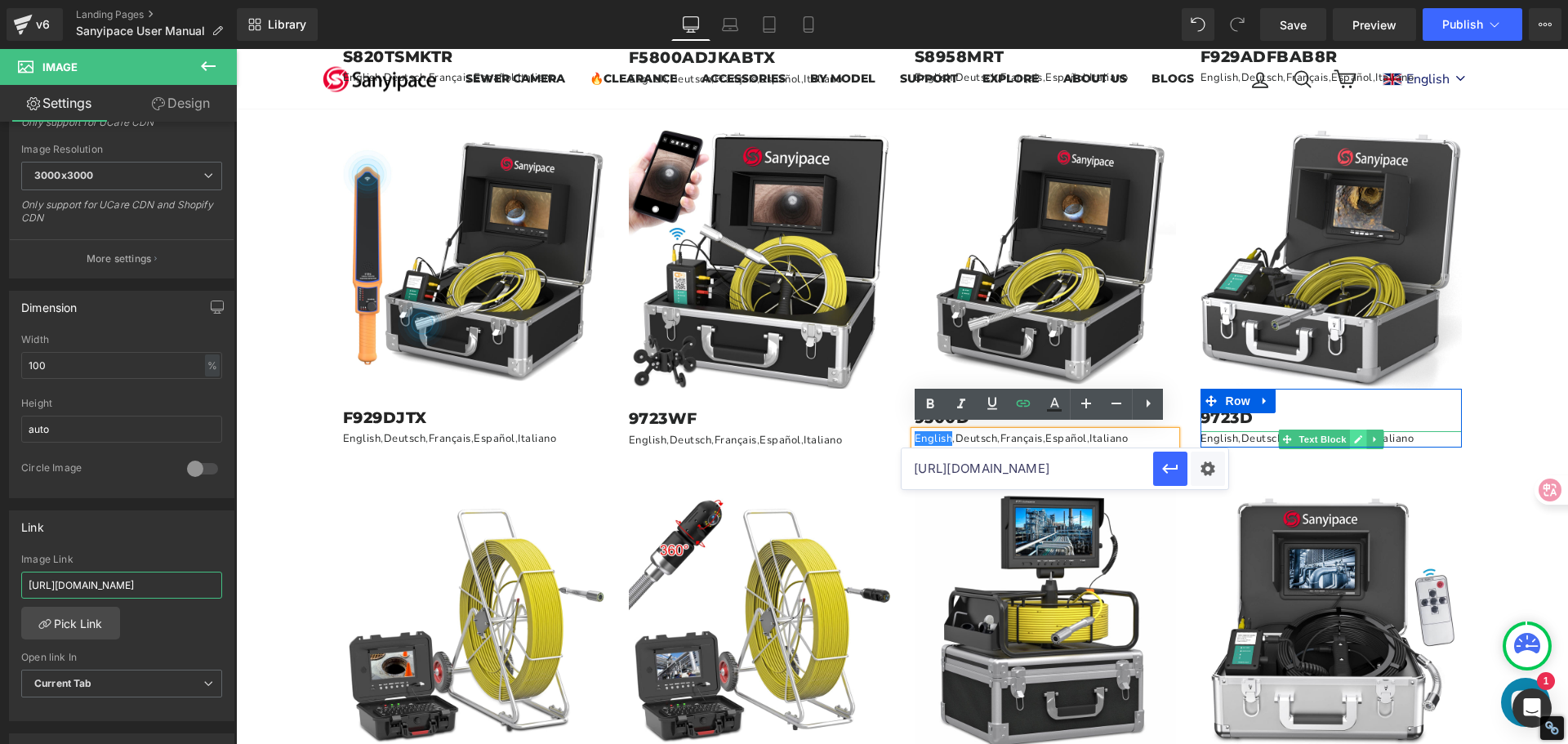
type input "[URL][DOMAIN_NAME]"
click at [1354, 435] on icon at bounding box center [1358, 439] width 8 height 8
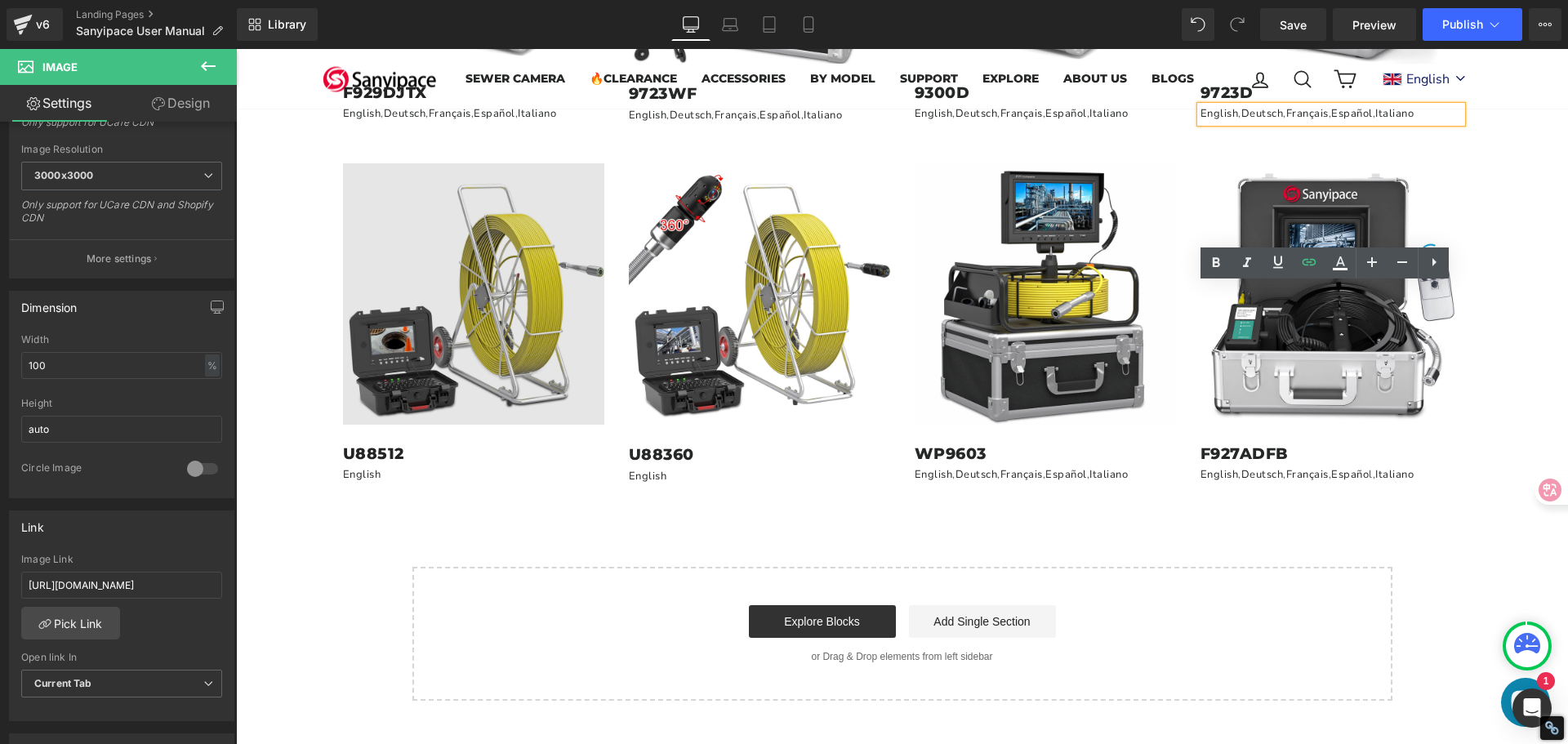
scroll to position [2042, 0]
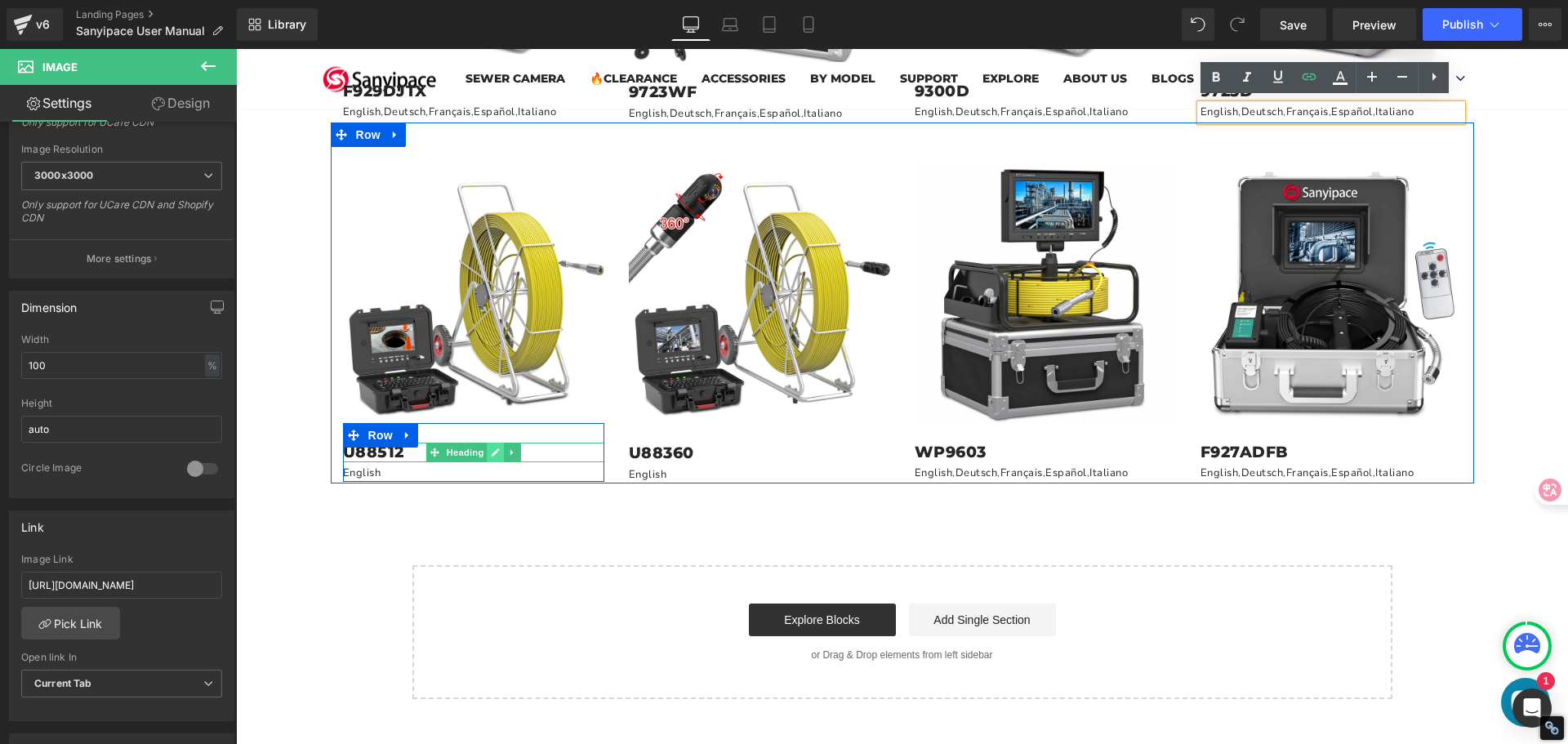
click at [490, 447] on icon at bounding box center [495, 452] width 9 height 10
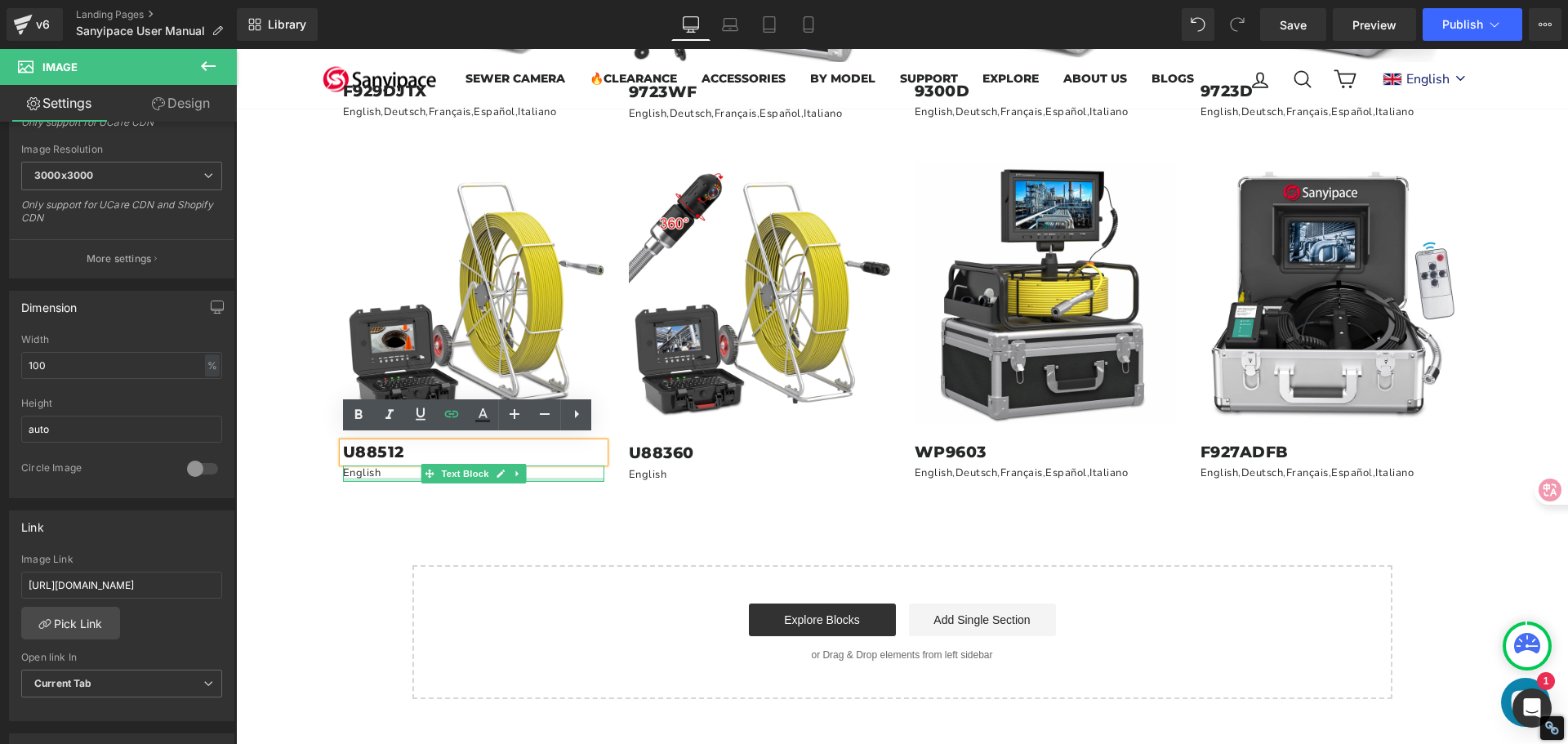
click at [345, 478] on div at bounding box center [473, 479] width 261 height 4
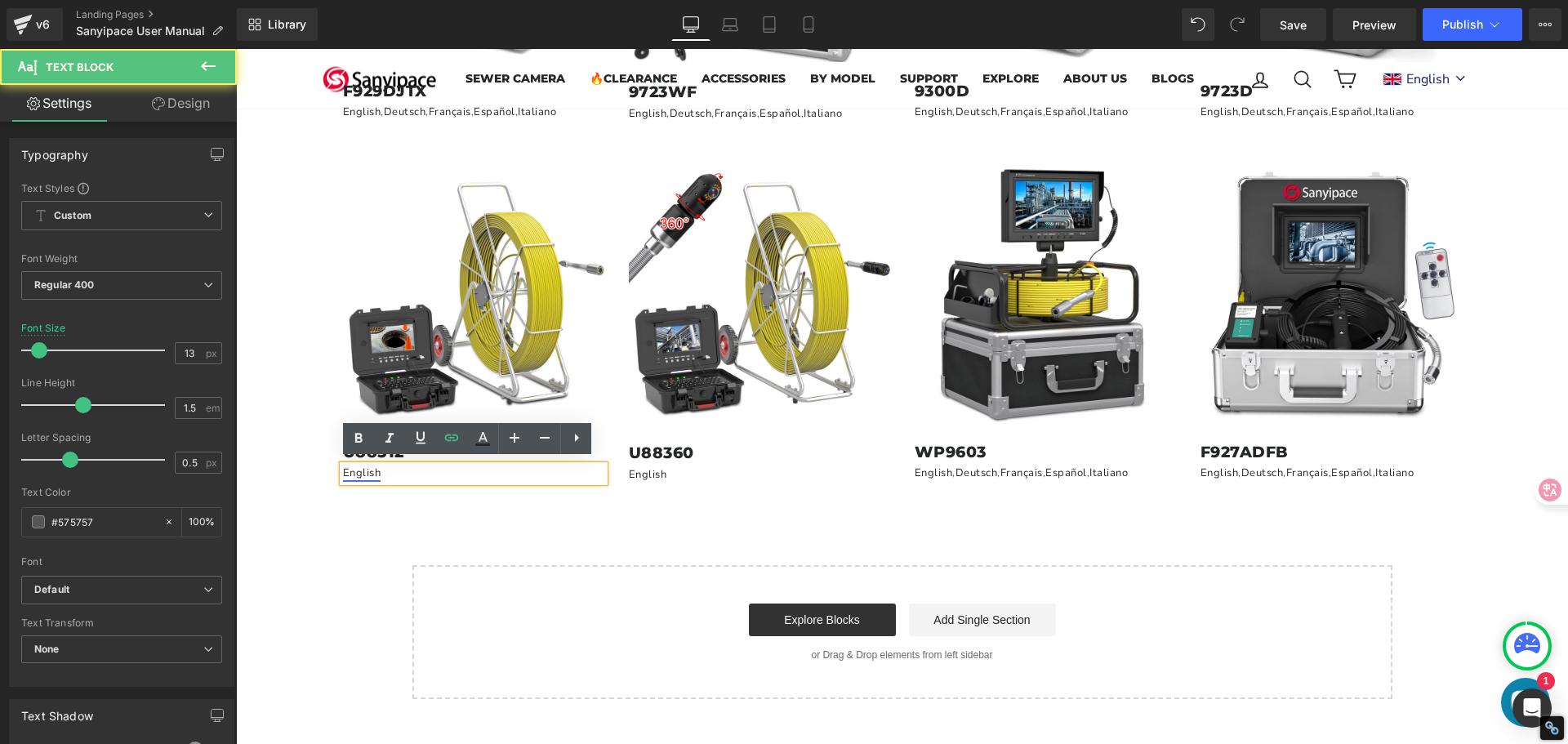
click at [359, 473] on link "English" at bounding box center [362, 473] width 39 height 15
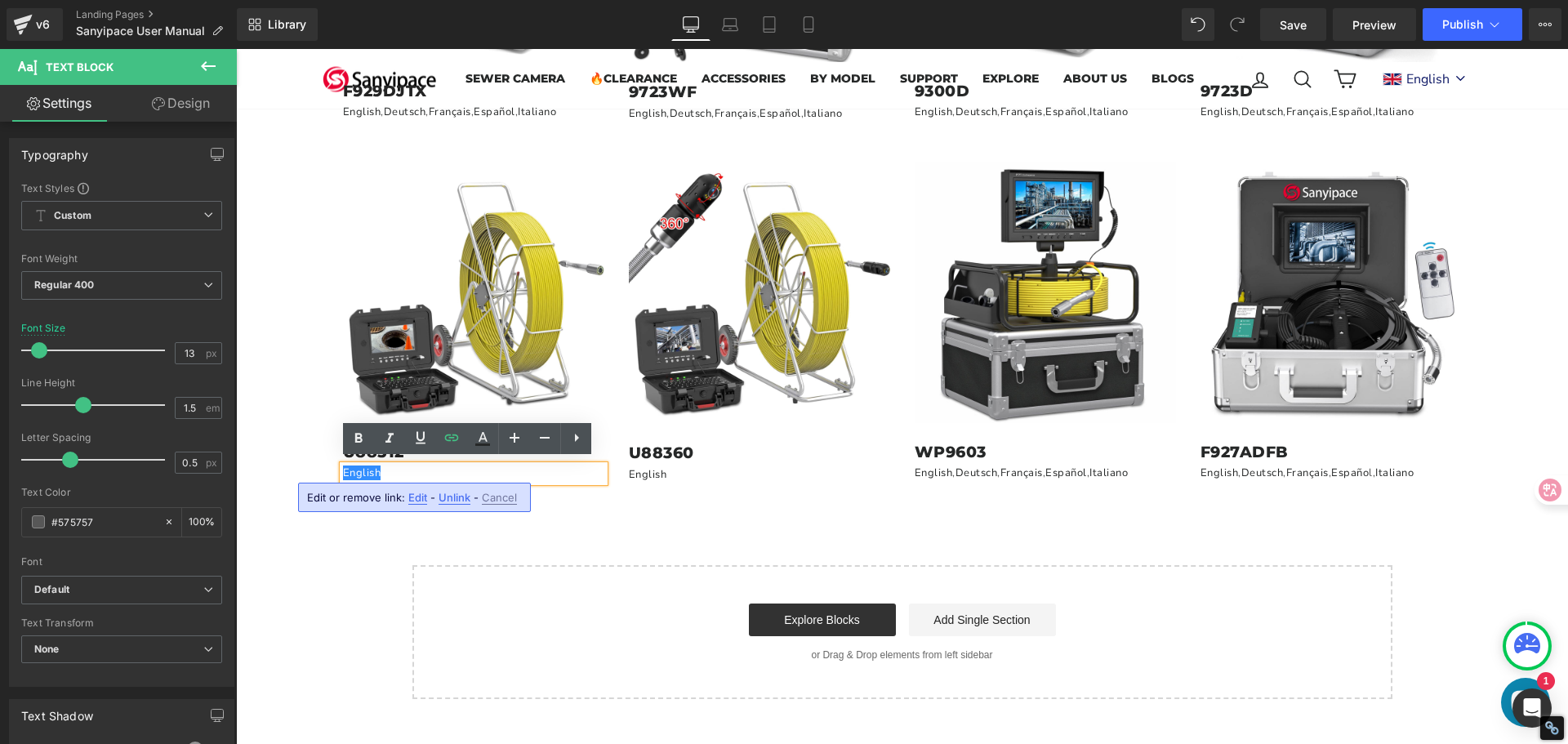
click at [414, 500] on span "Edit" at bounding box center [418, 497] width 18 height 14
drag, startPoint x: 577, startPoint y: 546, endPoint x: 596, endPoint y: 535, distance: 22.0
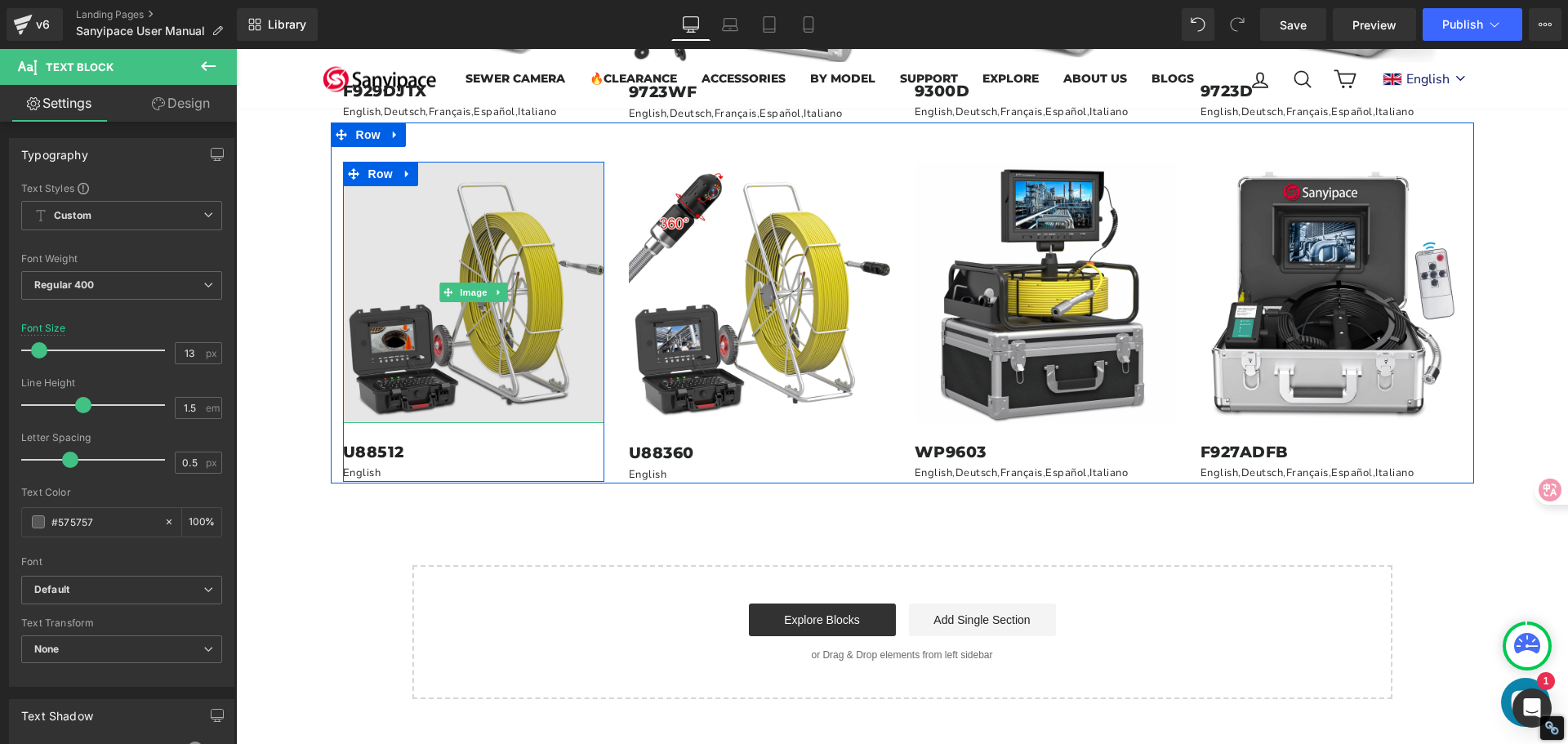
click at [525, 325] on img at bounding box center [473, 291] width 261 height 261
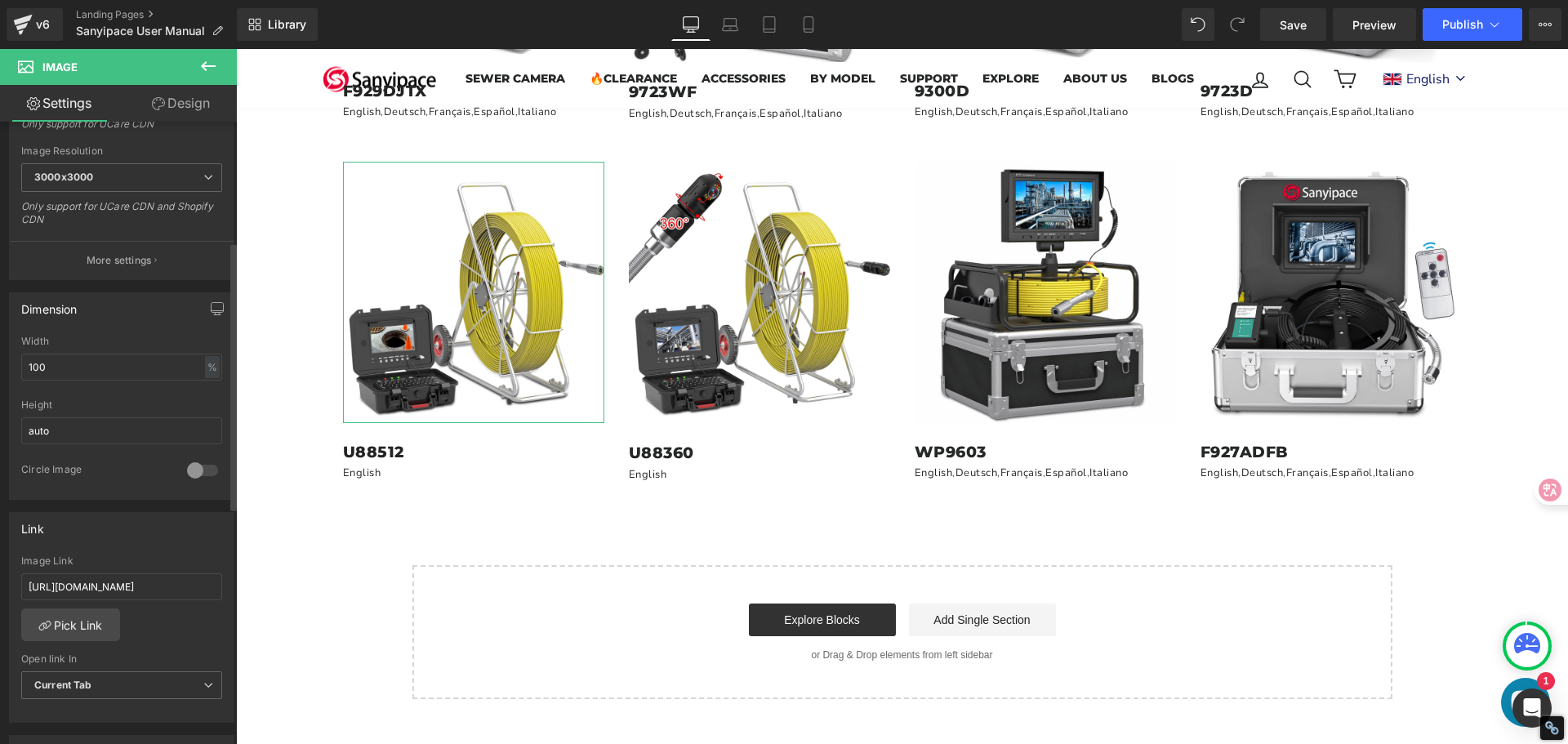
scroll to position [326, 0]
drag, startPoint x: 25, startPoint y: 583, endPoint x: 218, endPoint y: 606, distance: 194.4
click at [218, 606] on div "[URL][DOMAIN_NAME] Image Link [URL][DOMAIN_NAME] Pick Link Current Tab New Tab …" at bounding box center [122, 638] width 224 height 168
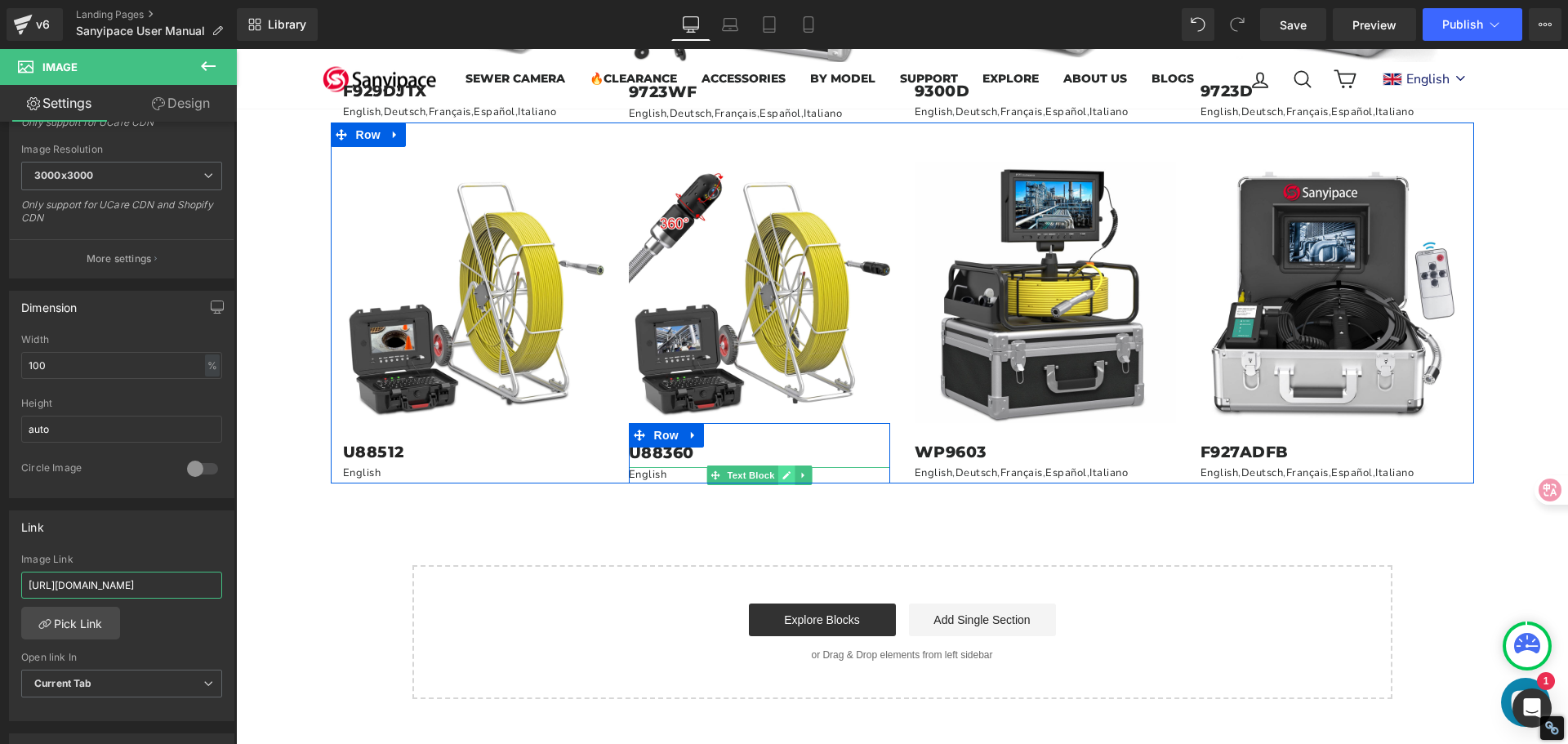
type input "[URL][DOMAIN_NAME]"
click at [777, 469] on link at bounding box center [785, 475] width 18 height 19
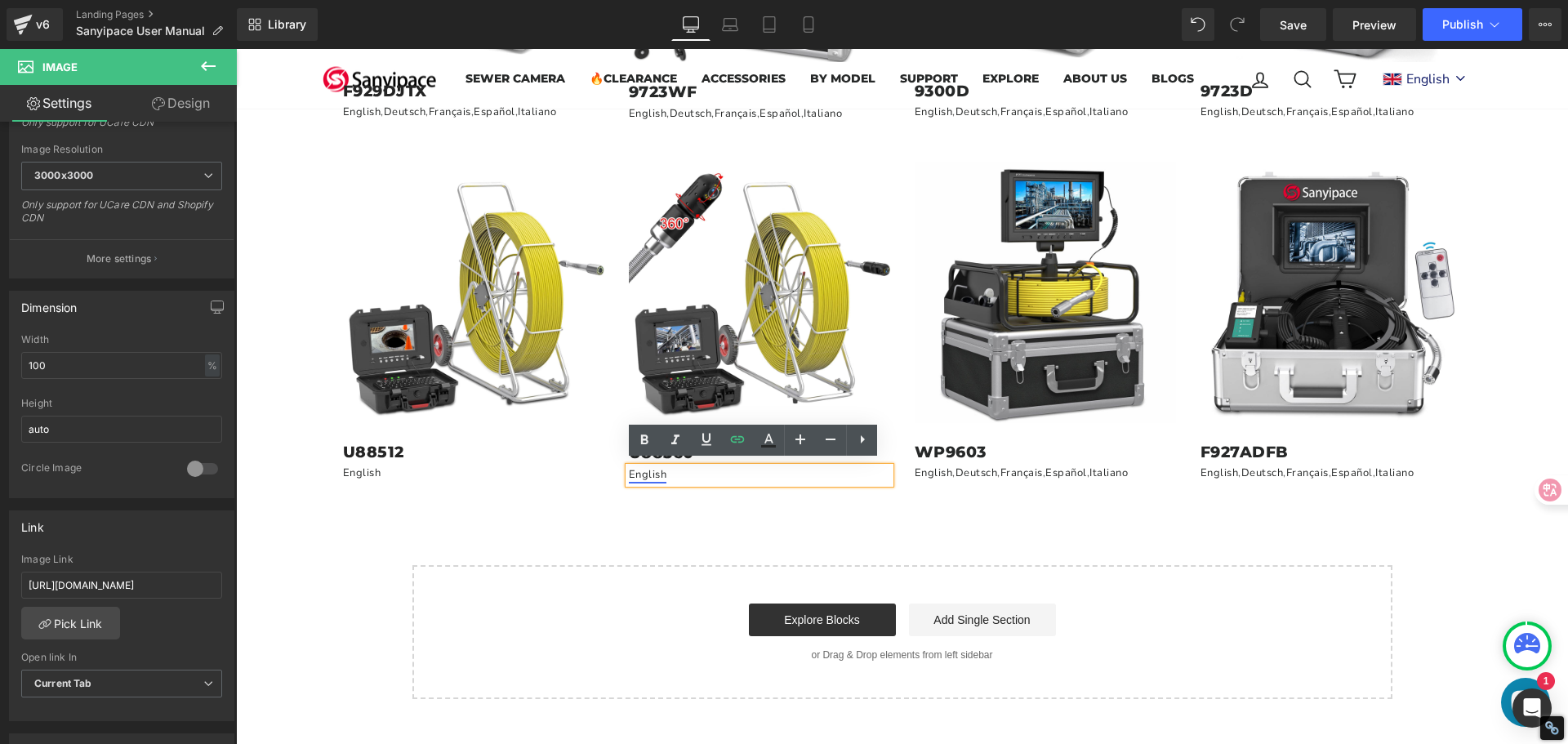
click at [644, 470] on link "English" at bounding box center [648, 475] width 39 height 15
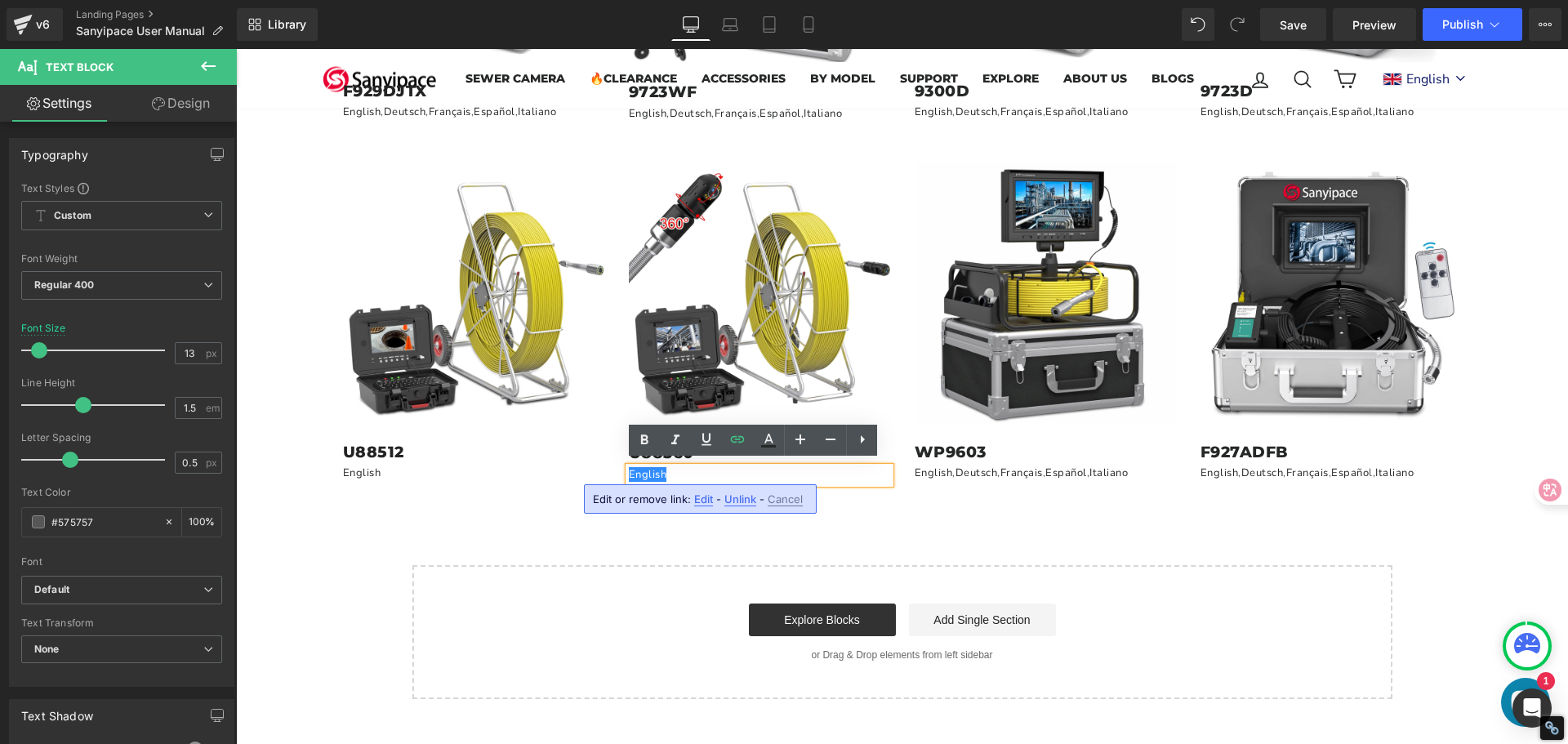
click at [704, 497] on span "Edit" at bounding box center [703, 499] width 18 height 14
type input "[URL][DOMAIN_NAME]"
drag, startPoint x: 1091, startPoint y: 555, endPoint x: 520, endPoint y: 502, distance: 573.5
click at [673, 508] on input "[URL][DOMAIN_NAME]" at bounding box center [741, 504] width 252 height 41
click at [629, 506] on input "[URL][DOMAIN_NAME]" at bounding box center [741, 504] width 252 height 41
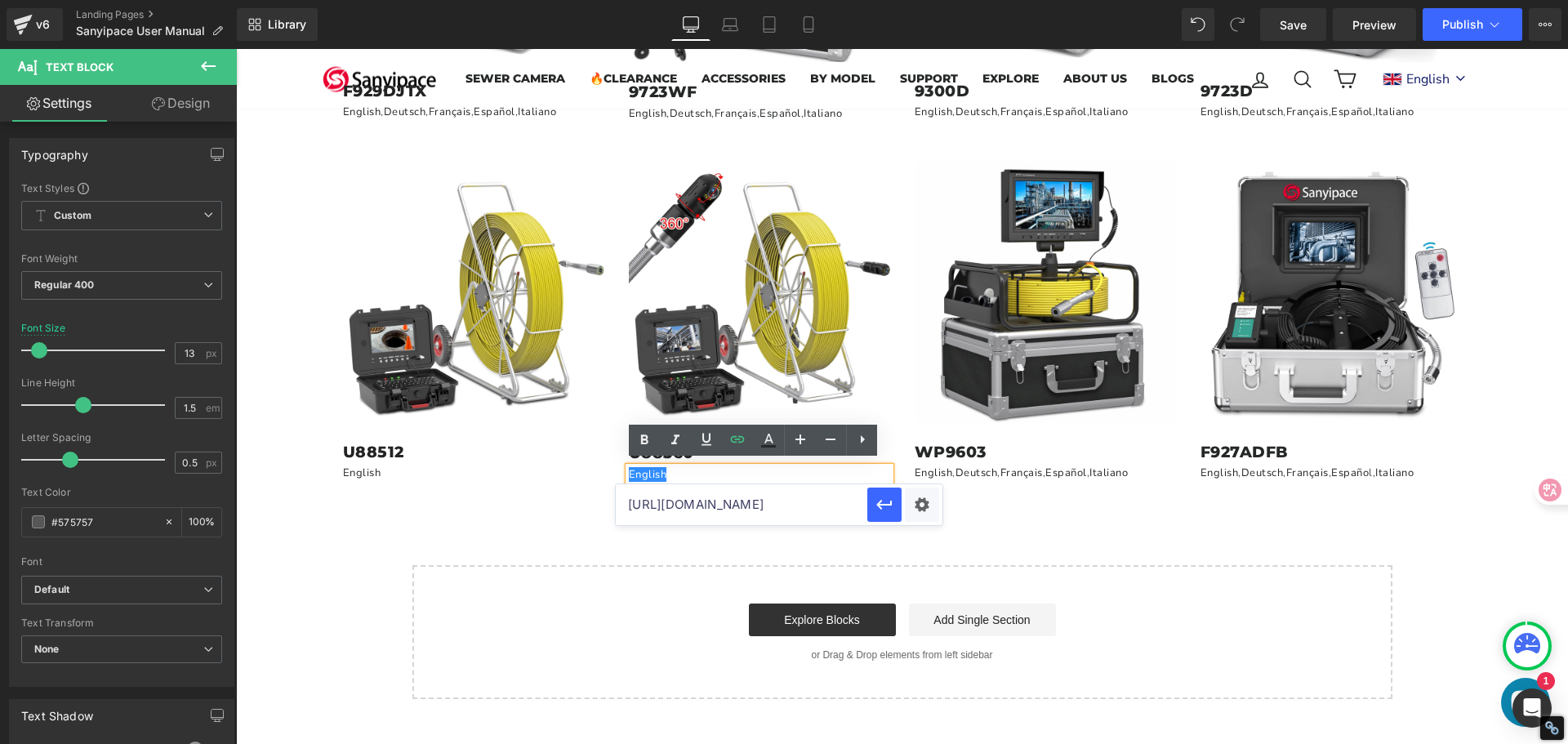
scroll to position [0, 353]
drag, startPoint x: 862, startPoint y: 549, endPoint x: 890, endPoint y: 547, distance: 28.1
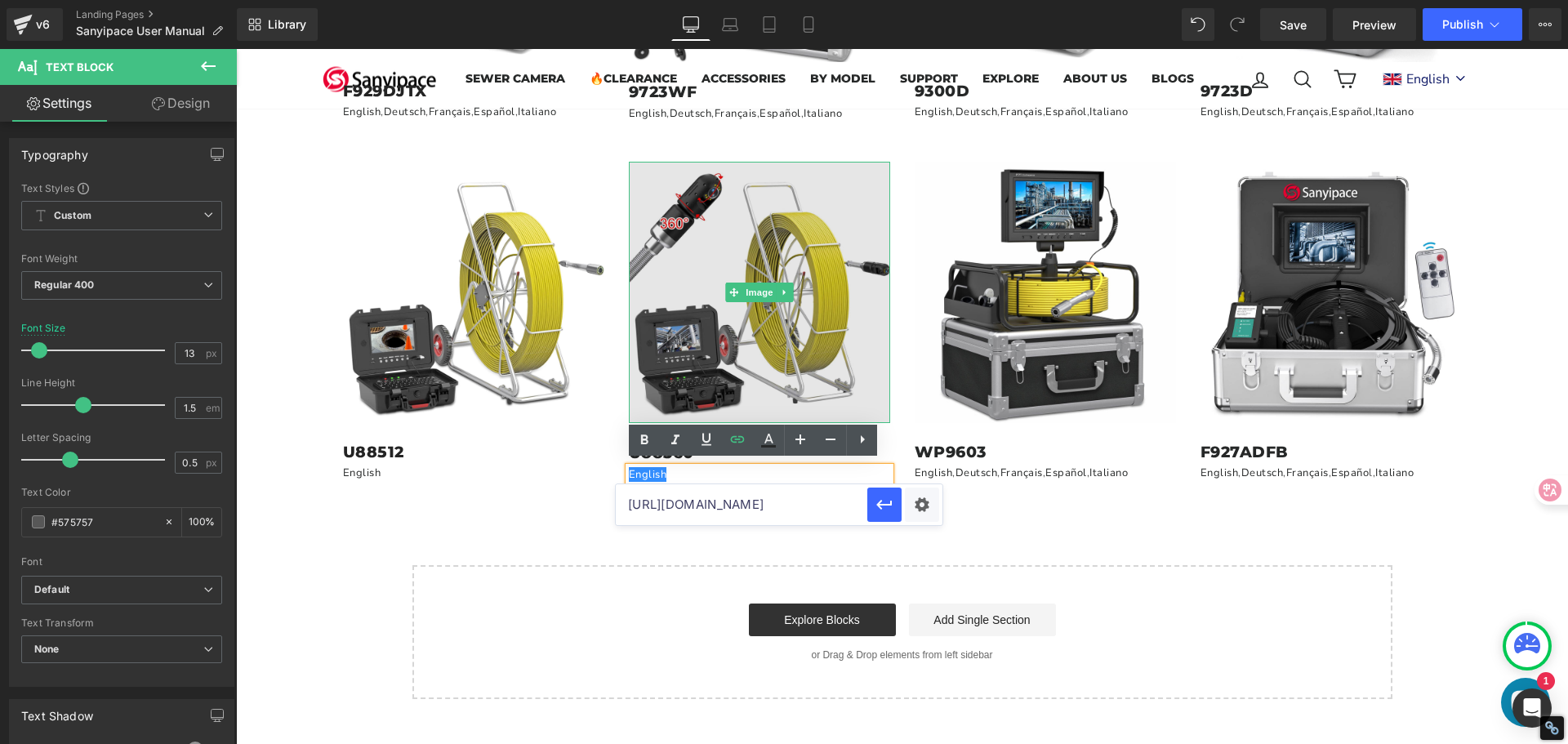
click at [819, 338] on img at bounding box center [759, 291] width 261 height 261
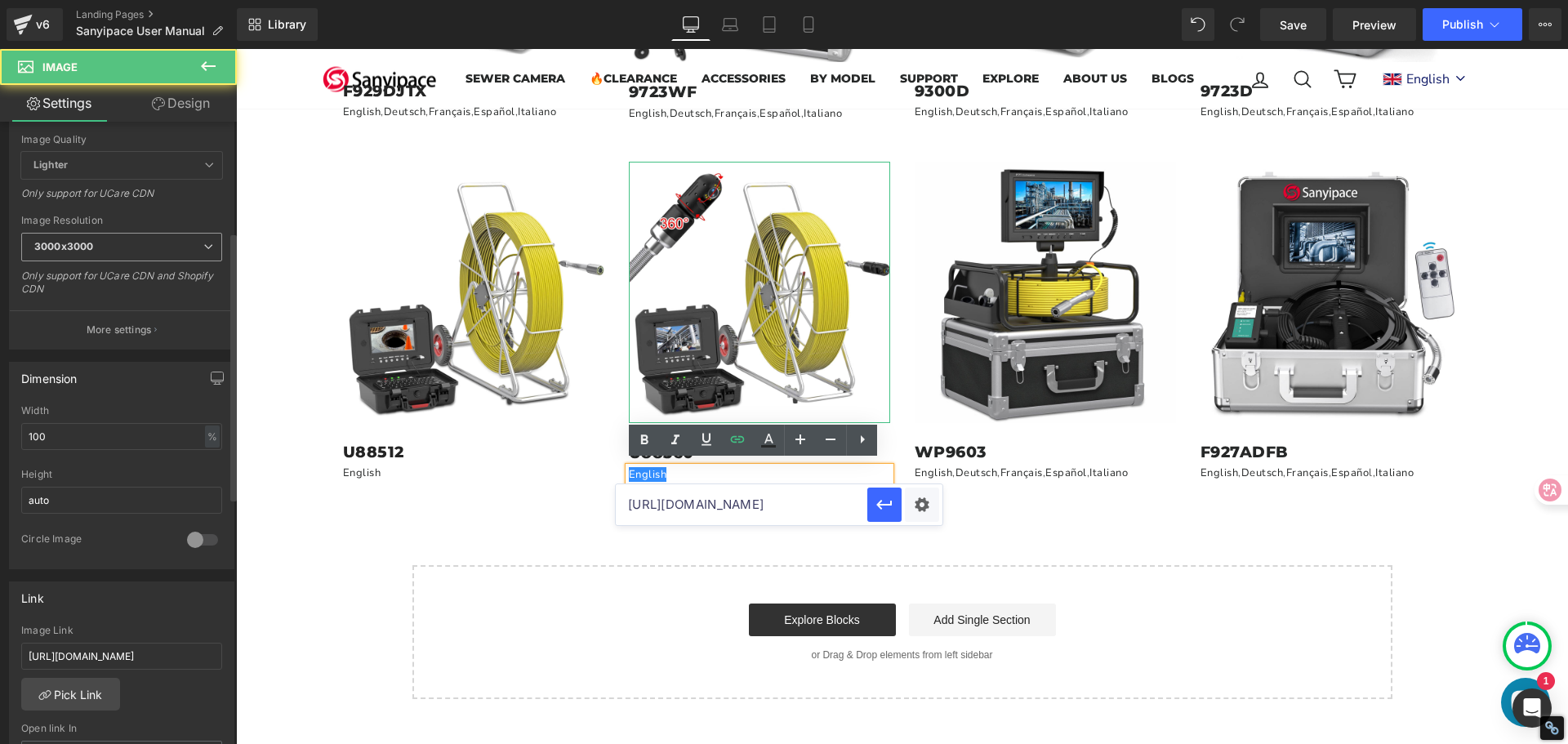
scroll to position [326, 0]
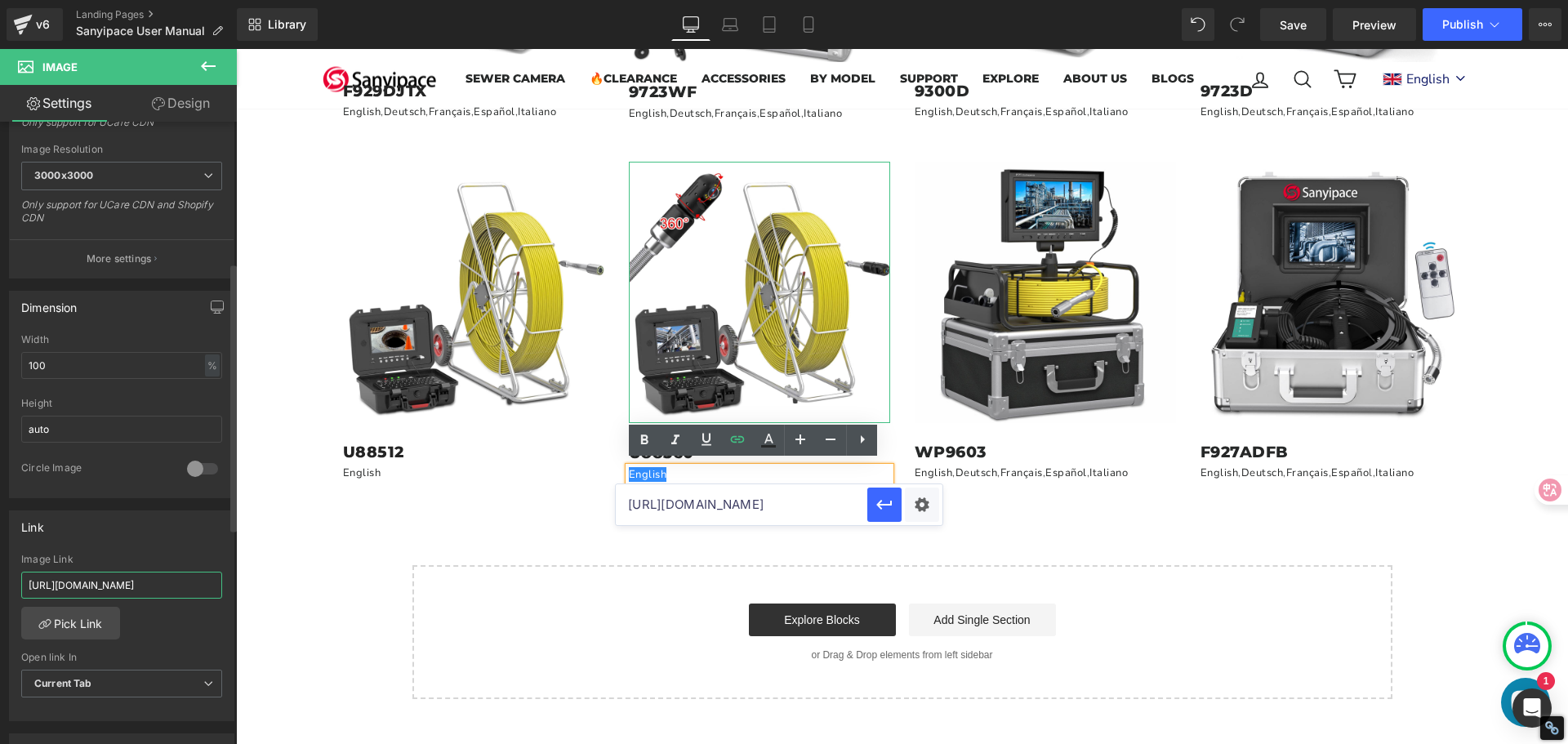
drag, startPoint x: 28, startPoint y: 585, endPoint x: 227, endPoint y: 615, distance: 201.2
click at [227, 615] on div "Link [URL][DOMAIN_NAME] Image Link [URL][DOMAIN_NAME] Pick Link Current Tab New…" at bounding box center [122, 616] width 225 height 211
type input "[URL][DOMAIN_NAME]"
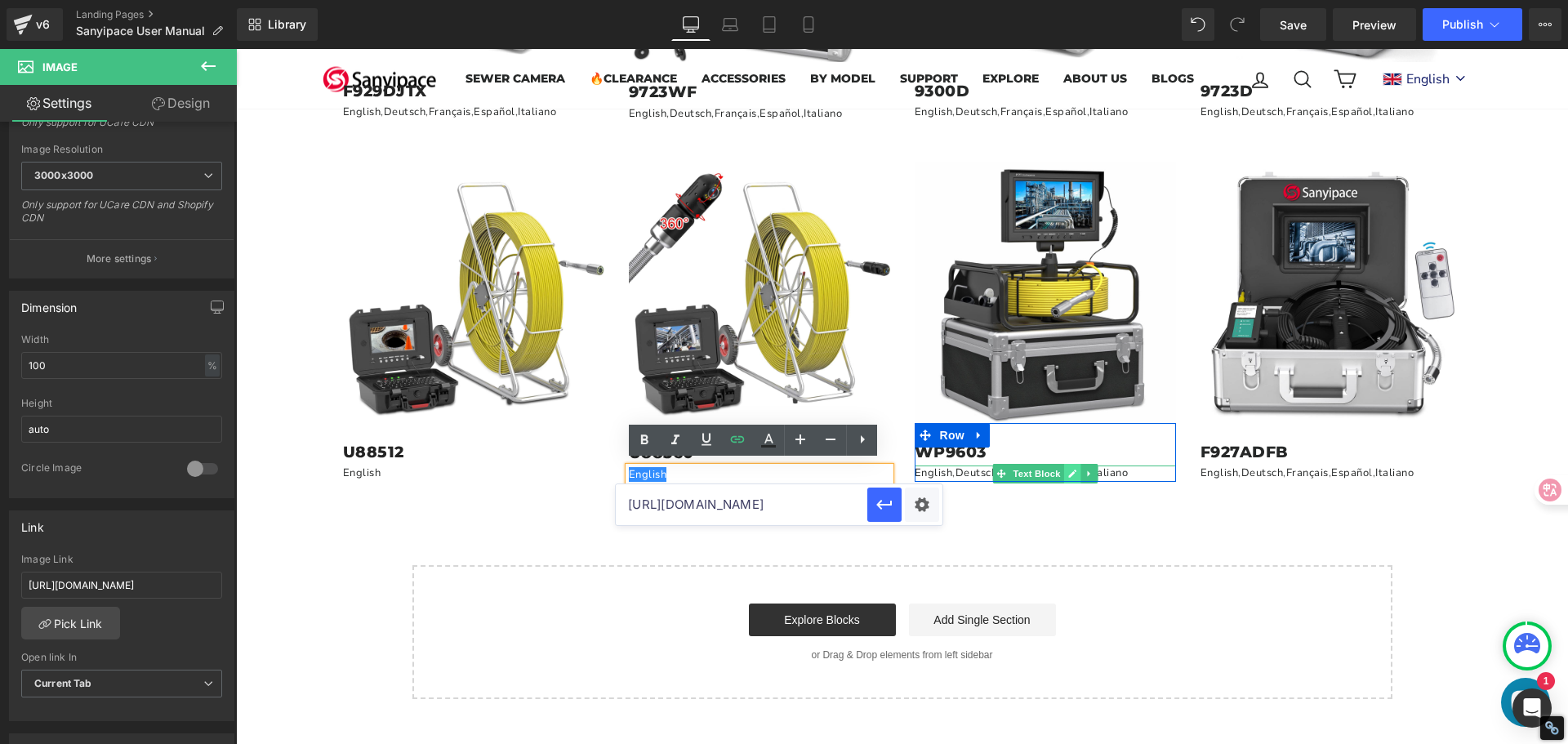
click at [1069, 469] on icon at bounding box center [1072, 473] width 8 height 8
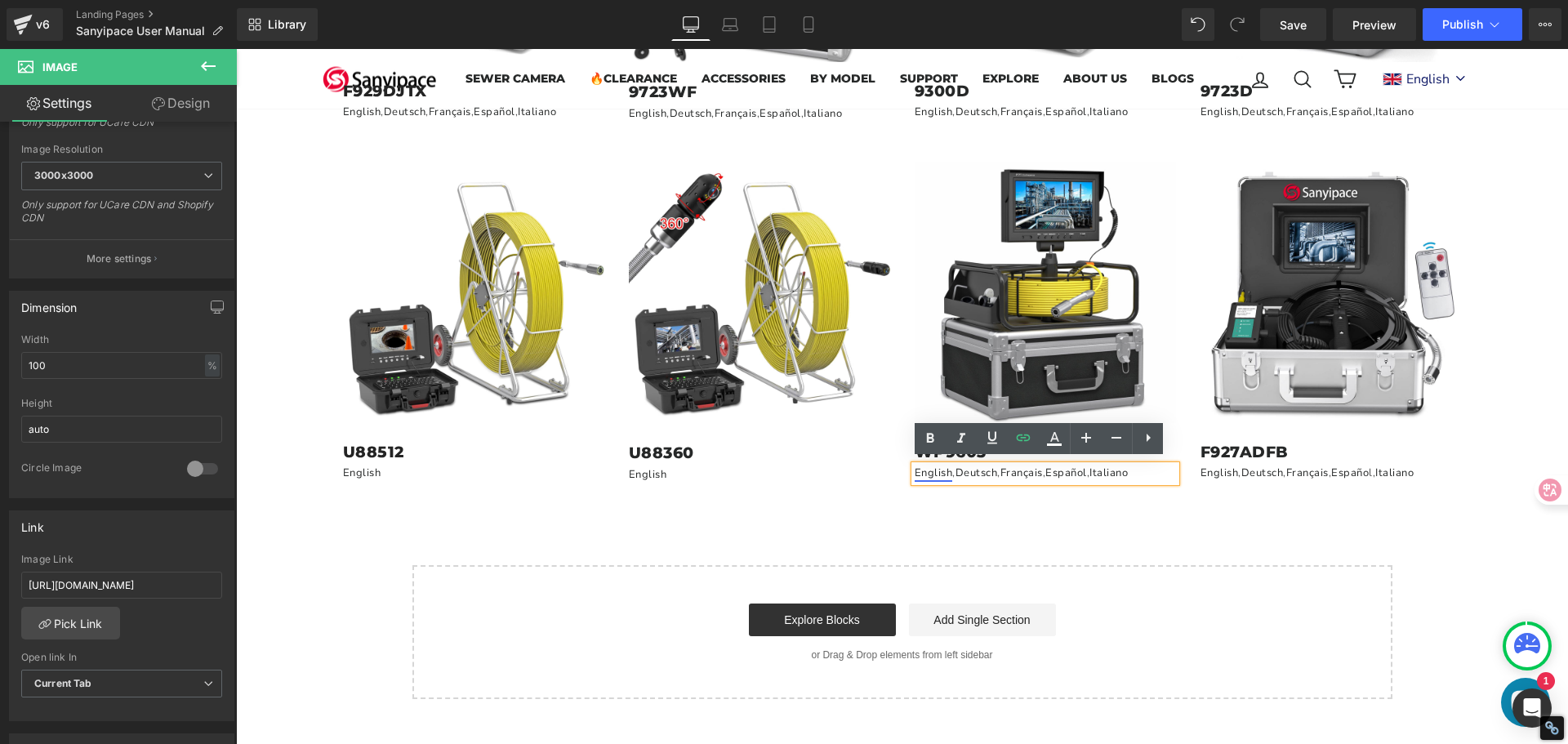
click at [938, 471] on link "English" at bounding box center [934, 473] width 39 height 15
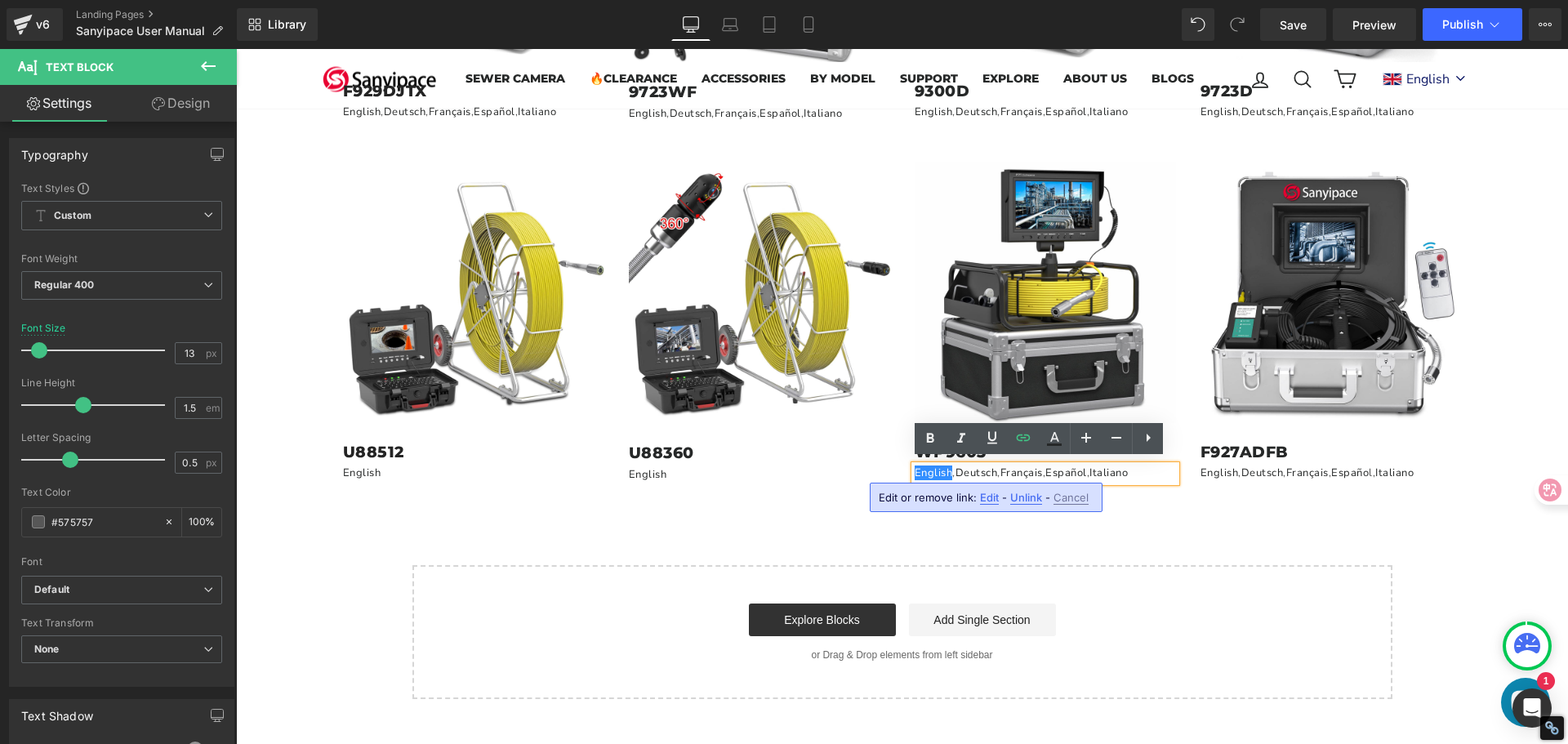
click at [984, 496] on span "Edit" at bounding box center [989, 497] width 18 height 14
type input "[URL][DOMAIN_NAME]"
drag, startPoint x: 1146, startPoint y: 551, endPoint x: 1171, endPoint y: 547, distance: 25.3
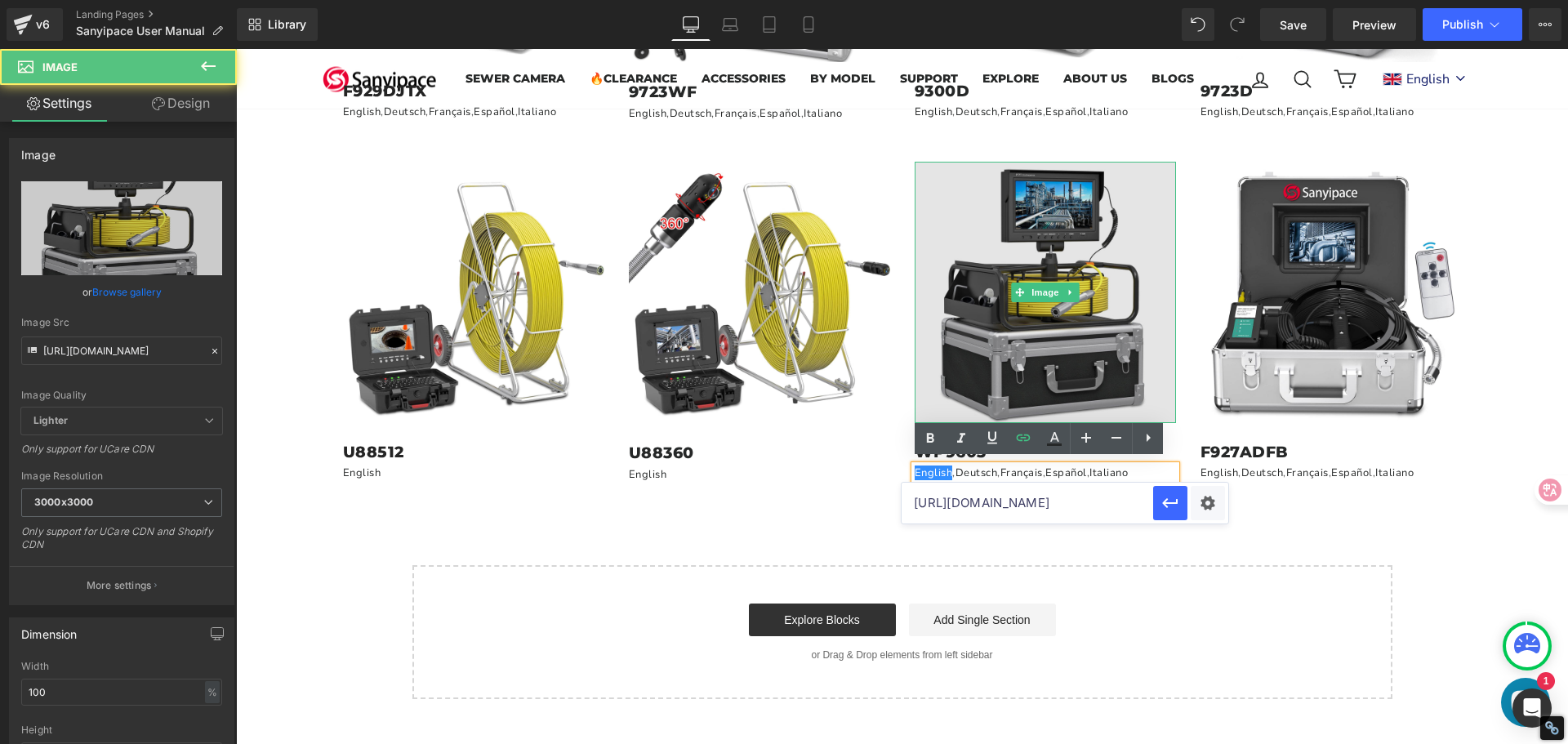
click at [1114, 270] on img at bounding box center [1044, 291] width 261 height 261
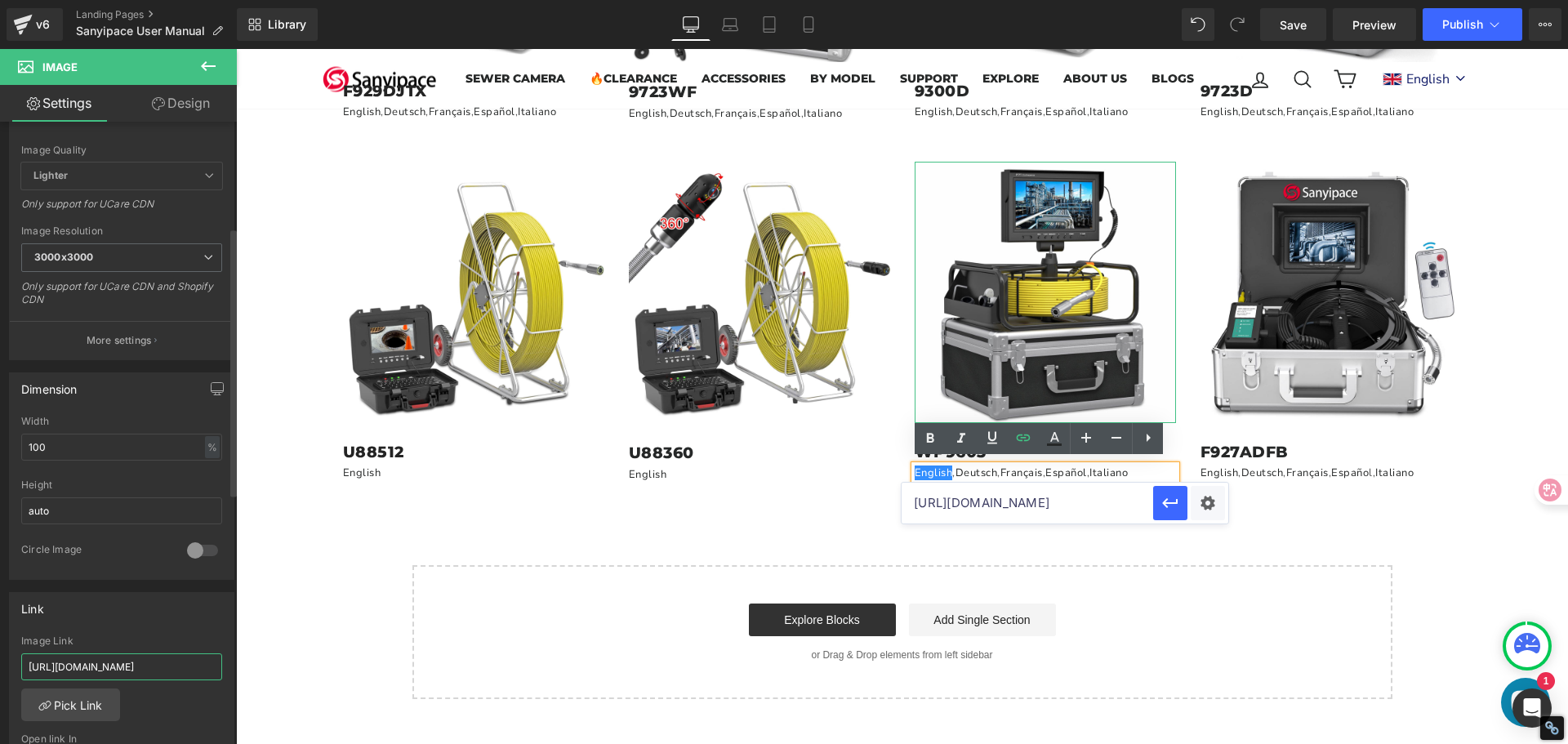
scroll to position [0, 172]
drag, startPoint x: 29, startPoint y: 664, endPoint x: 218, endPoint y: 682, distance: 189.9
click at [218, 682] on div "[URL][DOMAIN_NAME] Image Link [URL][DOMAIN_NAME] Pick Link Current Tab New Tab …" at bounding box center [122, 719] width 224 height 168
paste input "[DOMAIN_NAME][URL]"
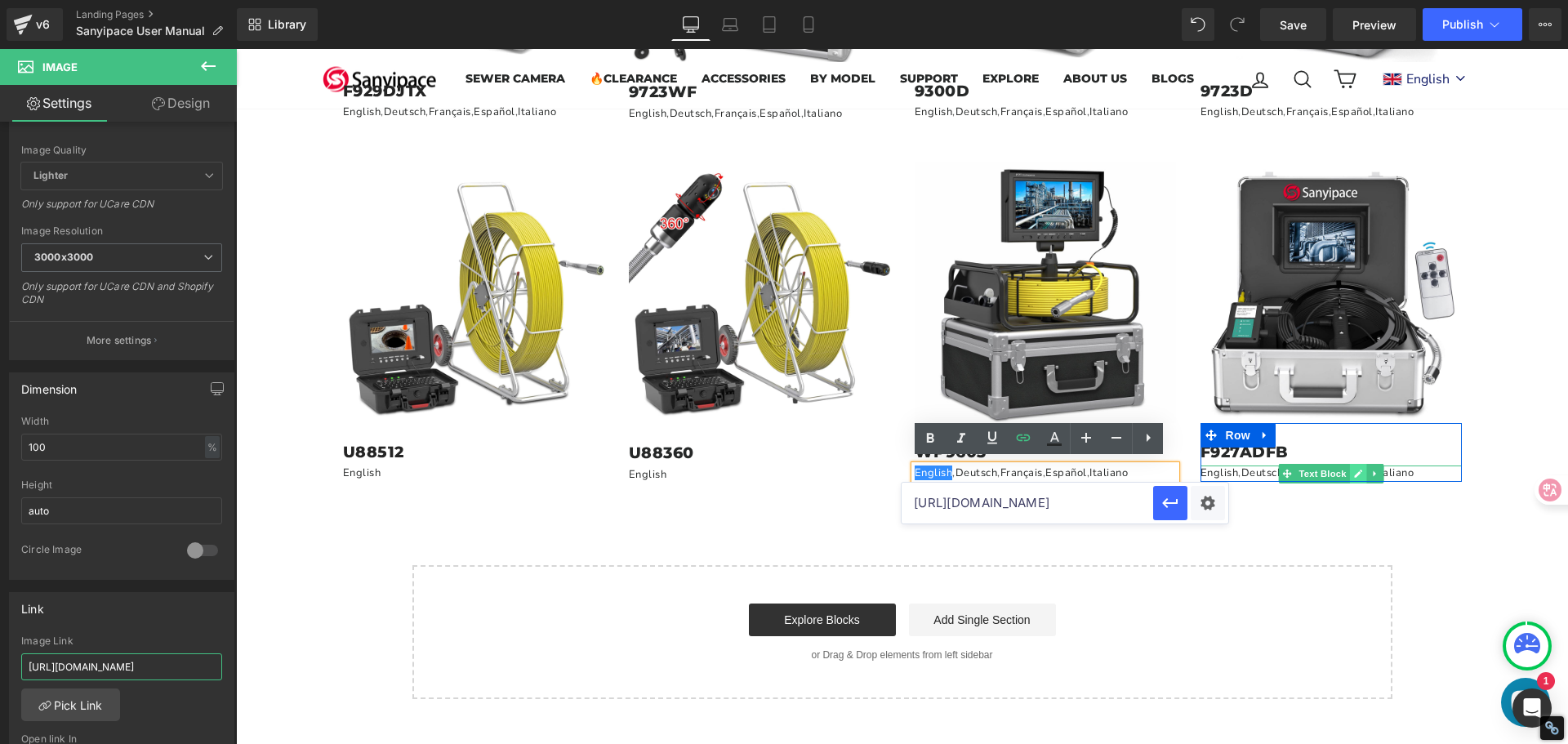
type input "[URL][DOMAIN_NAME]"
click at [1349, 467] on link at bounding box center [1357, 473] width 18 height 19
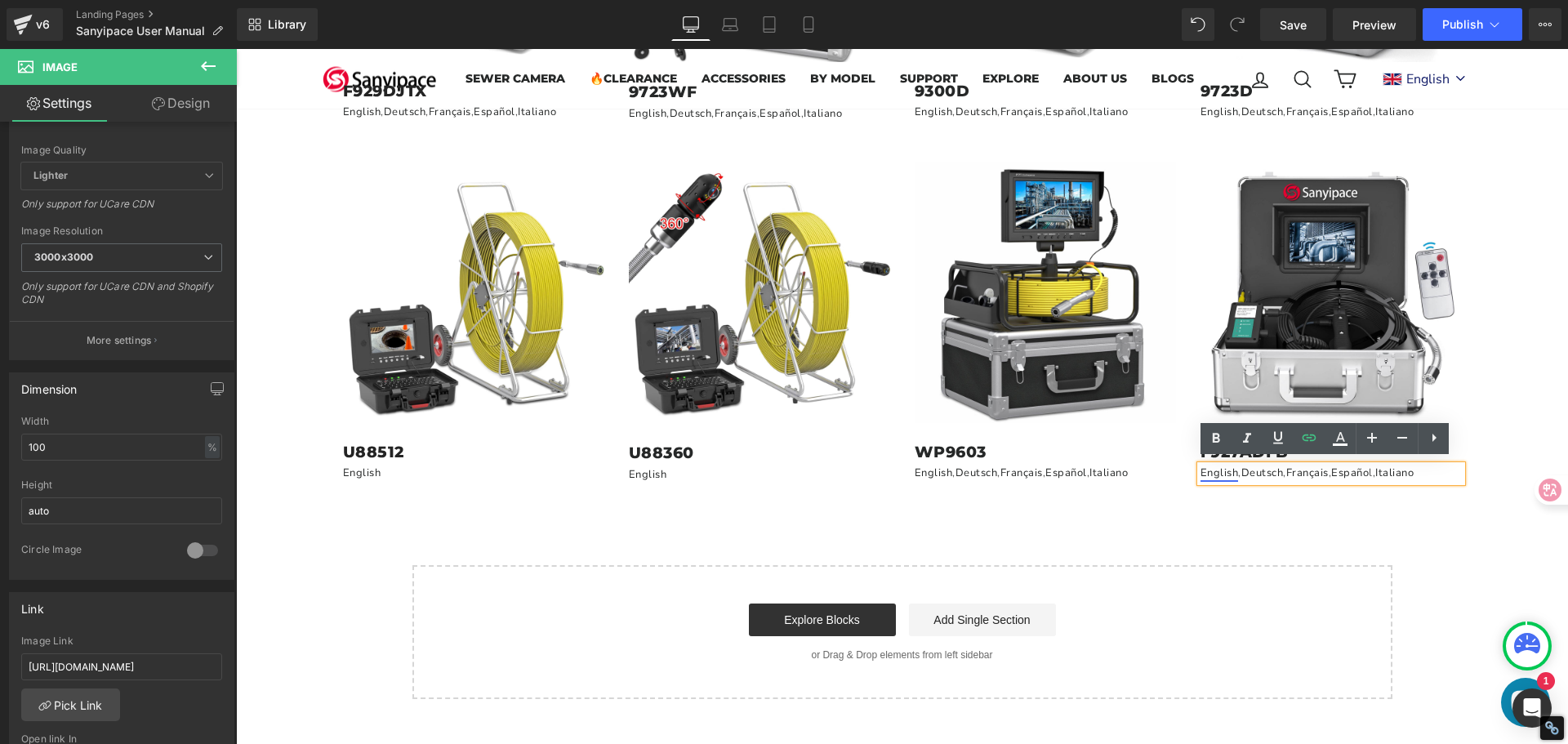
click at [1216, 469] on link "English" at bounding box center [1220, 473] width 39 height 15
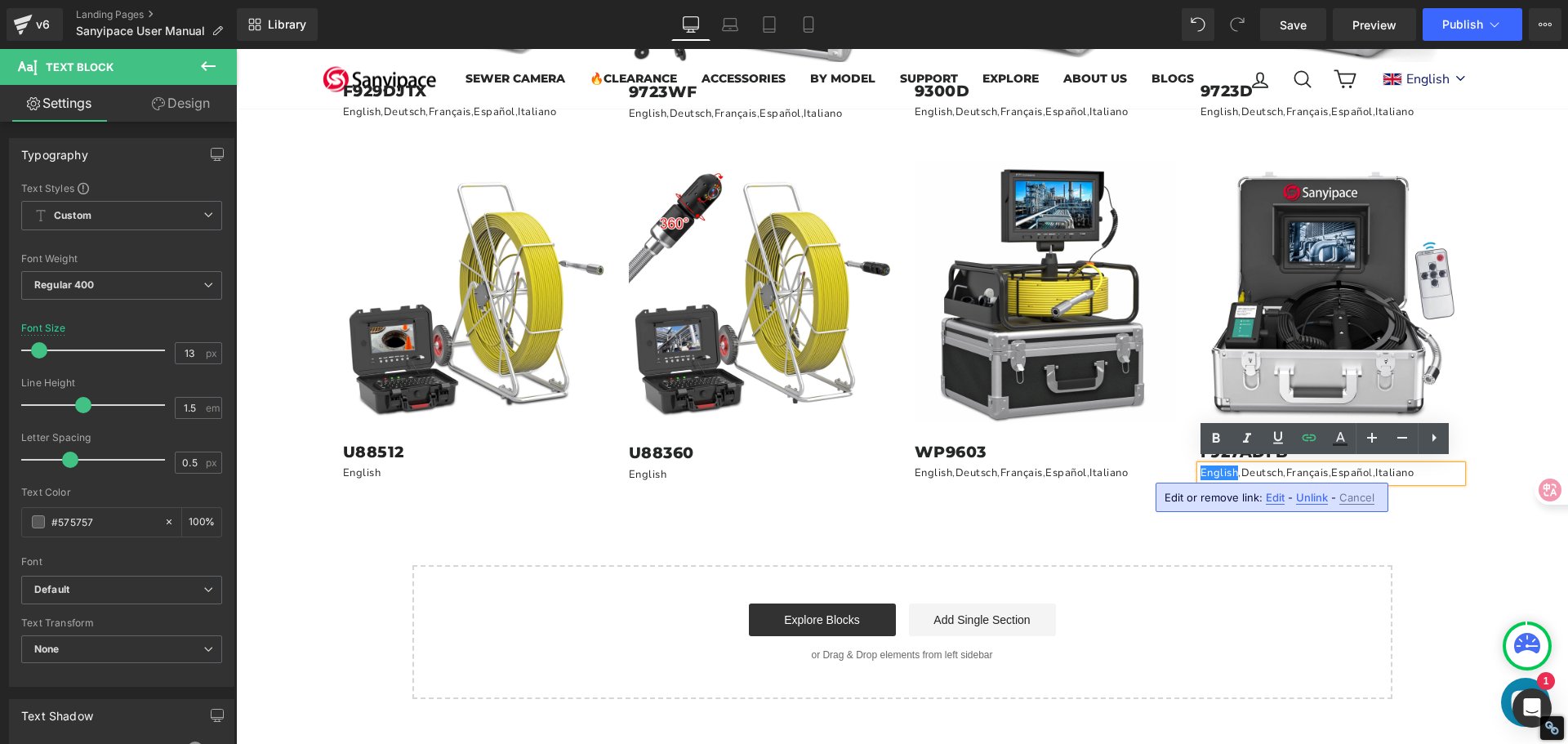
click at [1276, 500] on span "Edit" at bounding box center [1275, 497] width 18 height 14
type input "[URL][DOMAIN_NAME]"
drag, startPoint x: 1434, startPoint y: 547, endPoint x: 1438, endPoint y: 569, distance: 22.4
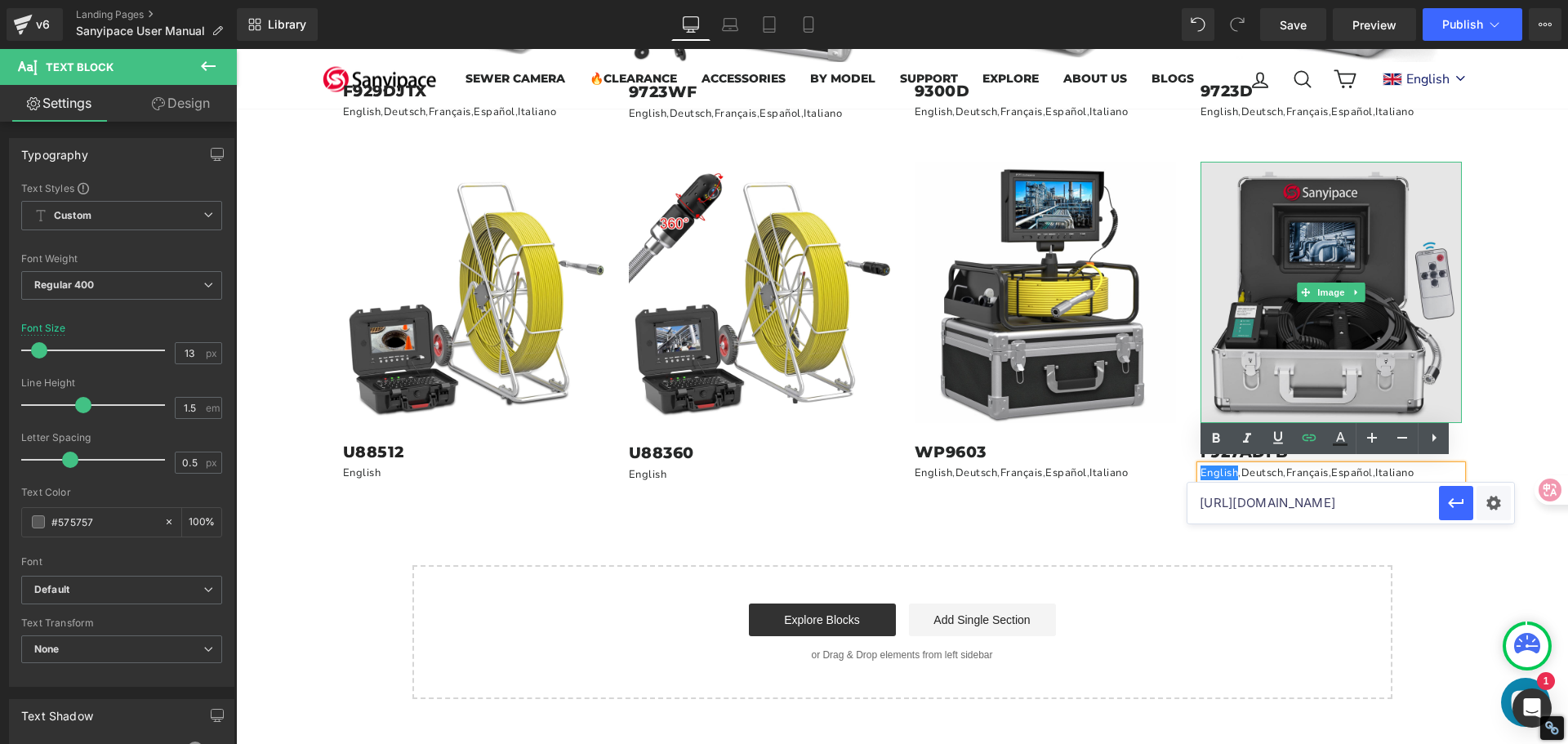
click at [1384, 285] on img at bounding box center [1330, 291] width 261 height 261
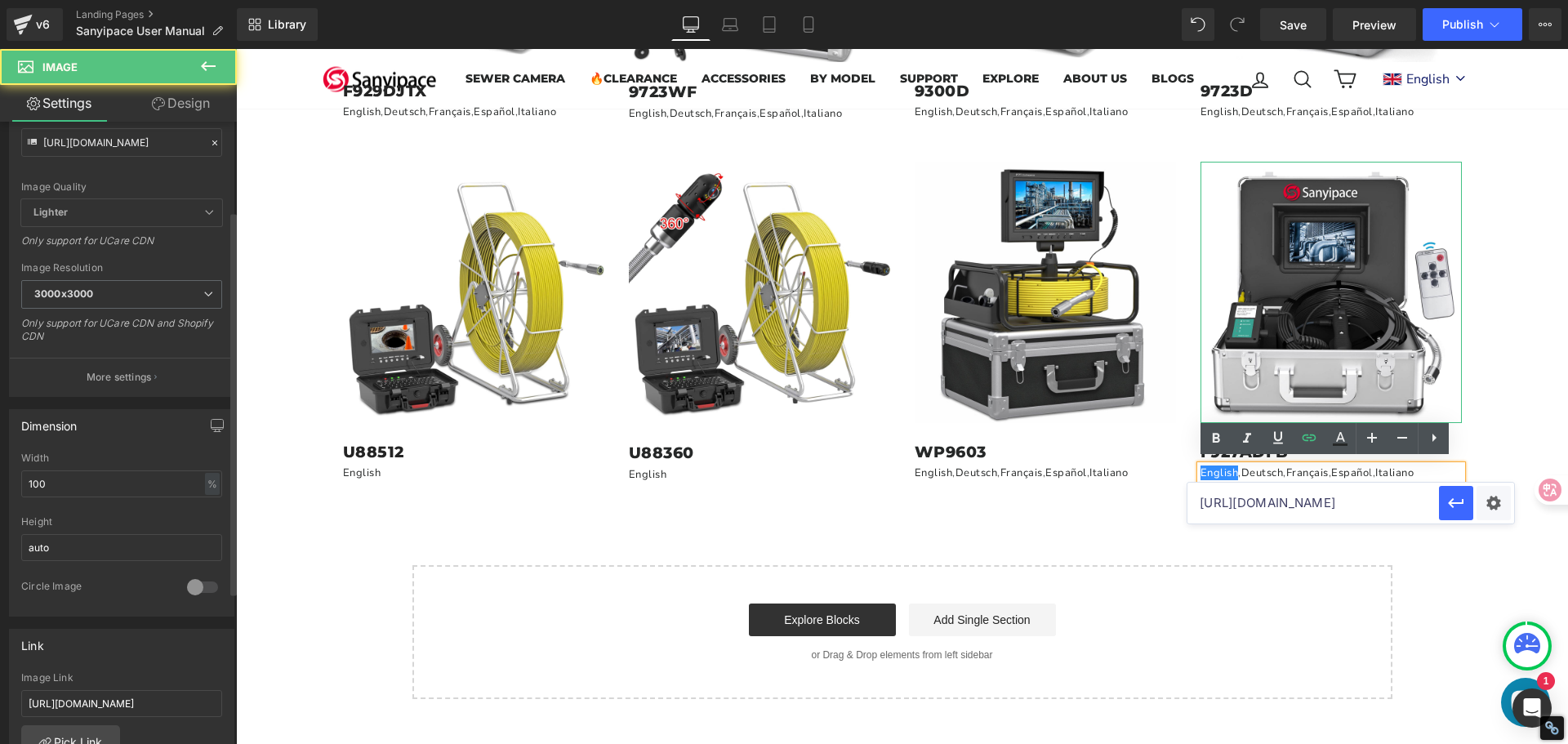
scroll to position [326, 0]
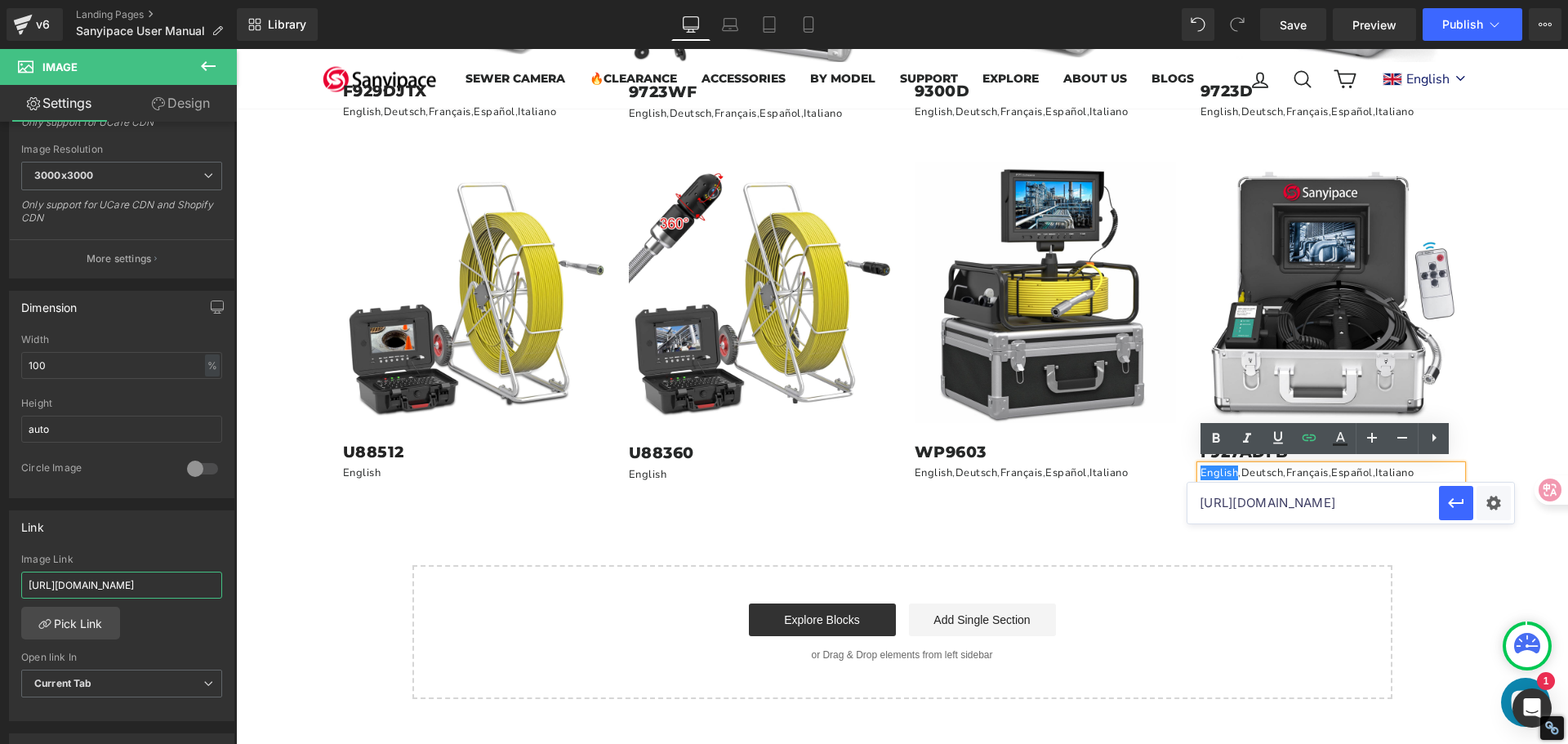
drag, startPoint x: 264, startPoint y: 637, endPoint x: 258, endPoint y: 611, distance: 26.7
paste input "[DOMAIN_NAME][URL]"
type input "[URL][DOMAIN_NAME]"
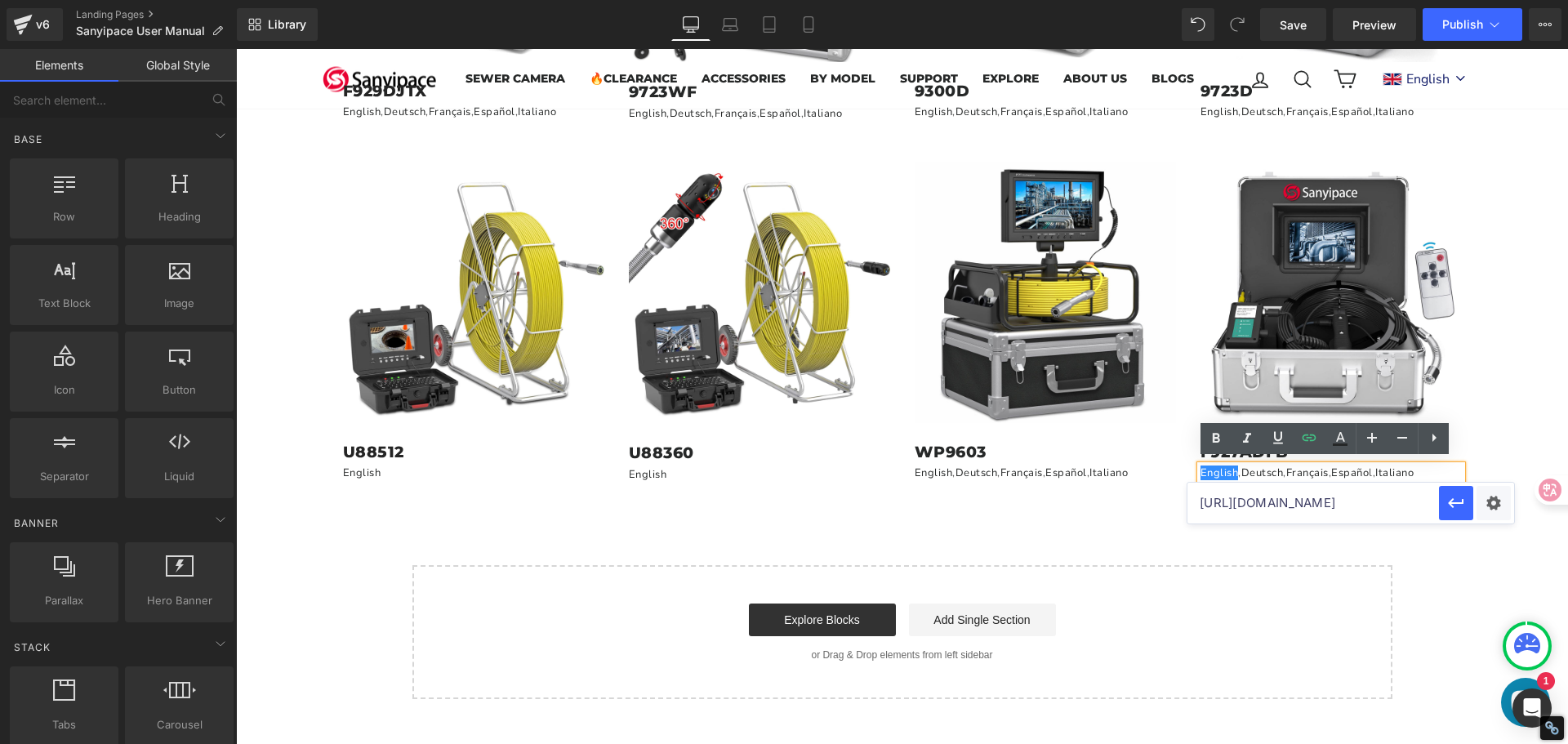
scroll to position [0, 0]
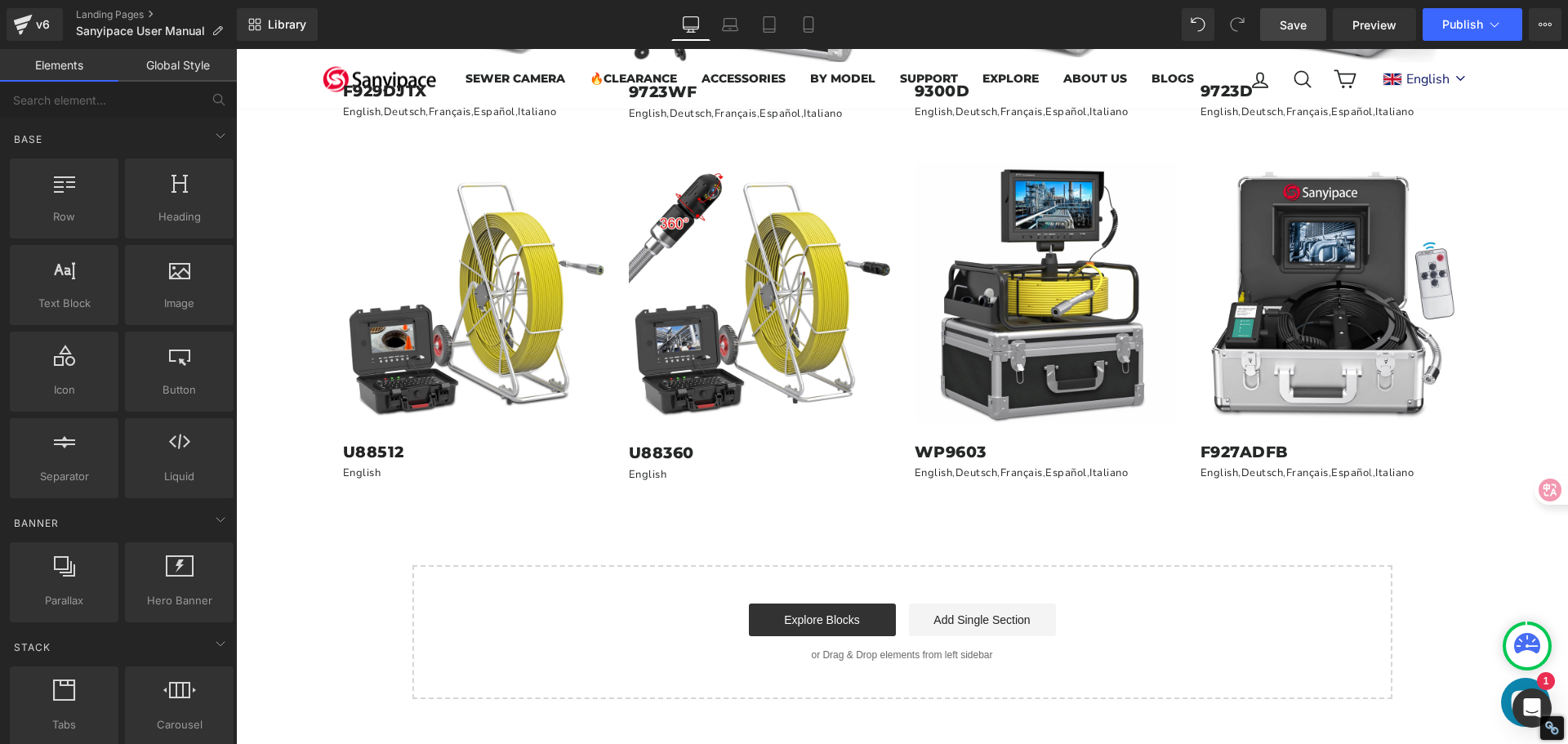
drag, startPoint x: 1283, startPoint y: 30, endPoint x: 884, endPoint y: 214, distance: 439.4
click at [1283, 30] on span "Save" at bounding box center [1292, 25] width 27 height 18
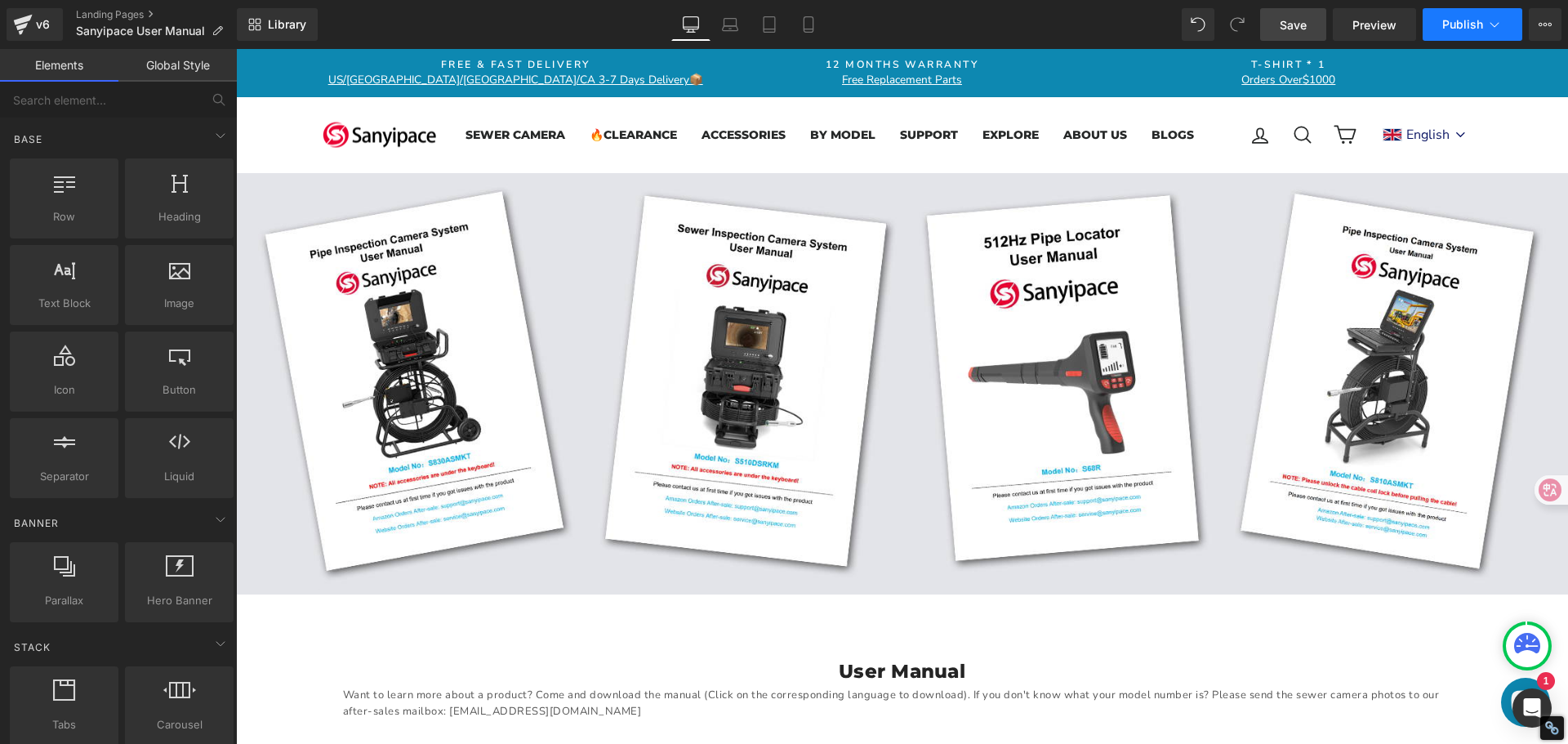
click at [1456, 19] on span "Publish" at bounding box center [1462, 24] width 41 height 13
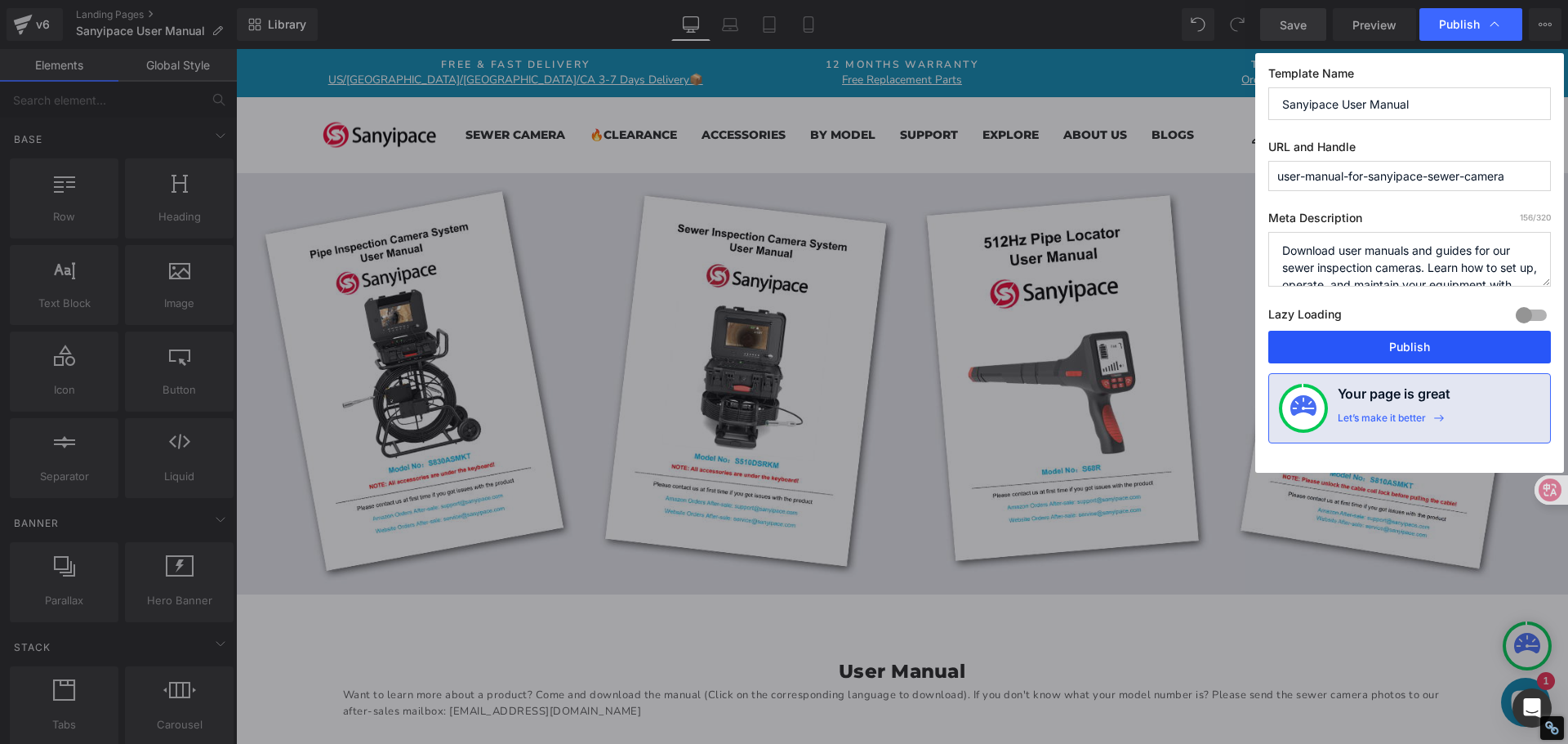
click at [1365, 350] on button "Publish" at bounding box center [1409, 347] width 282 height 32
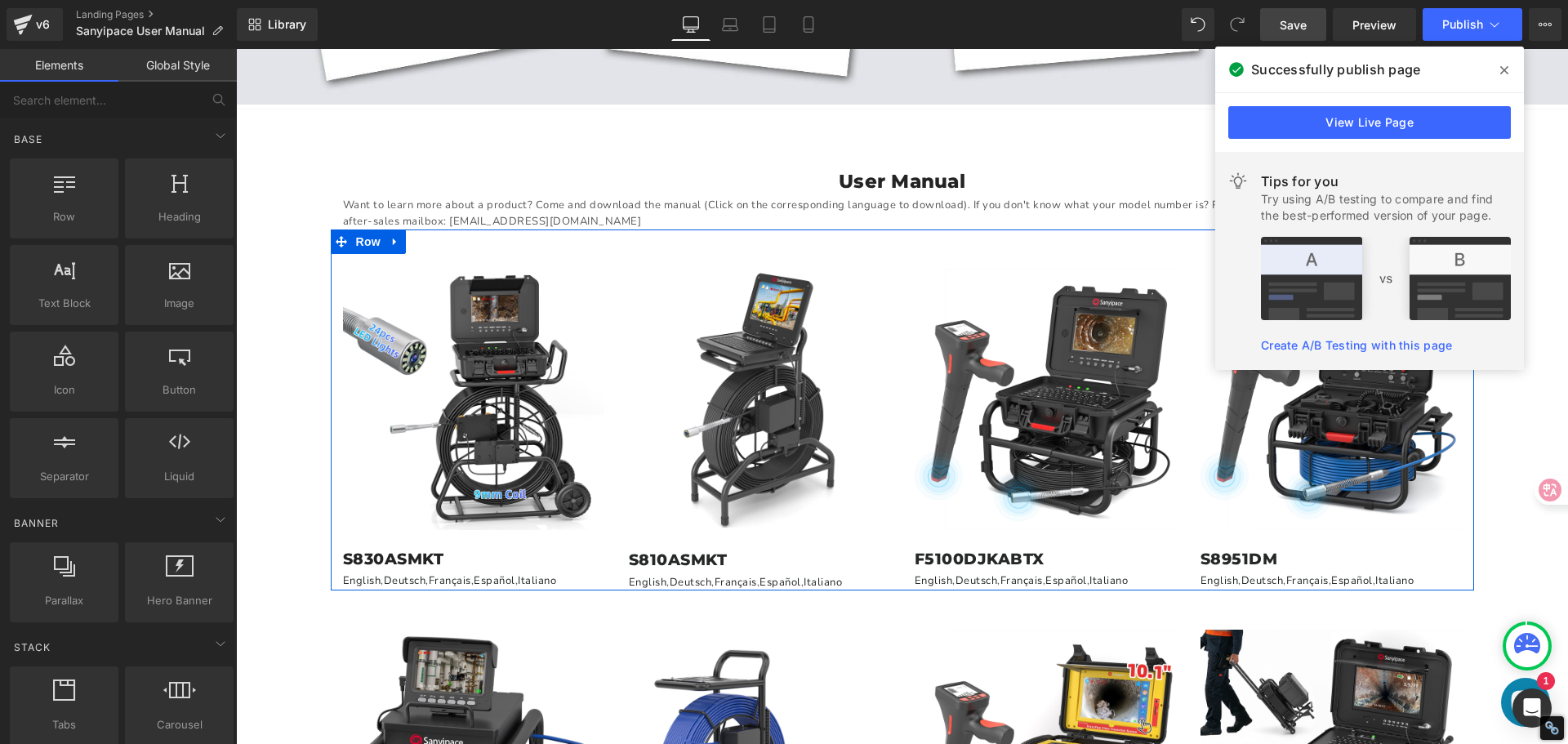
scroll to position [898, 0]
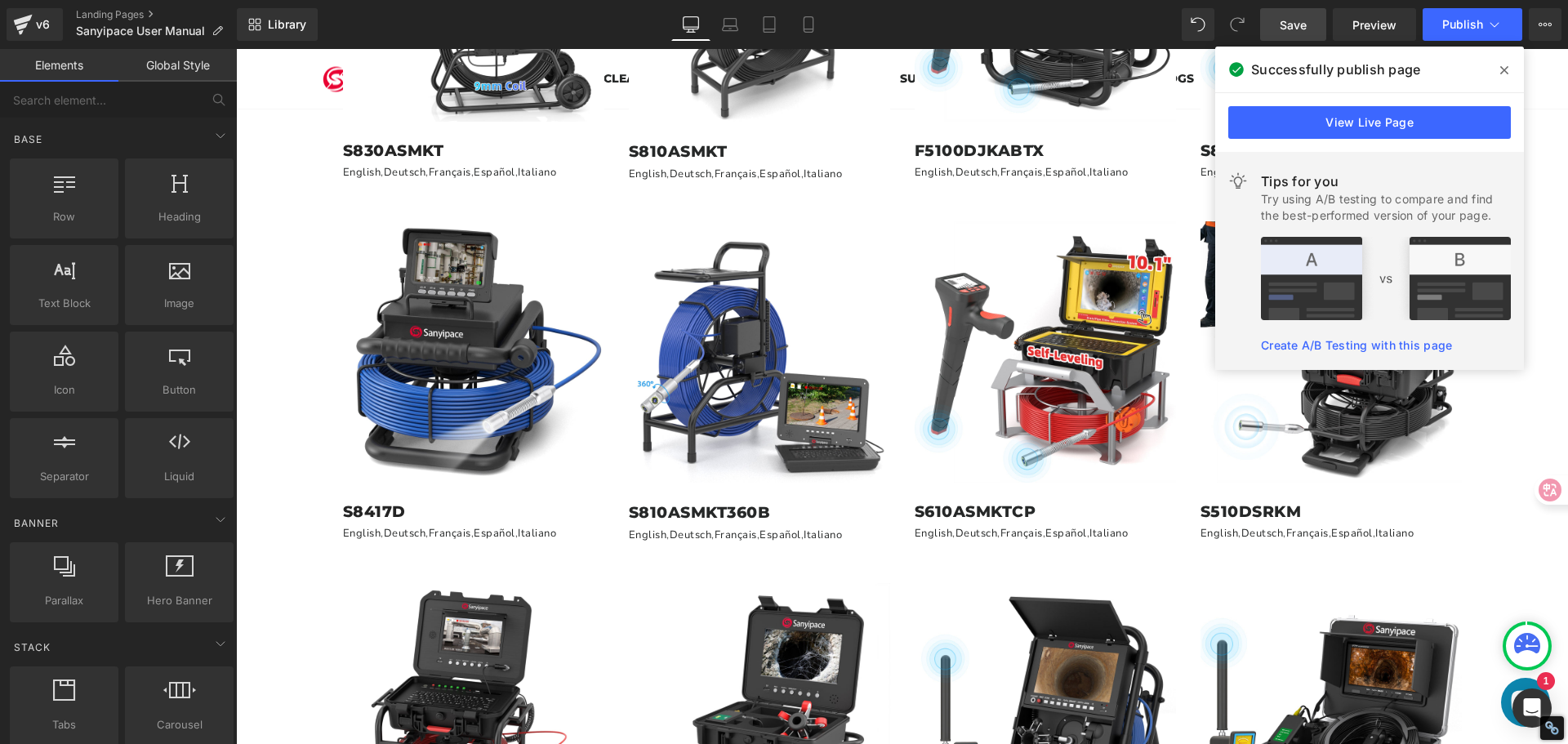
click at [1501, 69] on icon at bounding box center [1503, 70] width 8 height 13
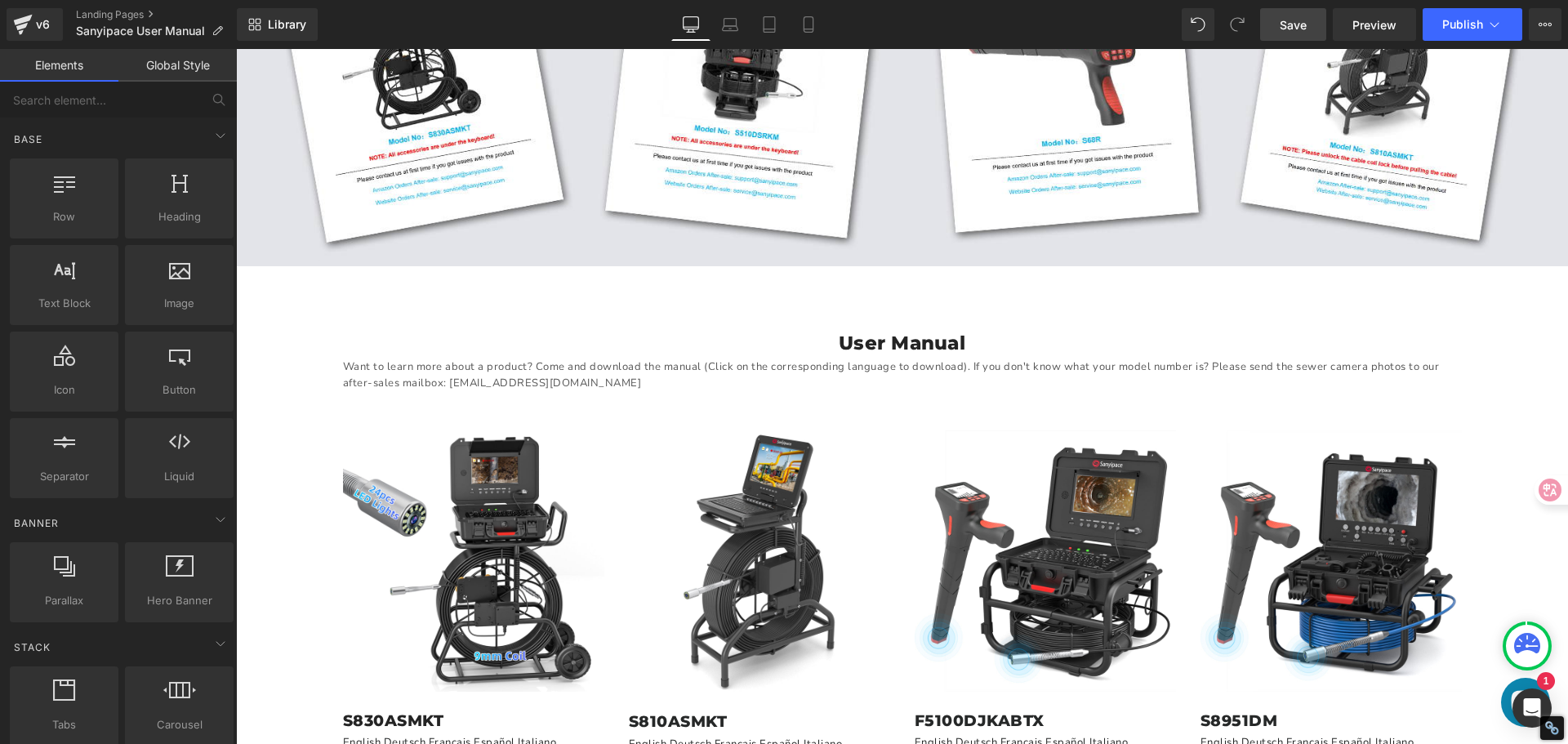
scroll to position [326, 0]
